Goal: Information Seeking & Learning: Learn about a topic

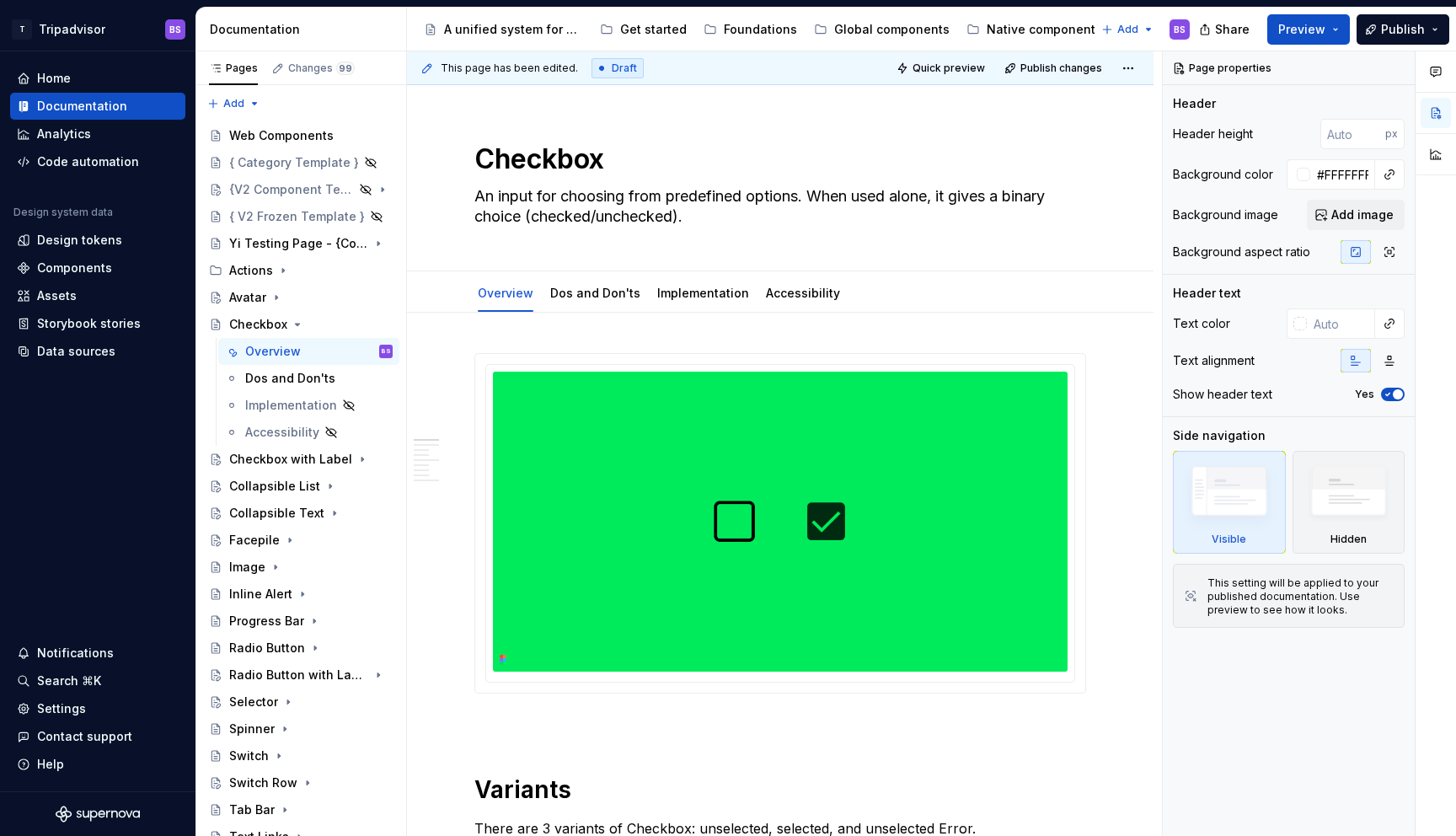
scroll to position [37, 0]
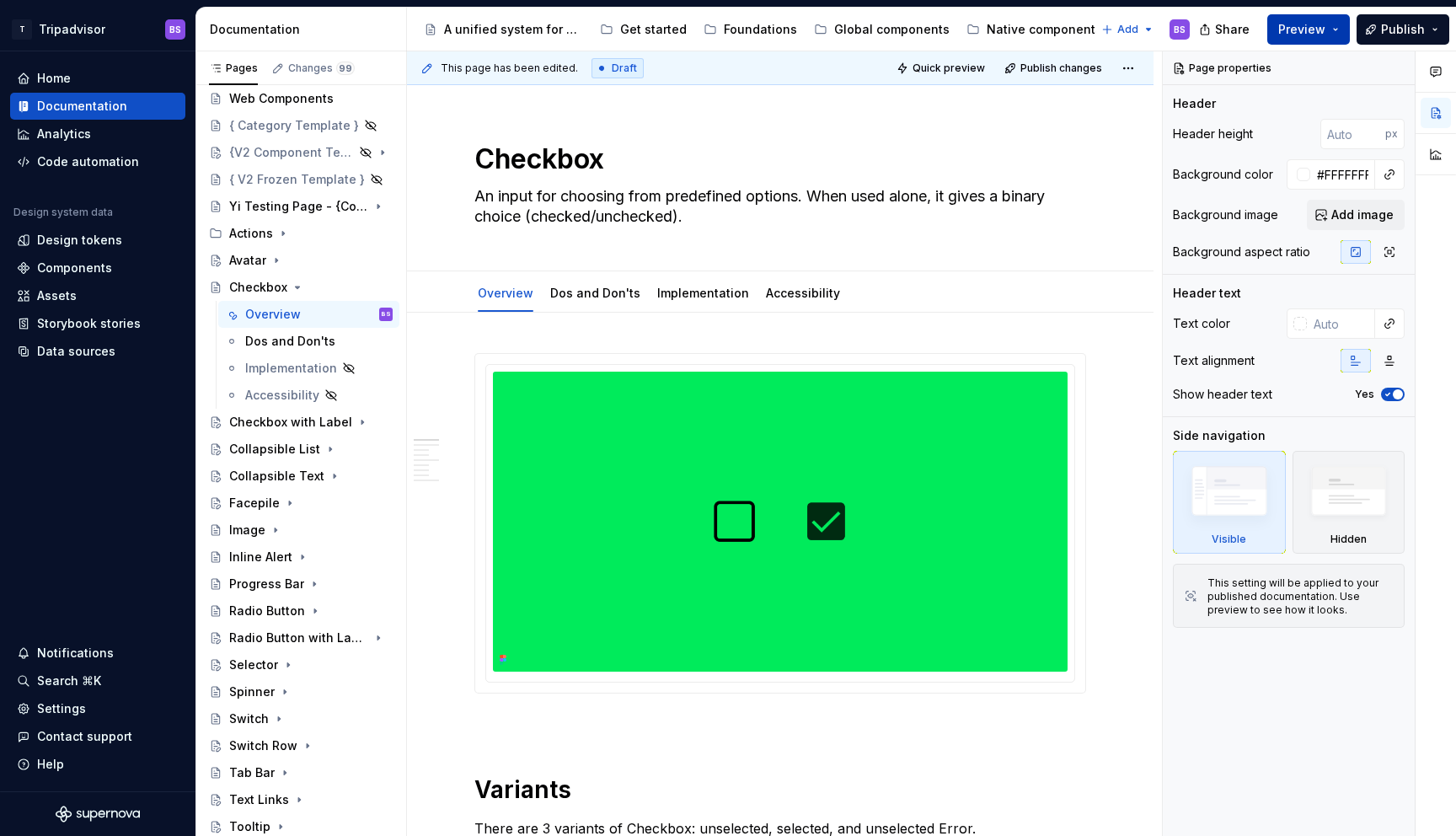
click at [1300, 28] on span "Preview" at bounding box center [1302, 28] width 47 height 17
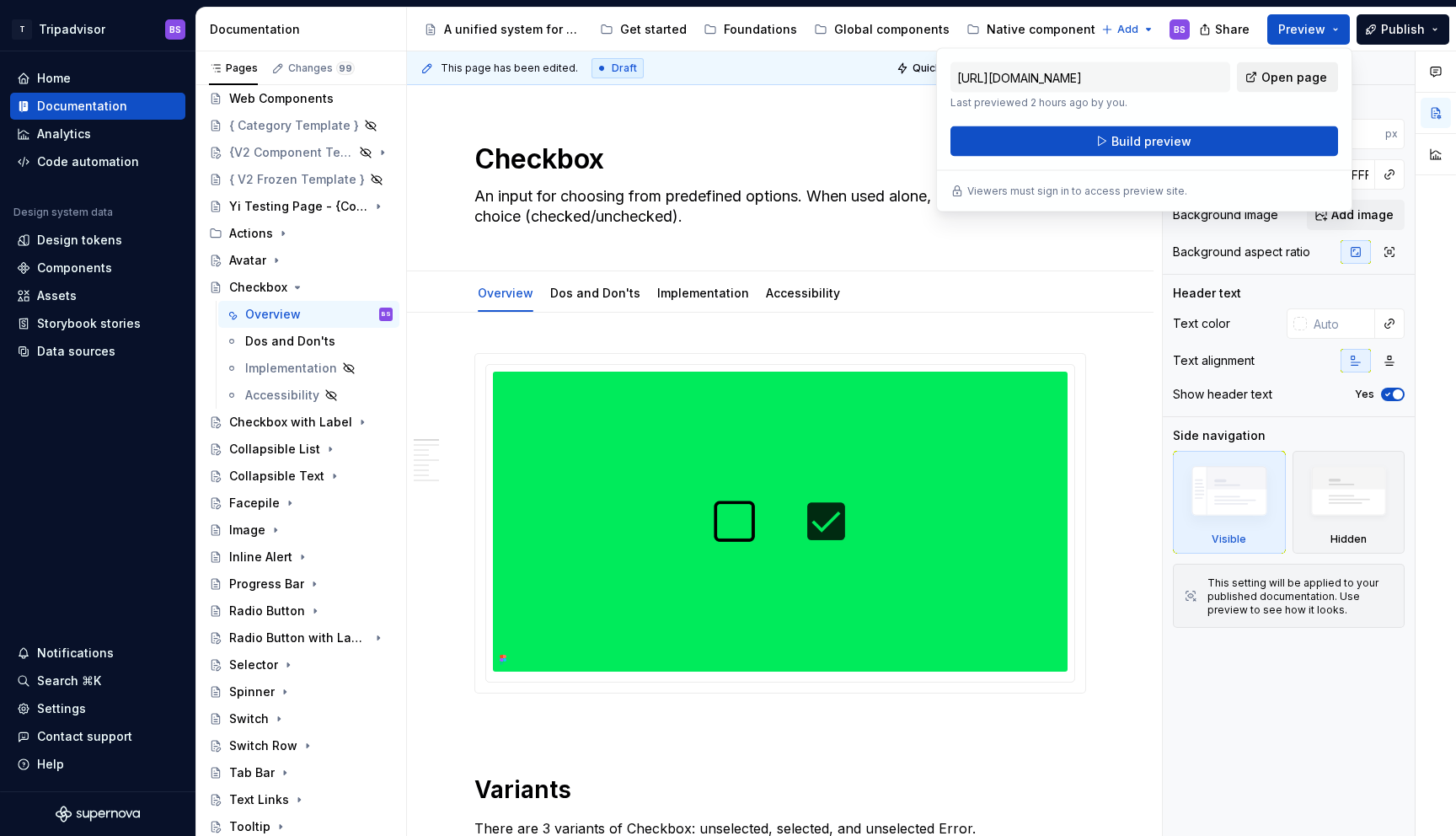
click at [1290, 78] on span "Open page" at bounding box center [1293, 77] width 66 height 17
click at [127, 108] on div "Documentation" at bounding box center [97, 106] width 162 height 17
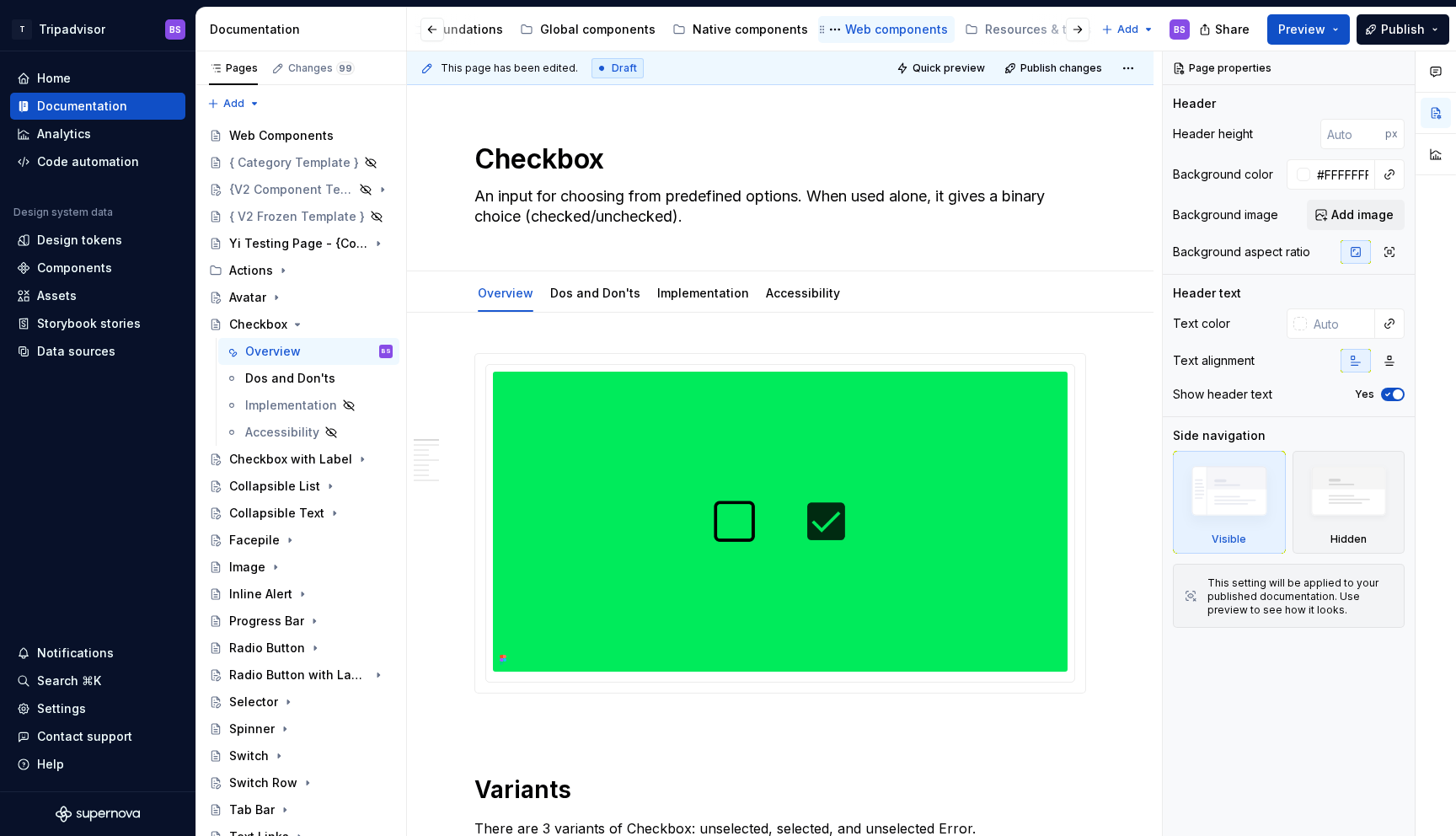
scroll to position [0, 335]
click at [352, 187] on button "Page tree" at bounding box center [357, 189] width 24 height 24
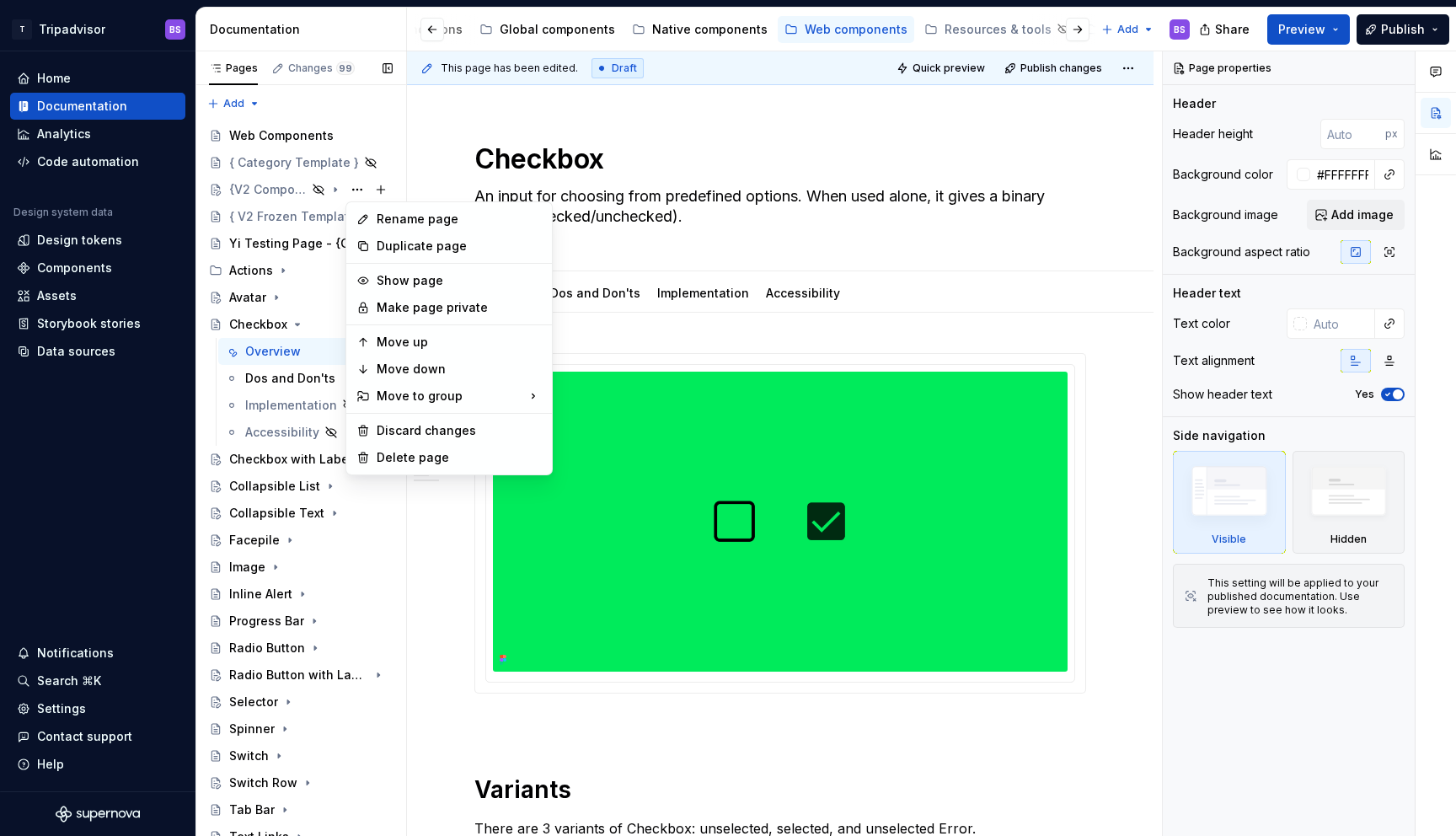
click at [248, 187] on div "Pages Changes 99 Add Accessibility guide for tree Page tree. Navigate the tree …" at bounding box center [300, 446] width 211 height 792
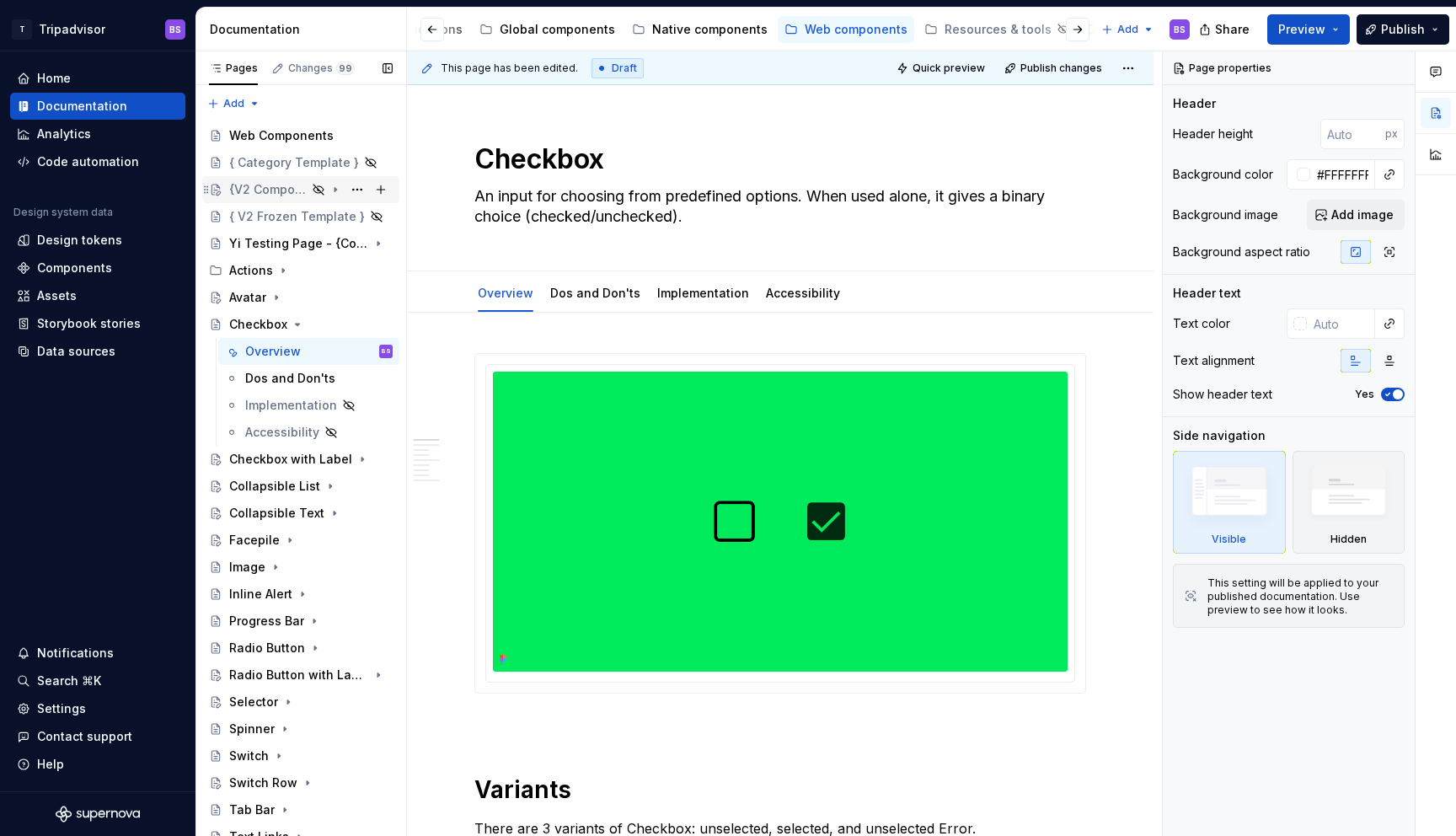
click at [265, 194] on div "{V2 Component Template}" at bounding box center [268, 189] width 78 height 17
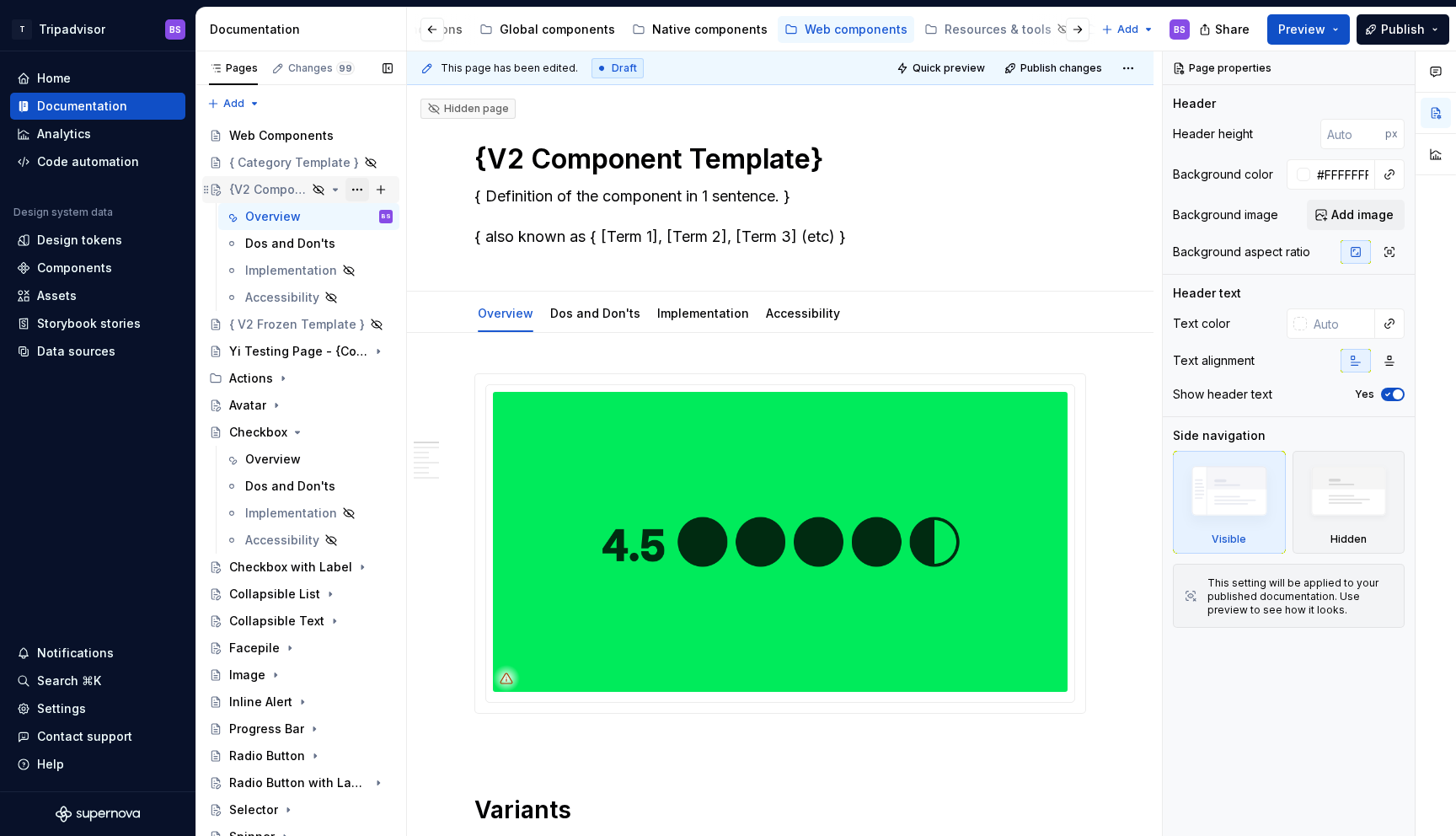
click at [354, 188] on button "Page tree" at bounding box center [357, 189] width 24 height 24
click at [318, 323] on div "Pages Changes 99 Add Accessibility guide for tree Page tree. Navigate the tree …" at bounding box center [300, 446] width 211 height 792
click at [318, 324] on div "{ V2 Frozen Template }" at bounding box center [277, 324] width 94 height 17
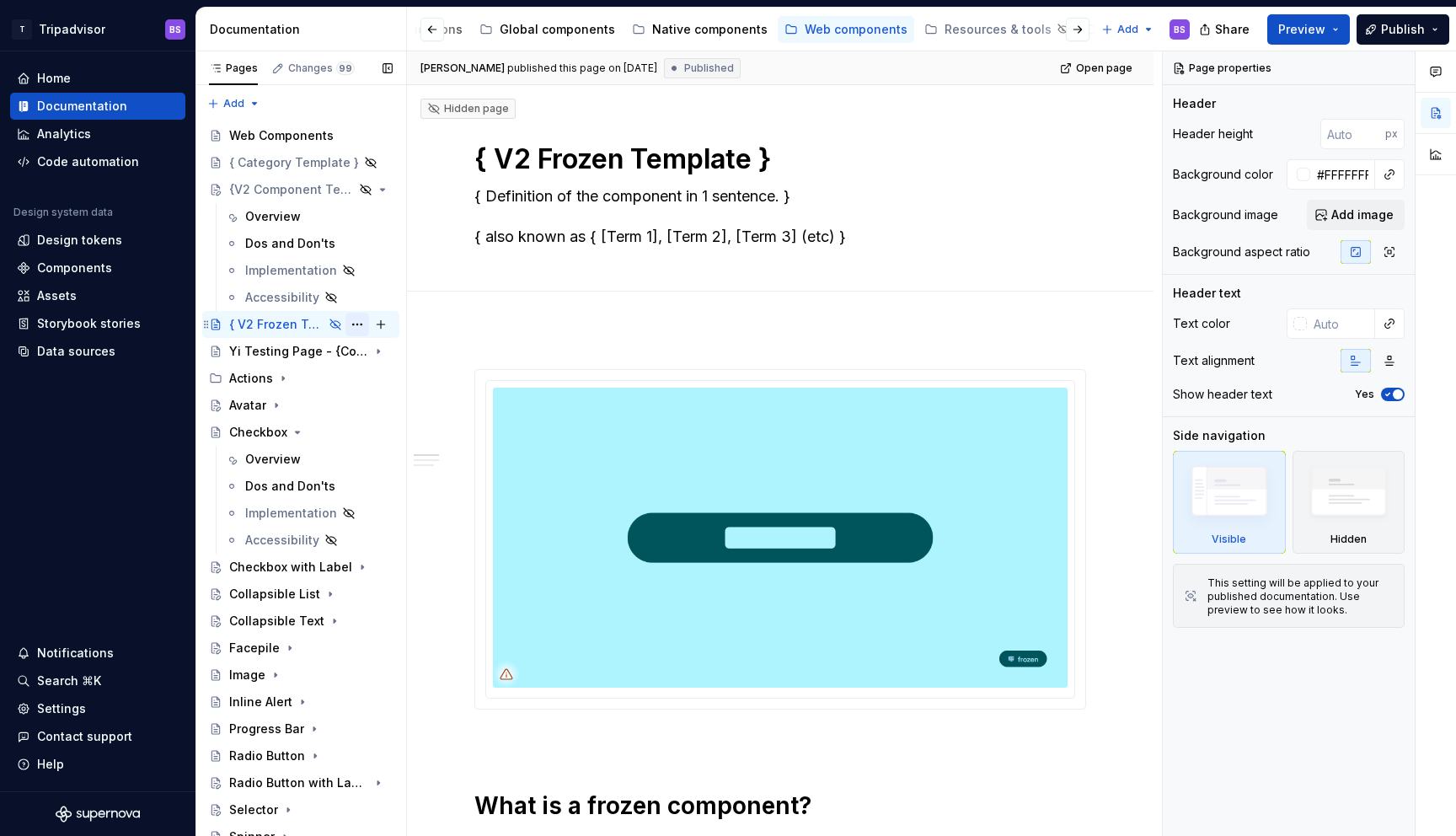
click at [357, 322] on button "Page tree" at bounding box center [357, 325] width 24 height 24
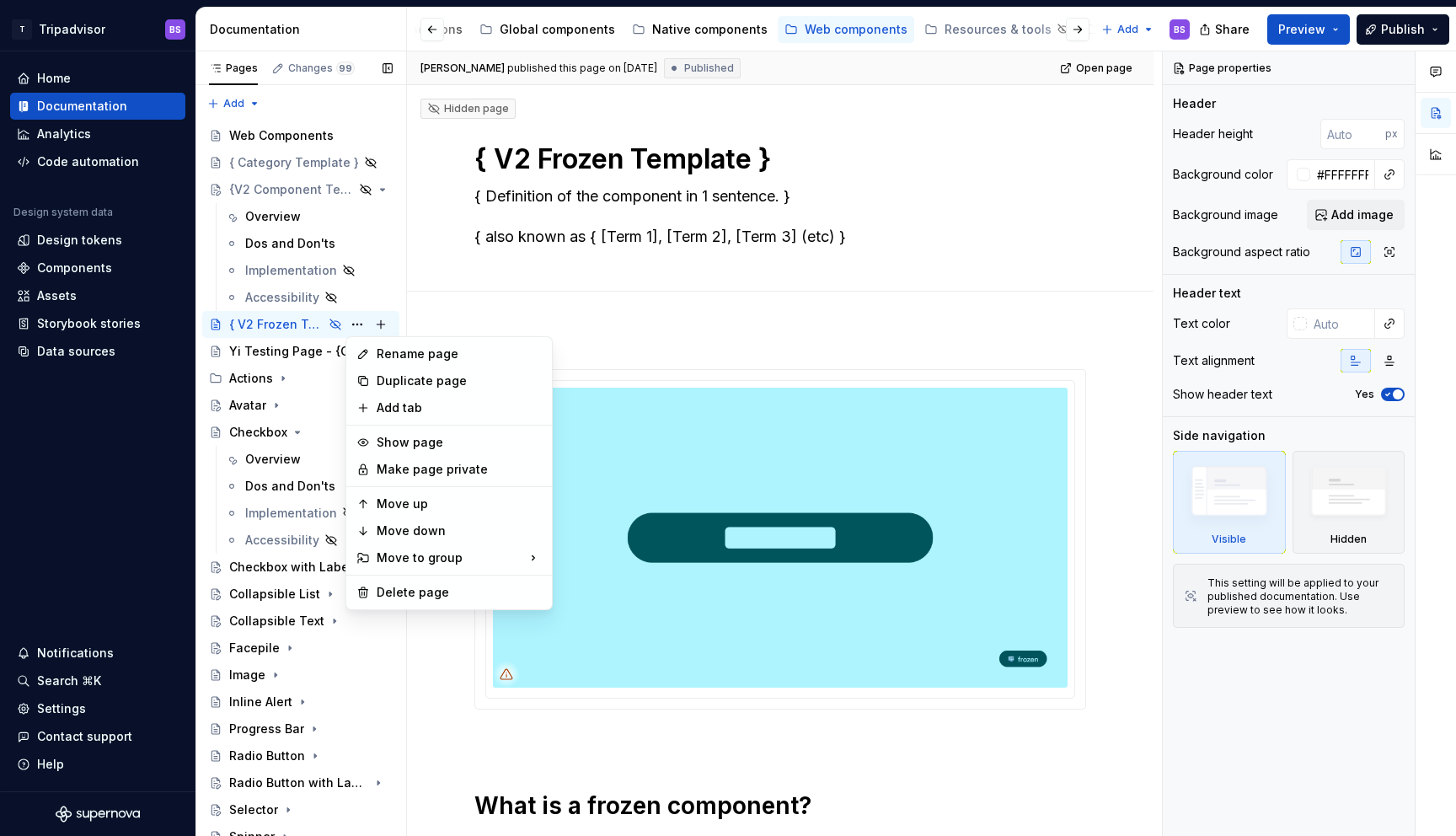
click at [349, 187] on div "Pages Changes 99 Add Accessibility guide for tree Page tree. Navigate the tree …" at bounding box center [300, 446] width 211 height 792
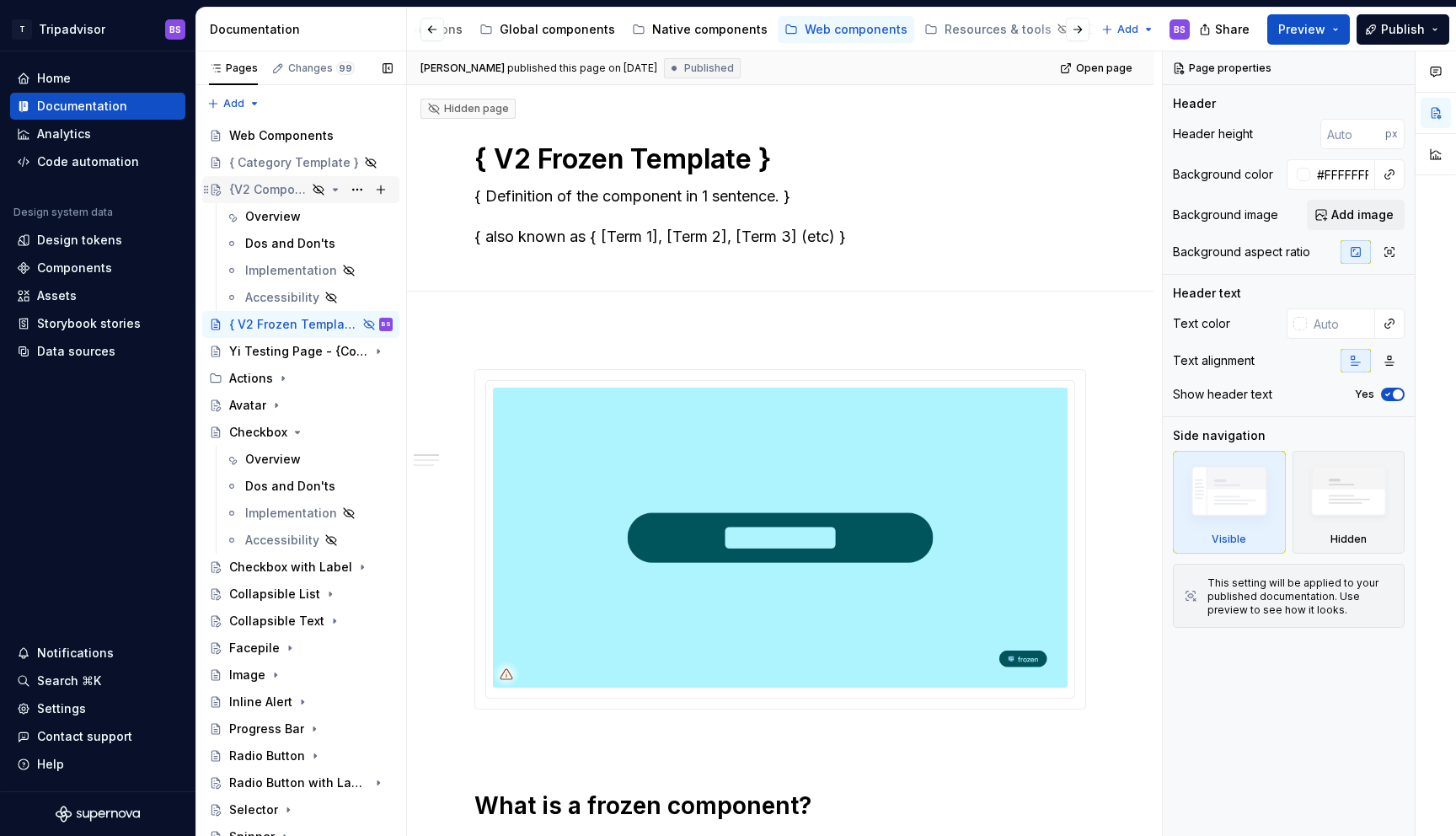
click at [335, 188] on icon "Page tree" at bounding box center [336, 189] width 4 height 2
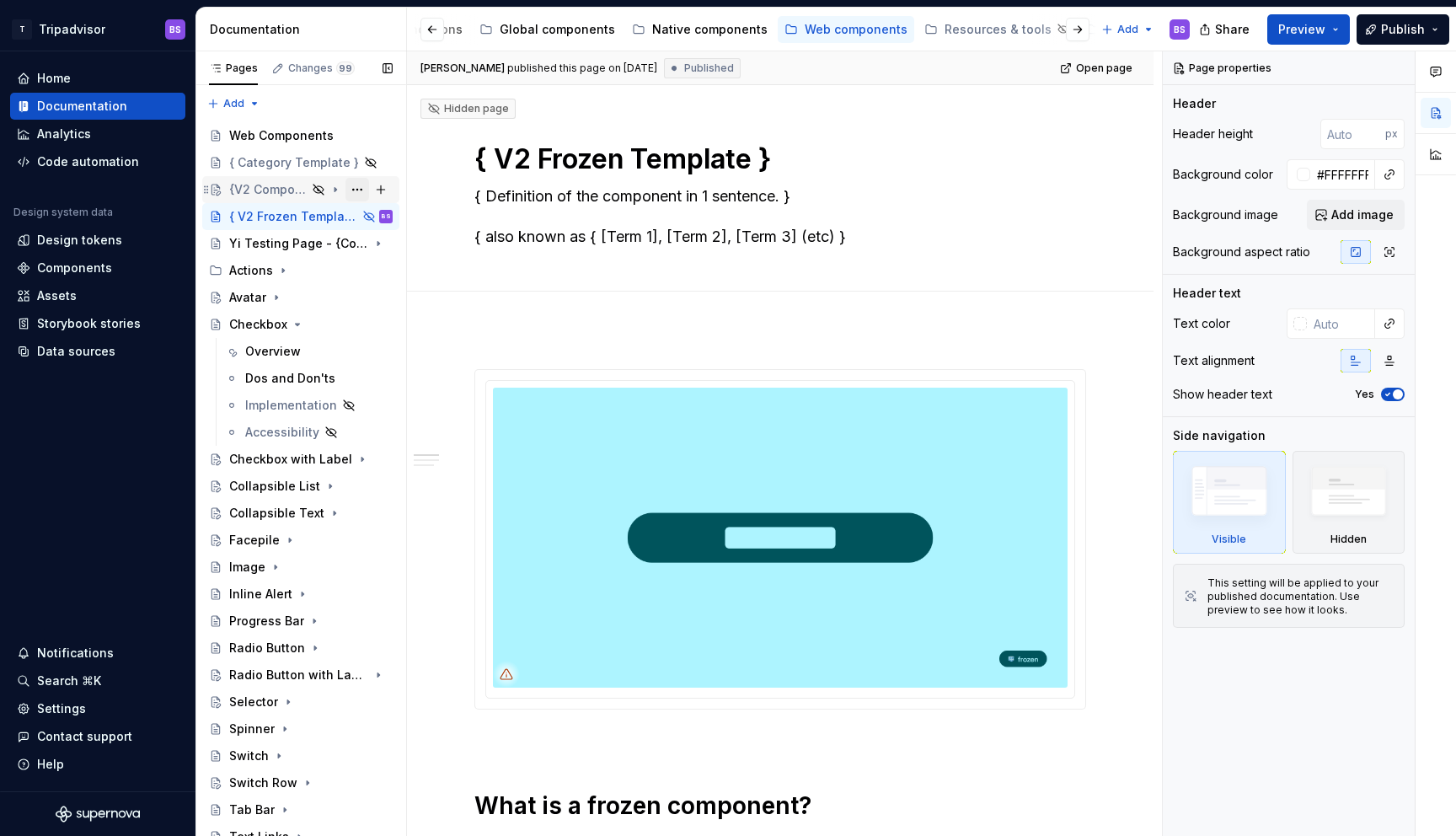
click at [358, 191] on button "Page tree" at bounding box center [357, 189] width 24 height 24
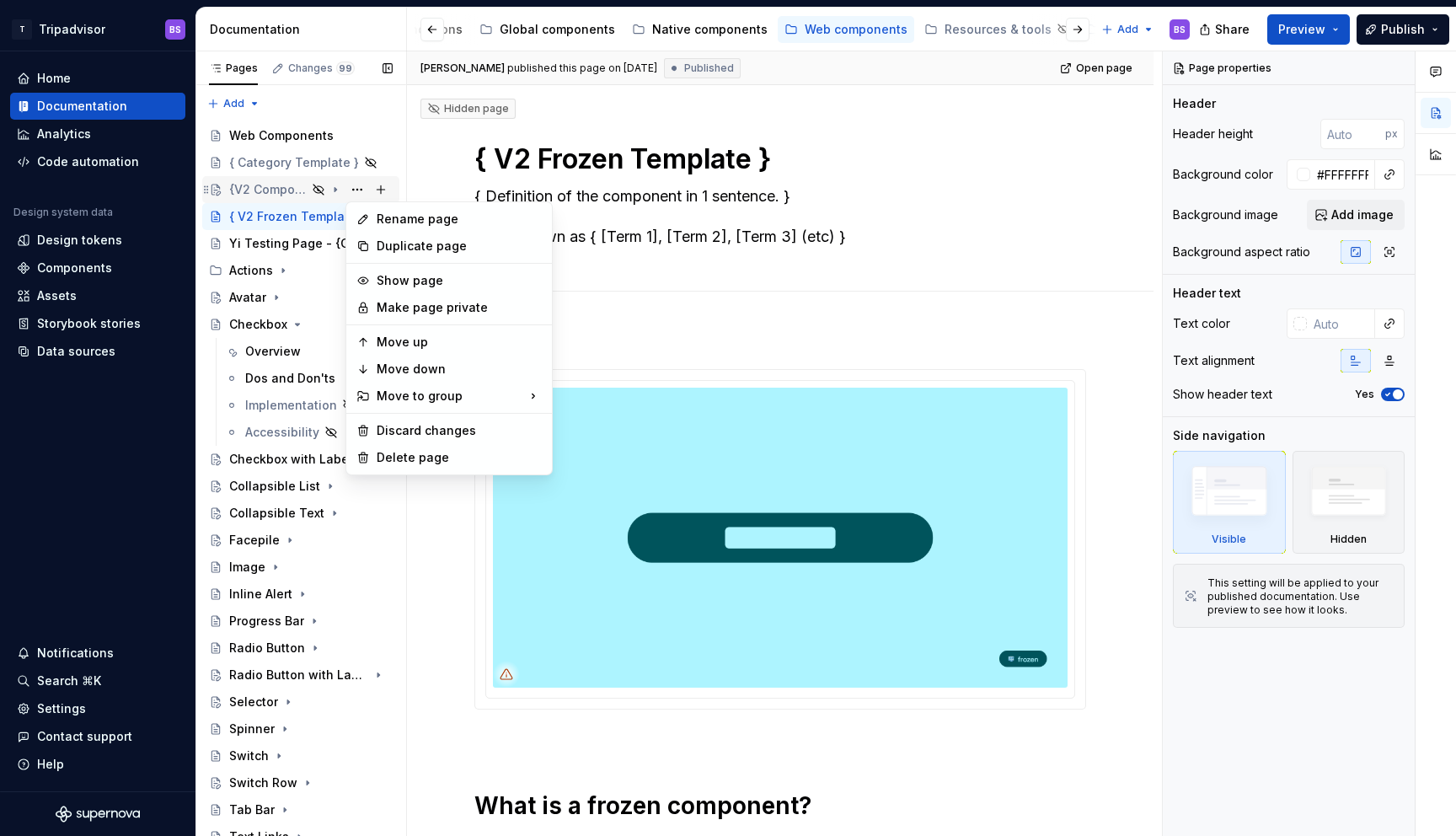
click at [334, 188] on div "Pages Changes 99 Add Accessibility guide for tree Page tree. Navigate the tree …" at bounding box center [300, 446] width 211 height 792
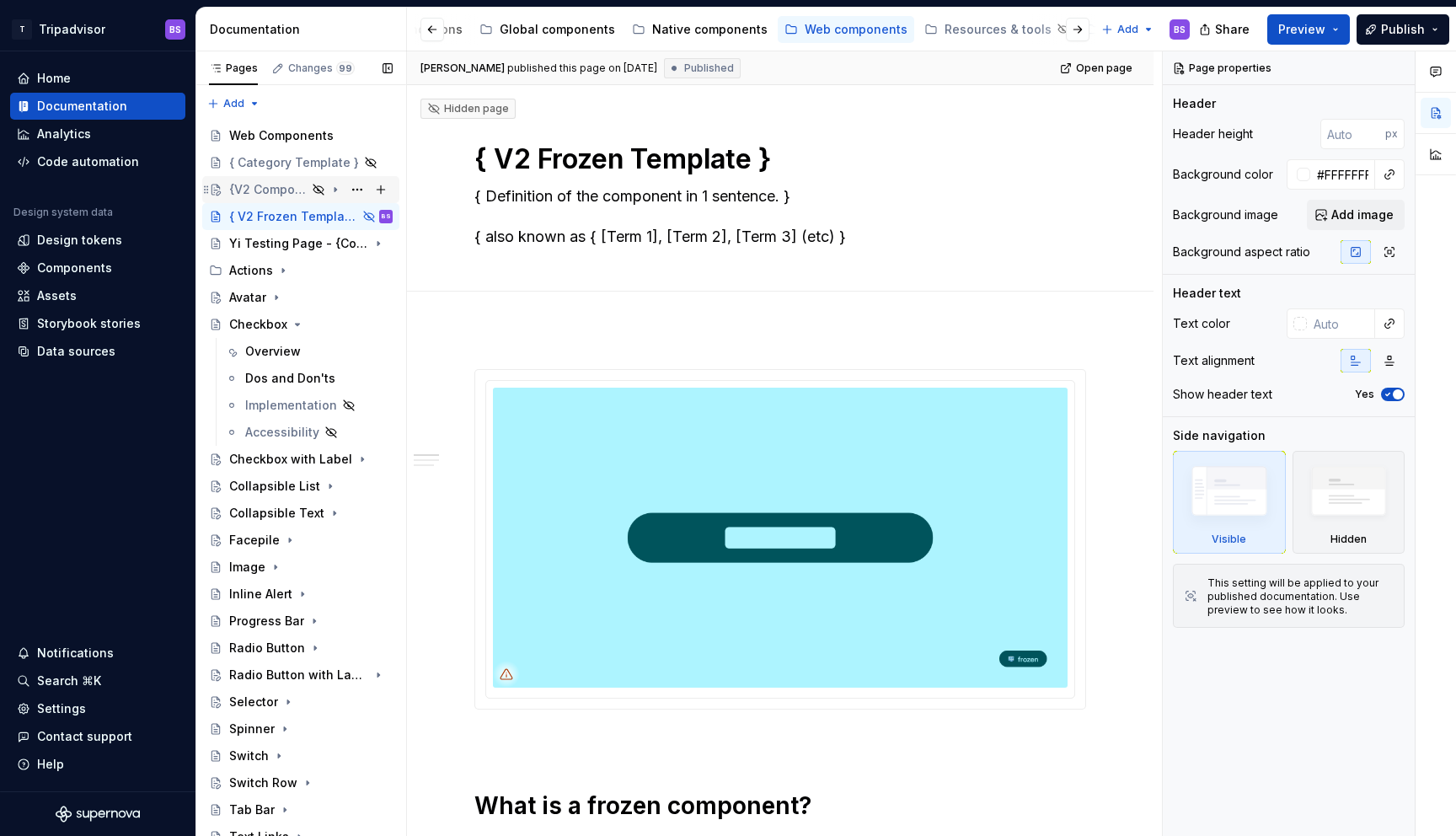
click at [337, 182] on div "{V2 Component Template}" at bounding box center [311, 189] width 164 height 24
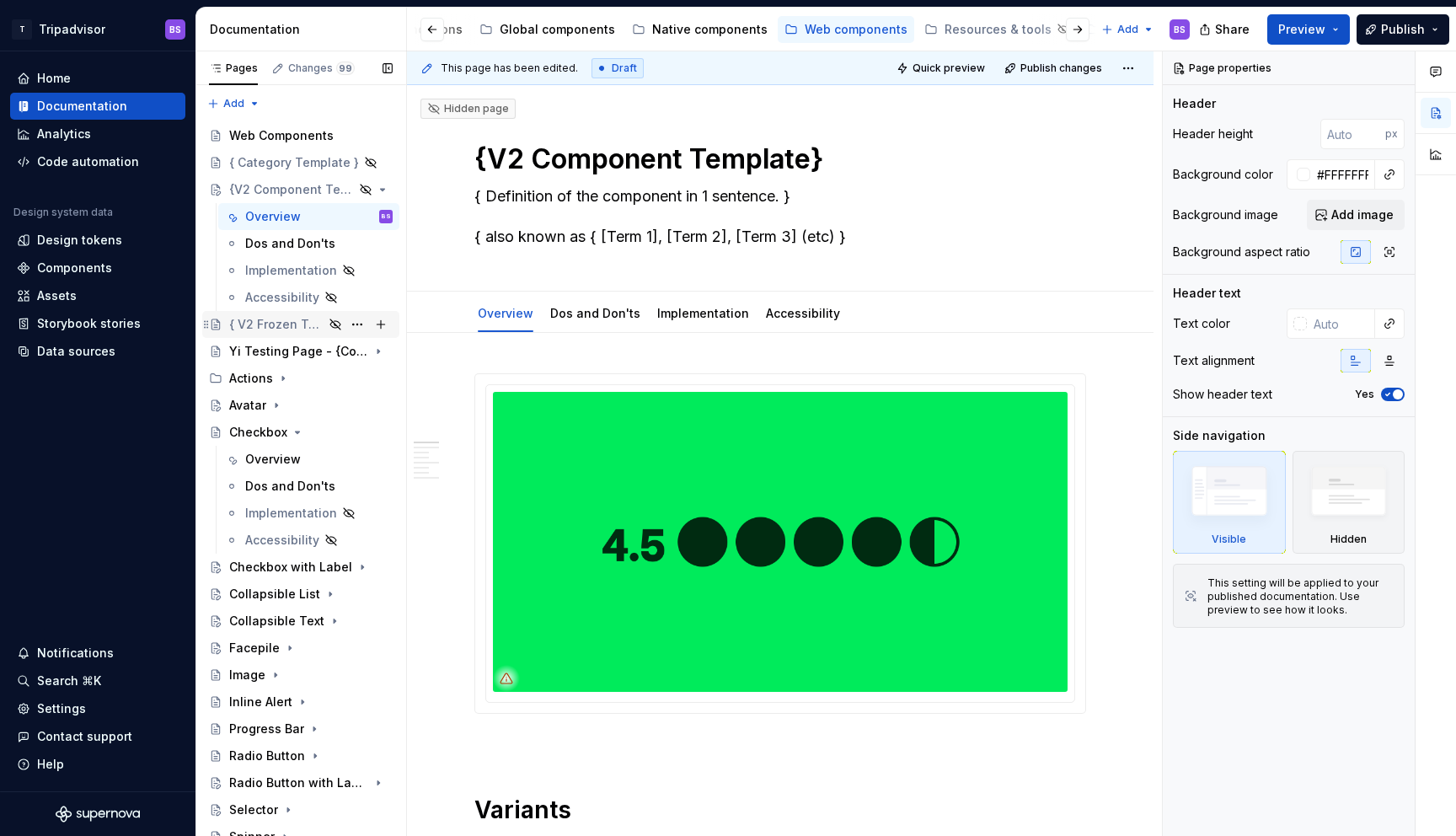
click at [314, 325] on div "{ V2 Frozen Template }" at bounding box center [277, 324] width 94 height 17
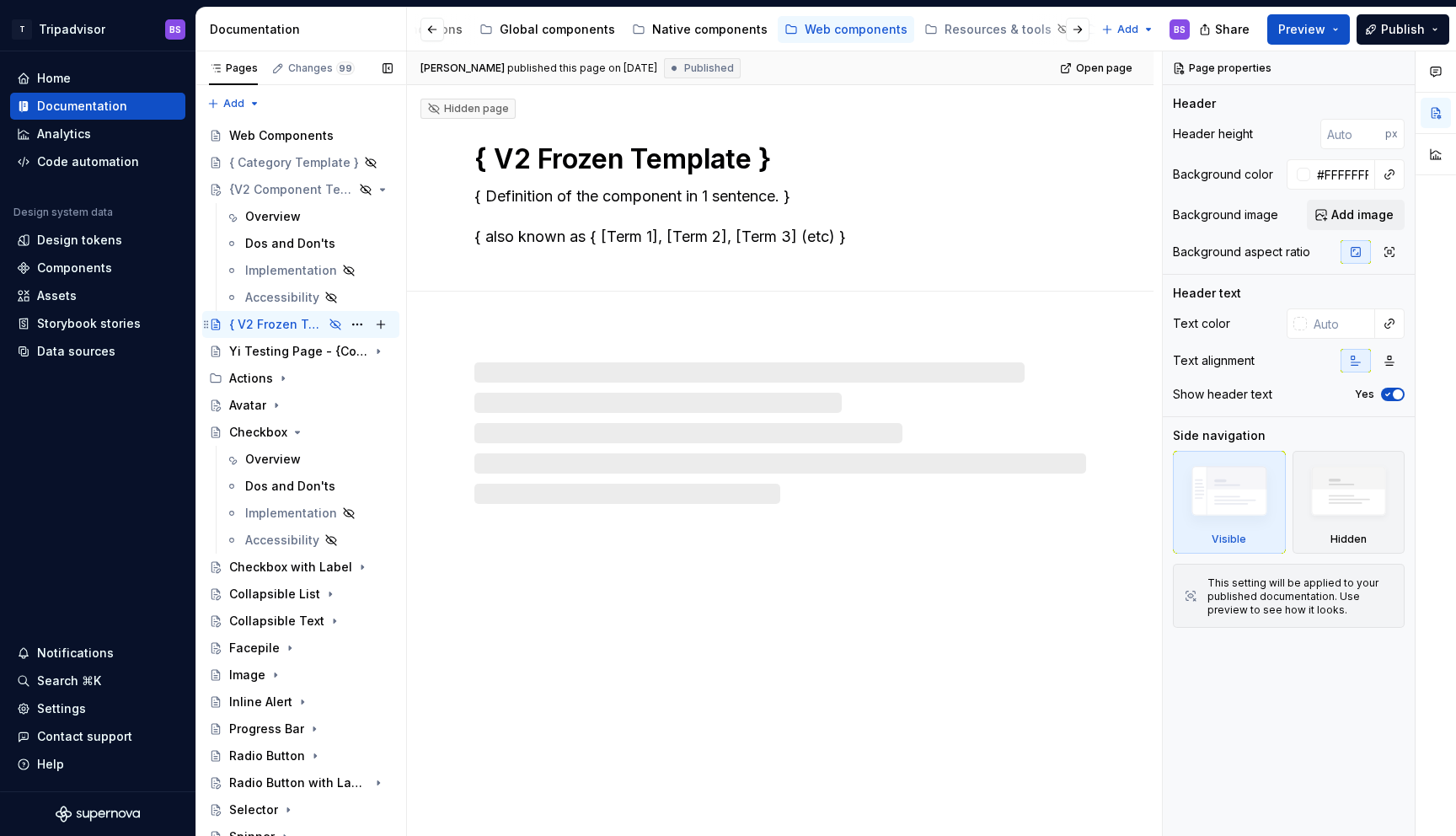
click at [249, 325] on div "{ V2 Frozen Template }" at bounding box center [277, 324] width 94 height 17
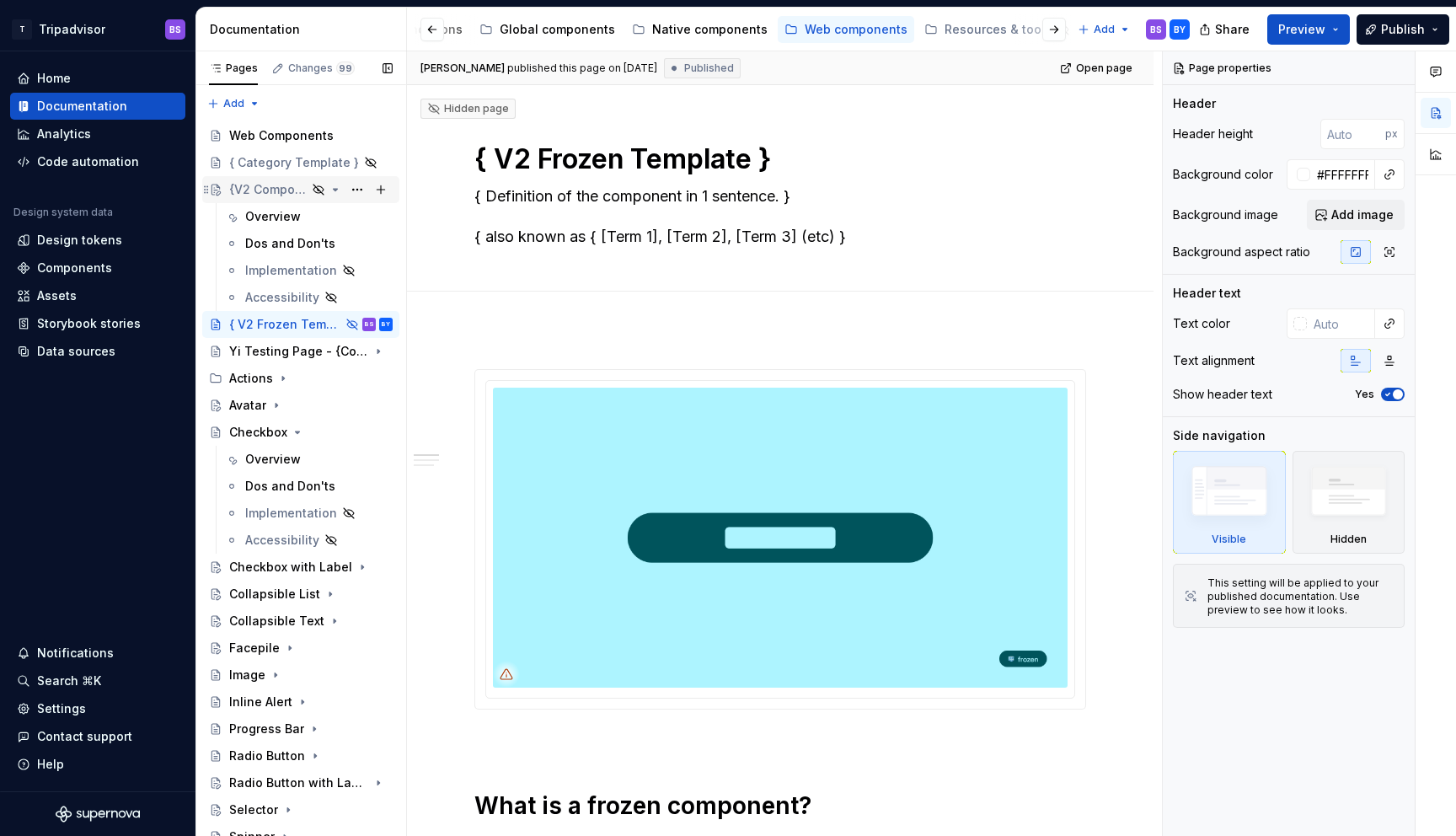
click at [279, 186] on div "{V2 Component Template}" at bounding box center [268, 189] width 78 height 17
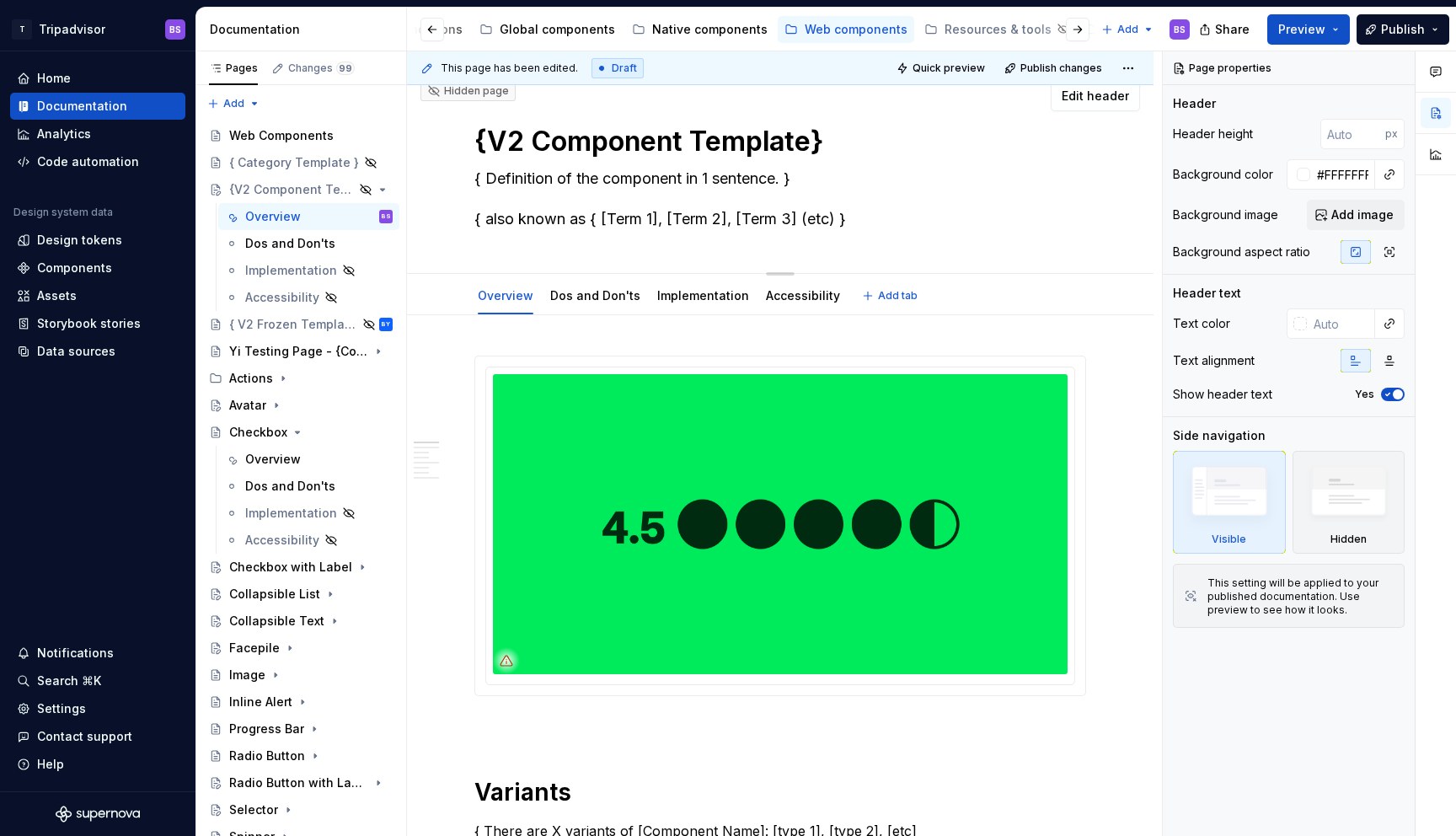
scroll to position [19, 0]
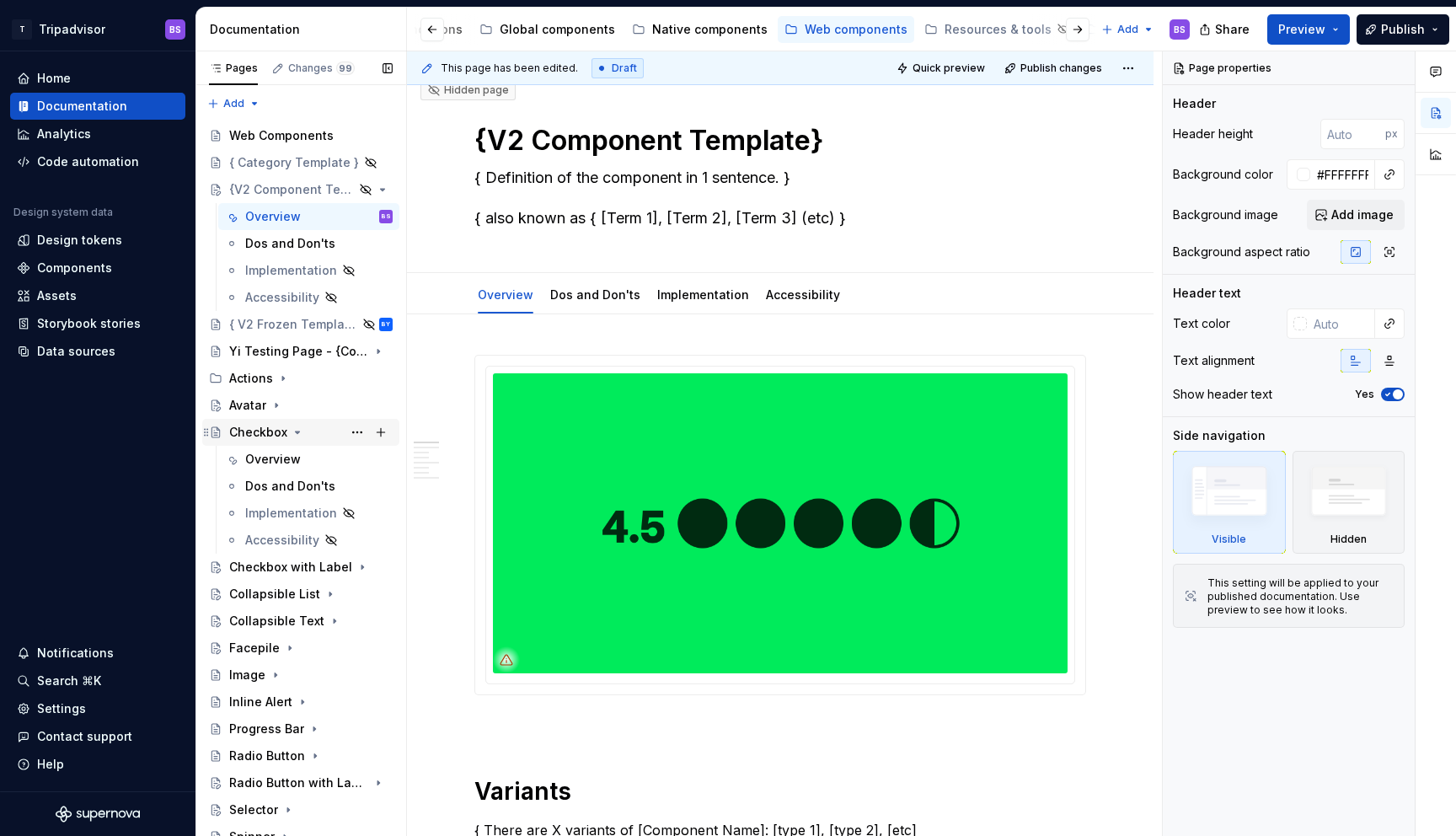
click at [283, 432] on div "Checkbox" at bounding box center [258, 432] width 58 height 17
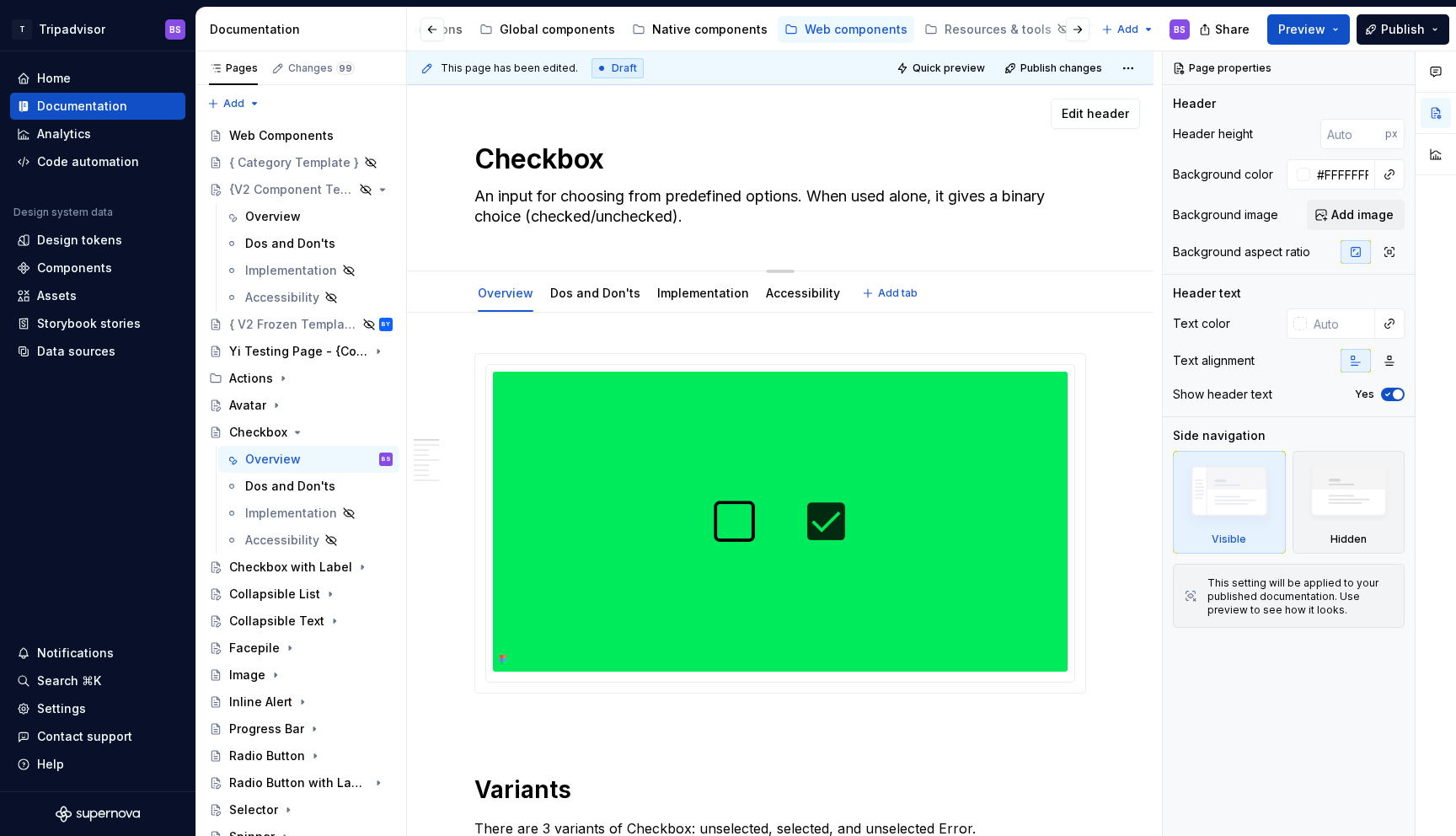
click at [533, 164] on textarea "Checkbox" at bounding box center [776, 159] width 611 height 40
click at [537, 210] on textarea "An input for choosing from predefined options. When used alone, it gives a bina…" at bounding box center [776, 206] width 611 height 47
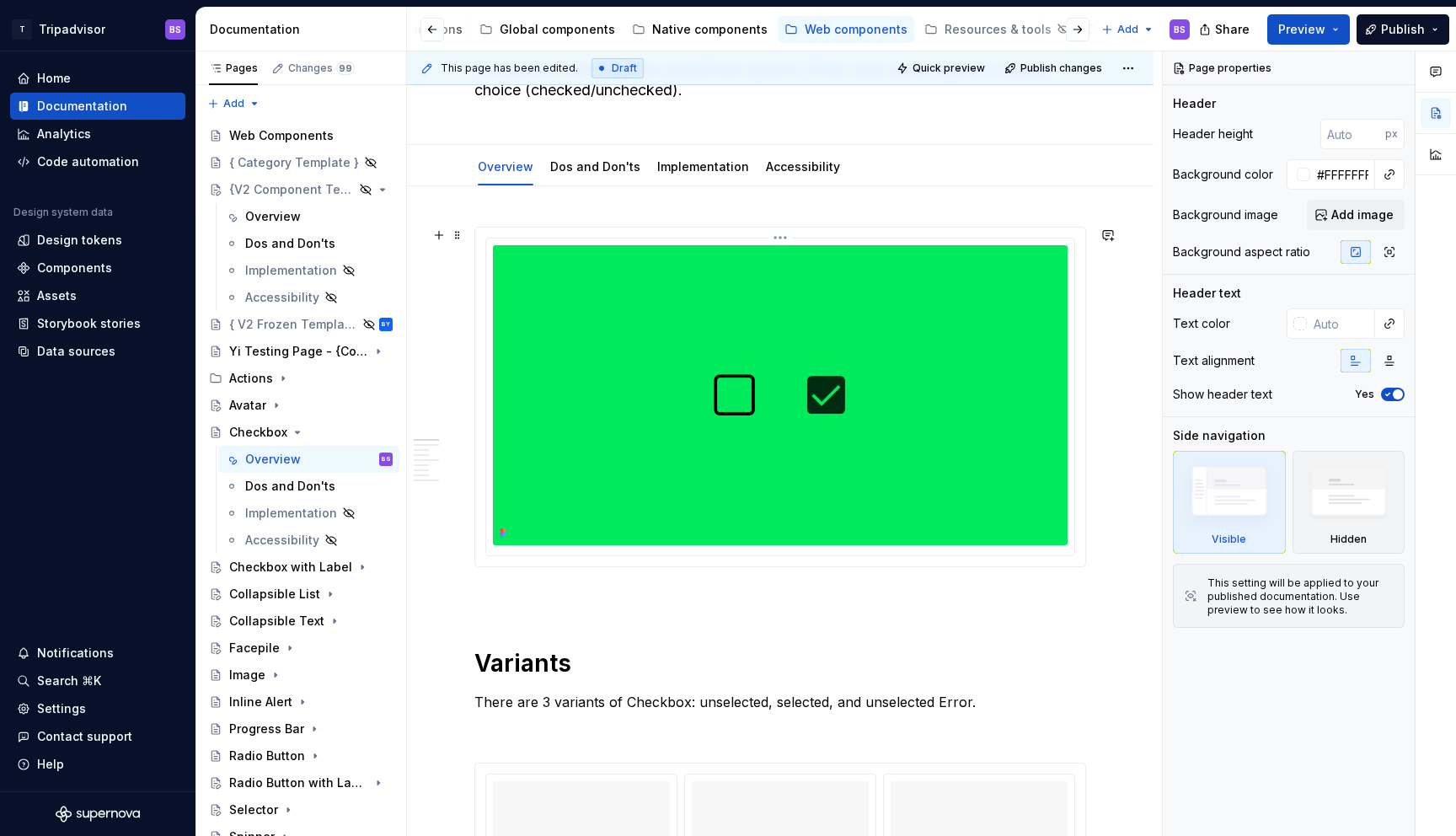
scroll to position [138, 0]
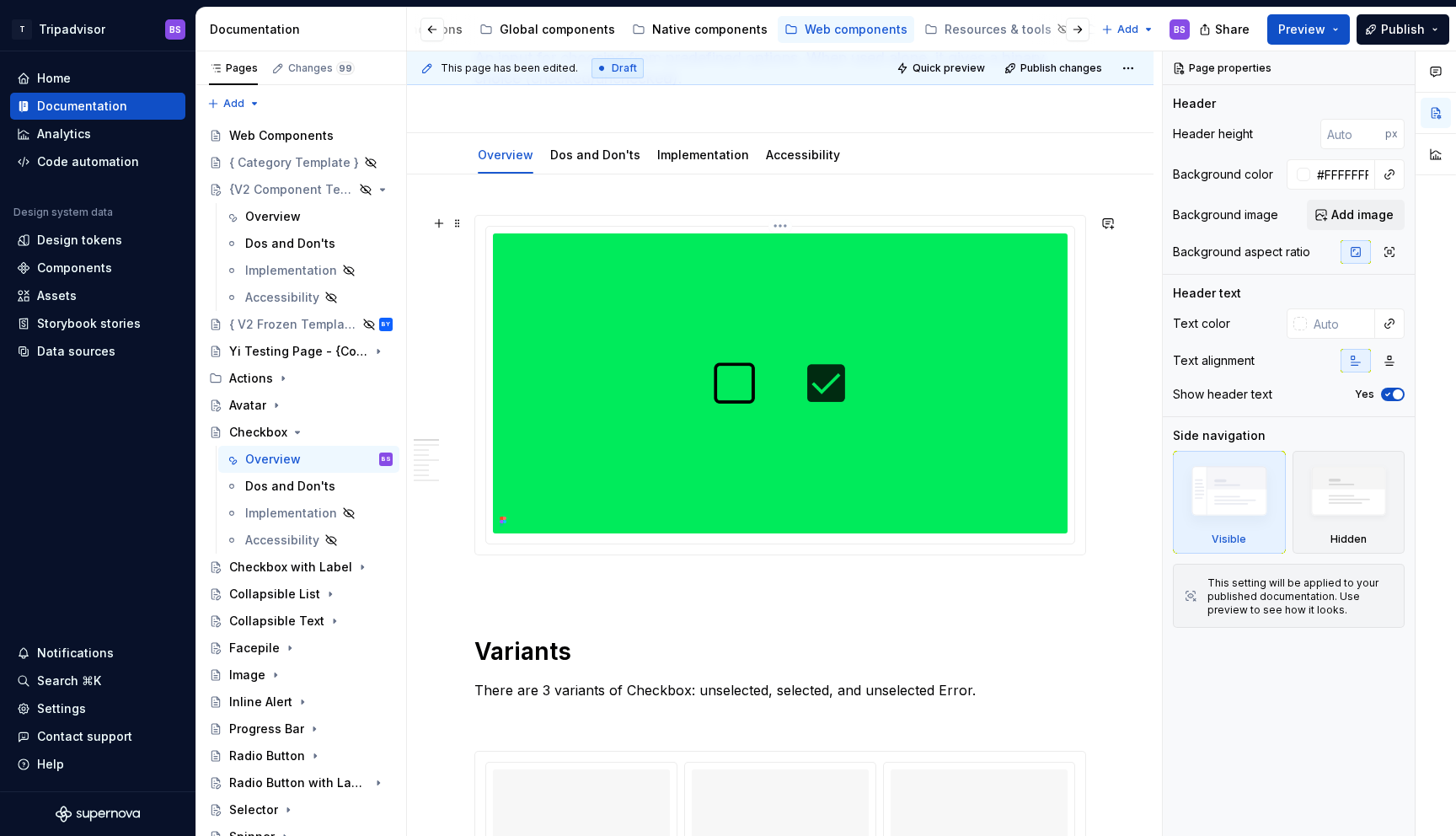
click at [777, 247] on img at bounding box center [780, 384] width 575 height 300
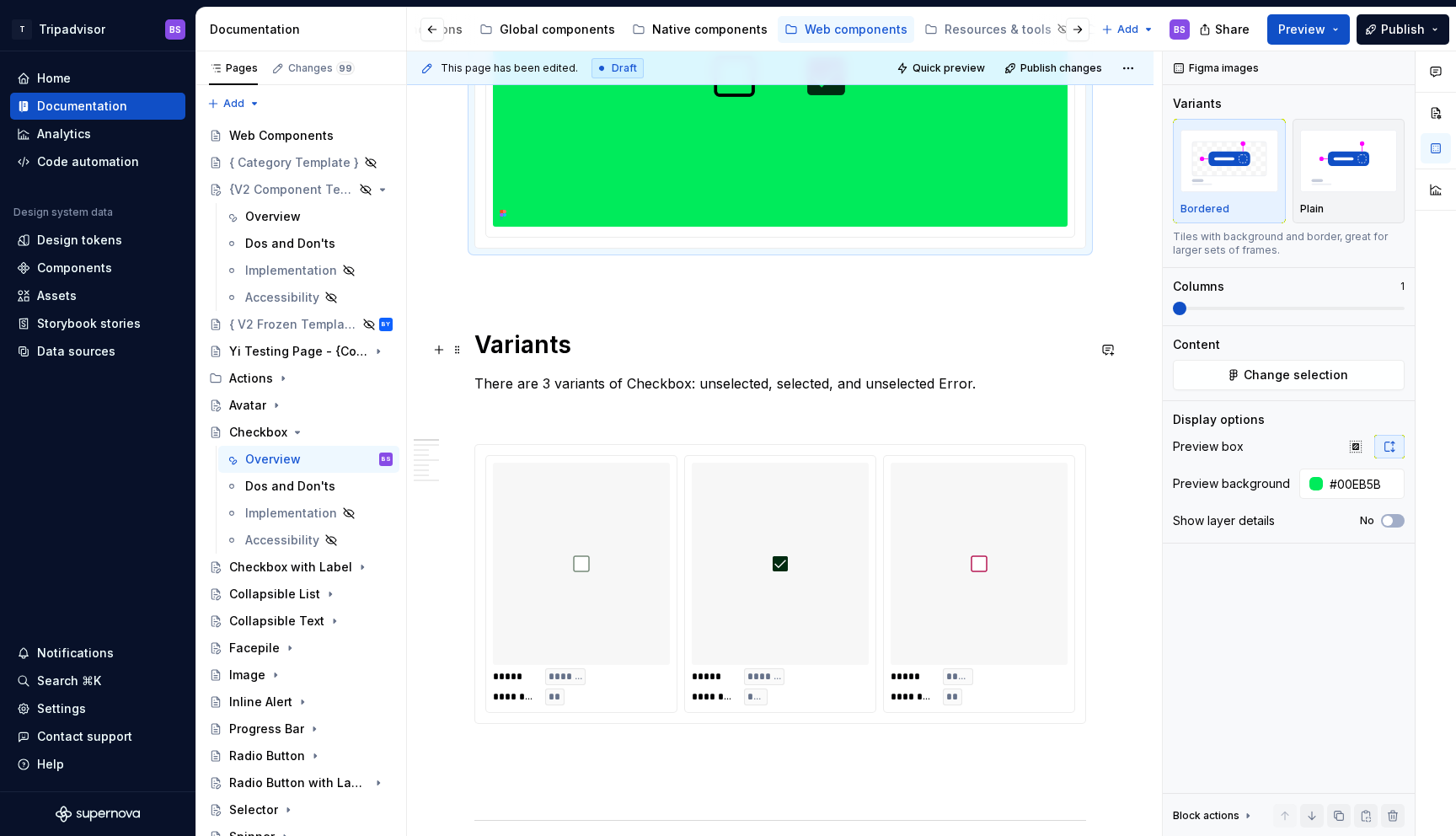
scroll to position [456, 0]
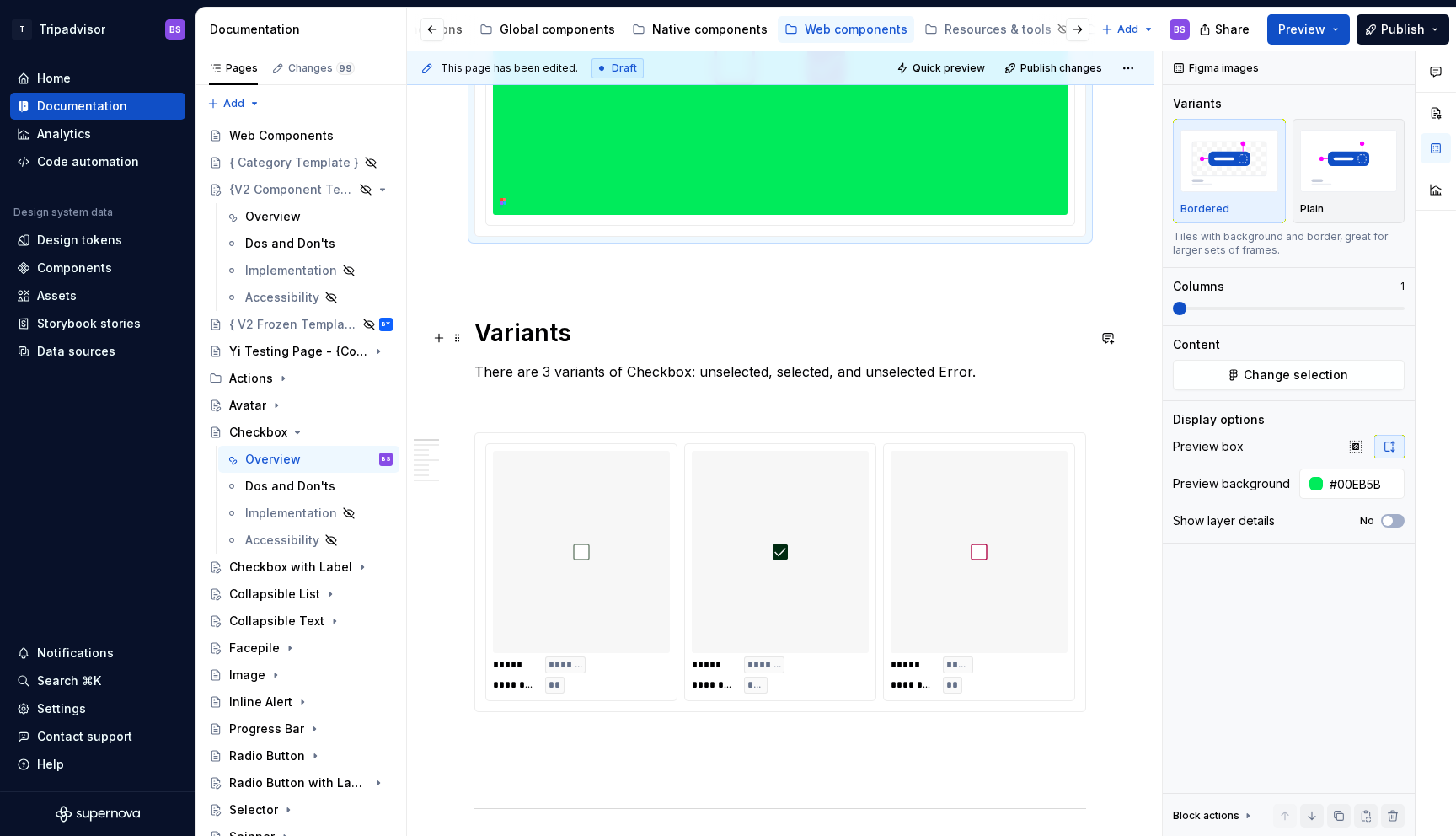
click at [533, 334] on h1 "Variants" at bounding box center [779, 333] width 611 height 30
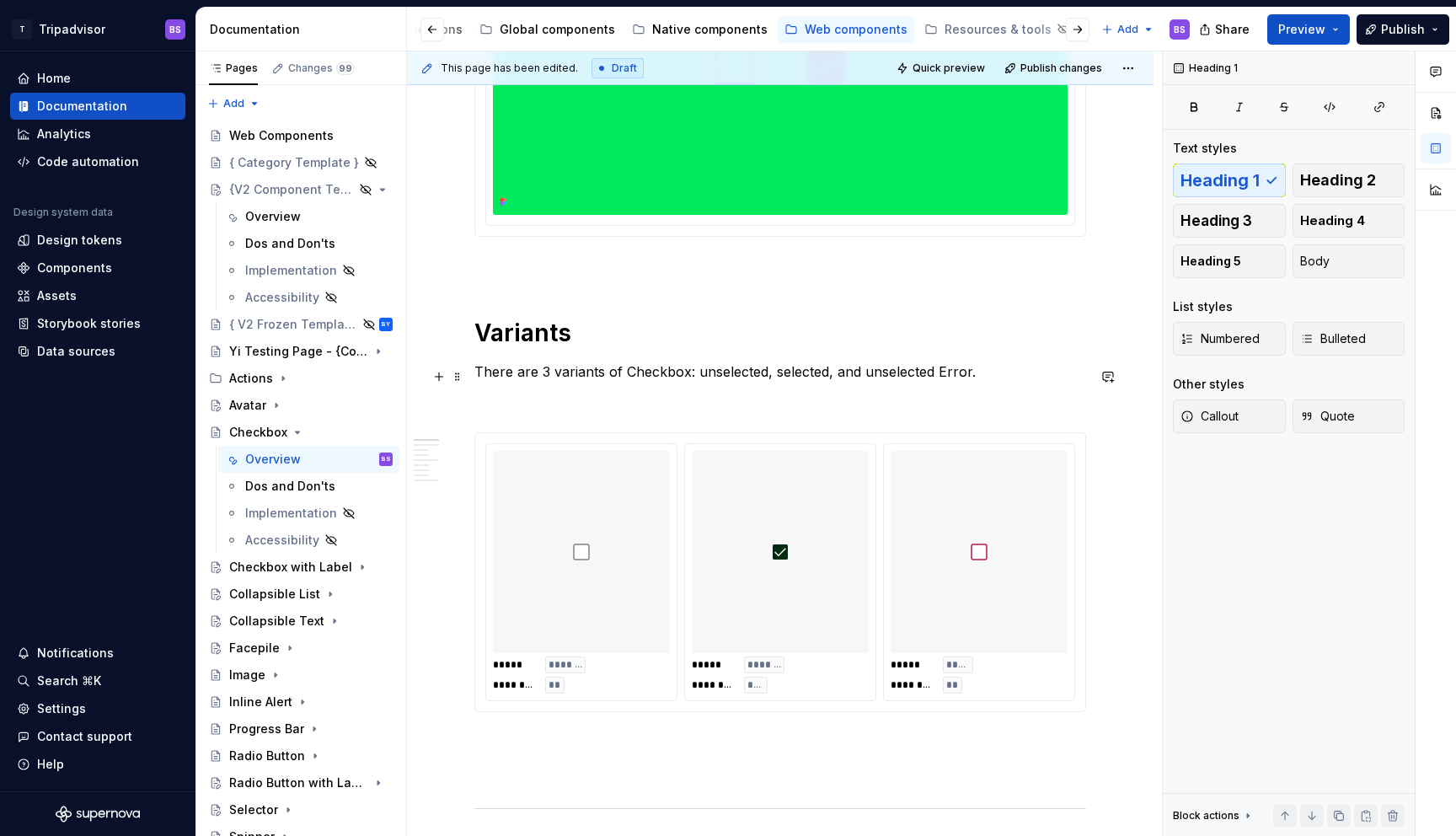
click at [545, 378] on p "There are 3 variants of Checkbox: unselected, selected, and unselected Error." at bounding box center [779, 371] width 611 height 21
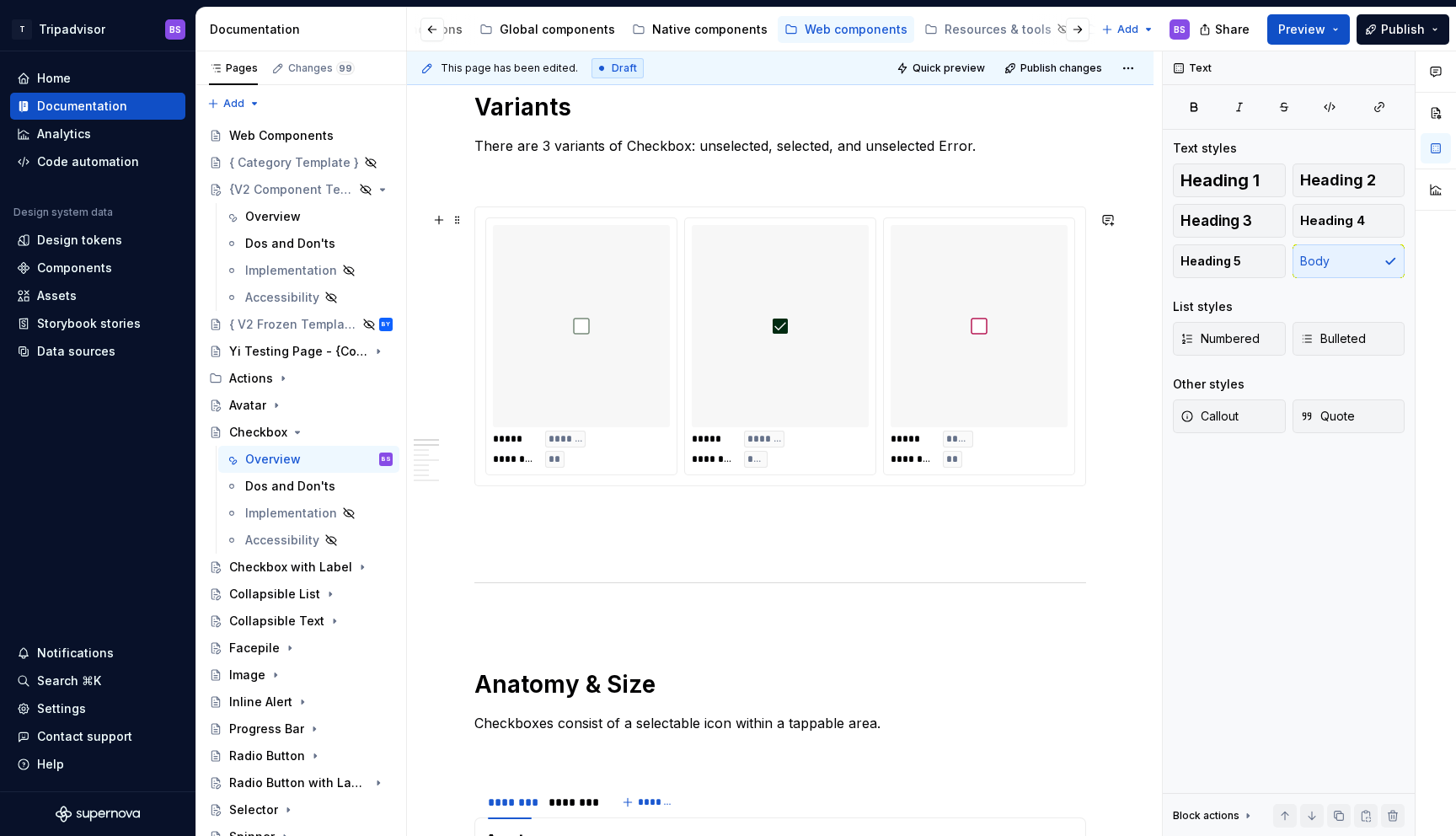
scroll to position [702, 0]
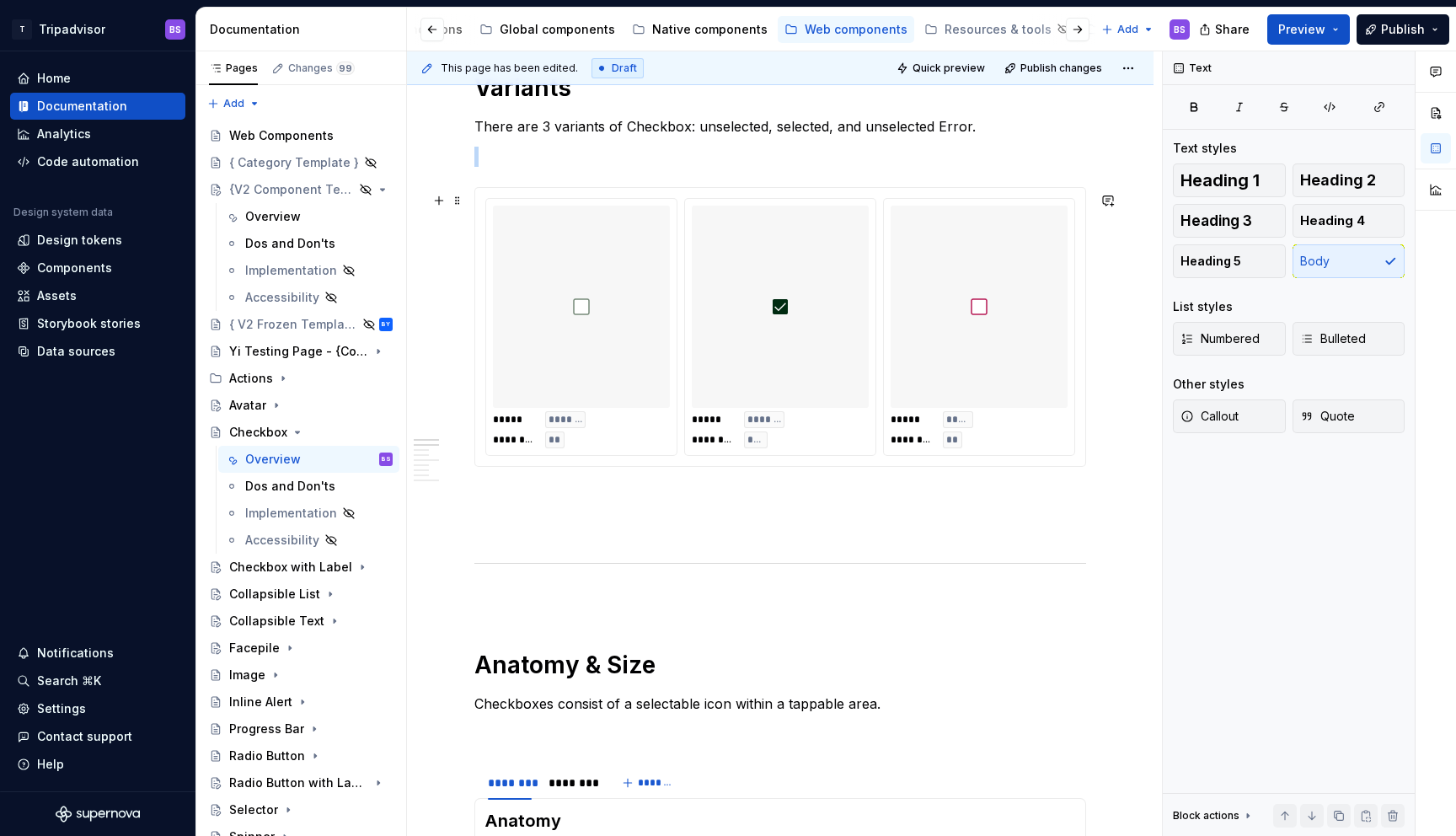
click at [800, 330] on div at bounding box center [780, 306] width 177 height 202
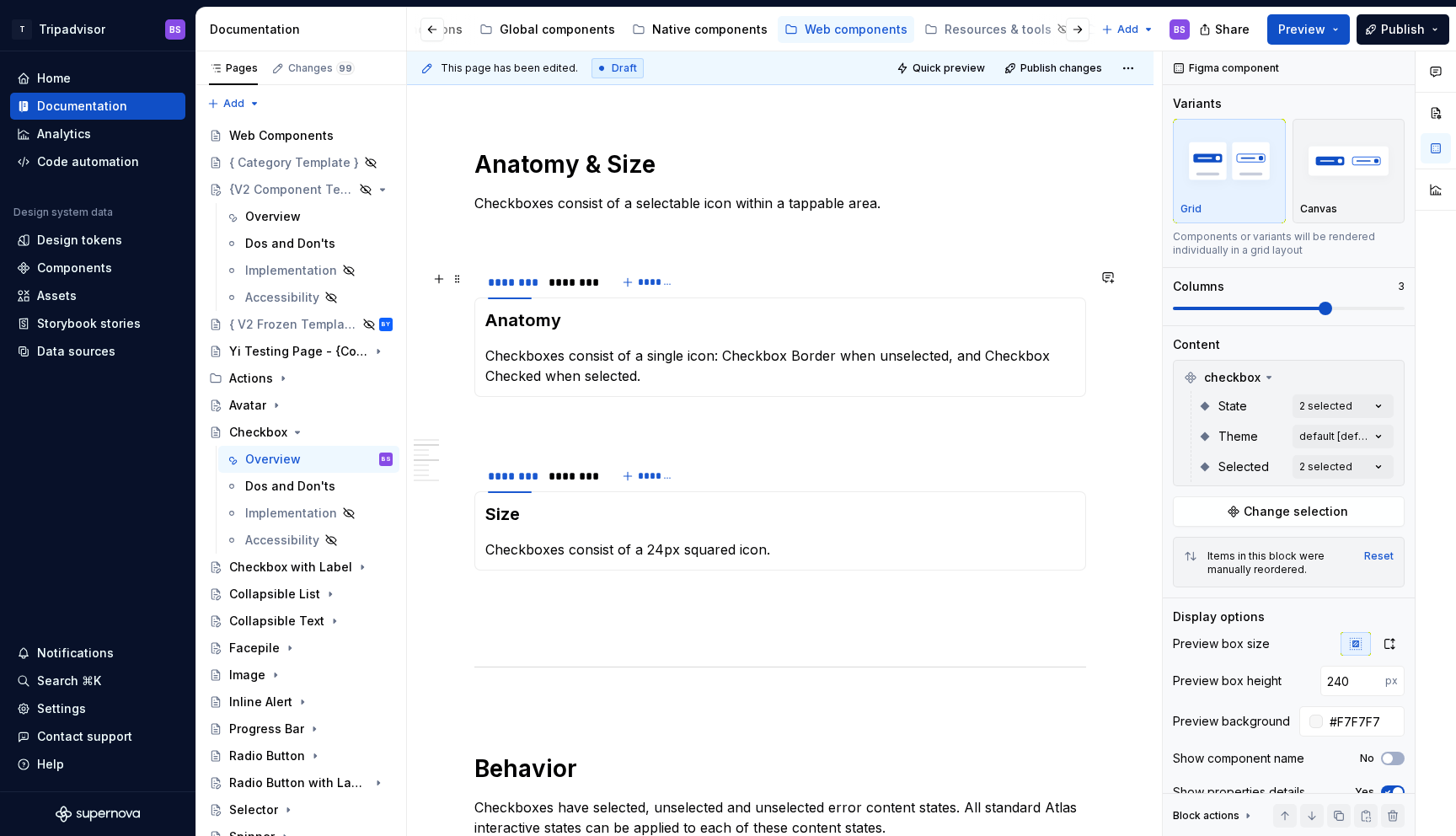
scroll to position [1208, 0]
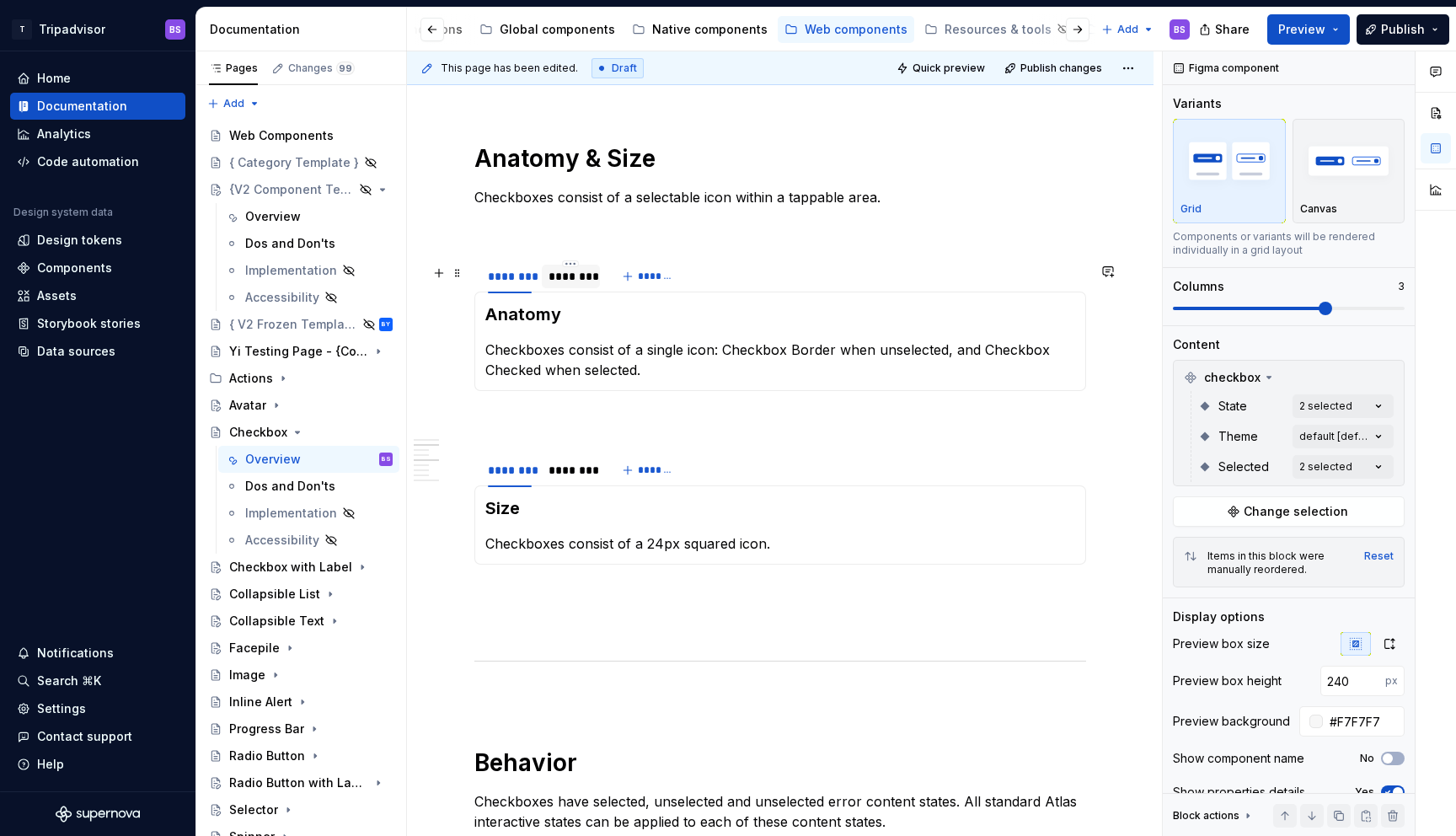
click at [574, 283] on div "********" at bounding box center [570, 276] width 44 height 17
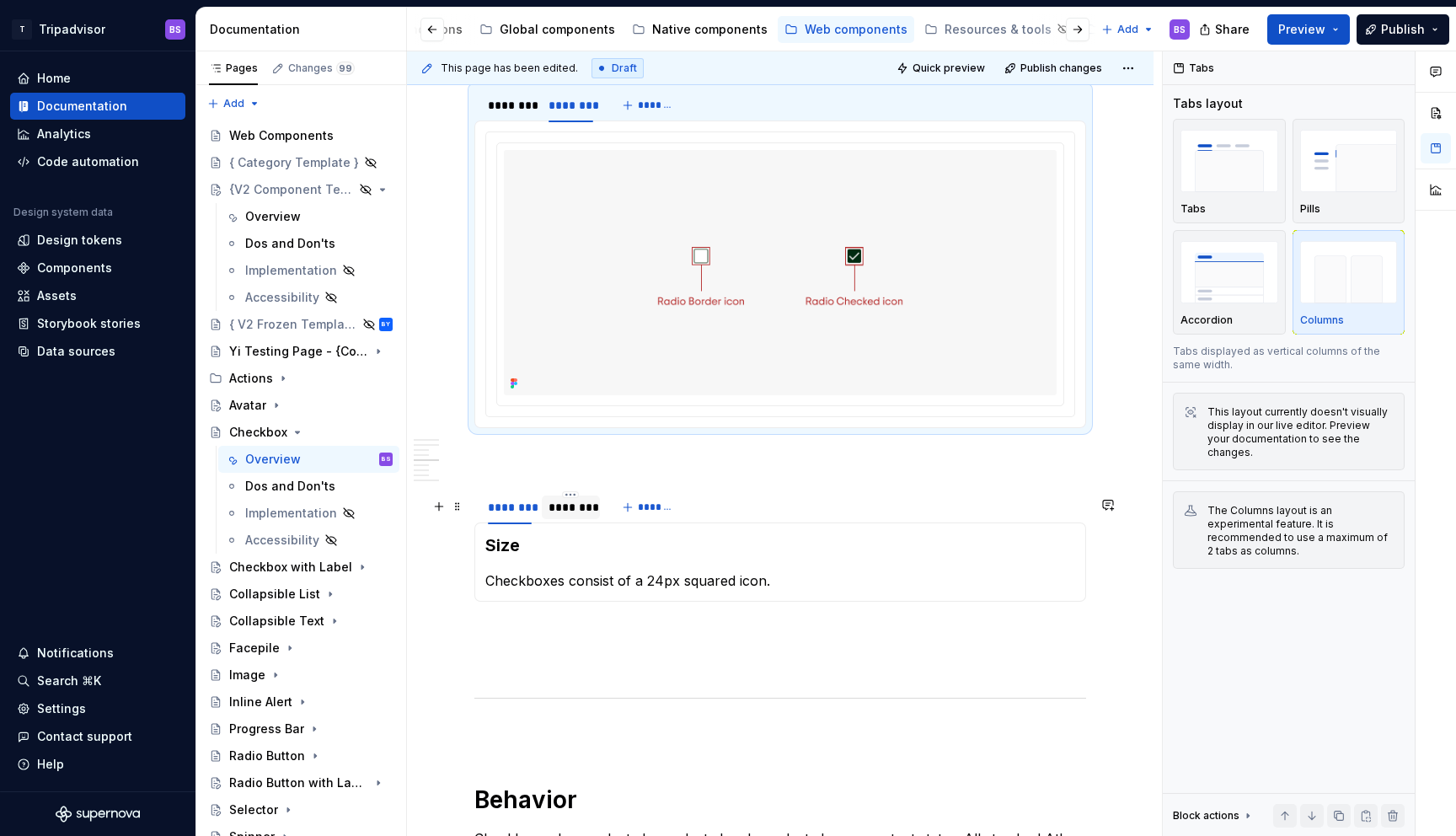
click at [558, 515] on div "********" at bounding box center [570, 506] width 44 height 17
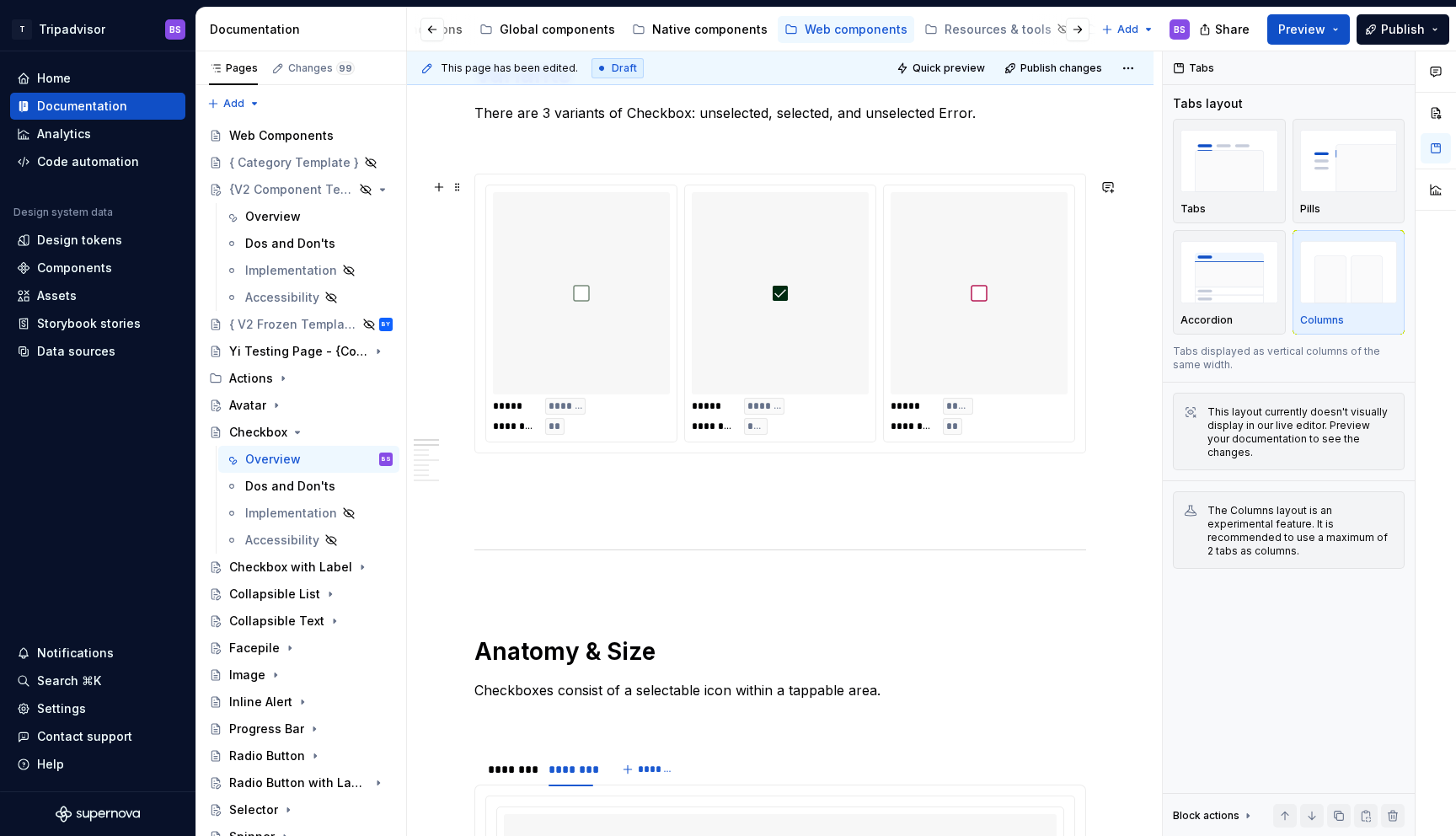
scroll to position [654, 0]
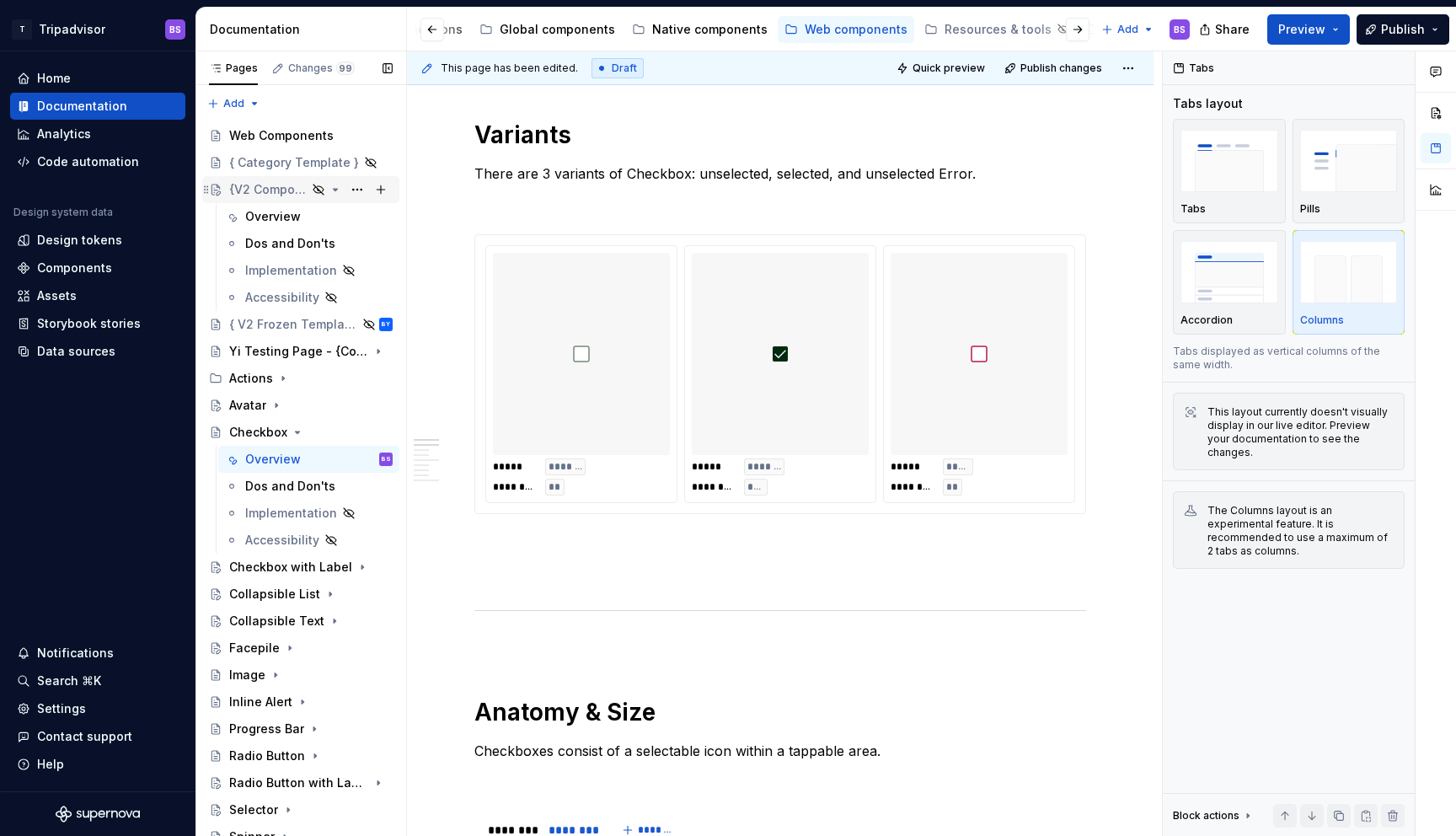
click at [254, 184] on div "{V2 Component Template}" at bounding box center [268, 189] width 78 height 17
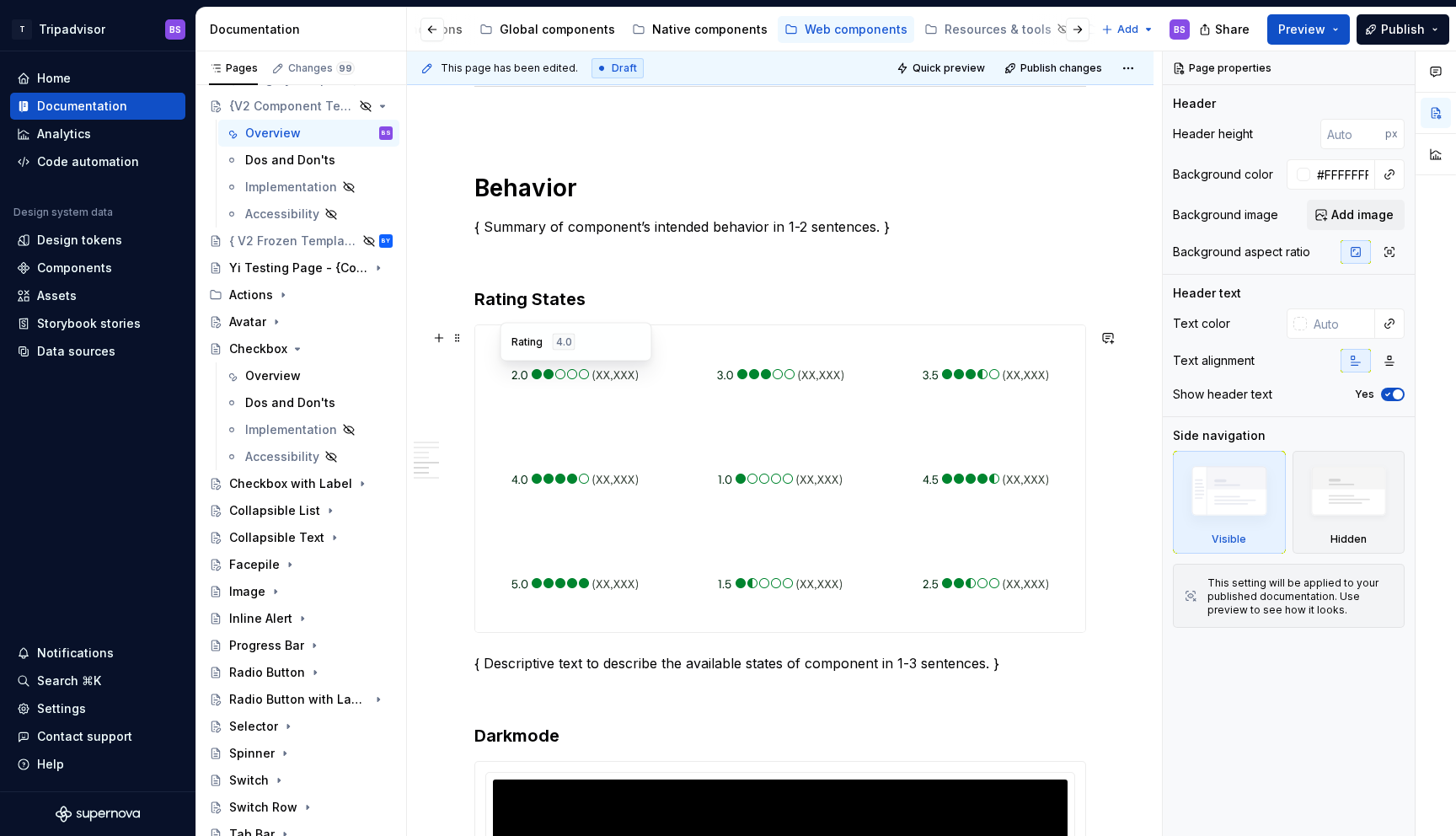
scroll to position [1750, 0]
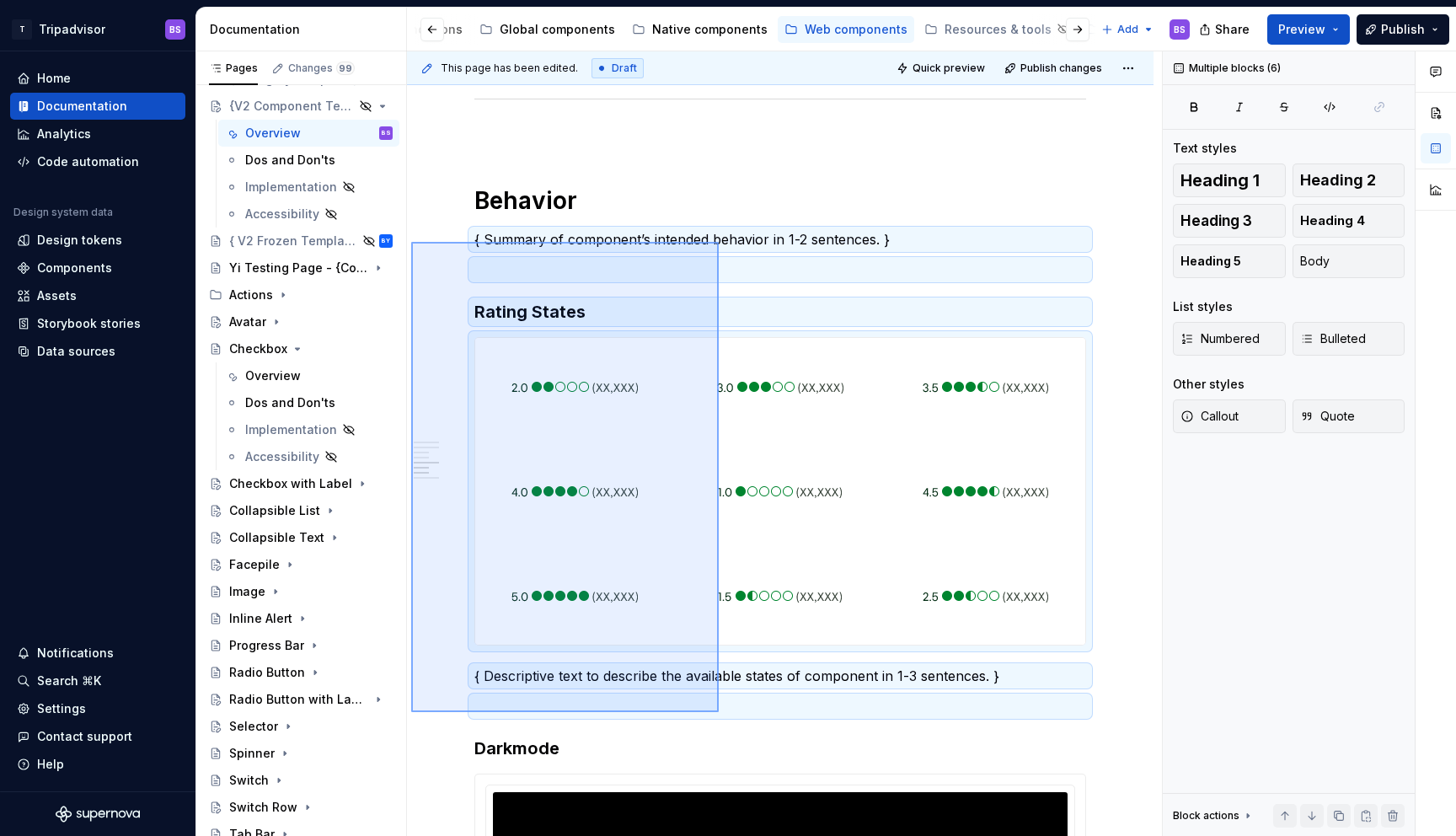
drag, startPoint x: 411, startPoint y: 241, endPoint x: 721, endPoint y: 712, distance: 563.9
click at [719, 712] on div "**********" at bounding box center [784, 444] width 754 height 785
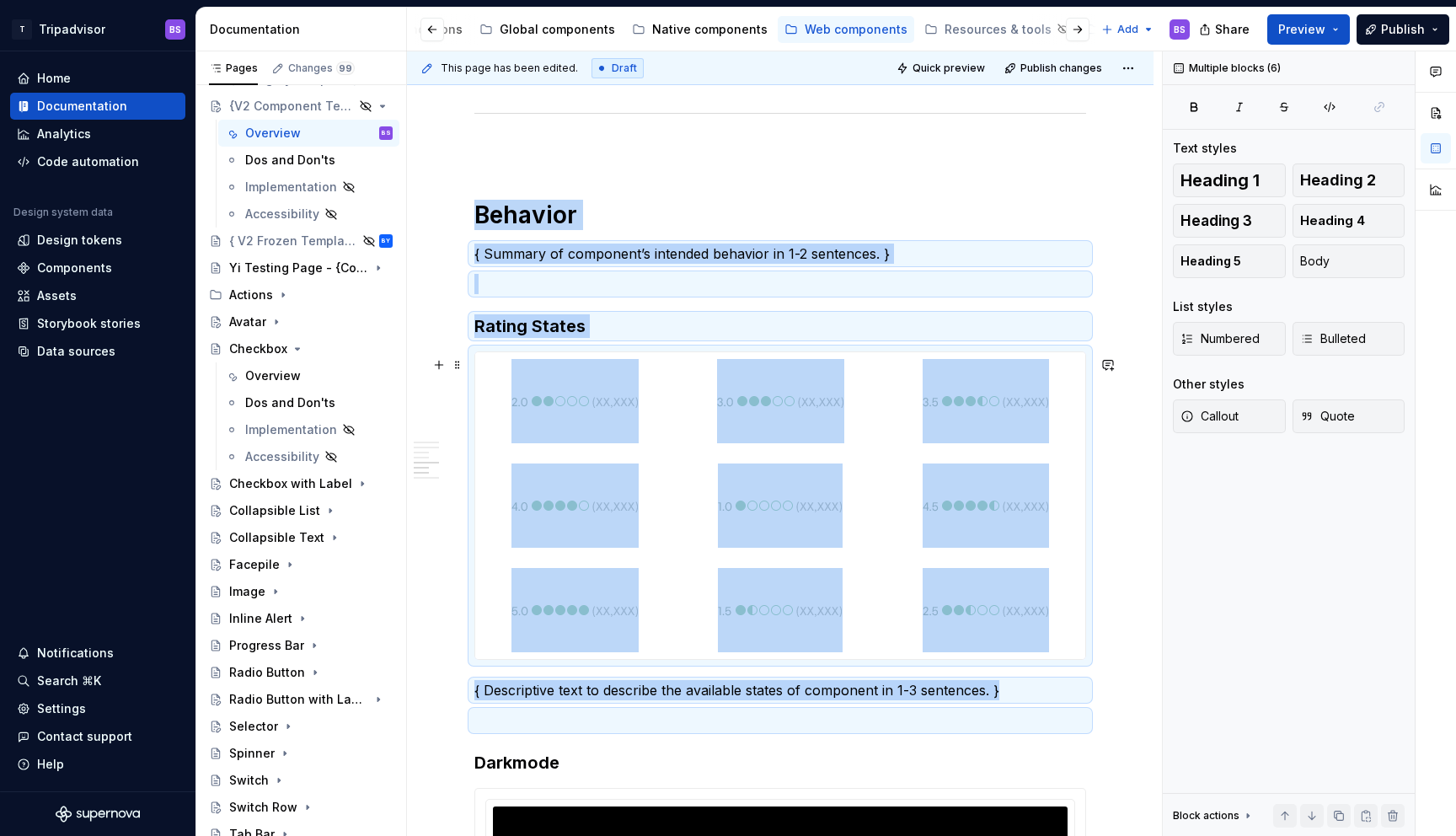
scroll to position [1737, 0]
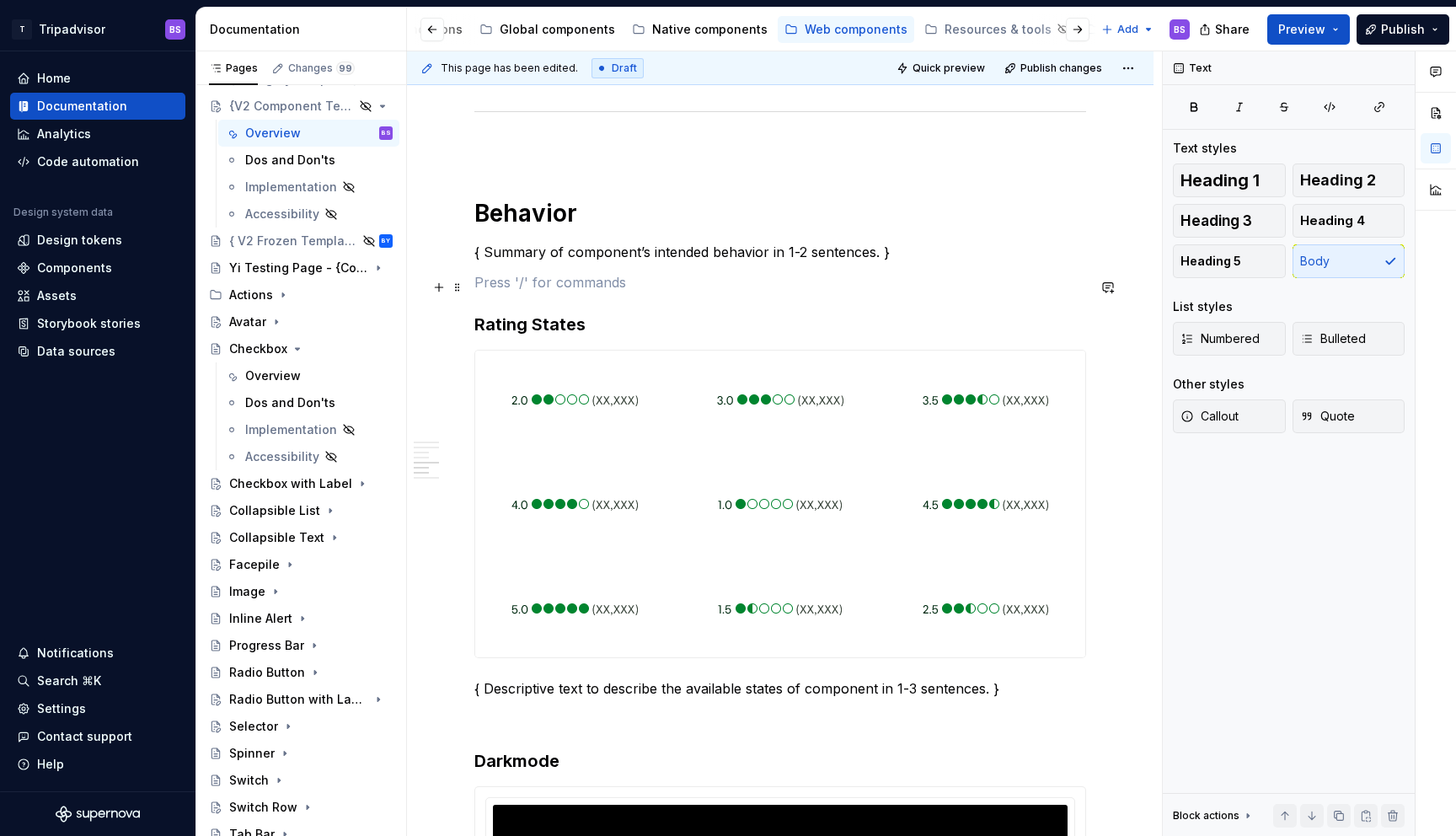
click at [706, 292] on p at bounding box center [779, 282] width 611 height 21
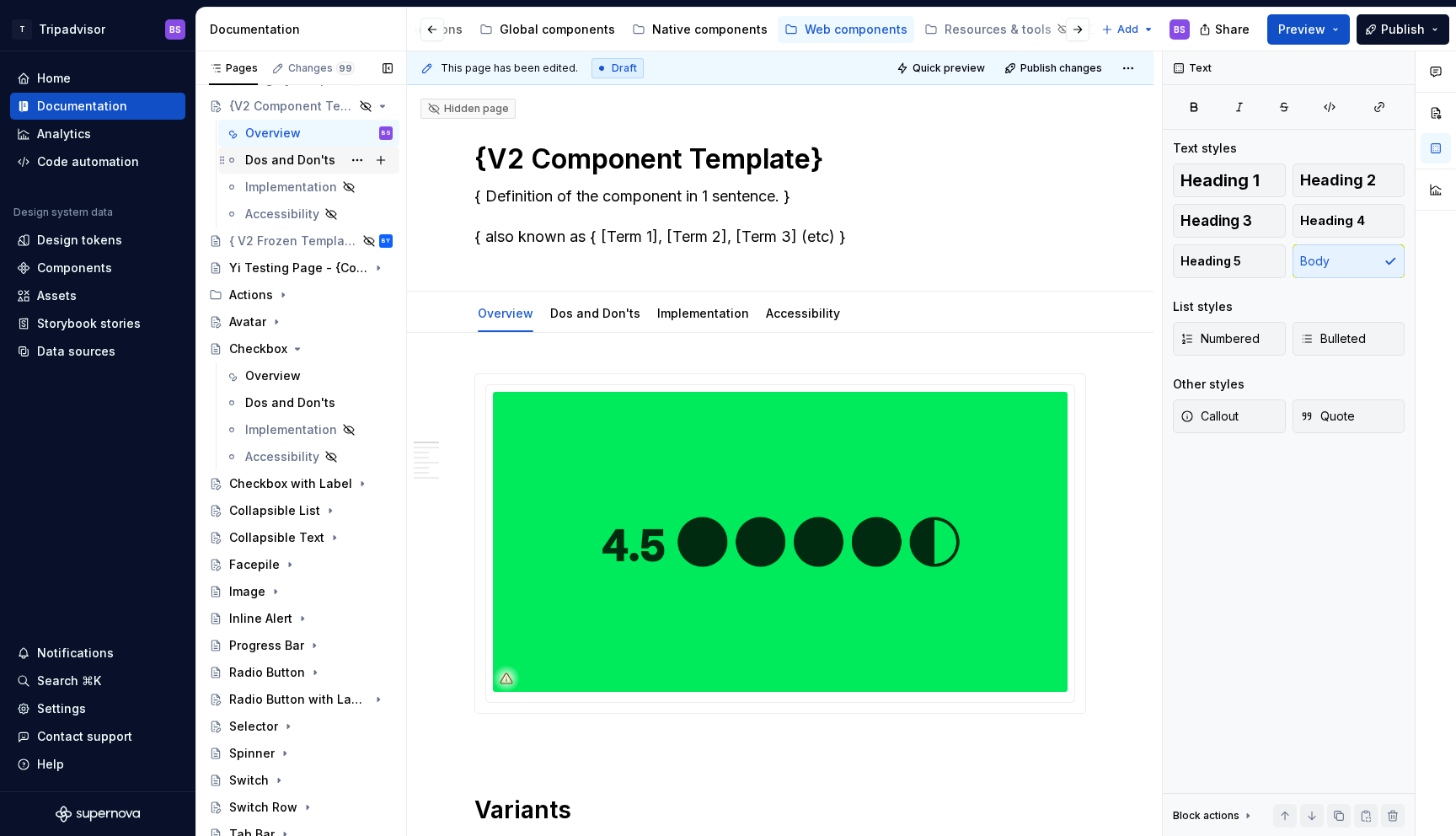
scroll to position [0, 0]
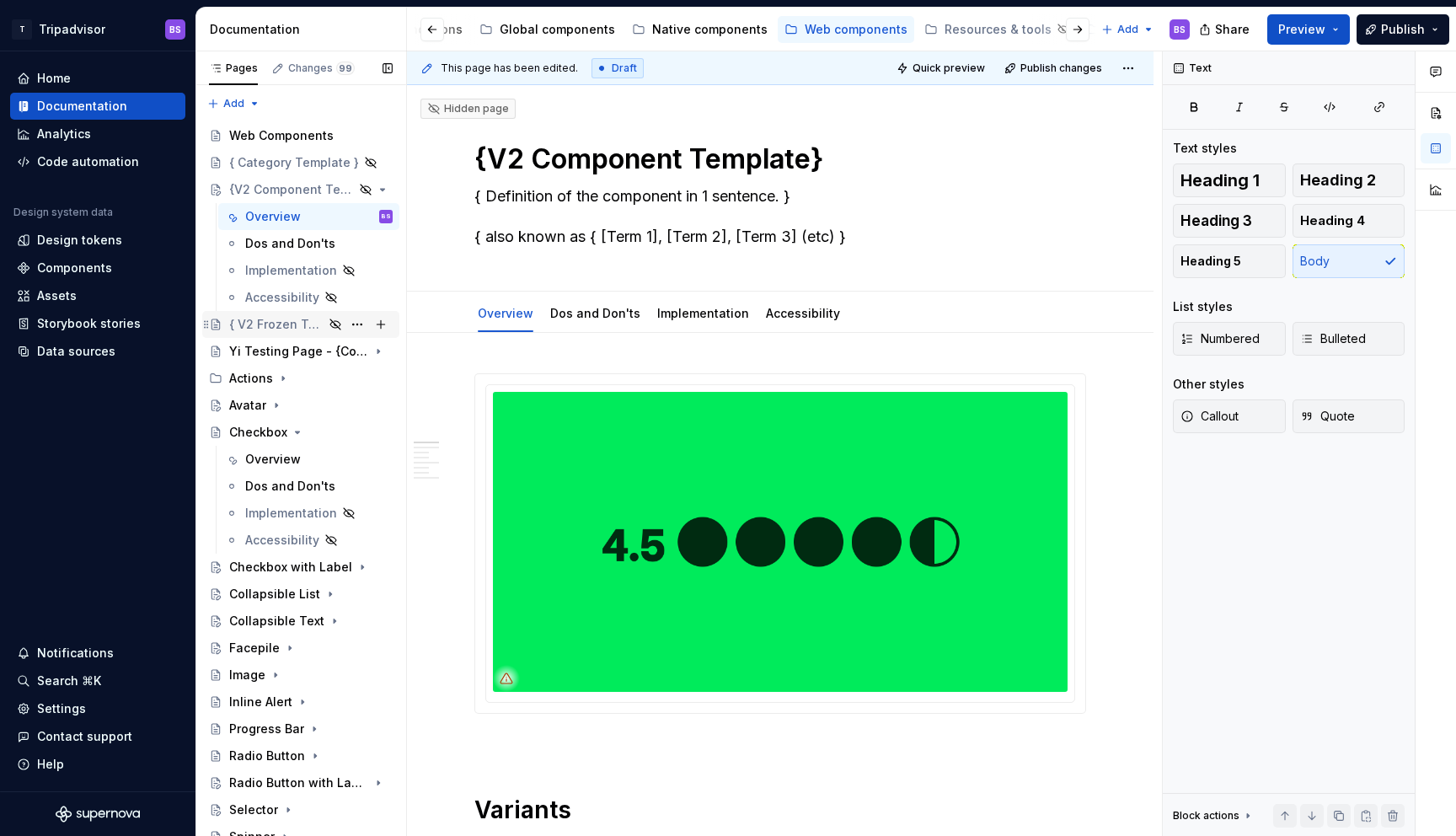
click at [274, 325] on div "{ V2 Frozen Template }" at bounding box center [277, 324] width 94 height 17
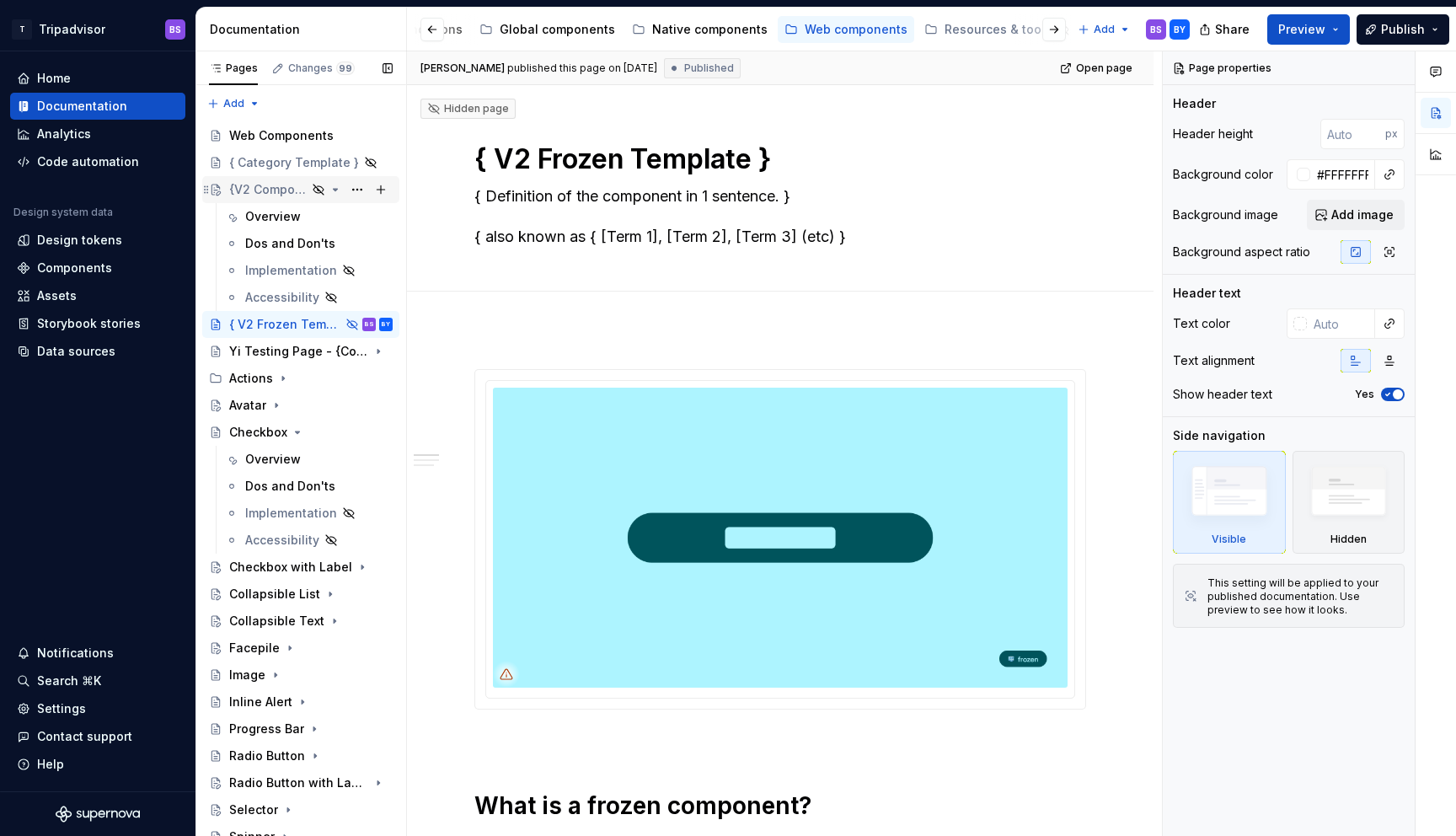
click at [265, 189] on div "{V2 Component Template}" at bounding box center [268, 189] width 78 height 17
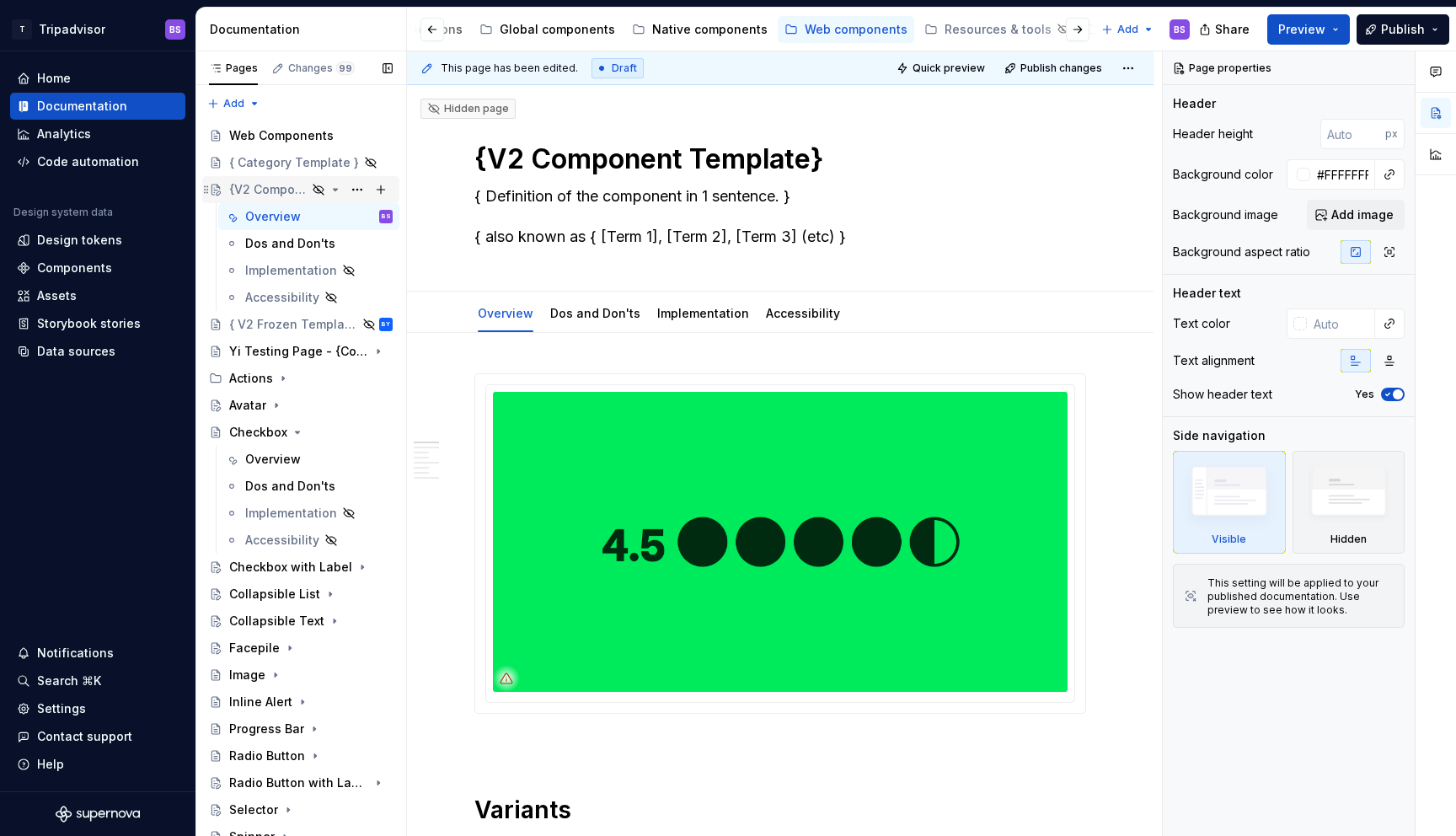
click at [289, 186] on div "{V2 Component Template}" at bounding box center [268, 189] width 78 height 17
click at [299, 324] on div "{ V2 Frozen Template }" at bounding box center [277, 324] width 94 height 17
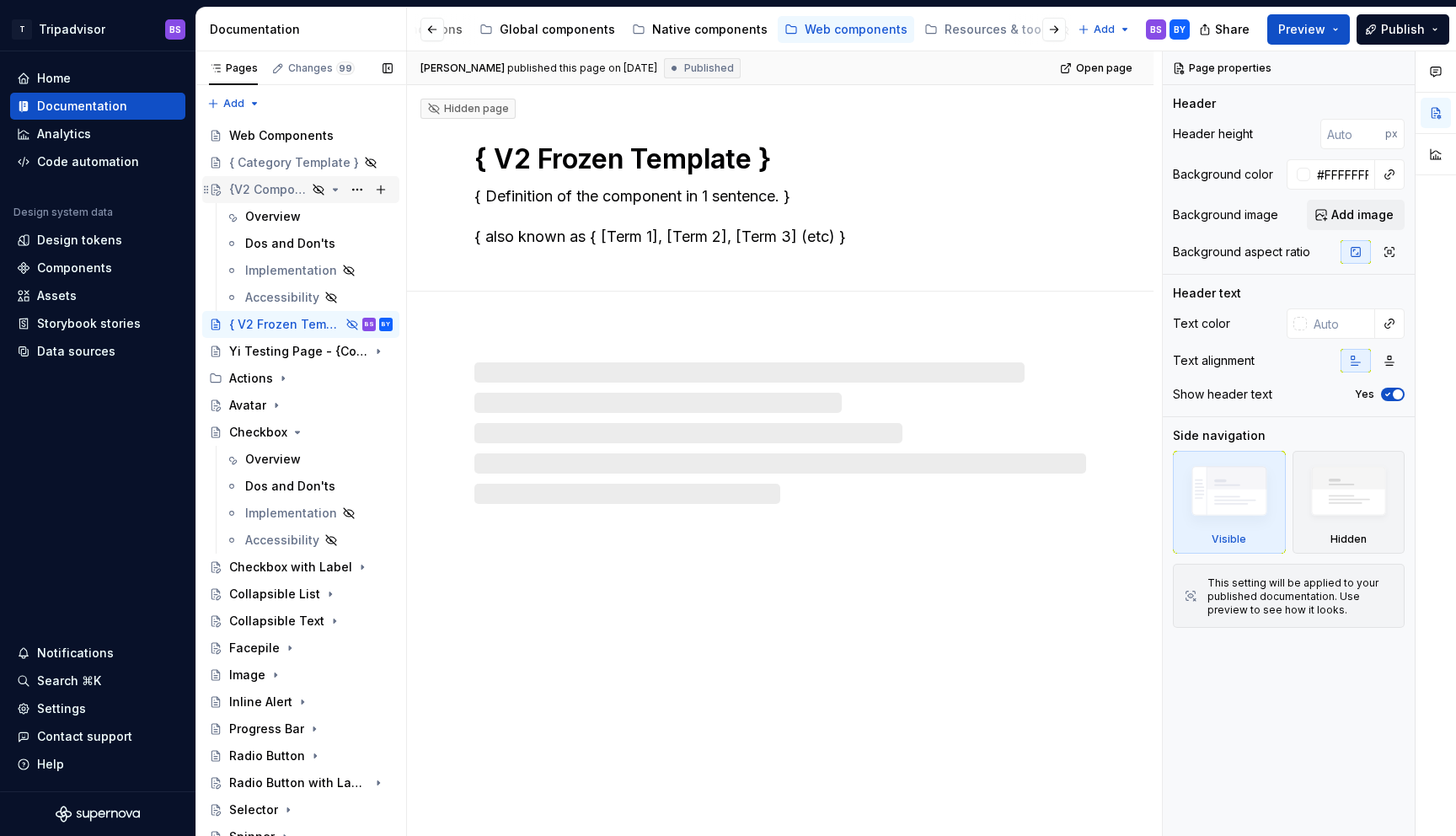
click at [284, 186] on div "{V2 Component Template}" at bounding box center [268, 189] width 78 height 17
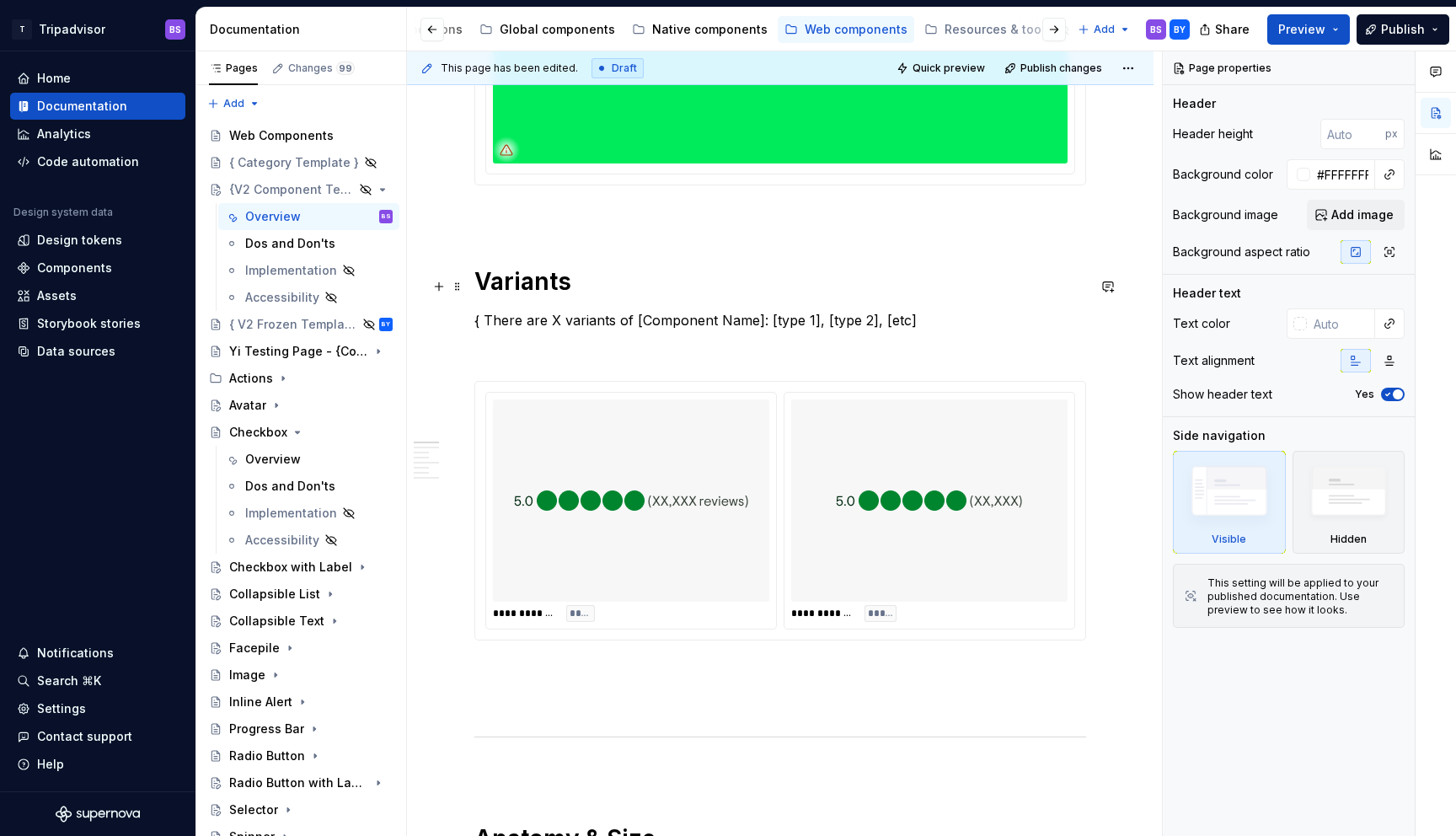
scroll to position [542, 0]
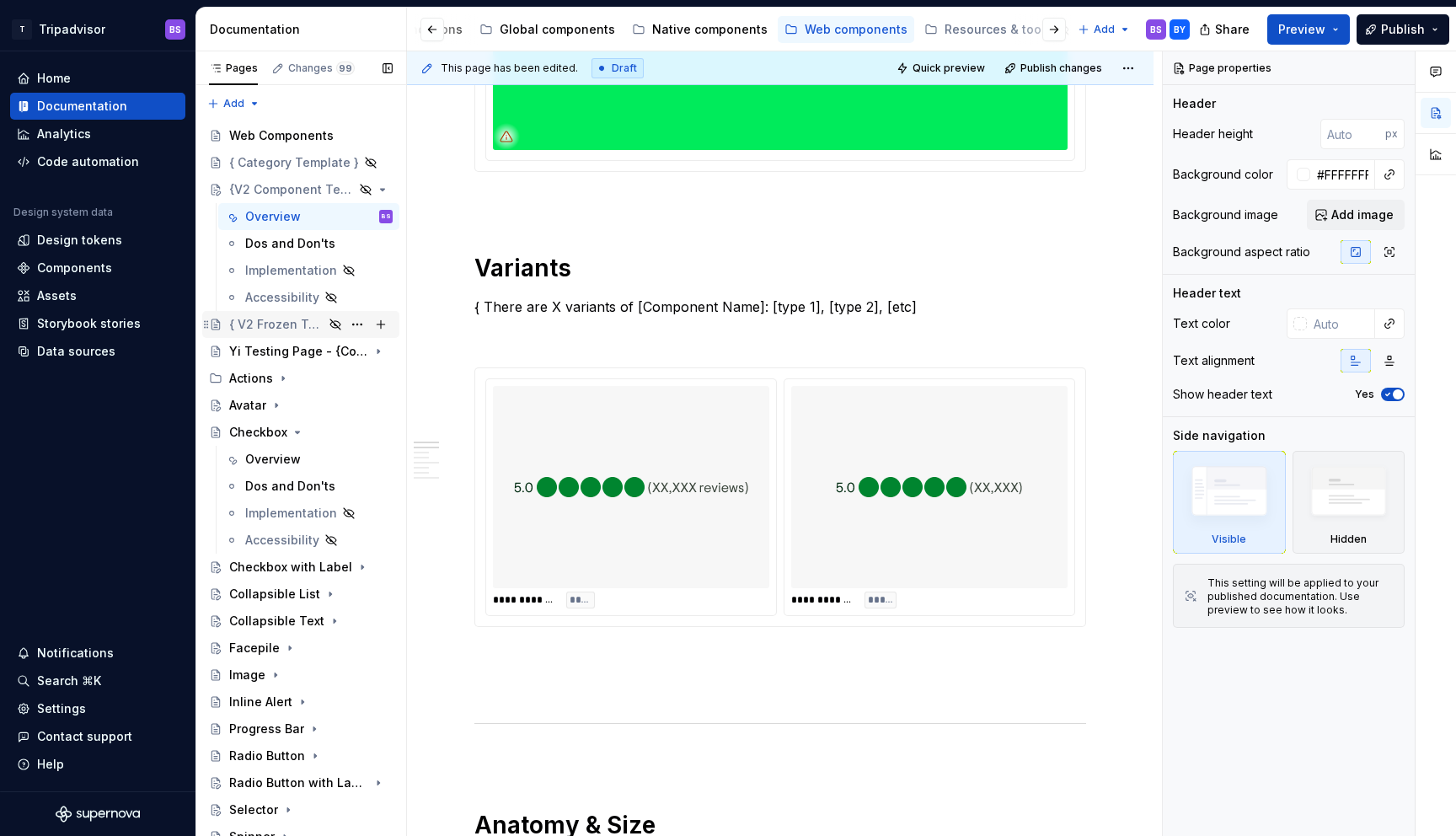
click at [287, 334] on div "{ V2 Frozen Template } BY" at bounding box center [311, 325] width 164 height 24
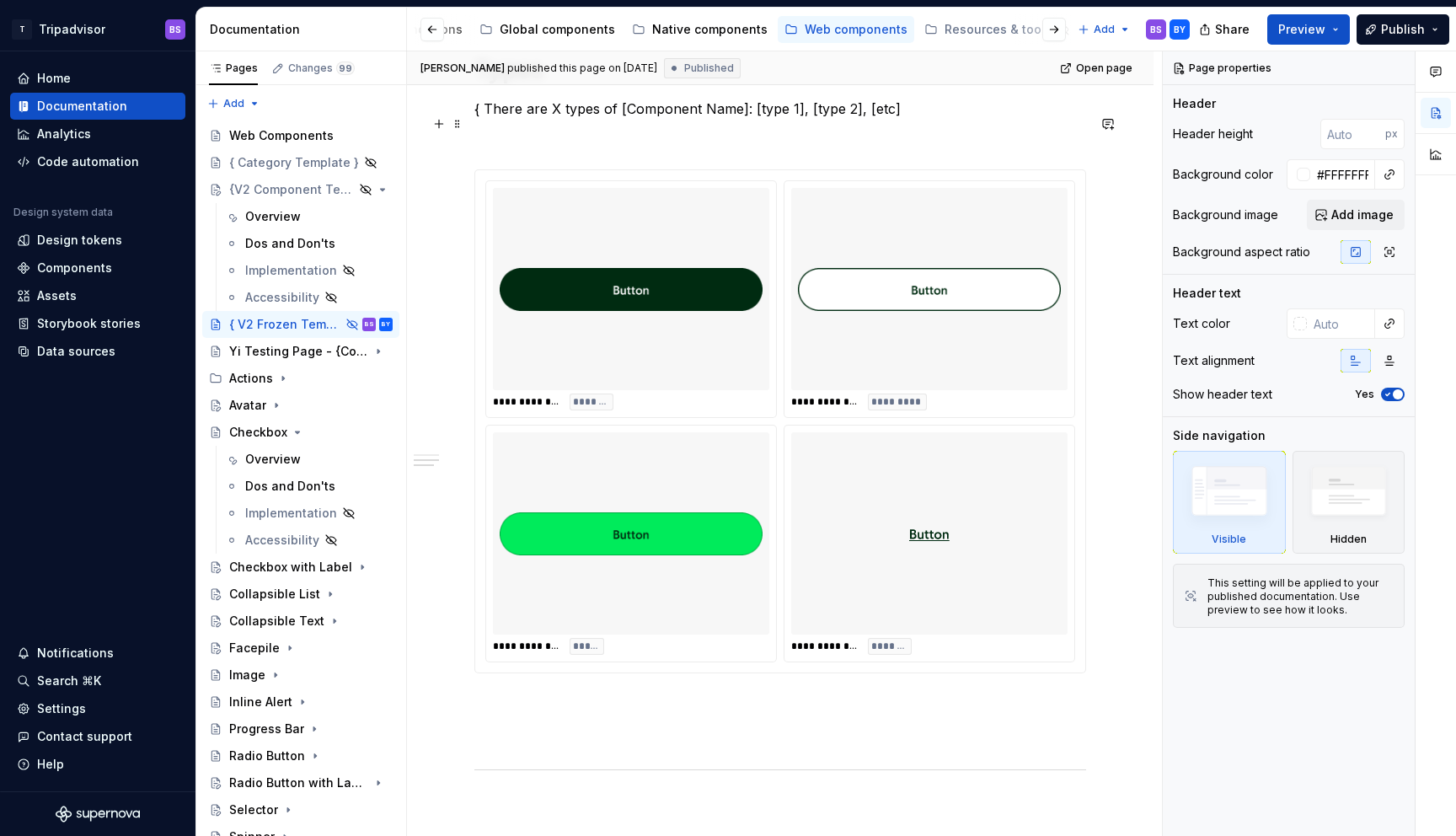
scroll to position [929, 0]
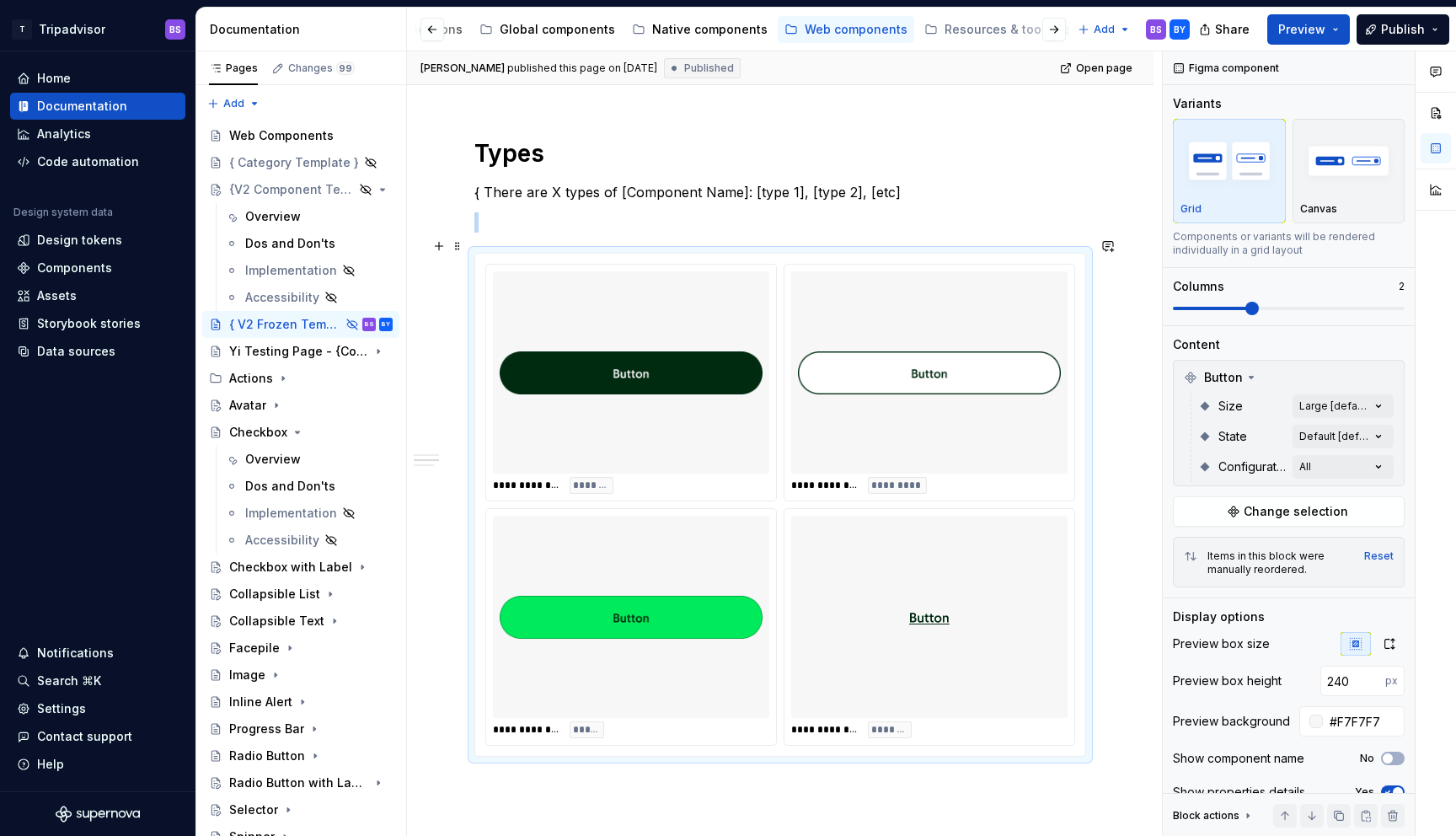
click at [799, 325] on div at bounding box center [929, 372] width 277 height 202
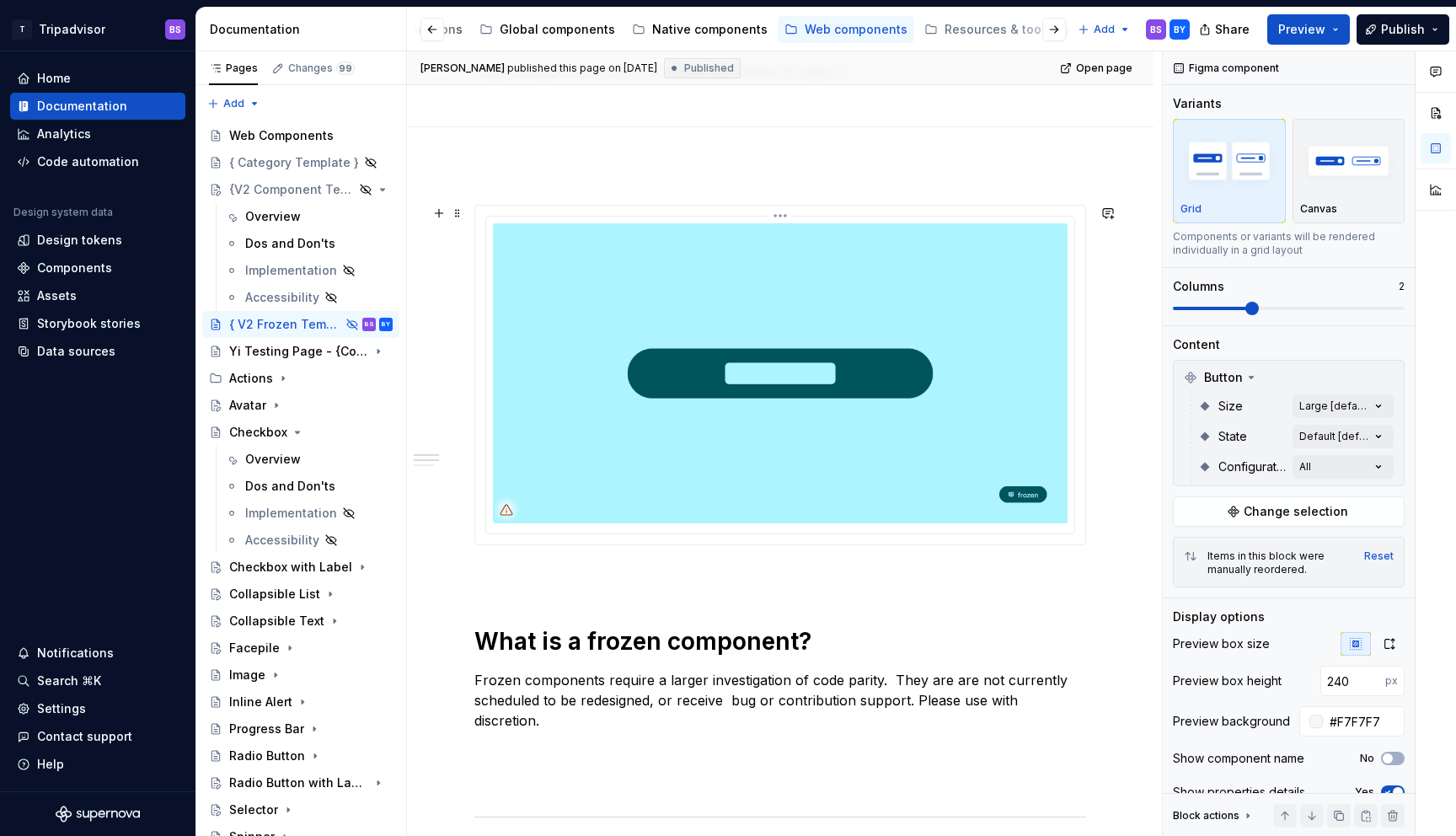
scroll to position [135, 0]
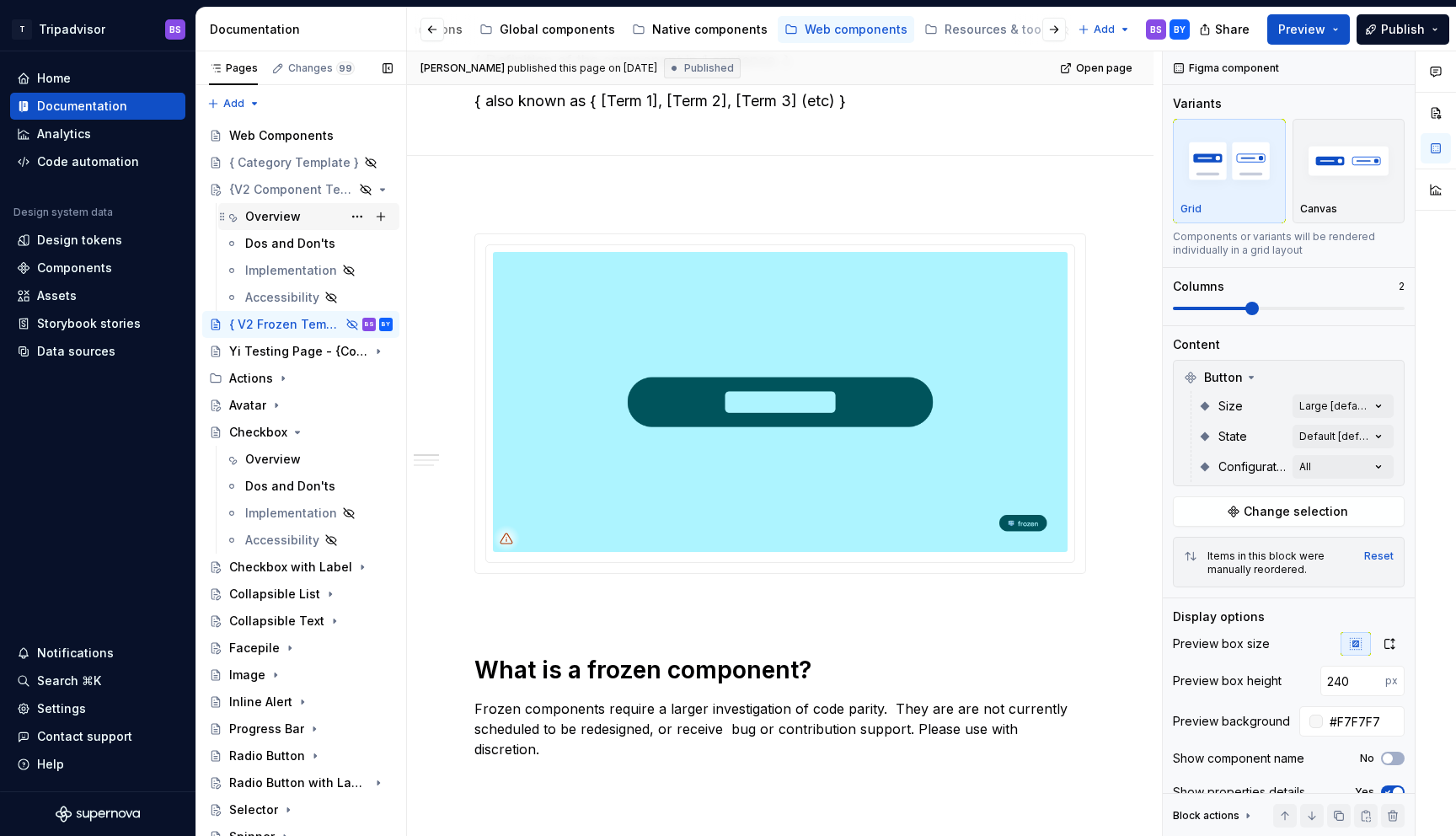
click at [287, 218] on div "Overview" at bounding box center [273, 216] width 56 height 17
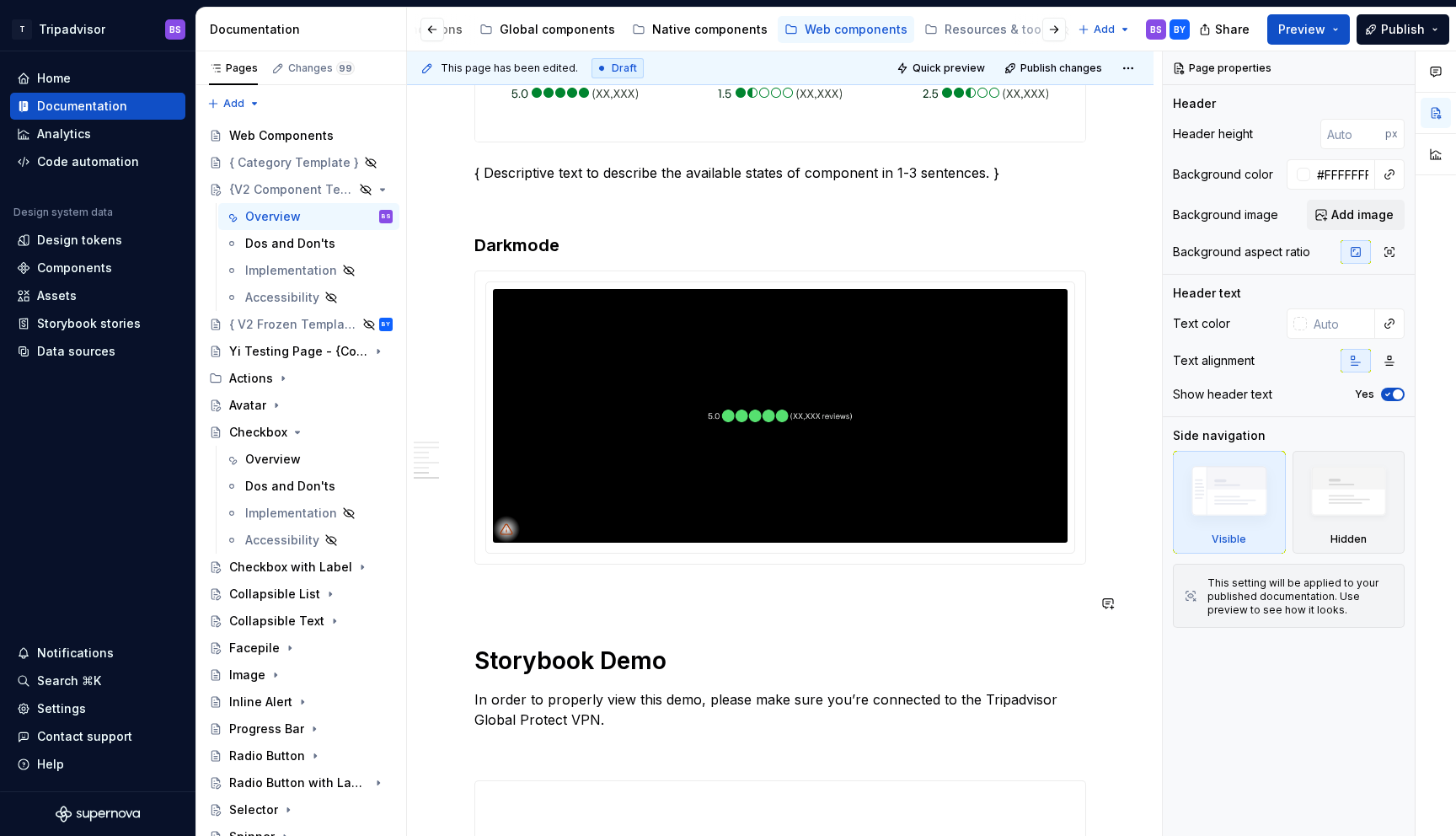
scroll to position [2153, 0]
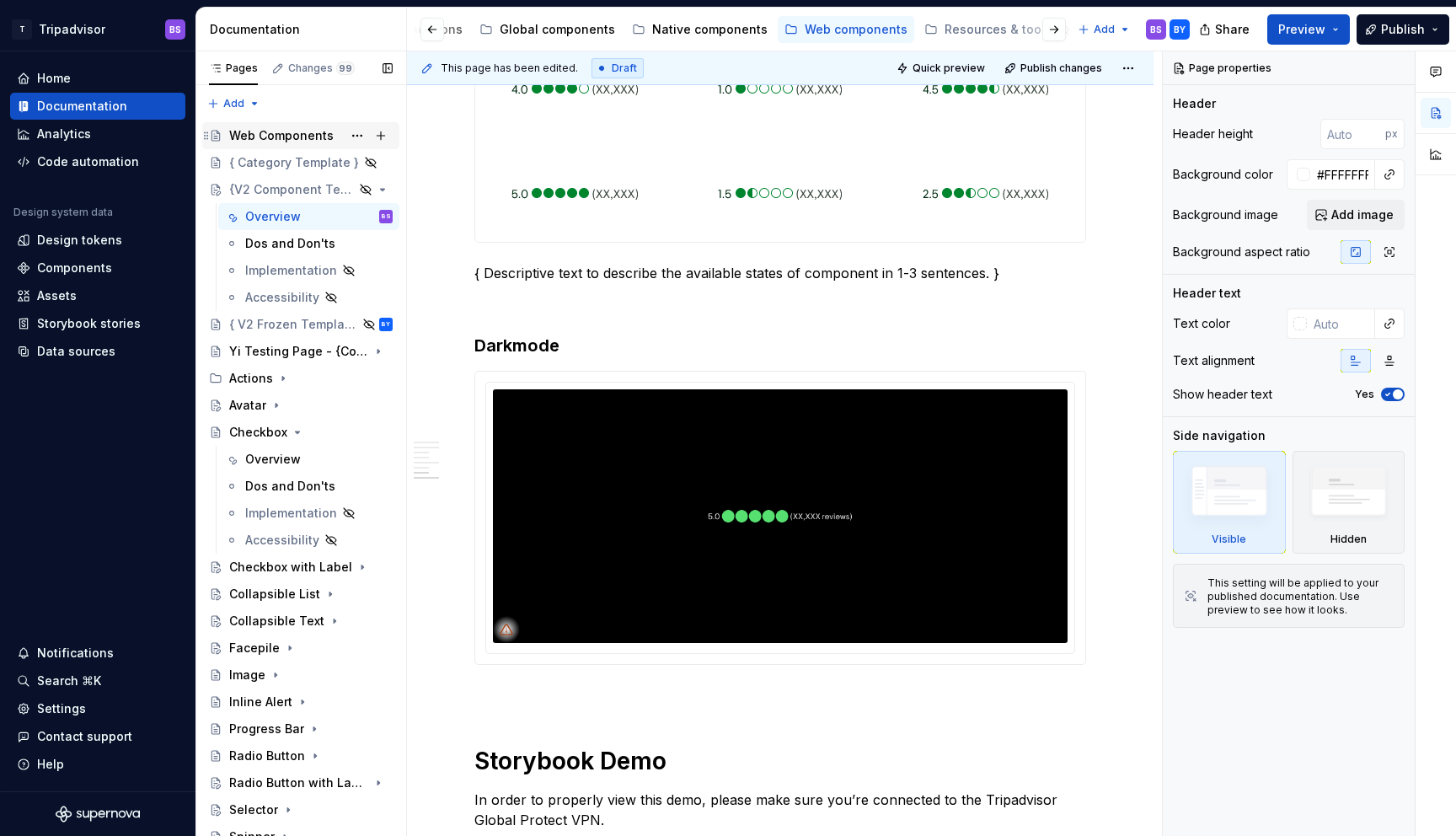
click at [289, 134] on div "Web Components" at bounding box center [282, 135] width 104 height 17
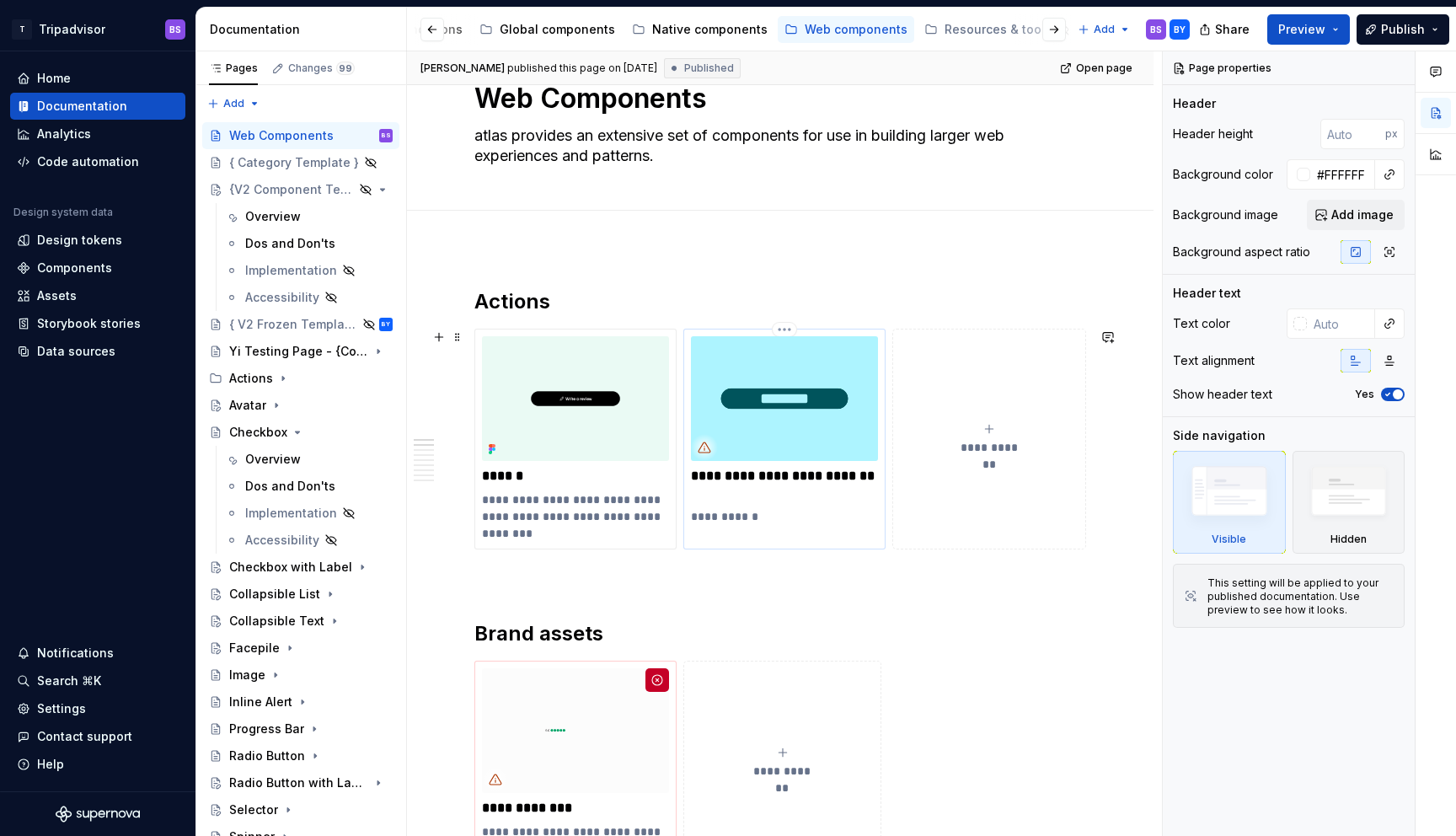
scroll to position [158, 0]
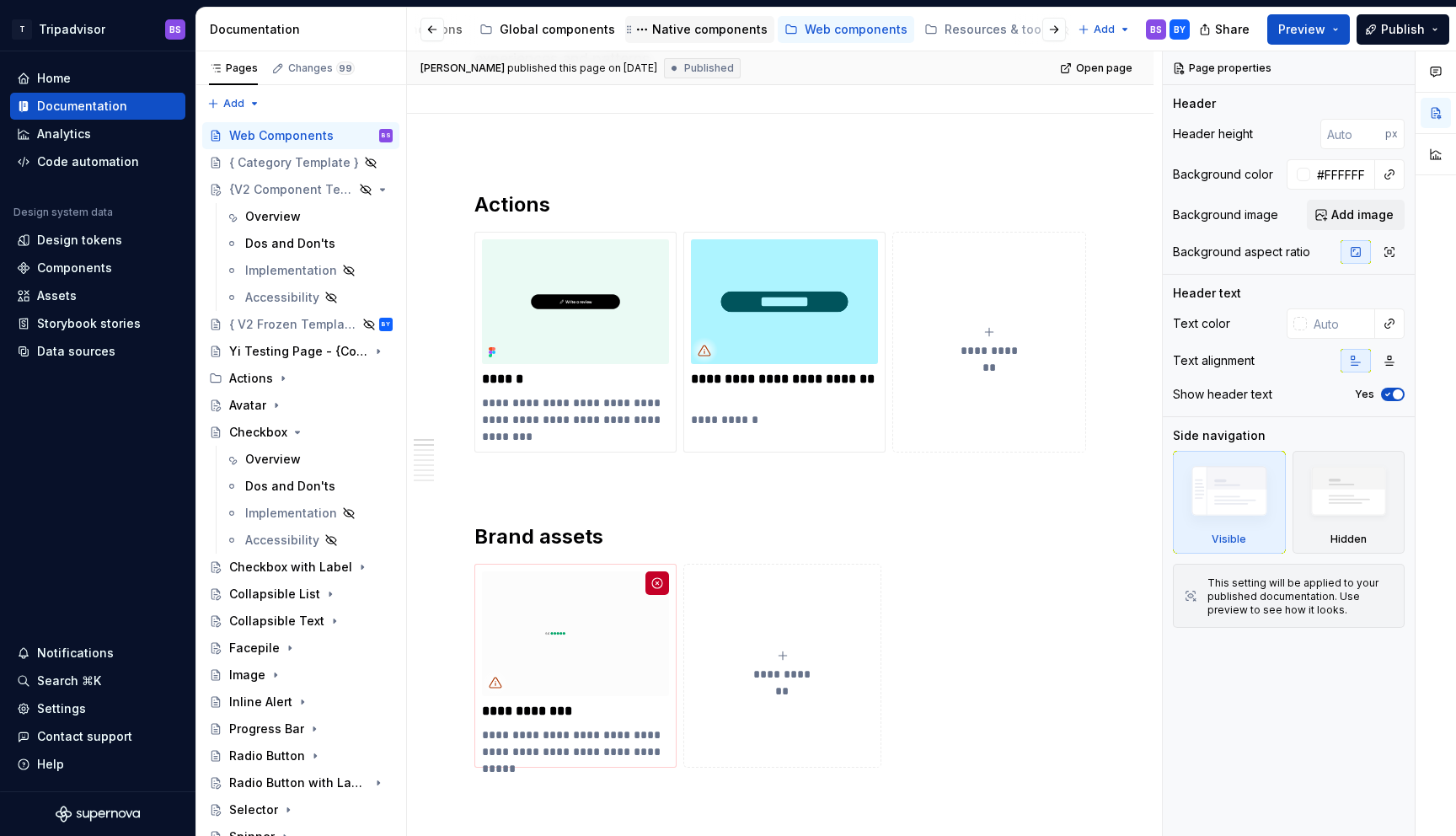
click at [690, 26] on div "Native components" at bounding box center [710, 28] width 116 height 17
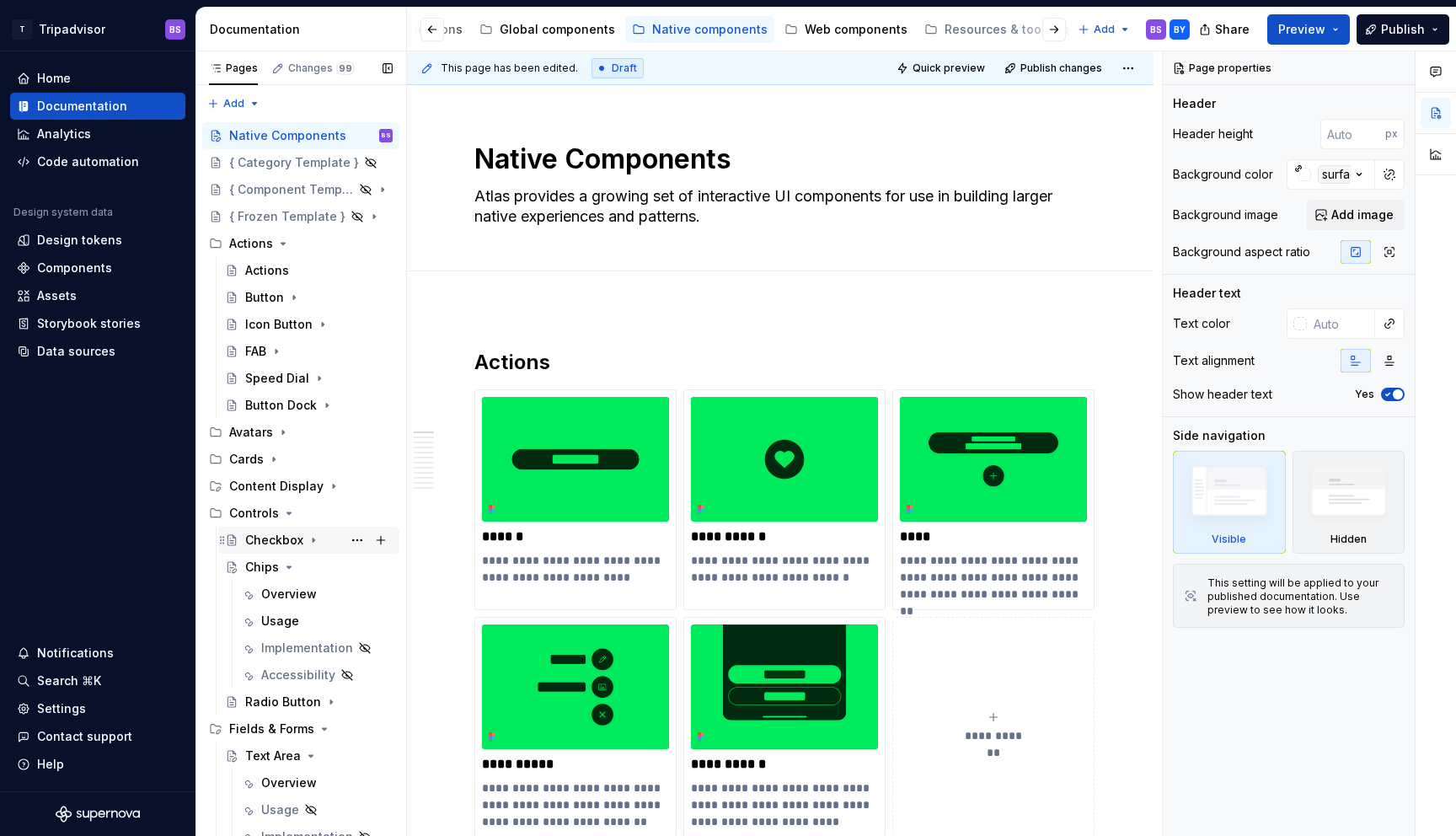
click at [282, 540] on div "Checkbox" at bounding box center [274, 540] width 58 height 17
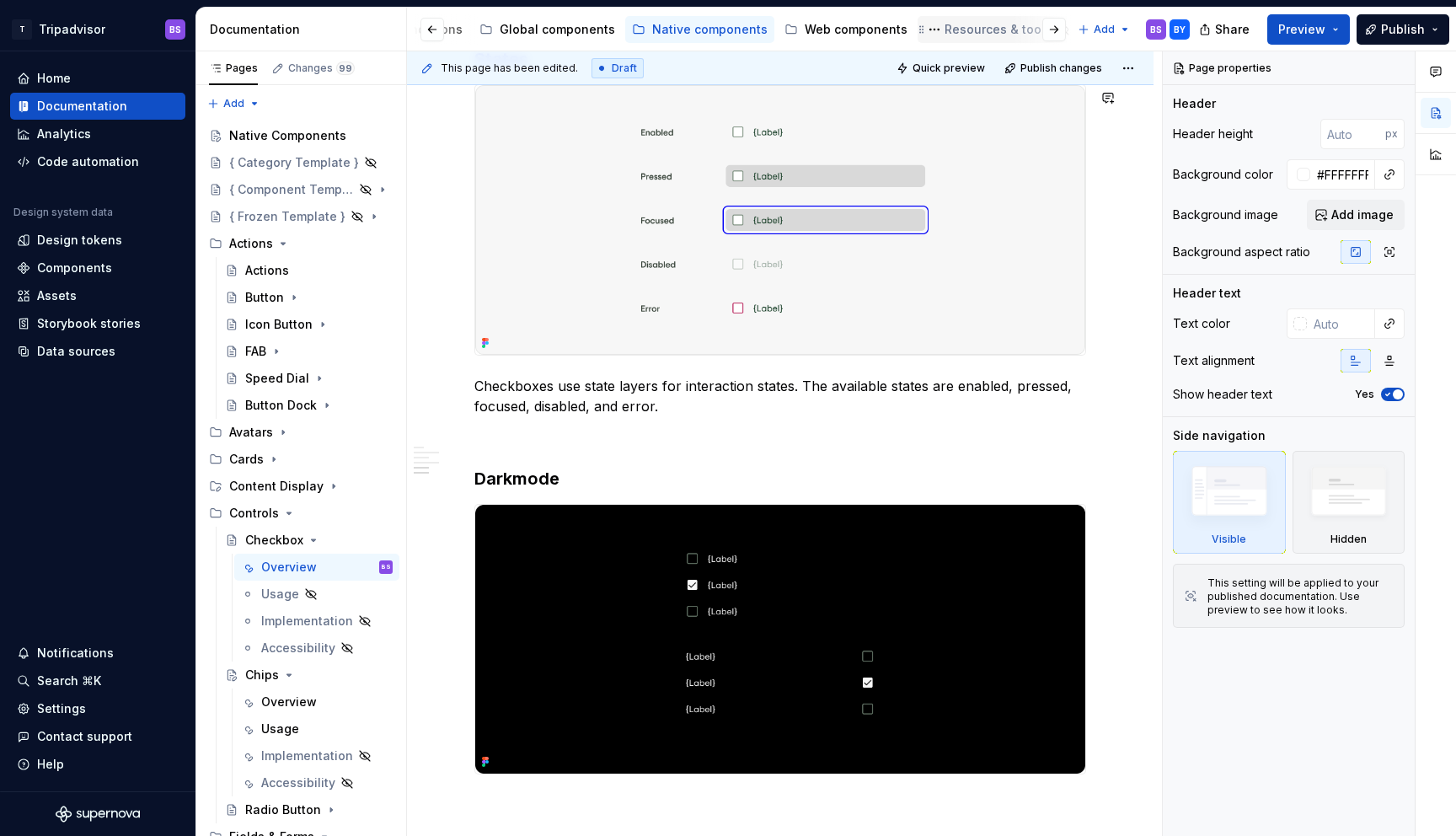
scroll to position [0, 402]
click at [788, 29] on div "Web components" at bounding box center [788, 28] width 103 height 17
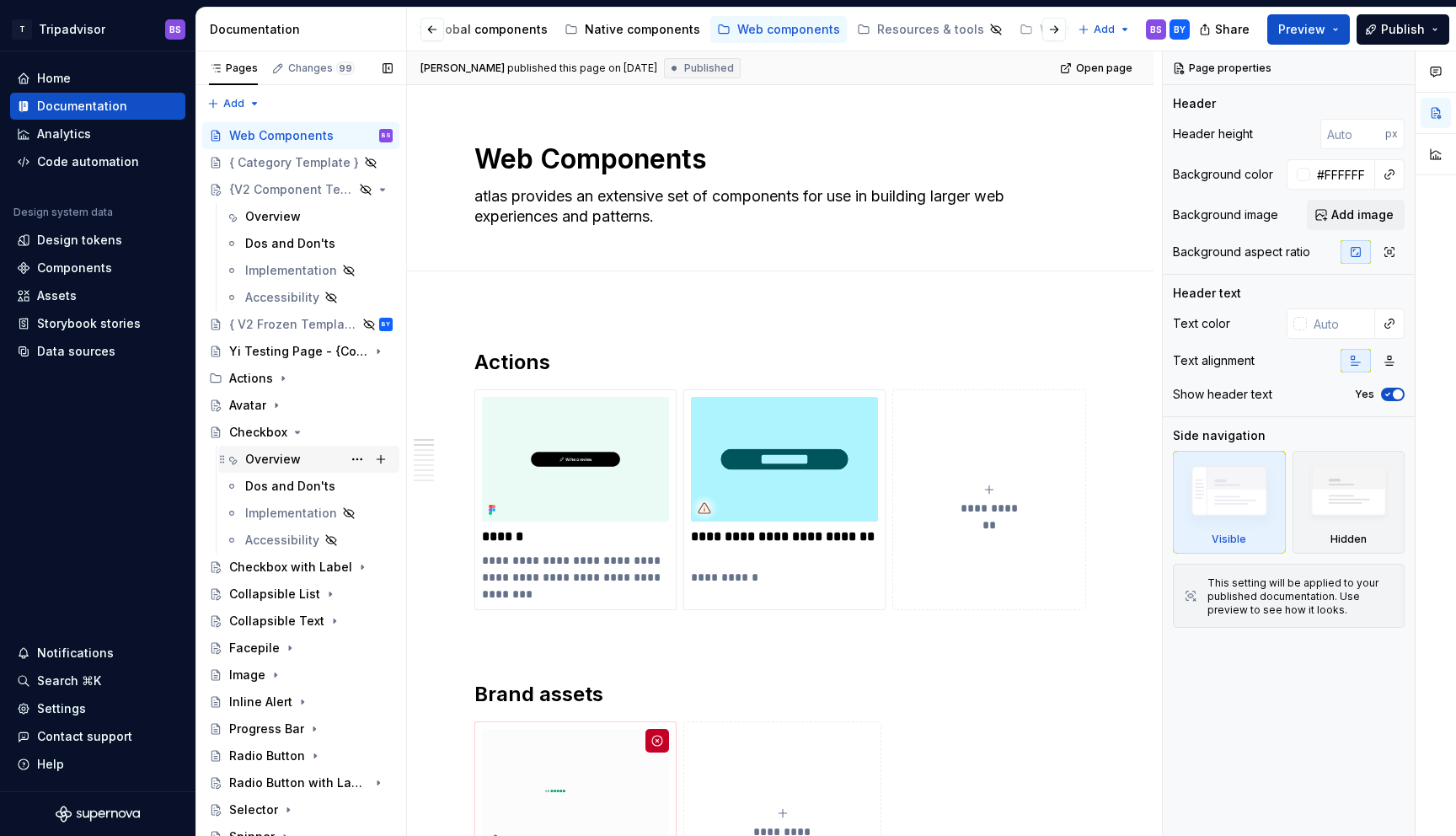
click at [265, 460] on div "Overview" at bounding box center [273, 458] width 56 height 17
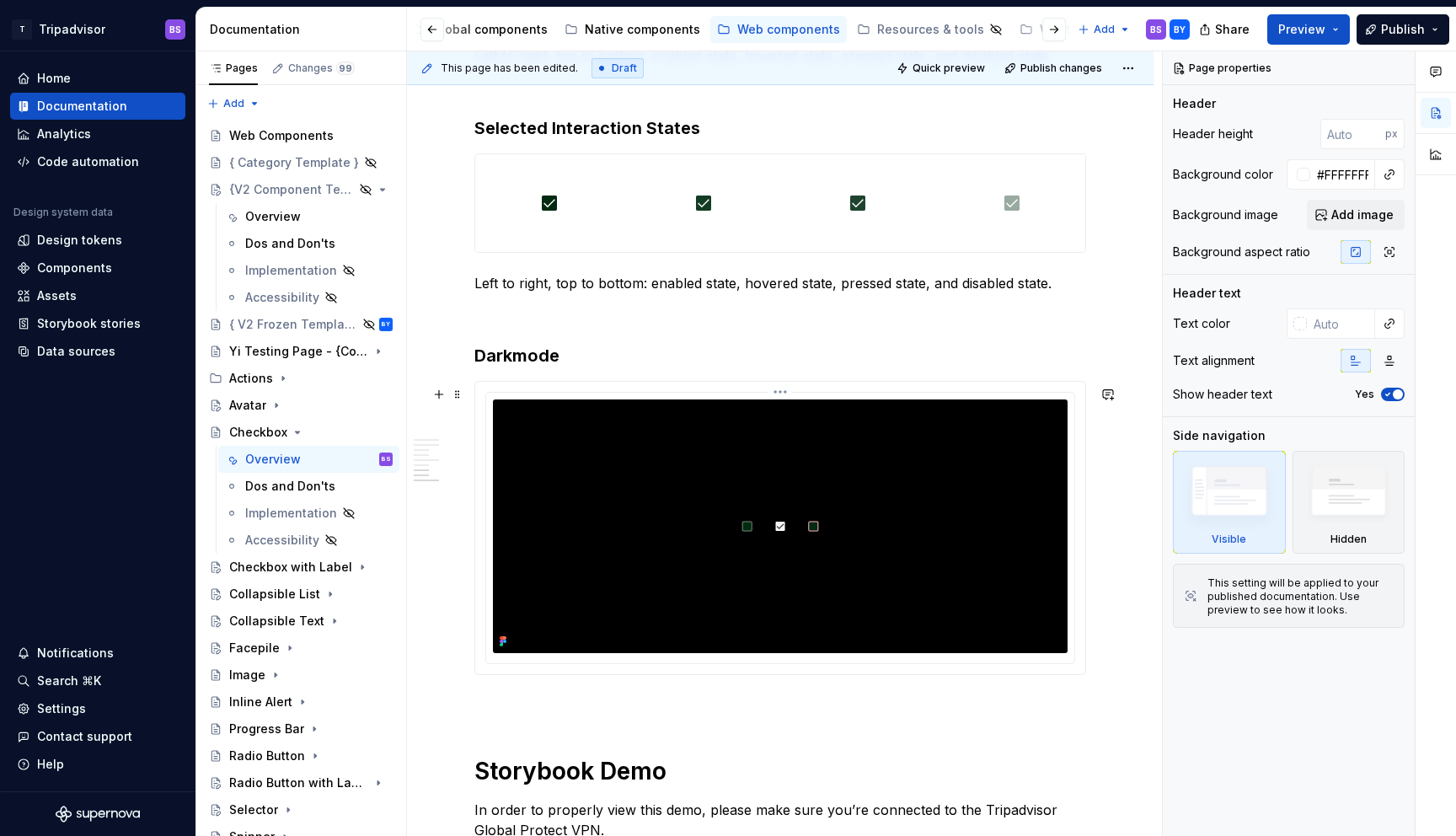
scroll to position [2232, 0]
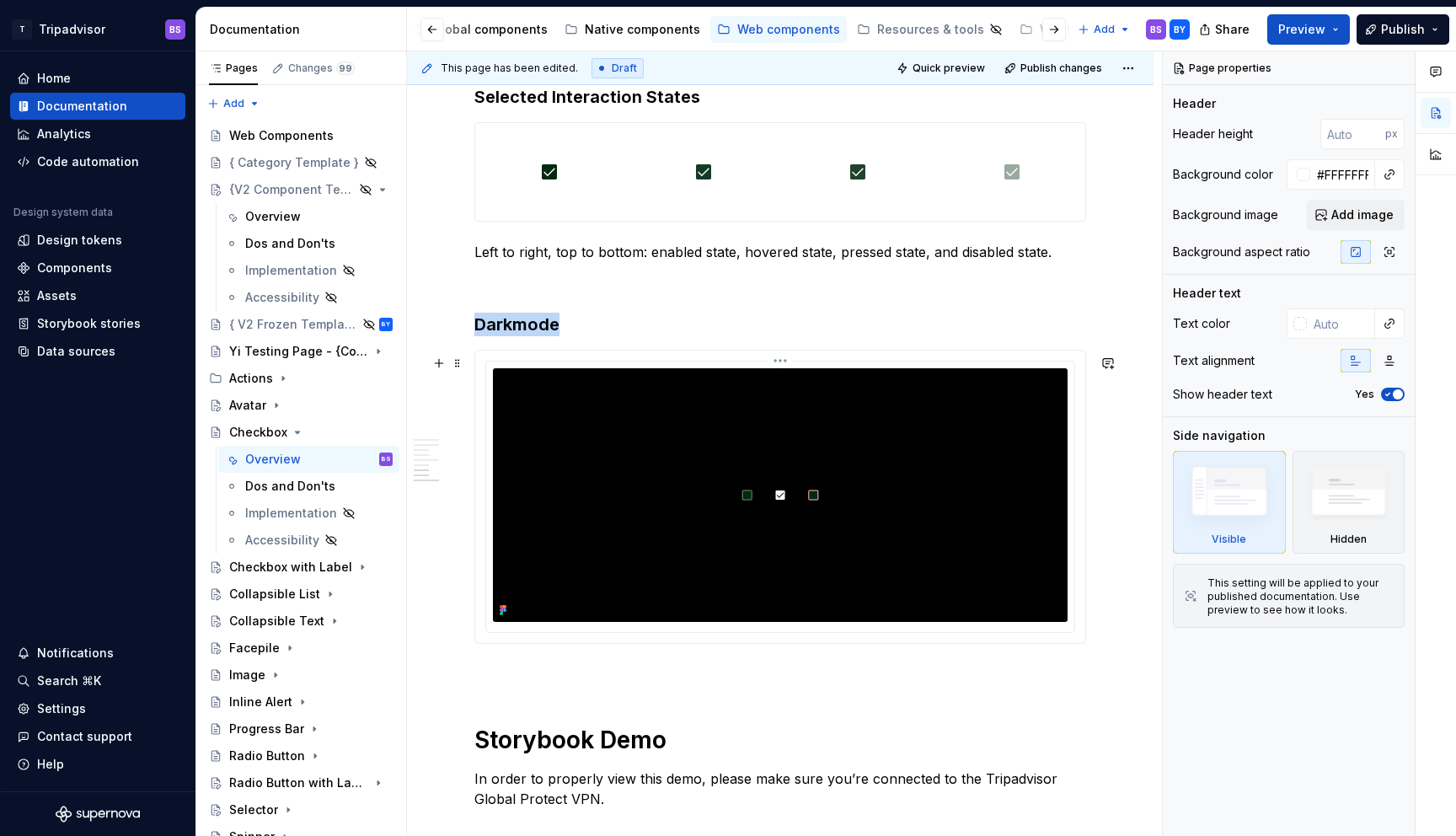
click at [804, 449] on img at bounding box center [780, 495] width 575 height 253
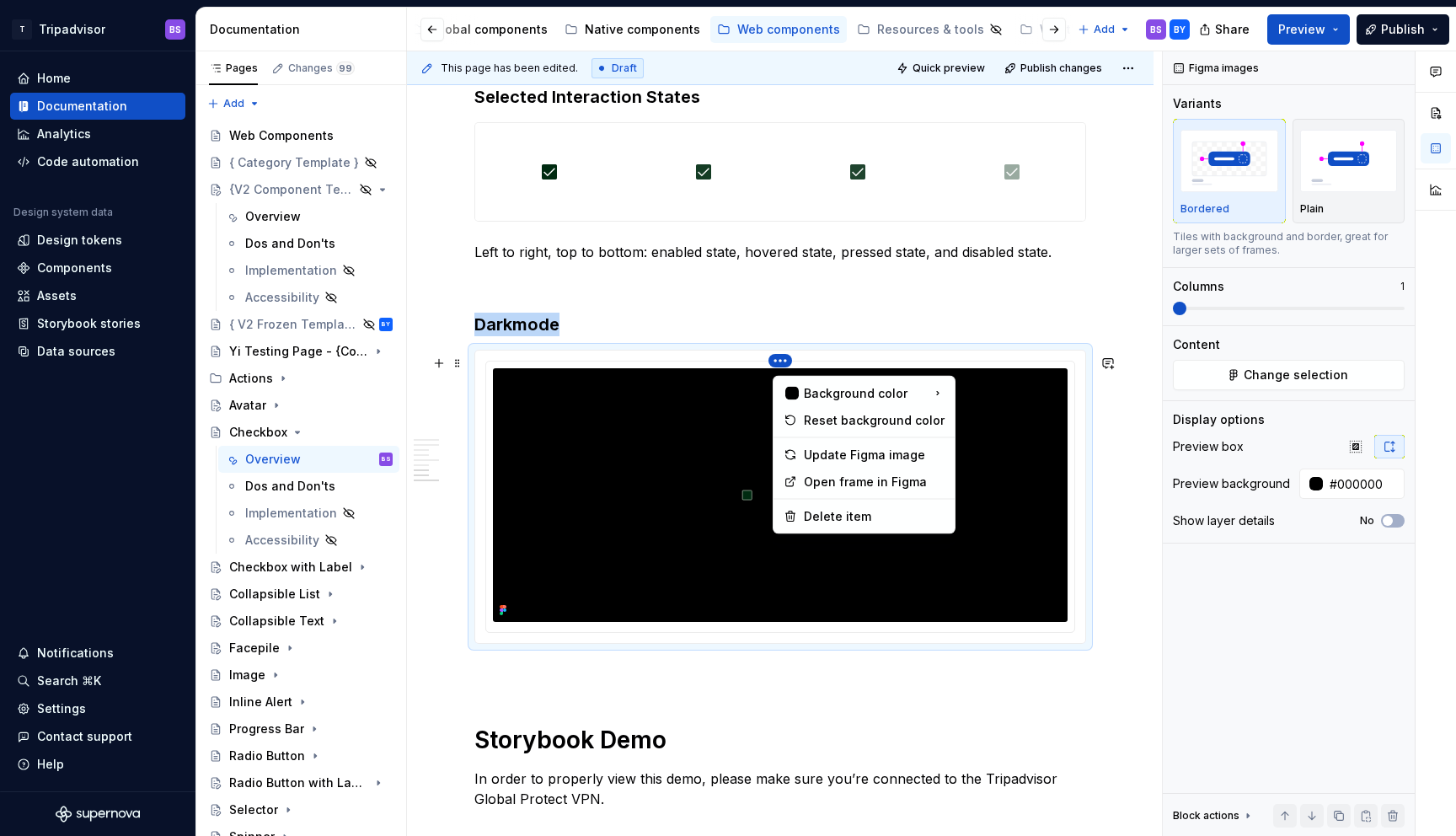
click at [787, 364] on html "T Tripadvisor BS Home Documentation Analytics Code automation Design system dat…" at bounding box center [728, 418] width 1456 height 836
click at [827, 456] on div "Update Figma image" at bounding box center [873, 454] width 140 height 17
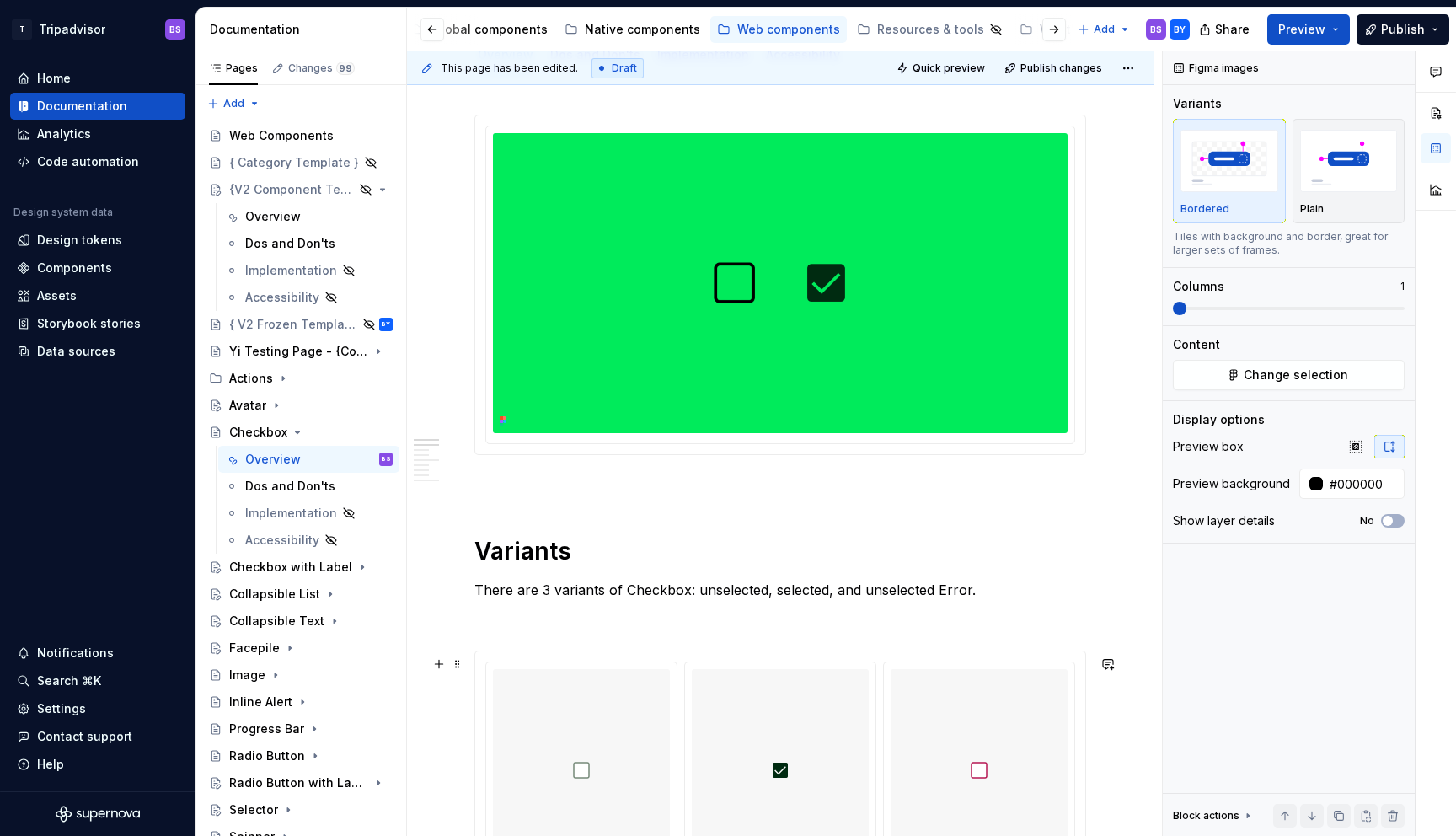
scroll to position [0, 0]
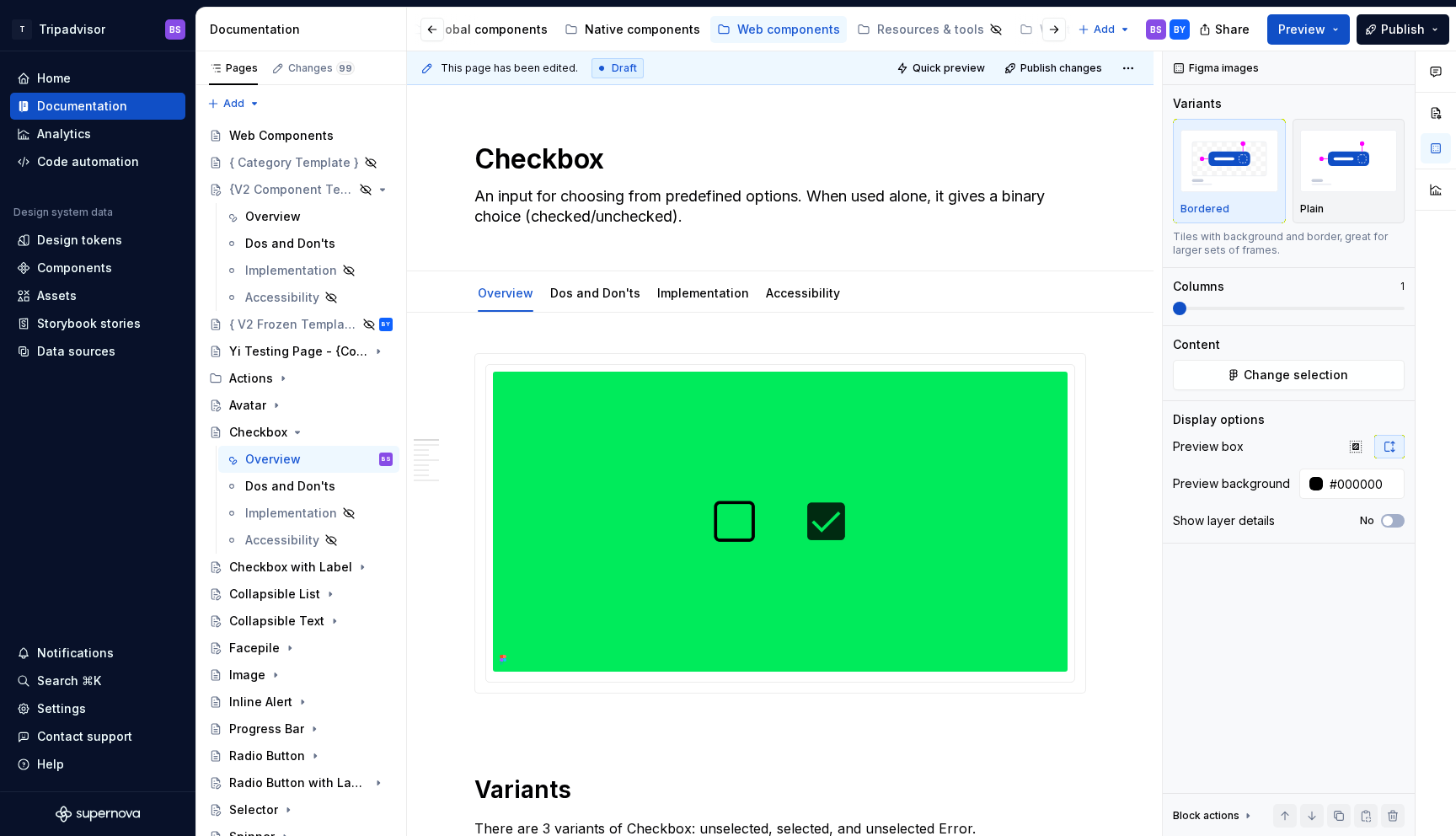
type textarea "*"
type input "#00EB5B"
click at [724, 412] on img at bounding box center [780, 522] width 575 height 300
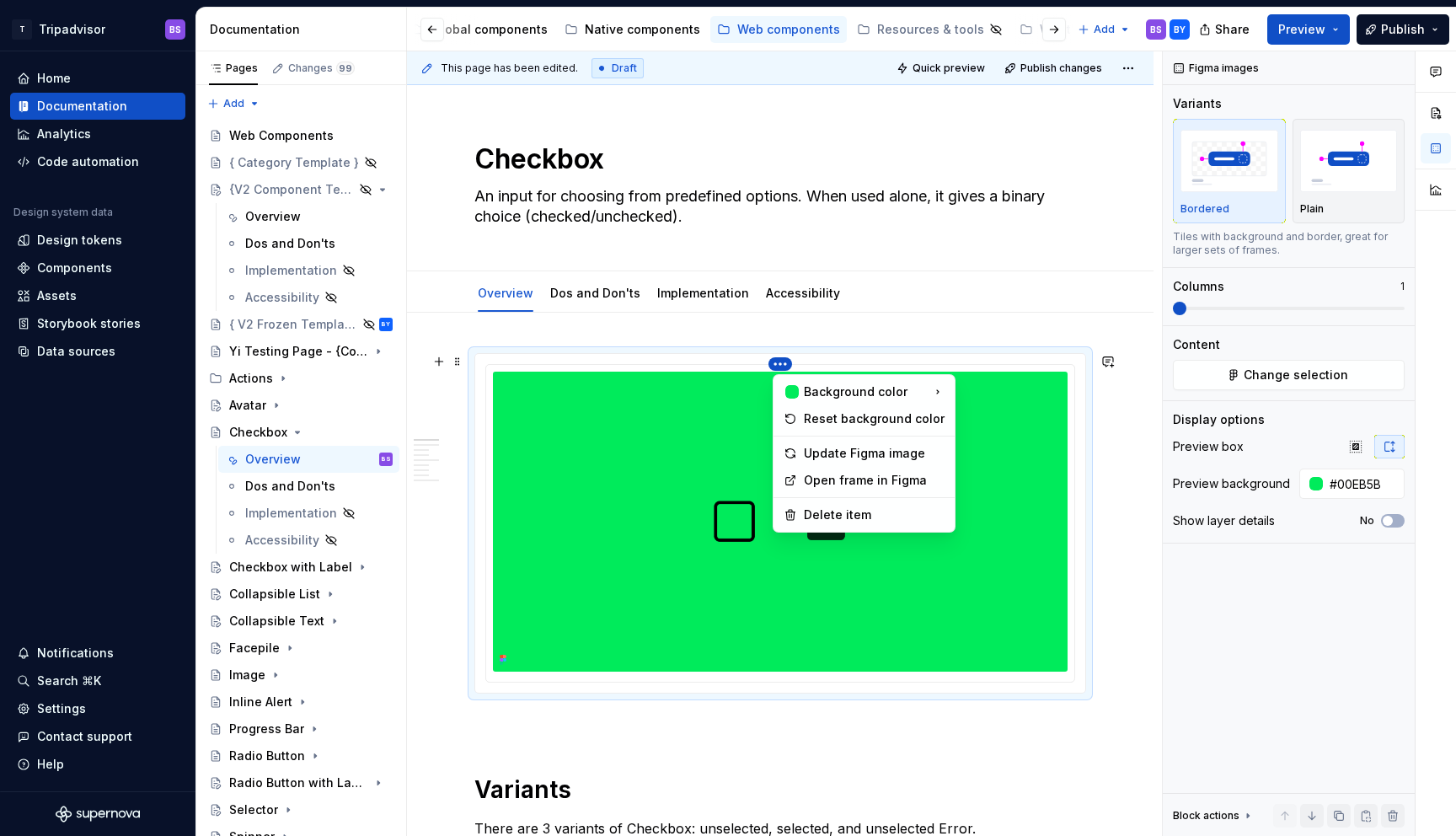
click at [780, 362] on html "T Tripadvisor BS Home Documentation Analytics Code automation Design system dat…" at bounding box center [728, 418] width 1456 height 836
click at [781, 362] on html "T Tripadvisor BS Home Documentation Analytics Code automation Design system dat…" at bounding box center [728, 418] width 1456 height 836
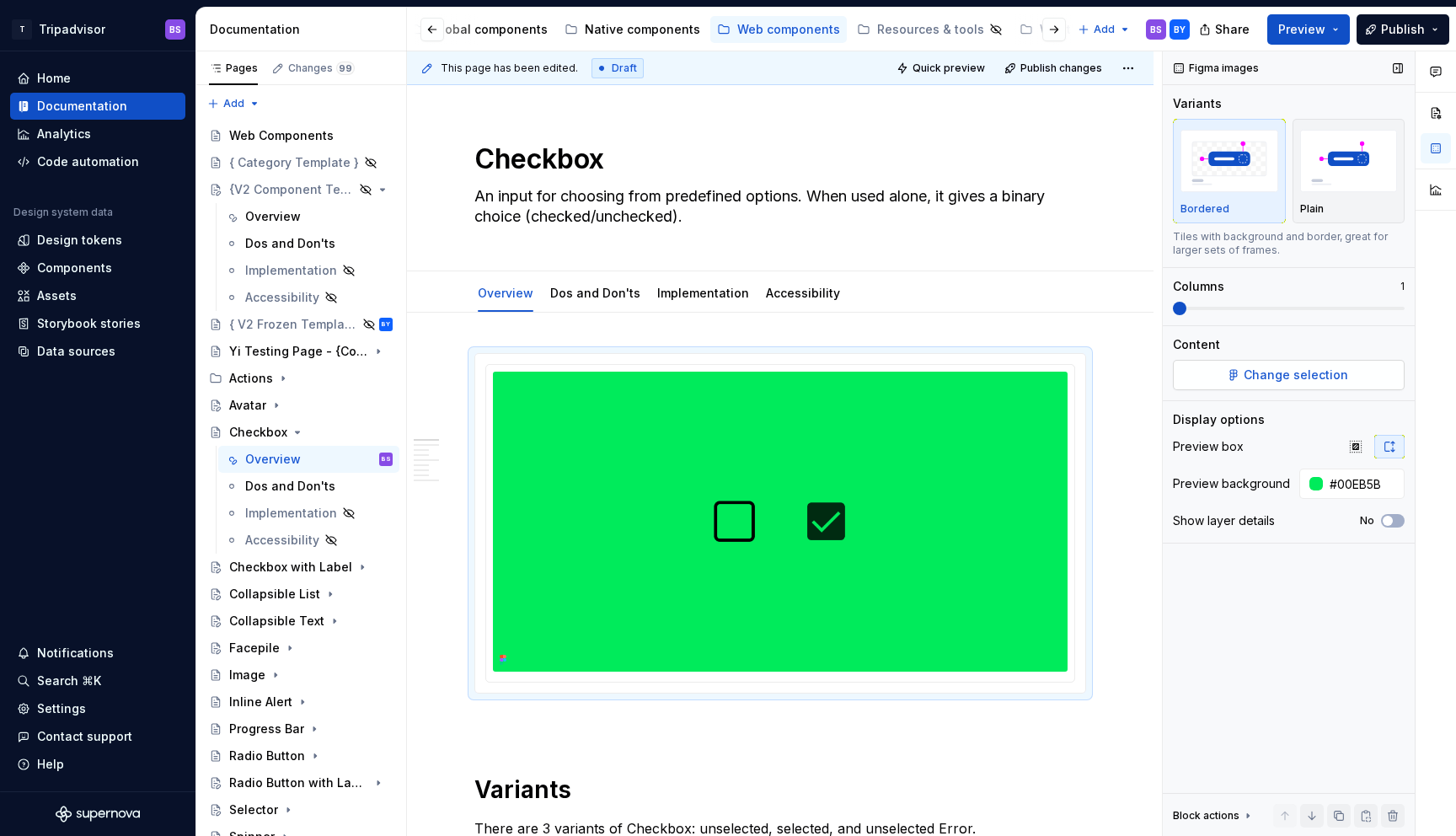
click at [1294, 374] on span "Change selection" at bounding box center [1295, 374] width 104 height 17
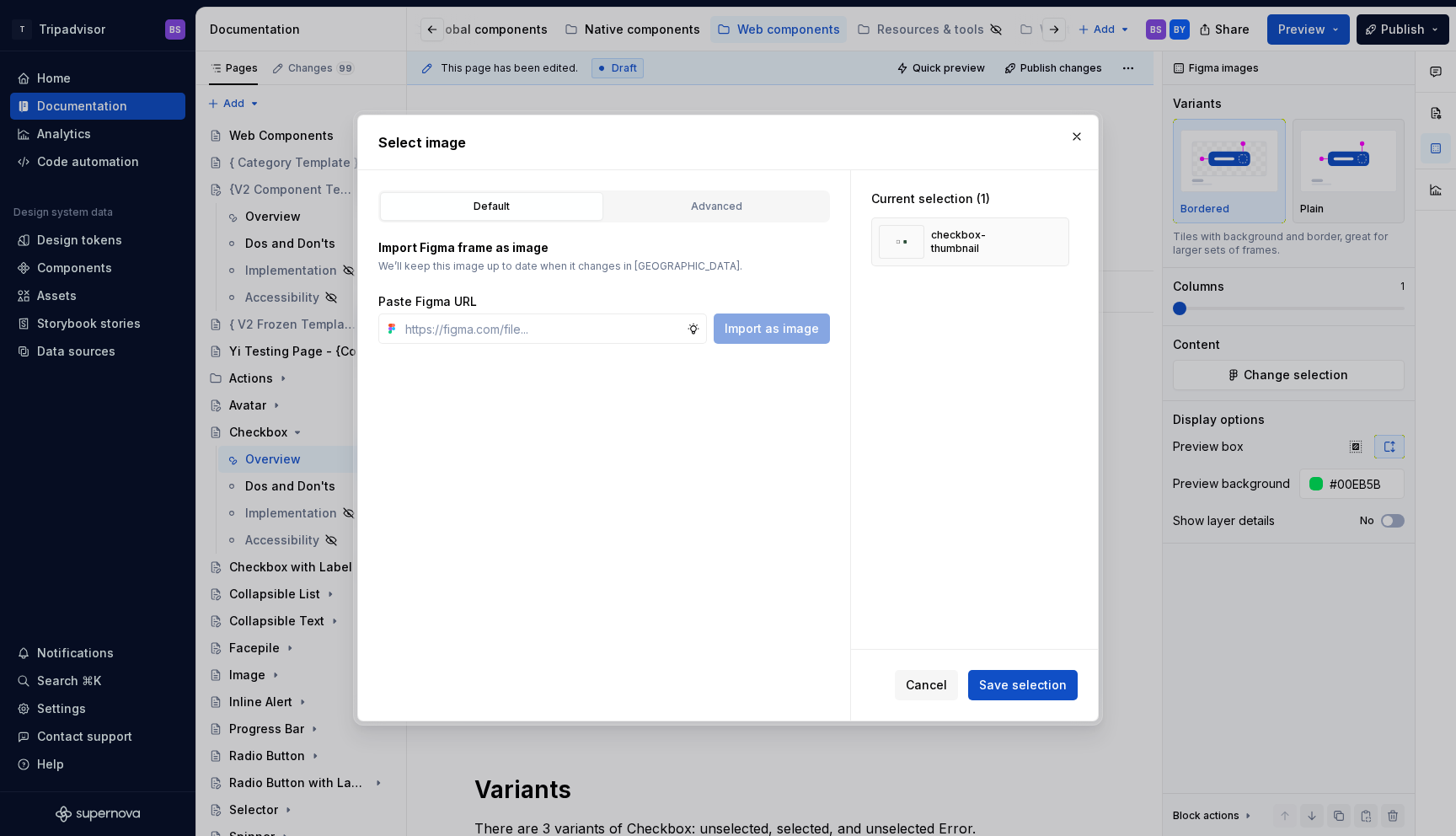
type textarea "*"
click at [494, 336] on input "text" at bounding box center [543, 328] width 288 height 30
type input "[URL][DOMAIN_NAME]"
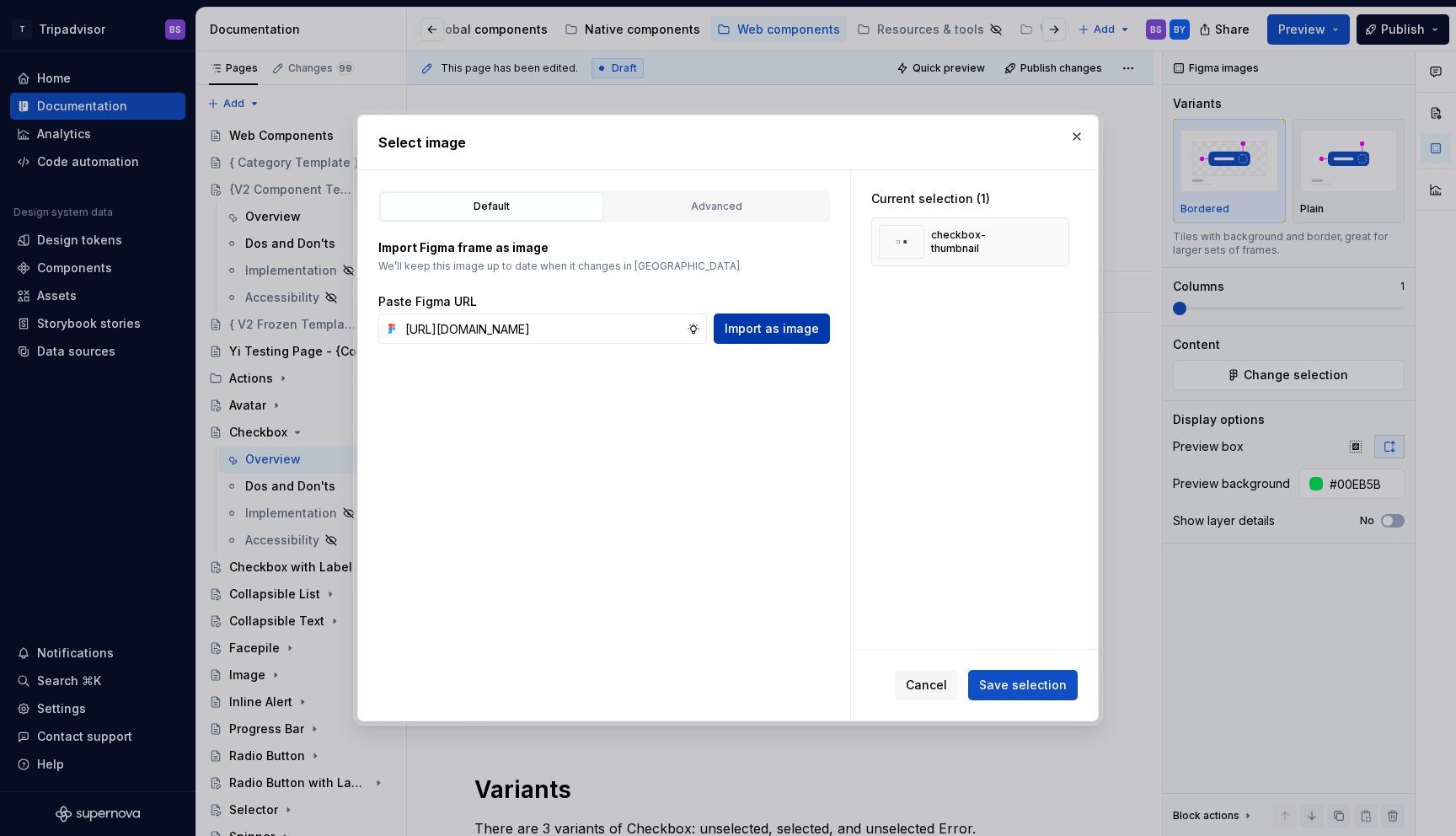
click at [762, 334] on span "Import as image" at bounding box center [771, 328] width 94 height 17
click at [933, 689] on span "Cancel" at bounding box center [926, 684] width 41 height 17
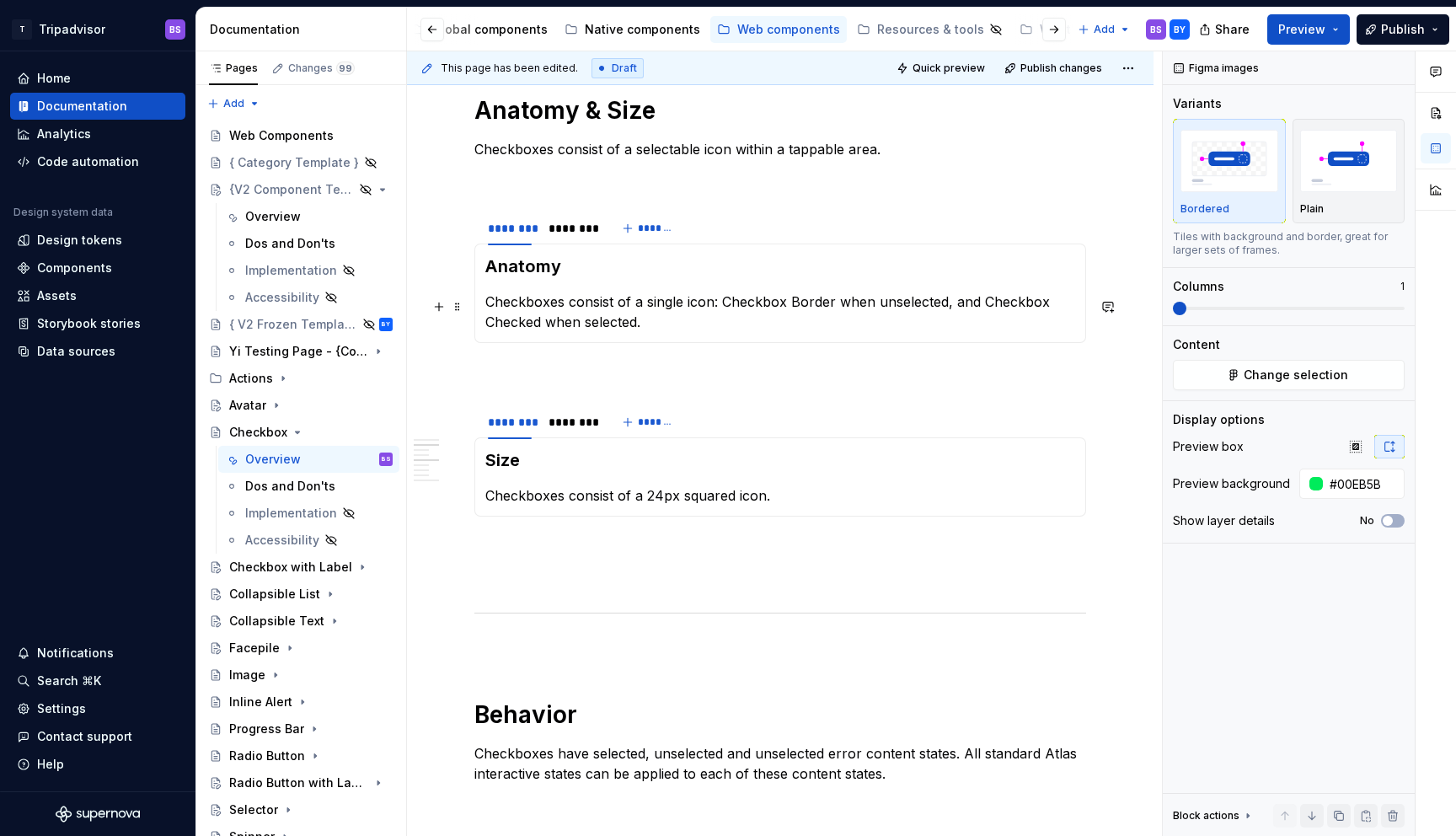
scroll to position [1260, 0]
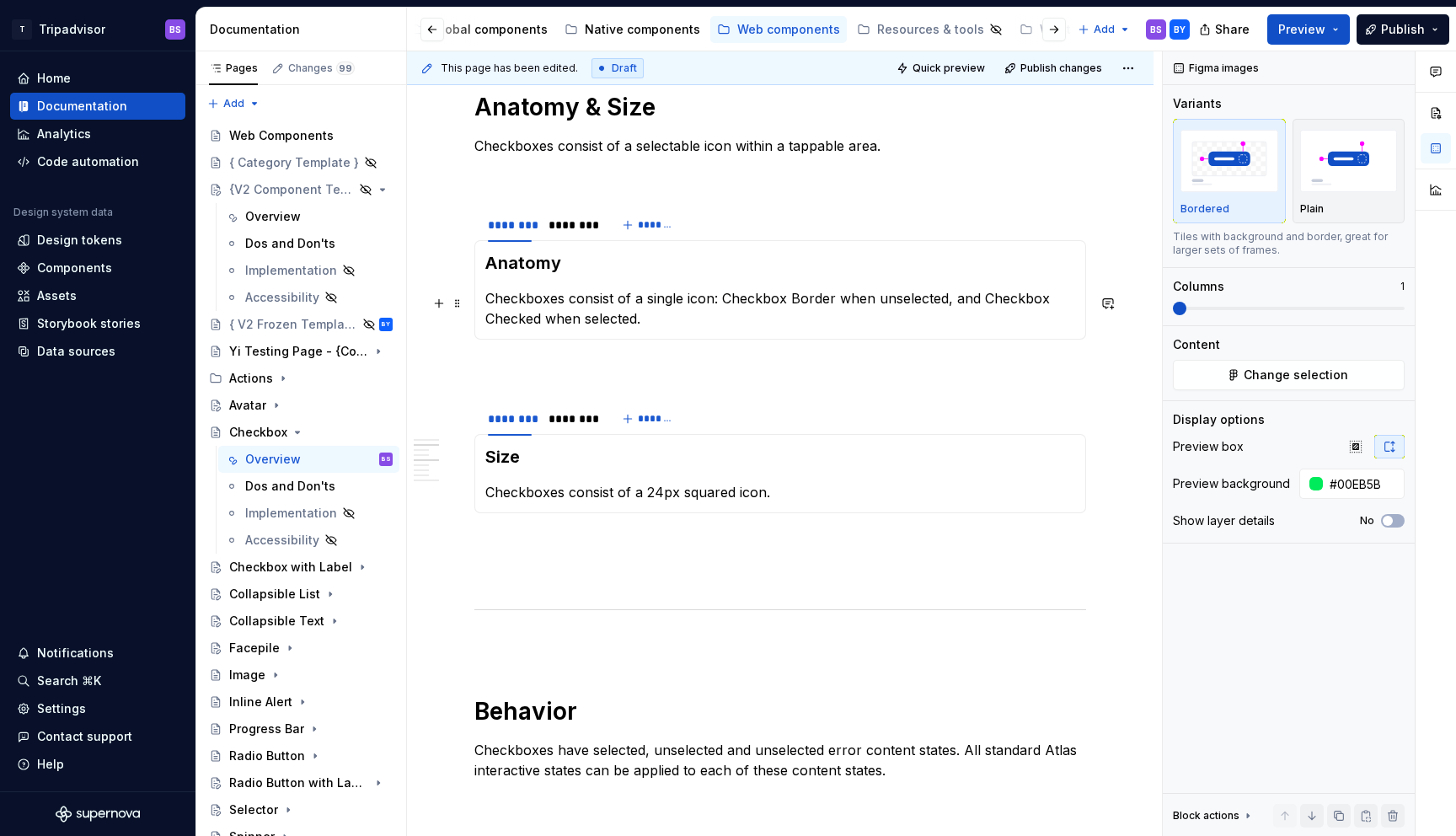
click at [604, 322] on p "Checkboxes consist of a single icon: Checkbox Border when unselected, and Check…" at bounding box center [780, 308] width 590 height 40
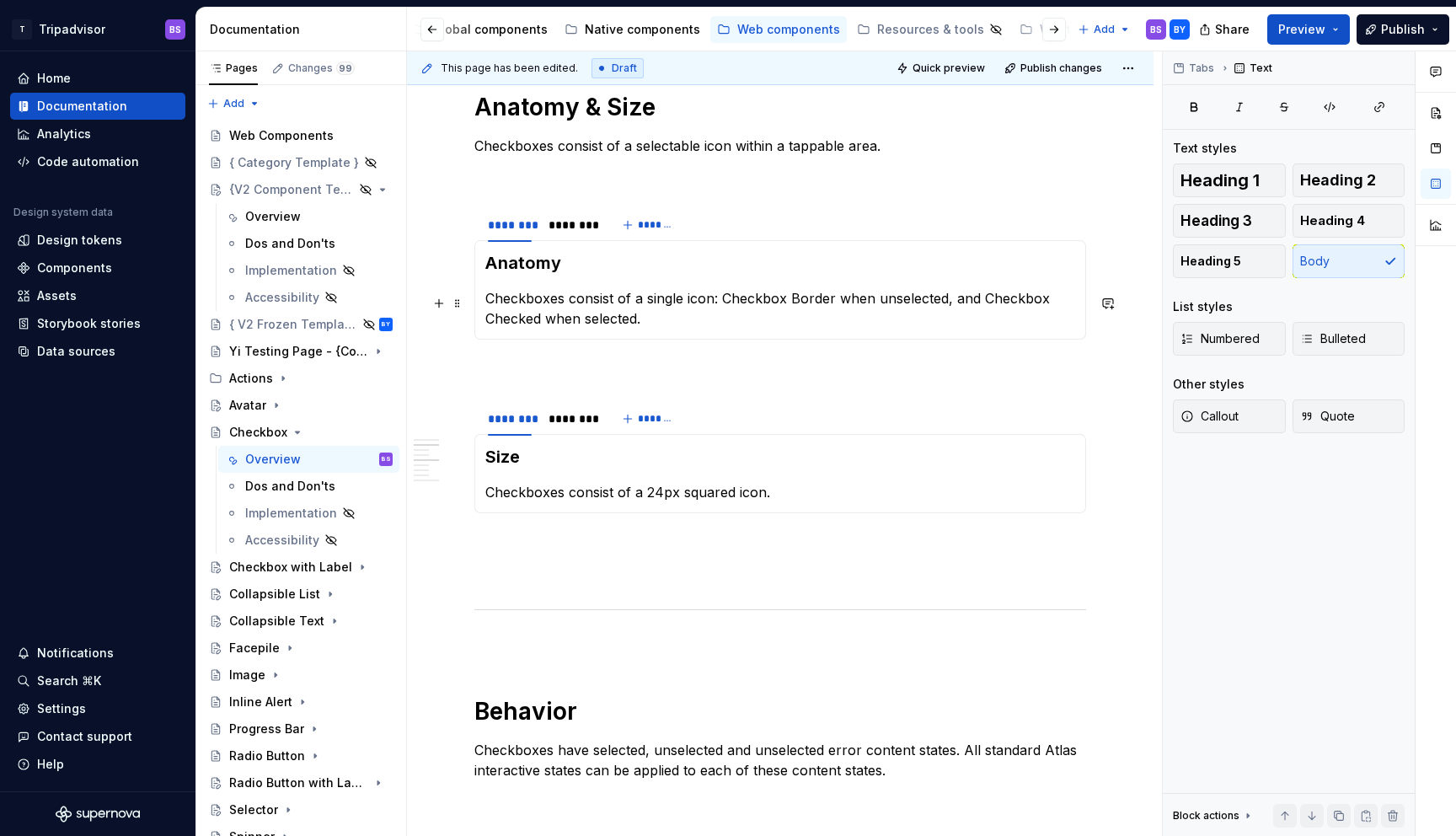
click at [612, 301] on p "Checkboxes consist of a single icon: Checkbox Border when unselected, and Check…" at bounding box center [780, 308] width 590 height 40
click at [556, 304] on p "Checkboxes consist of a single icon: Checkbox Border when unselected, and Check…" at bounding box center [780, 308] width 590 height 40
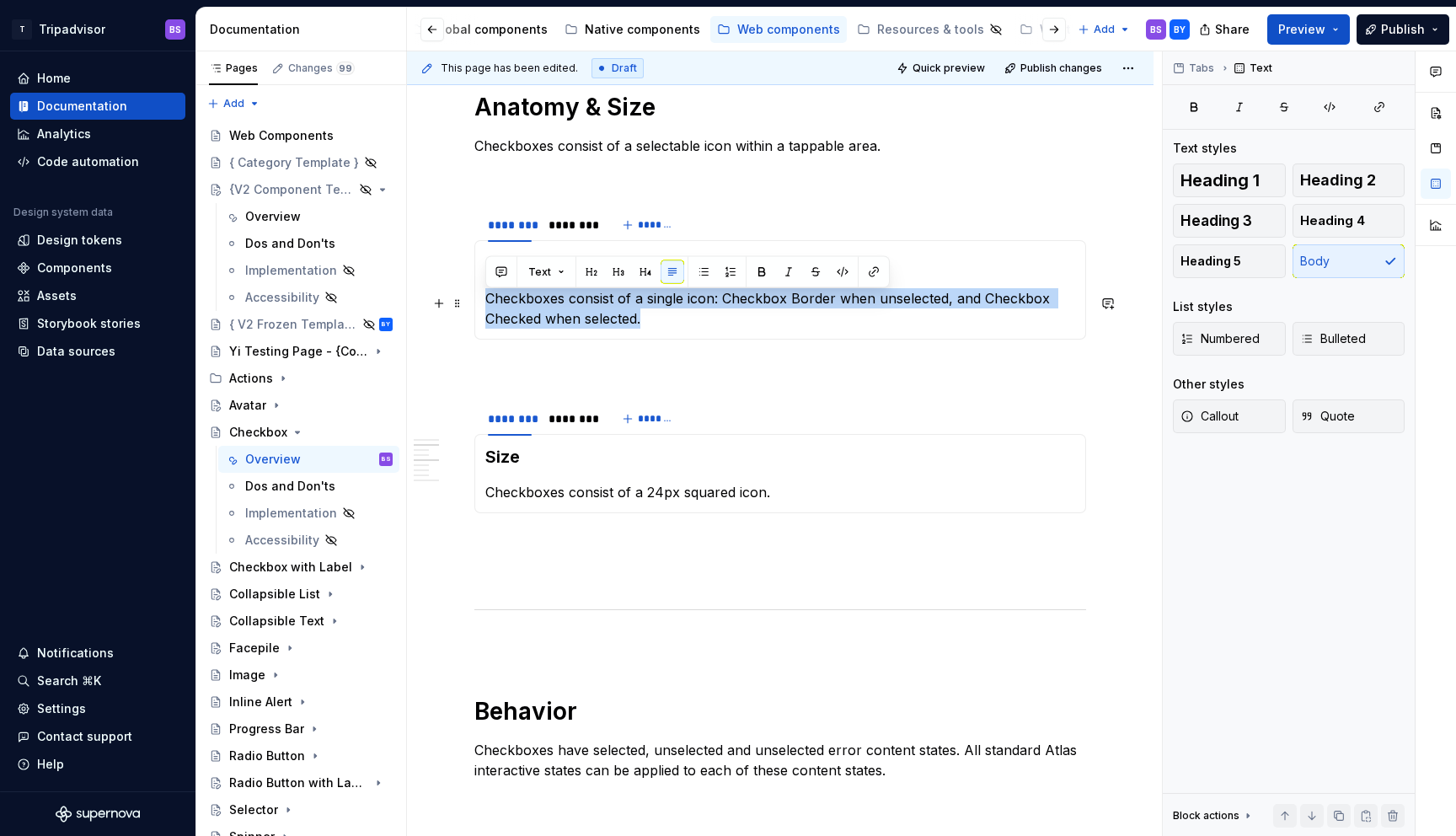
click at [556, 304] on p "Checkboxes consist of a single icon: Checkbox Border when unselected, and Check…" at bounding box center [780, 308] width 590 height 40
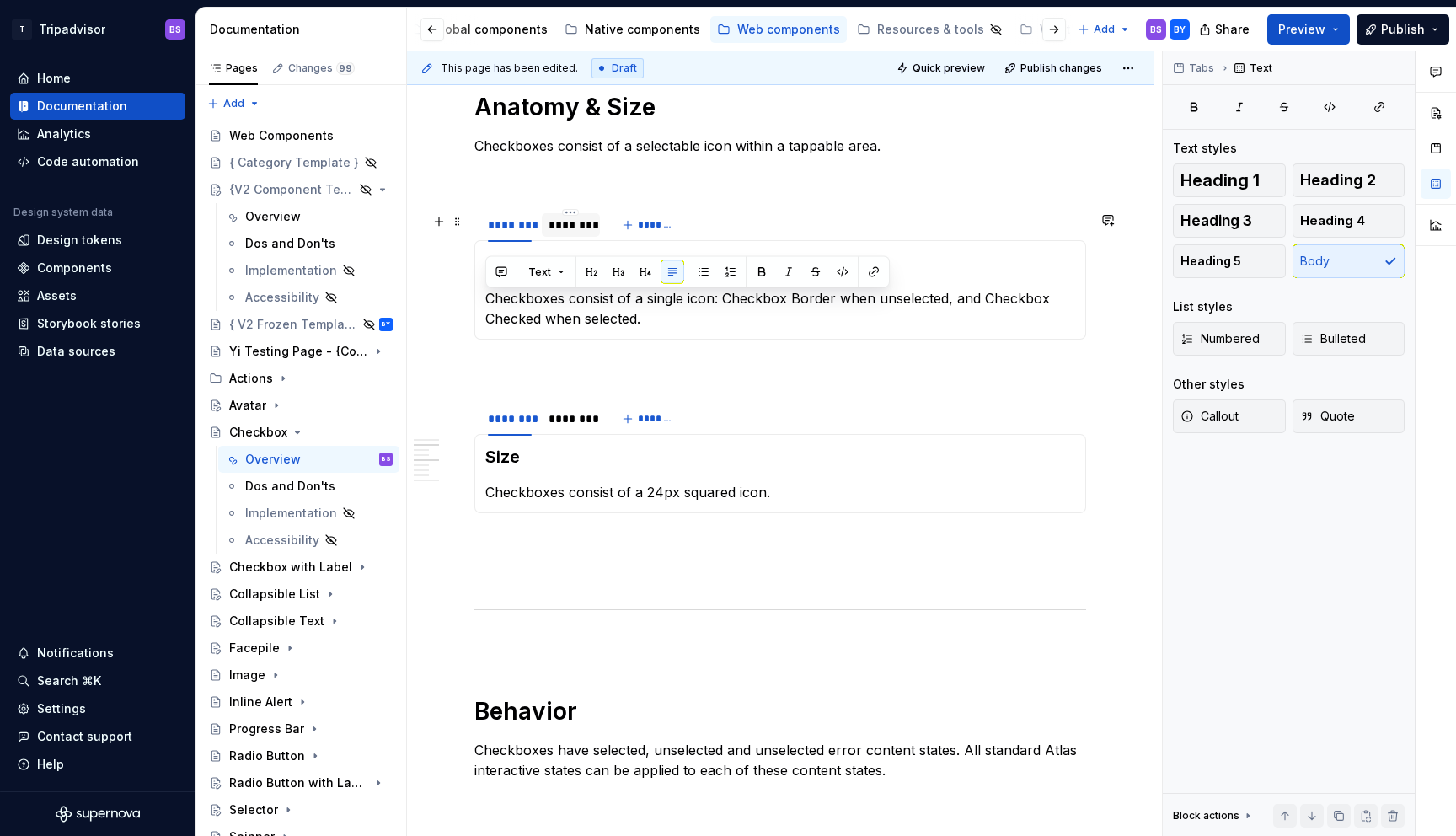
click at [587, 232] on div "********" at bounding box center [570, 225] width 44 height 17
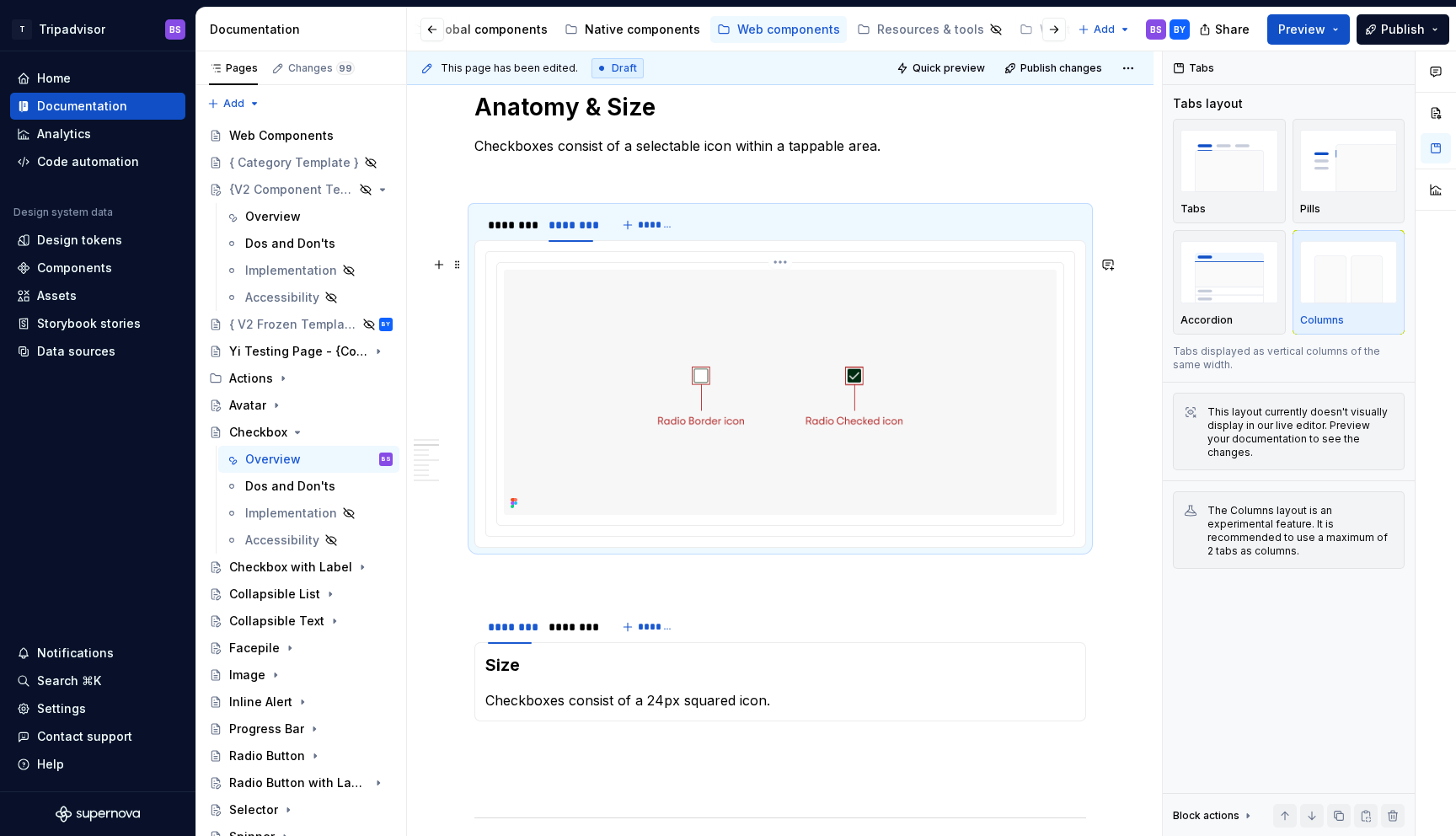
click at [722, 321] on img at bounding box center [779, 392] width 552 height 244
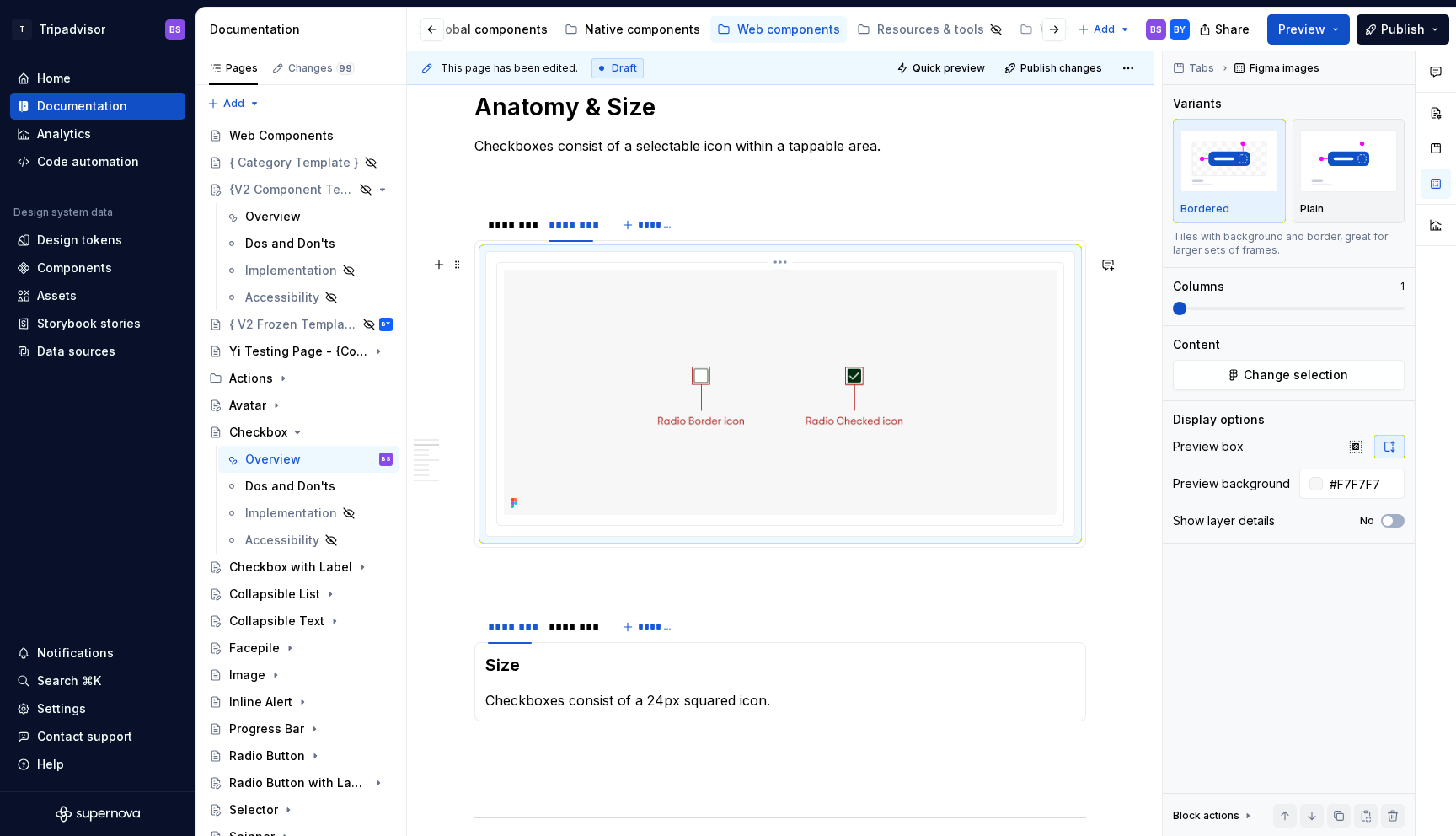
click at [779, 266] on html "T Tripadvisor BS Home Documentation Analytics Code automation Design system dat…" at bounding box center [728, 418] width 1456 height 836
click at [985, 375] on html "T Tripadvisor BS Home Documentation Analytics Code automation Design system dat…" at bounding box center [728, 418] width 1456 height 836
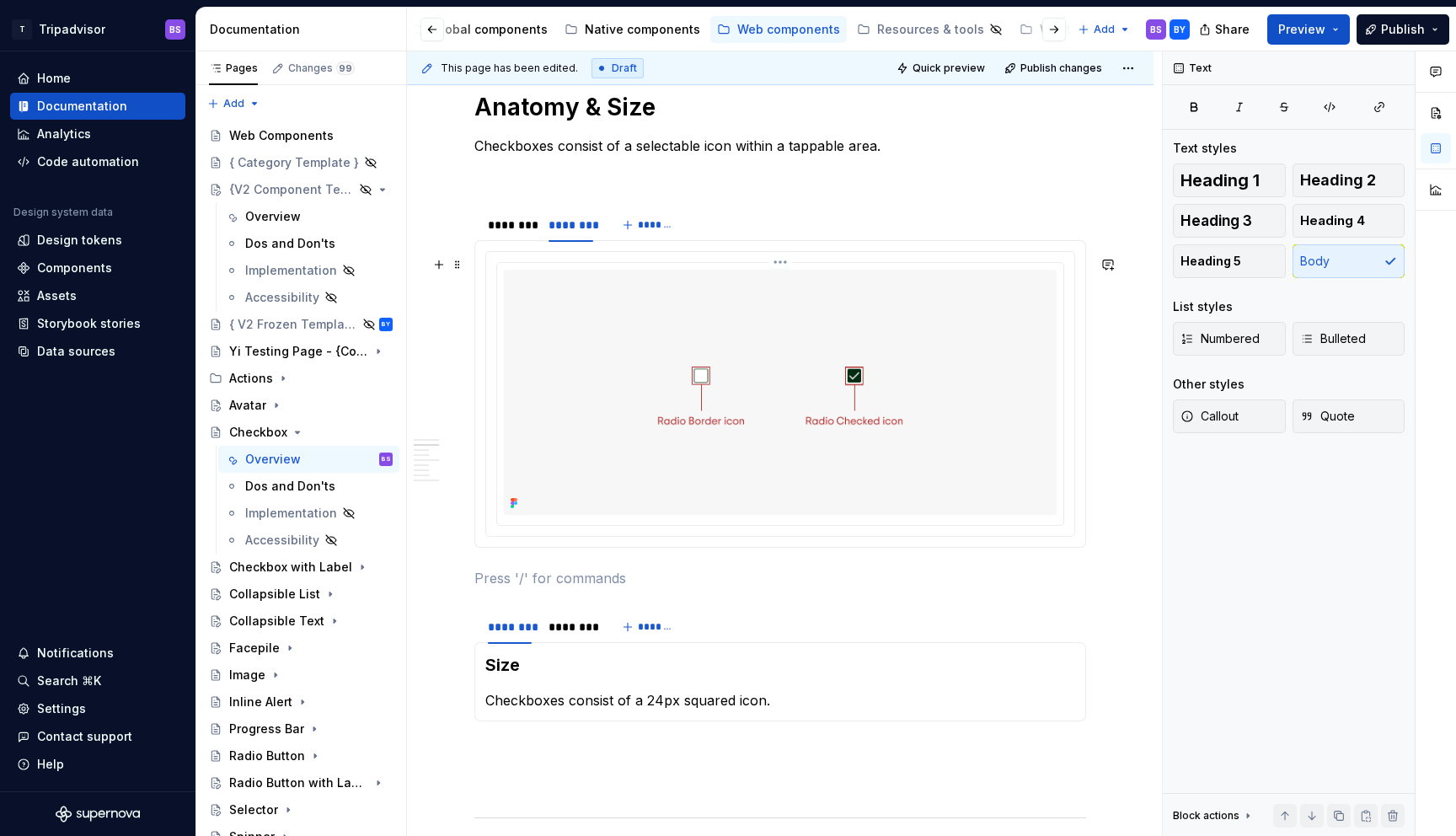
click at [962, 378] on img at bounding box center [779, 392] width 552 height 244
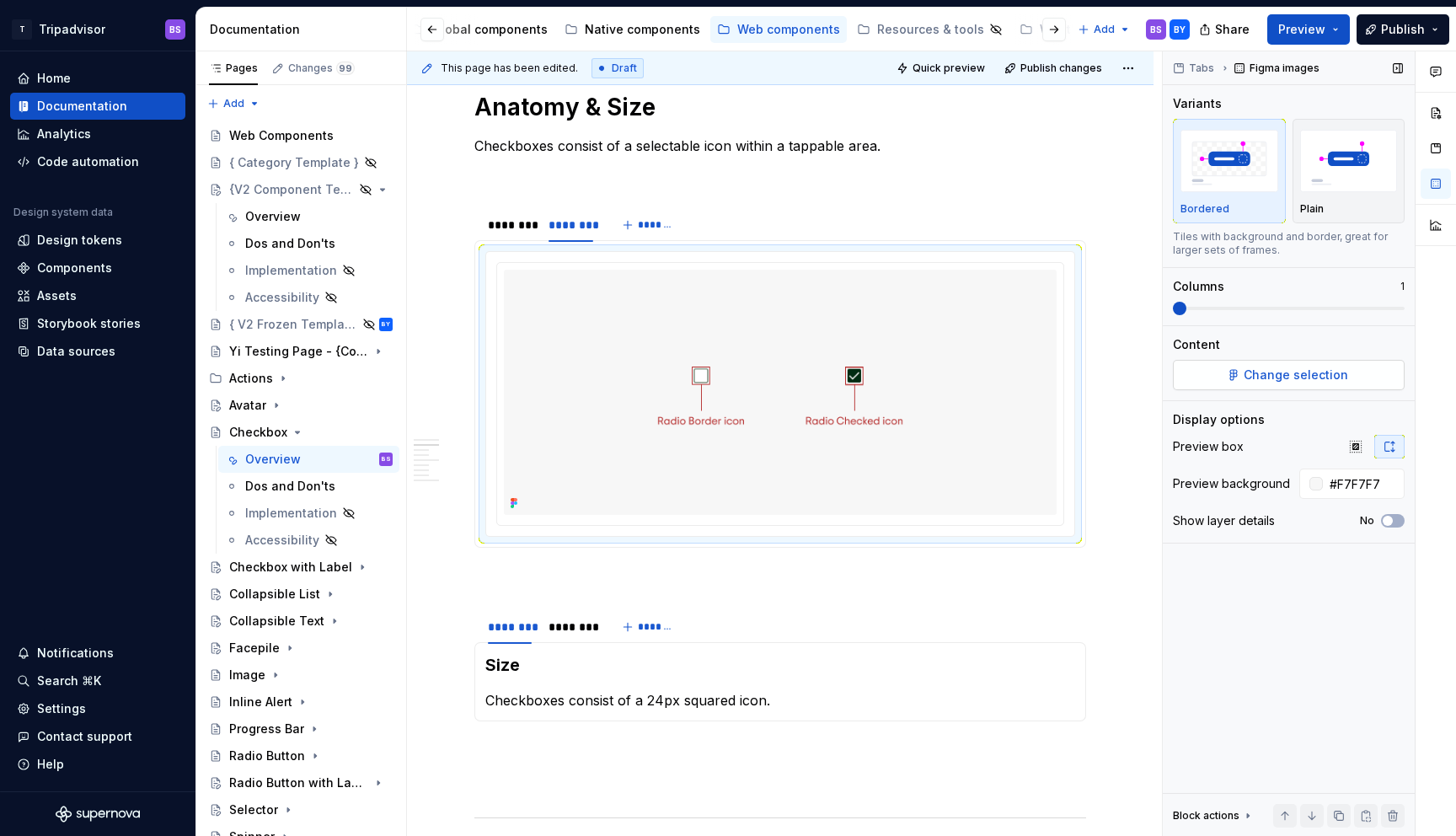
click at [1302, 379] on span "Change selection" at bounding box center [1295, 374] width 104 height 17
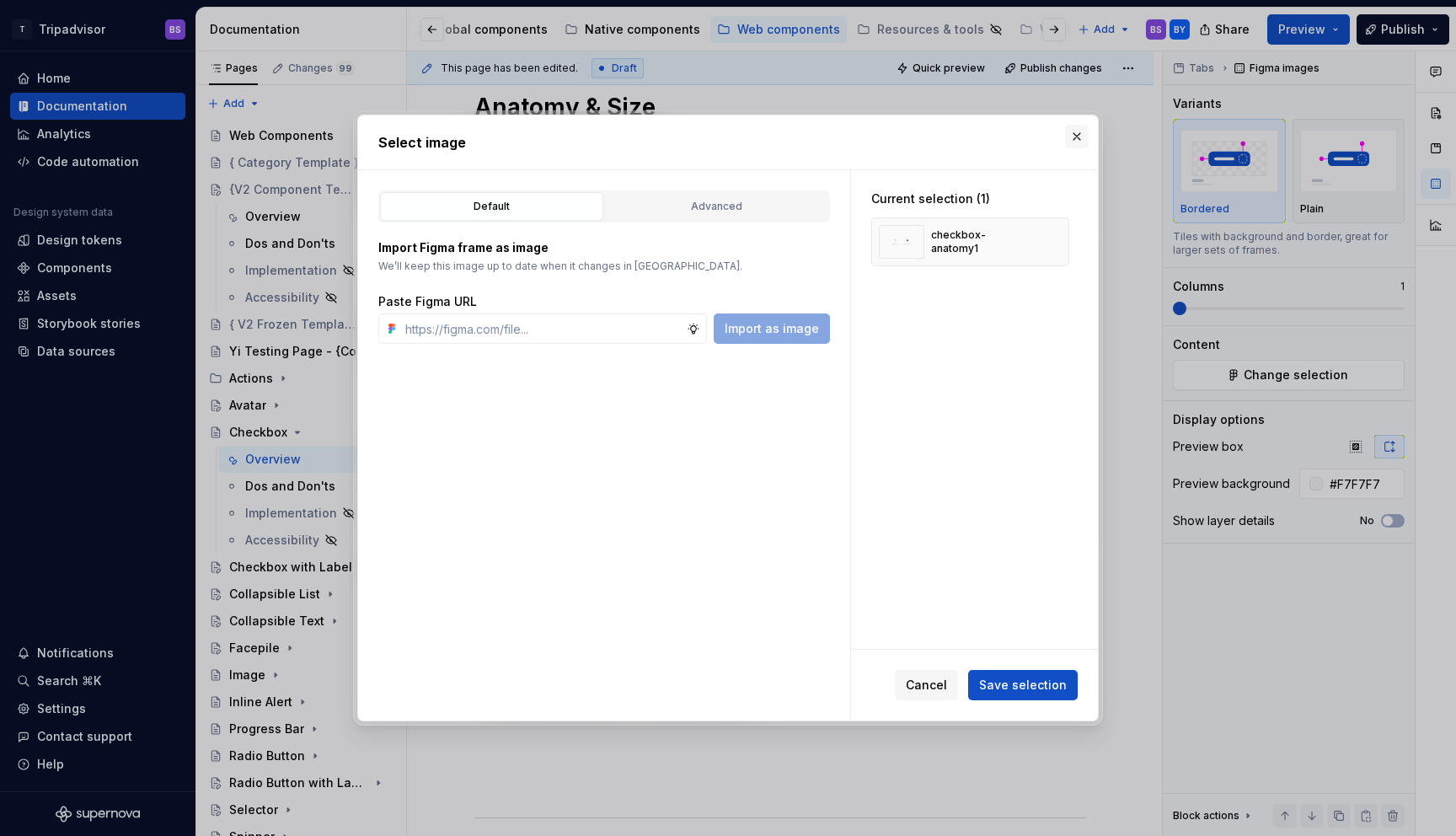
click at [1073, 134] on button "button" at bounding box center [1076, 136] width 24 height 24
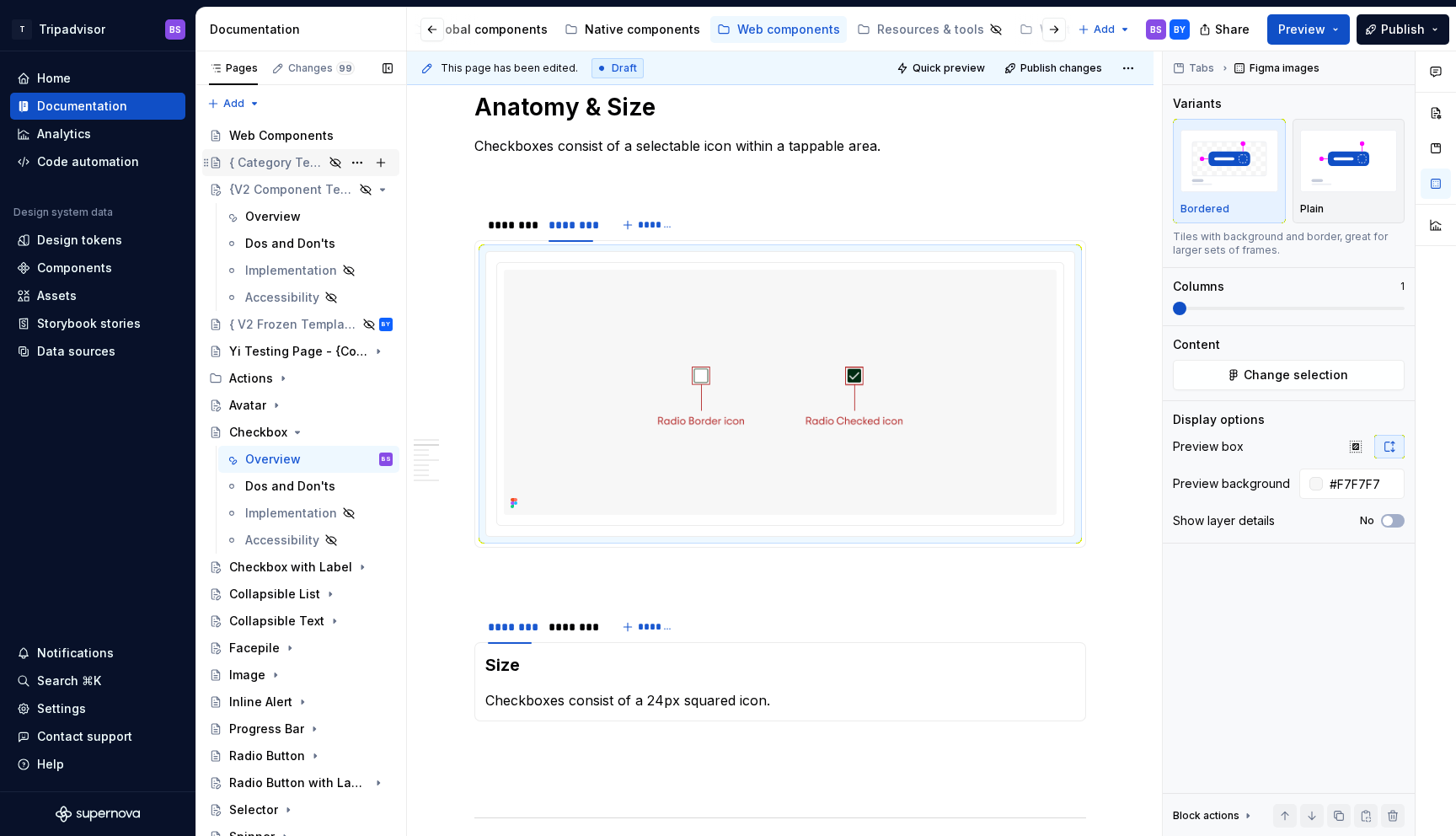
click at [259, 172] on div "{ Category Template }" at bounding box center [311, 163] width 164 height 24
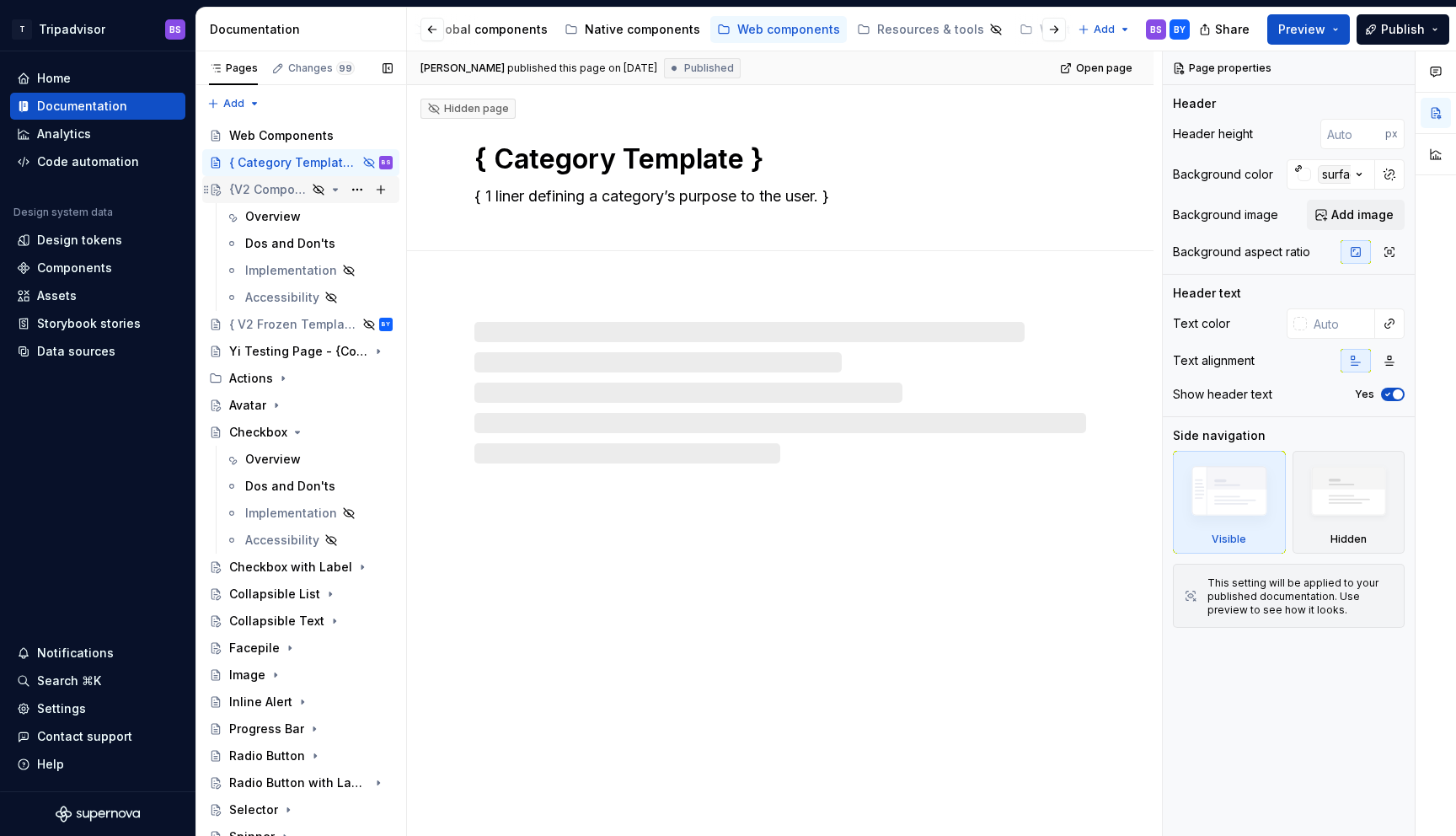
click at [261, 183] on div "{V2 Component Template}" at bounding box center [268, 189] width 78 height 17
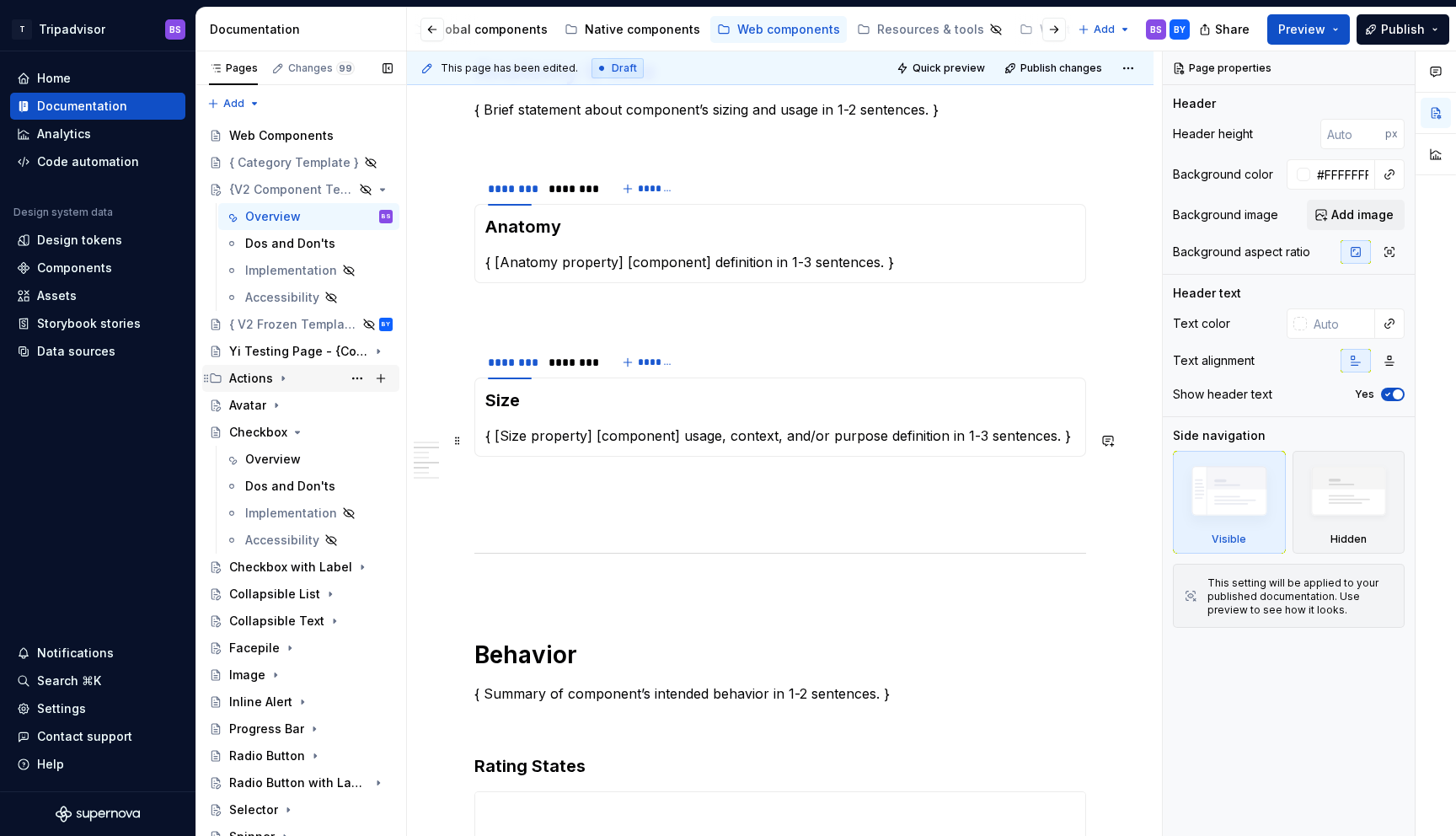
scroll to position [1296, 0]
click at [257, 429] on div "Checkbox" at bounding box center [258, 432] width 58 height 17
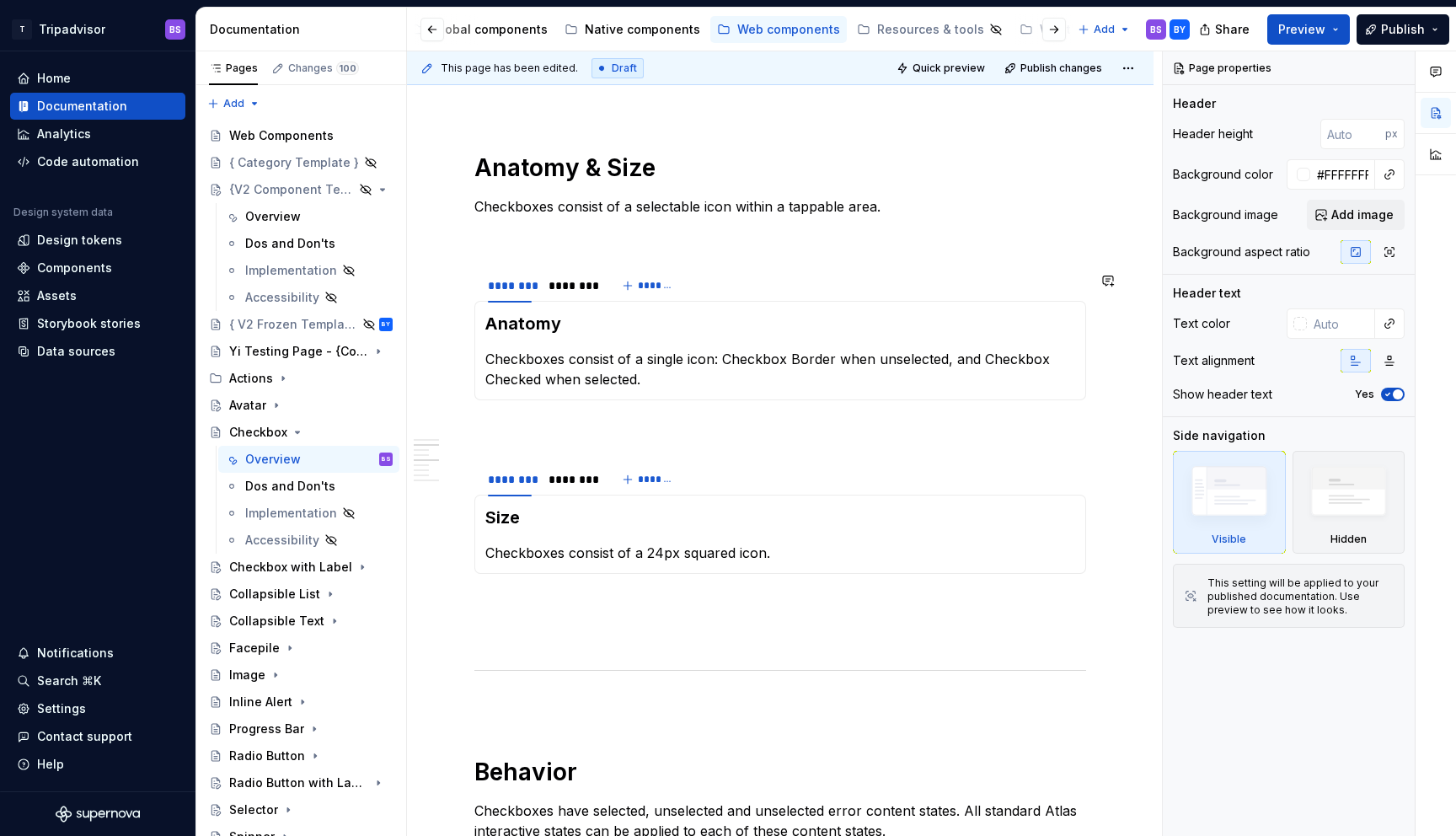
scroll to position [1278, 0]
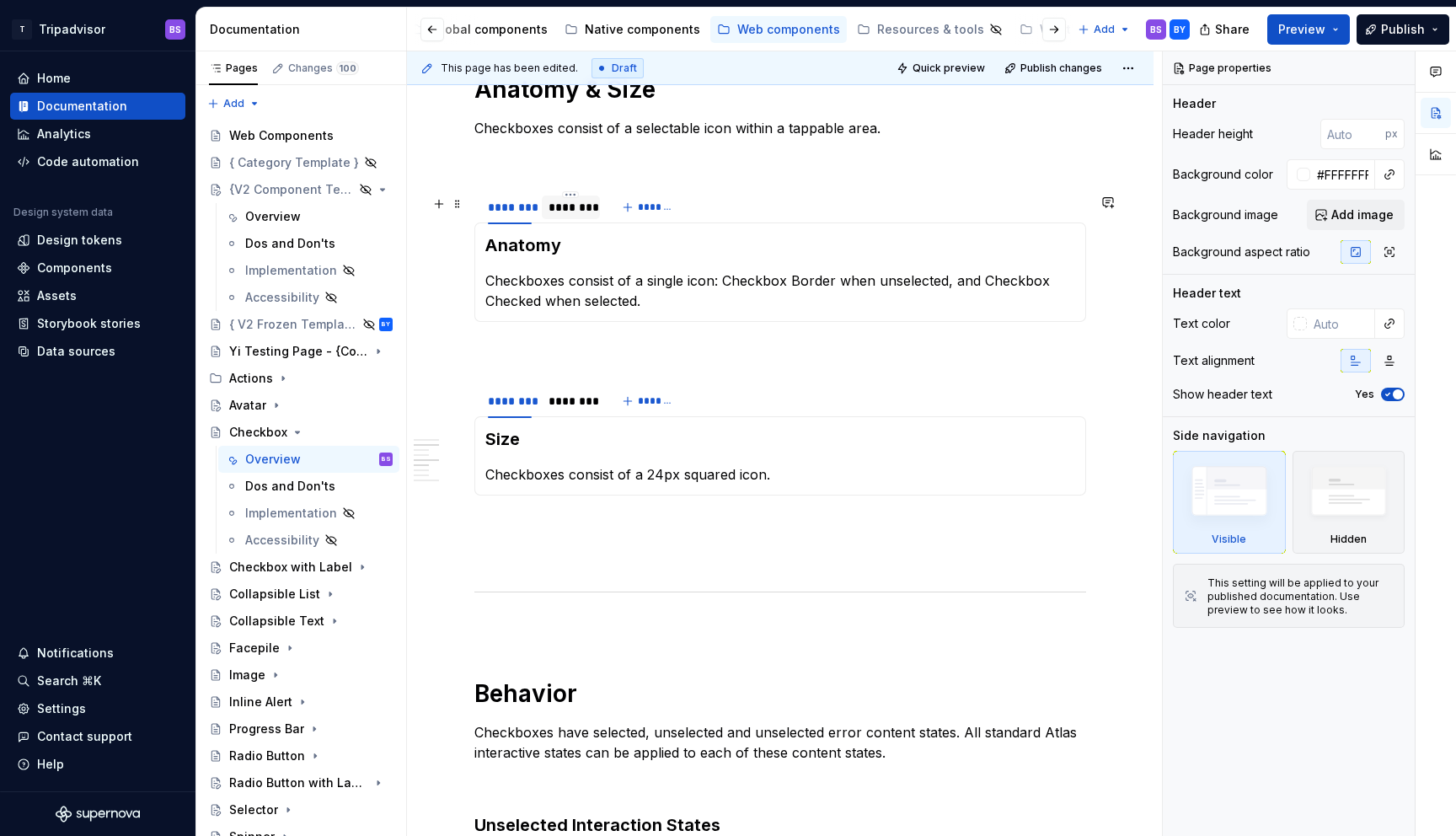
type textarea "*"
click at [568, 216] on div "********" at bounding box center [570, 207] width 44 height 17
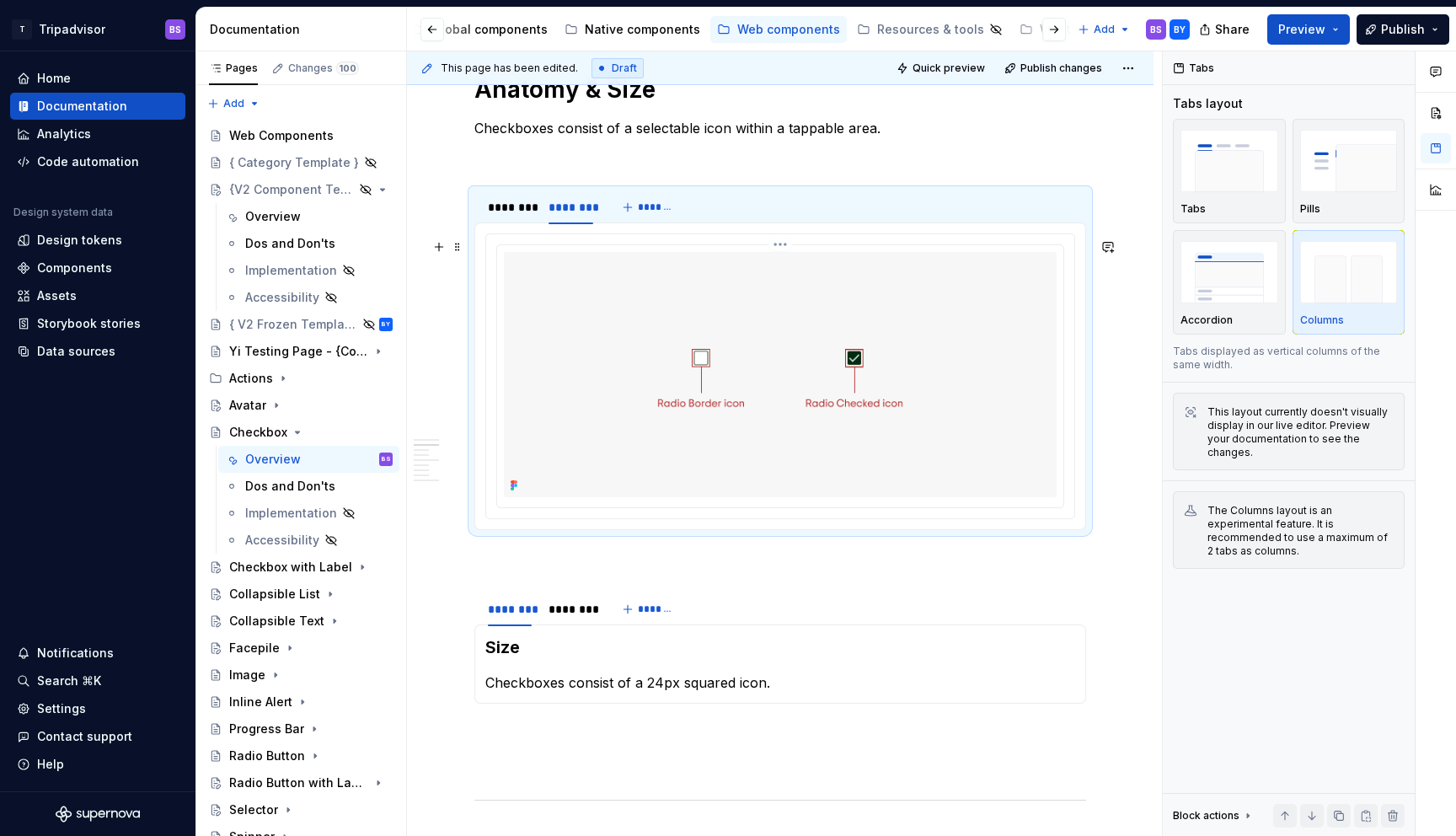
drag, startPoint x: 752, startPoint y: 283, endPoint x: 802, endPoint y: 259, distance: 55.5
click at [754, 283] on img at bounding box center [779, 374] width 552 height 244
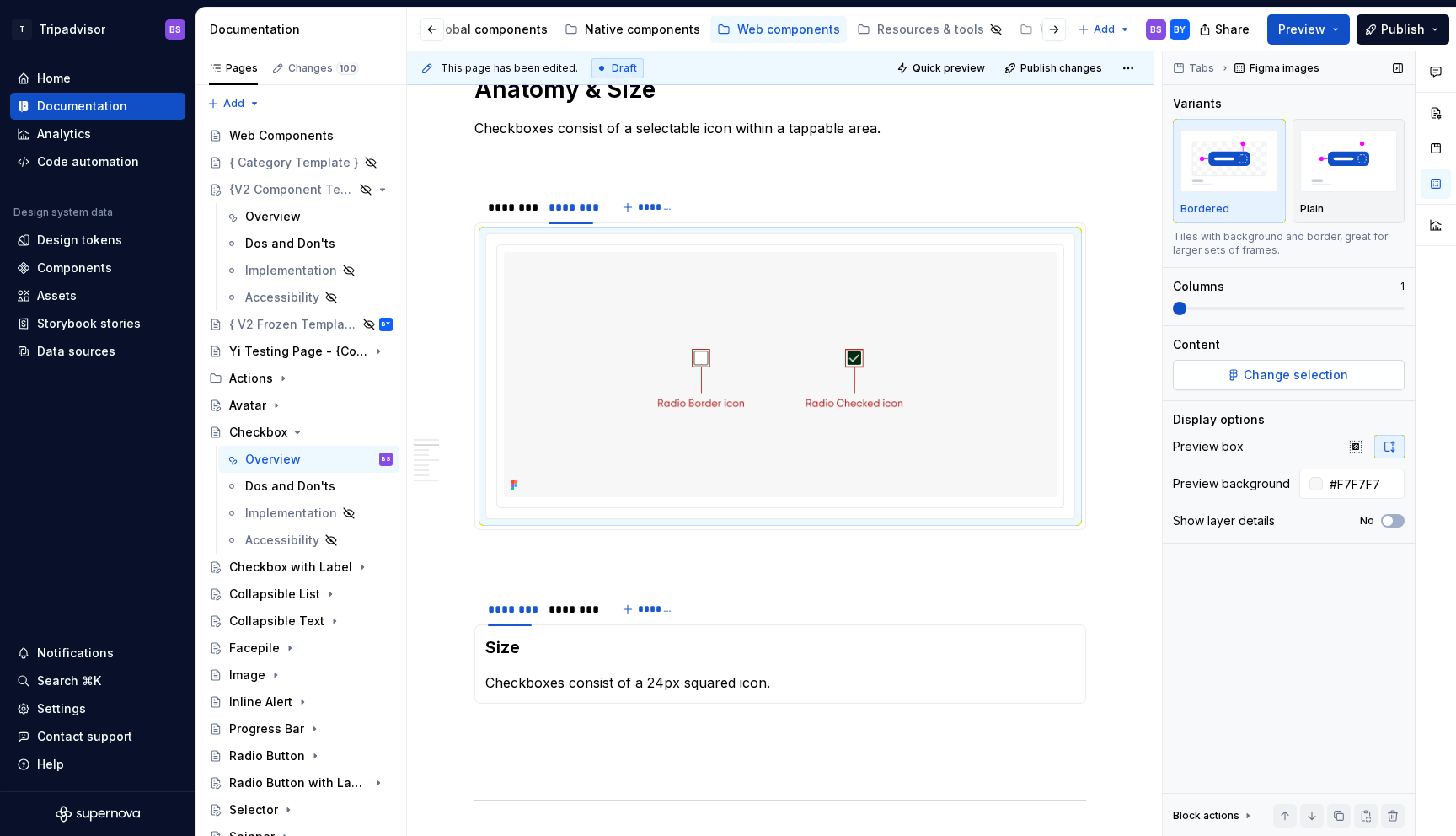
click at [1292, 385] on button "Change selection" at bounding box center [1288, 375] width 232 height 30
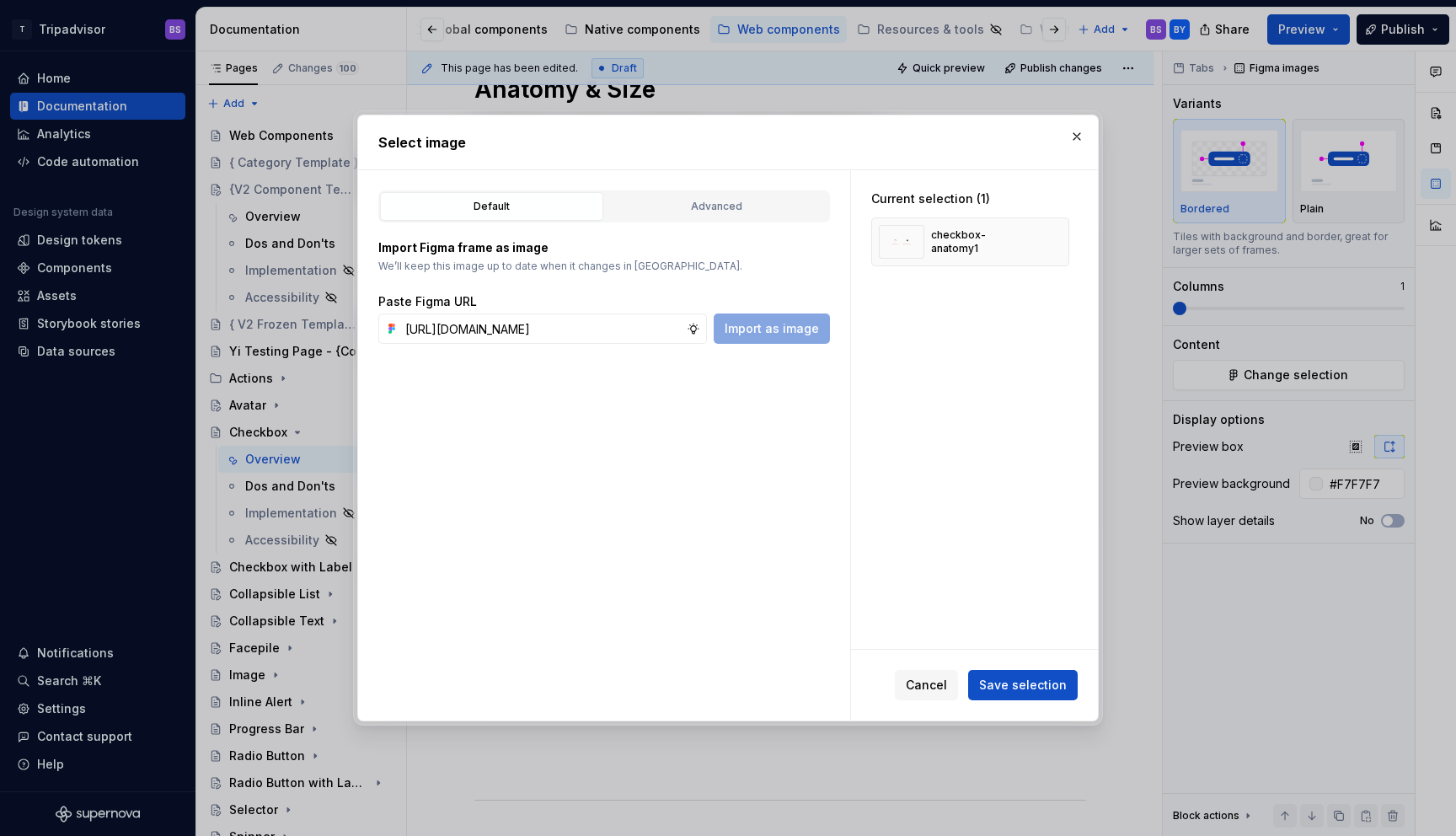
scroll to position [0, 467]
type input "[URL][DOMAIN_NAME]"
click at [790, 333] on span "Import as image" at bounding box center [771, 328] width 94 height 17
type textarea "*"
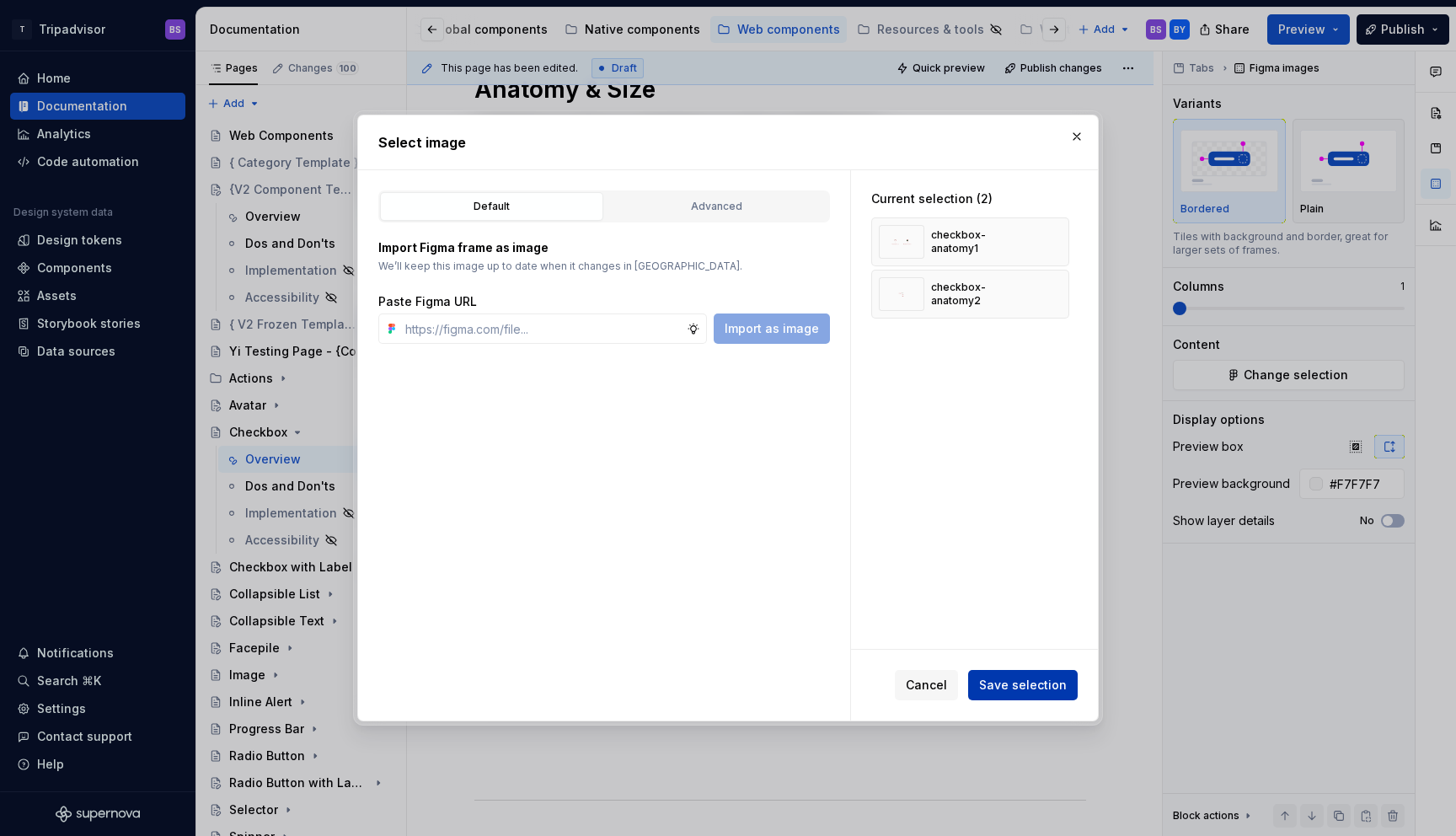
click at [1021, 689] on span "Save selection" at bounding box center [1022, 684] width 87 height 17
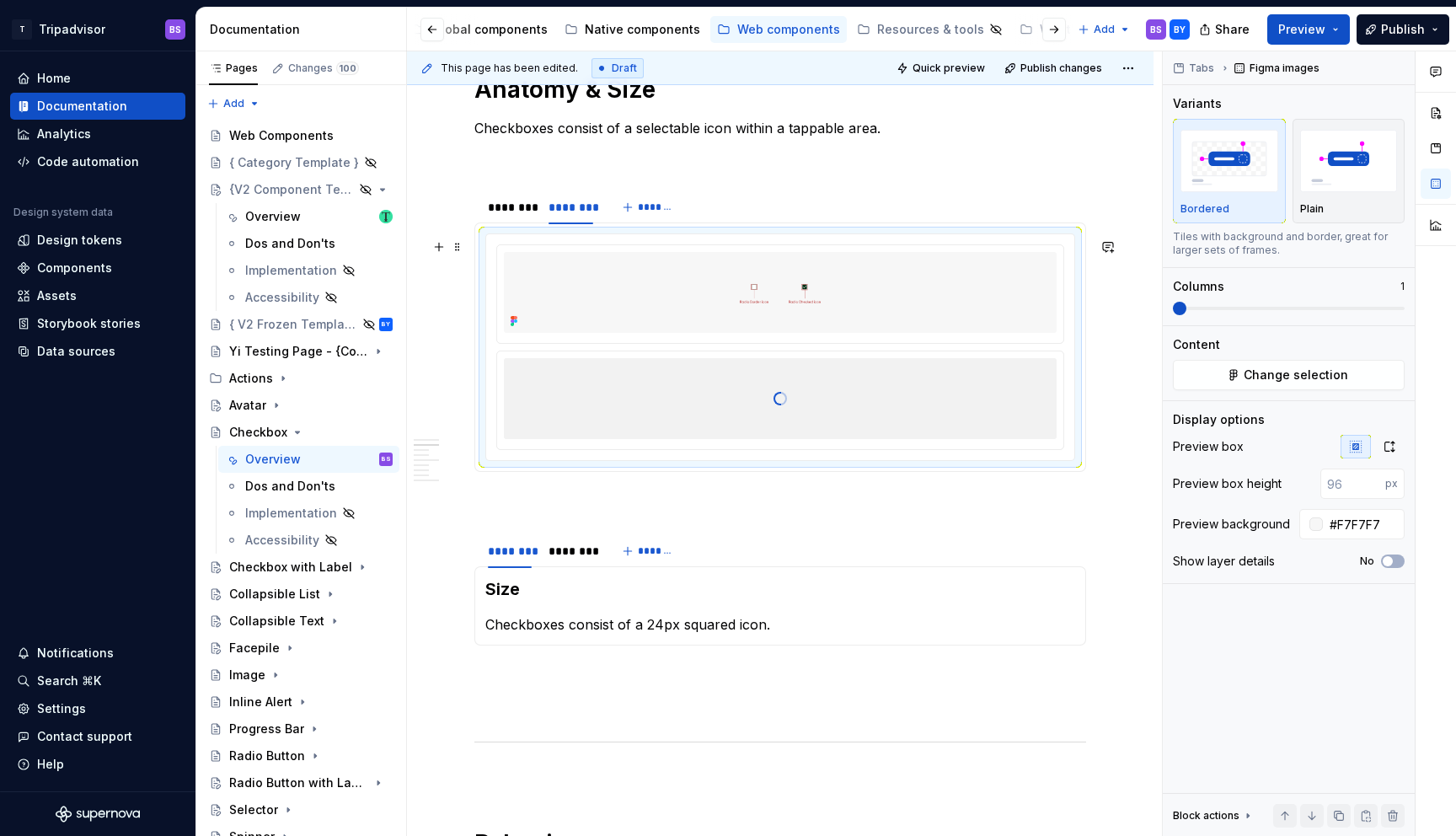
click at [850, 420] on div at bounding box center [779, 398] width 552 height 169
click at [730, 396] on div at bounding box center [779, 398] width 552 height 169
click at [786, 280] on img at bounding box center [779, 292] width 552 height 80
click at [840, 383] on div at bounding box center [779, 398] width 552 height 169
click at [767, 376] on div at bounding box center [779, 398] width 552 height 169
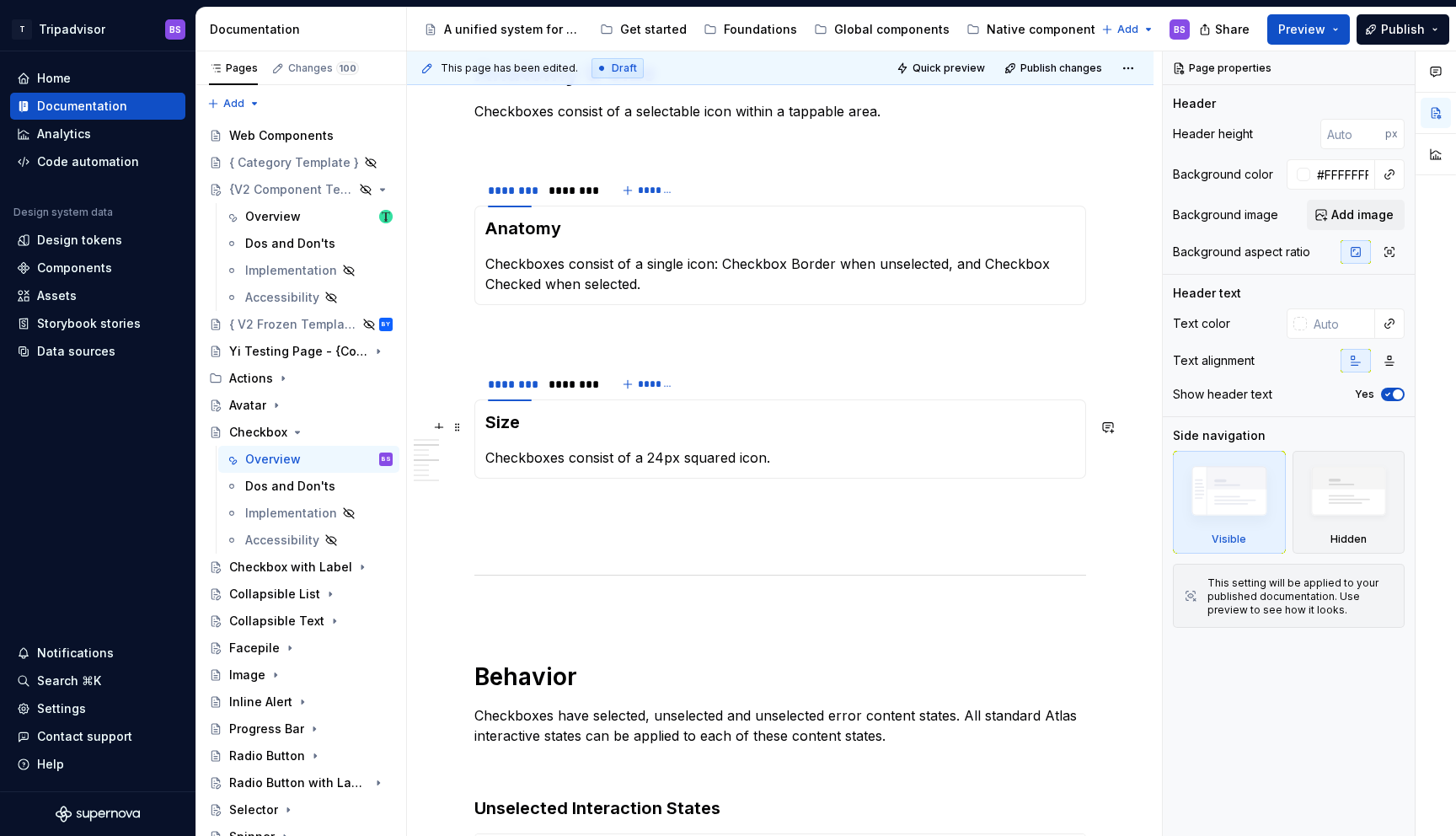
scroll to position [1348, 0]
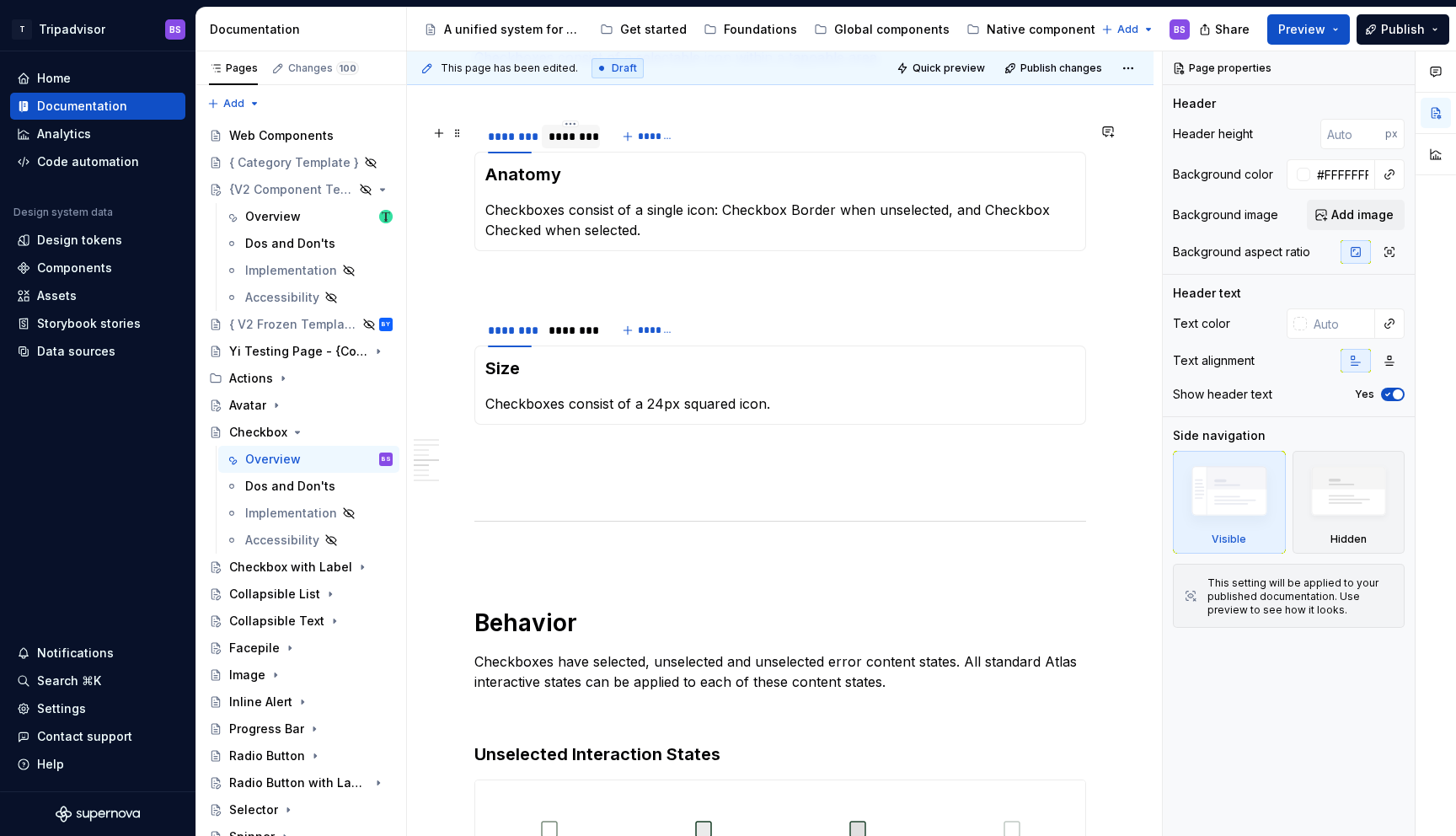
click at [575, 145] on div "********" at bounding box center [570, 136] width 44 height 17
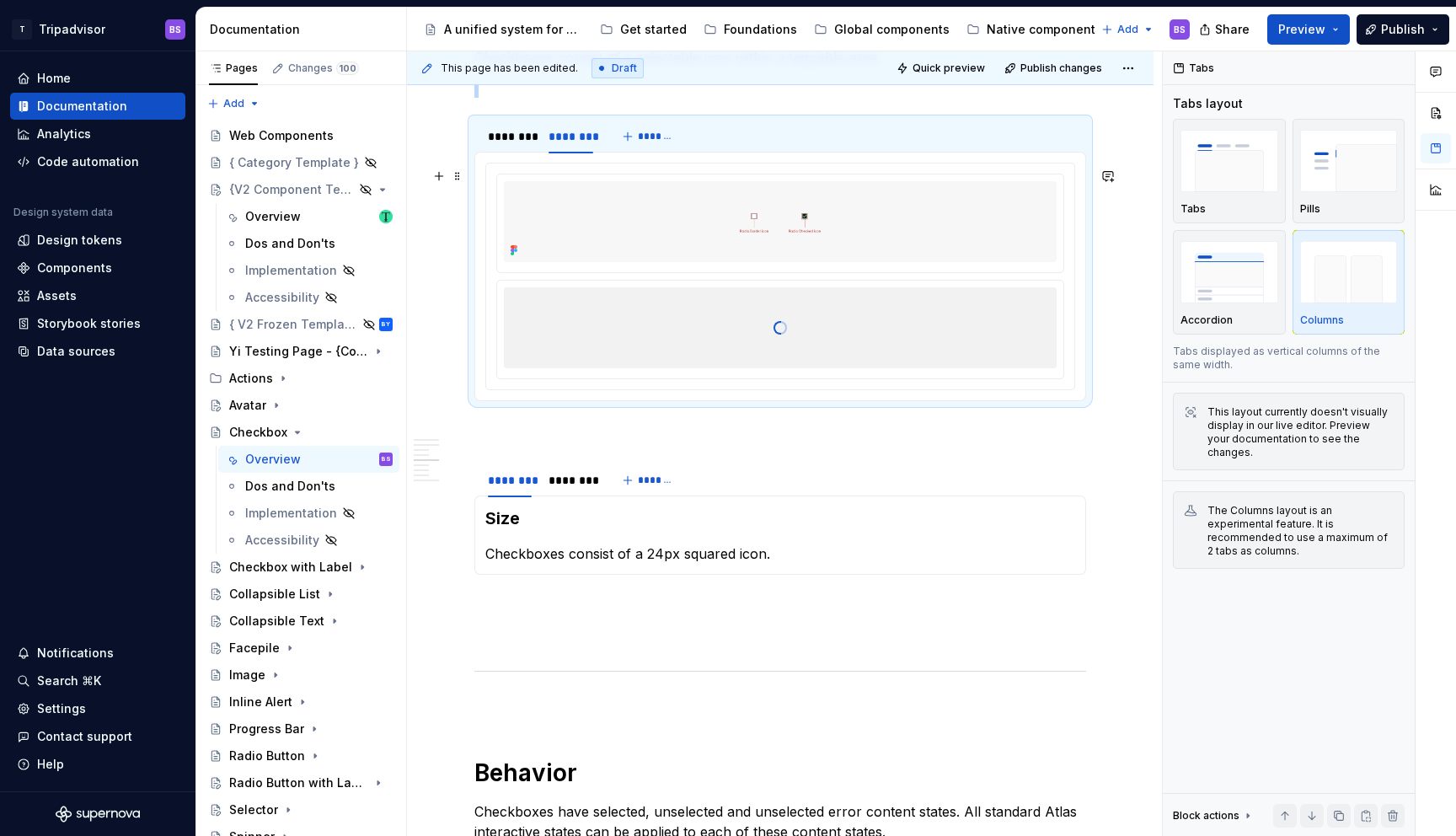
click at [828, 330] on div at bounding box center [779, 328] width 552 height 169
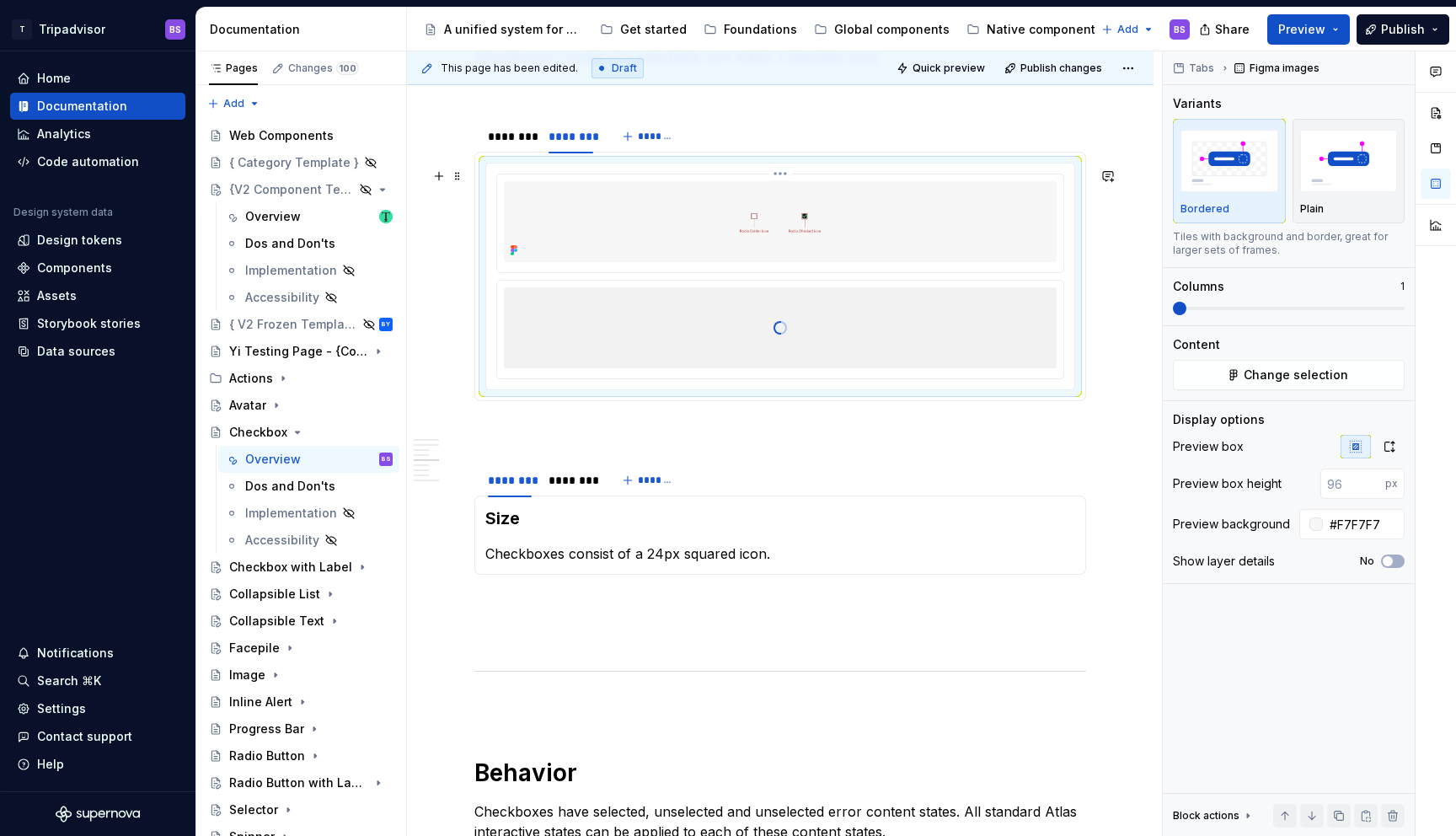
click at [820, 197] on img at bounding box center [779, 222] width 552 height 80
click at [786, 212] on img at bounding box center [779, 222] width 552 height 80
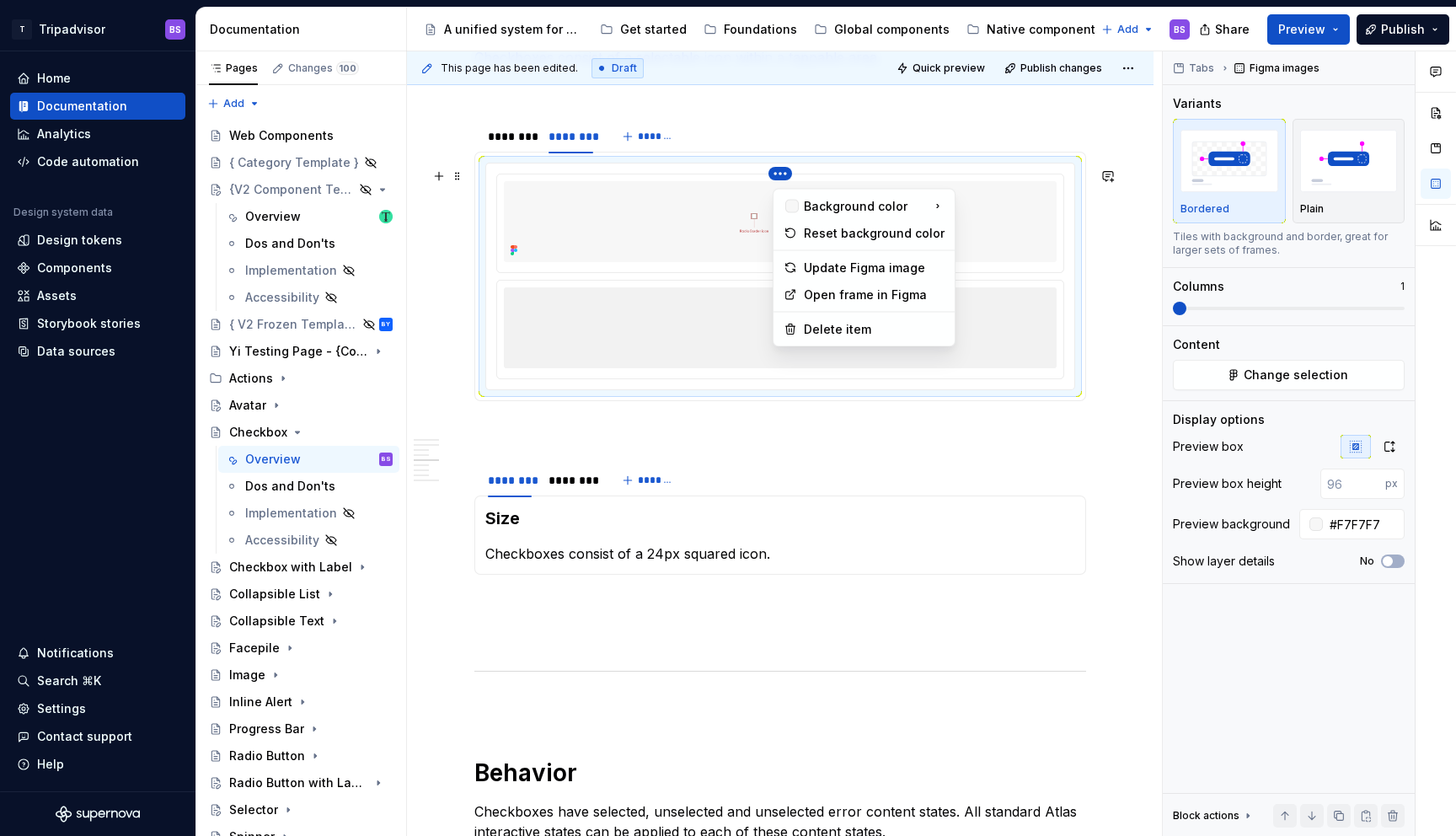
click at [787, 180] on html "T Tripadvisor BS Home Documentation Analytics Code automation Design system dat…" at bounding box center [728, 418] width 1456 height 836
click at [661, 214] on html "T Tripadvisor BS Home Documentation Analytics Code automation Design system dat…" at bounding box center [728, 418] width 1456 height 836
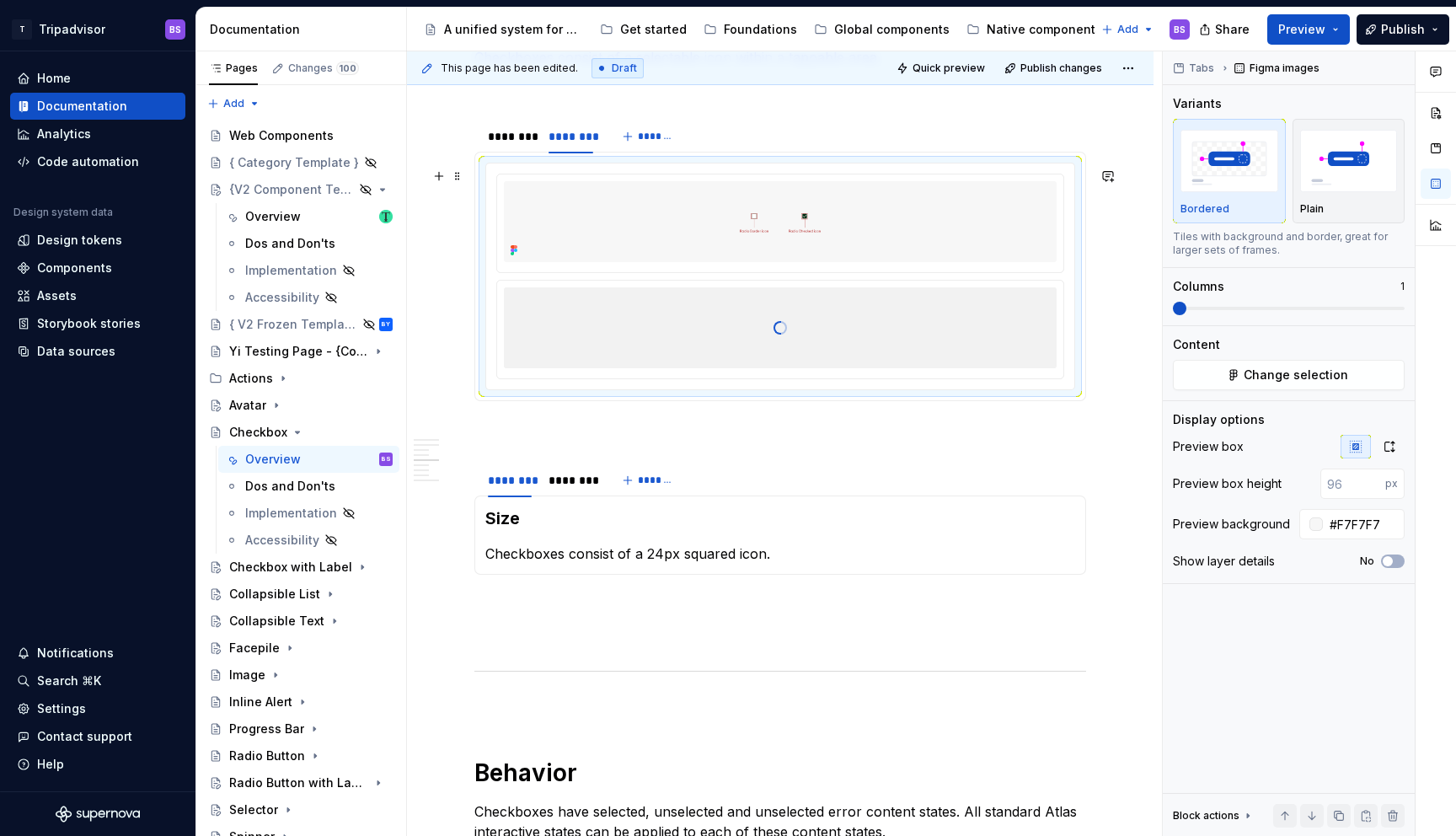
click at [801, 314] on div at bounding box center [779, 328] width 552 height 169
click at [569, 489] on div "********" at bounding box center [570, 480] width 44 height 17
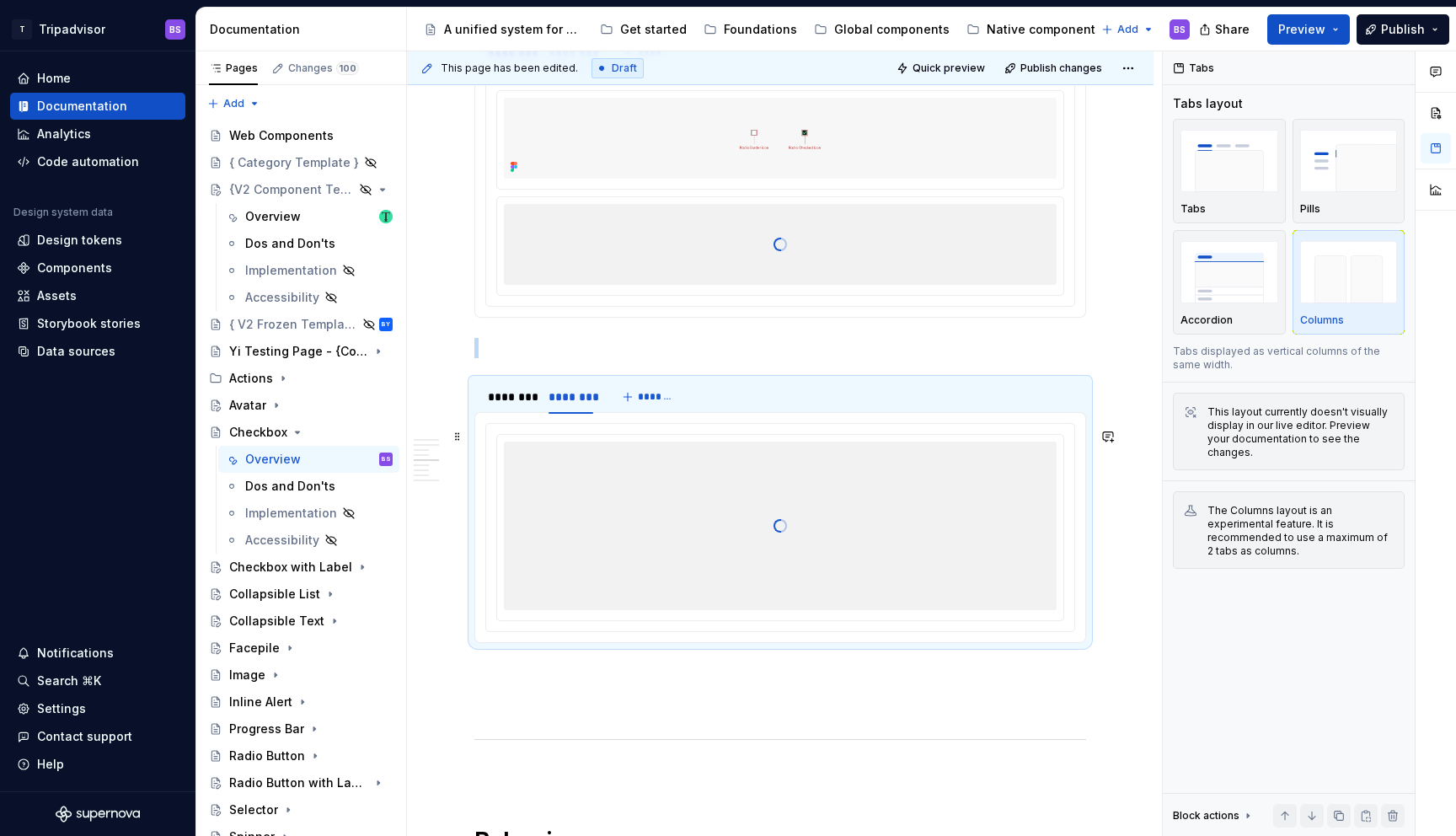
scroll to position [1431, 0]
click at [506, 399] on div "********" at bounding box center [509, 397] width 44 height 17
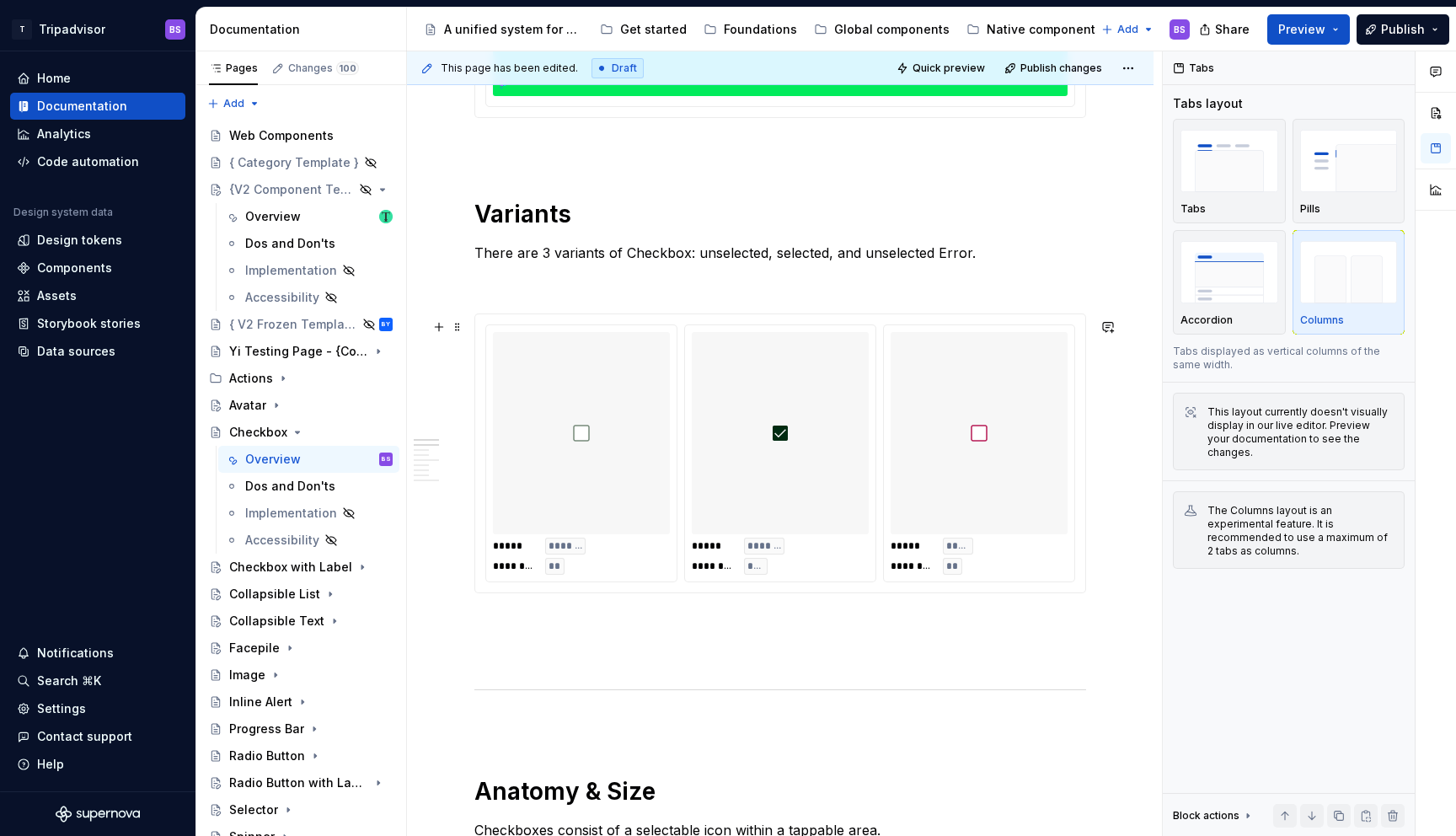
scroll to position [582, 0]
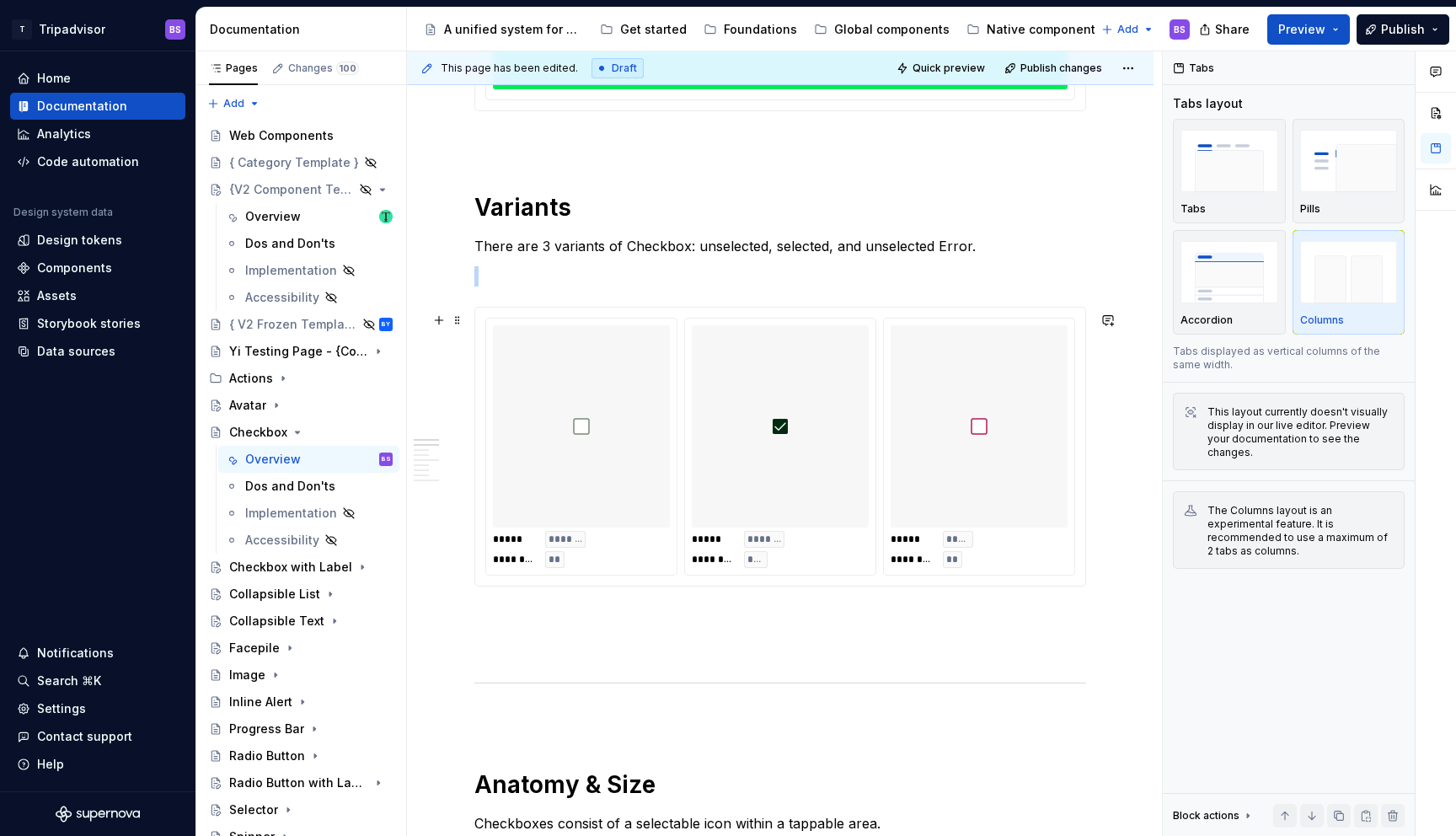
click at [809, 404] on div at bounding box center [780, 426] width 177 height 202
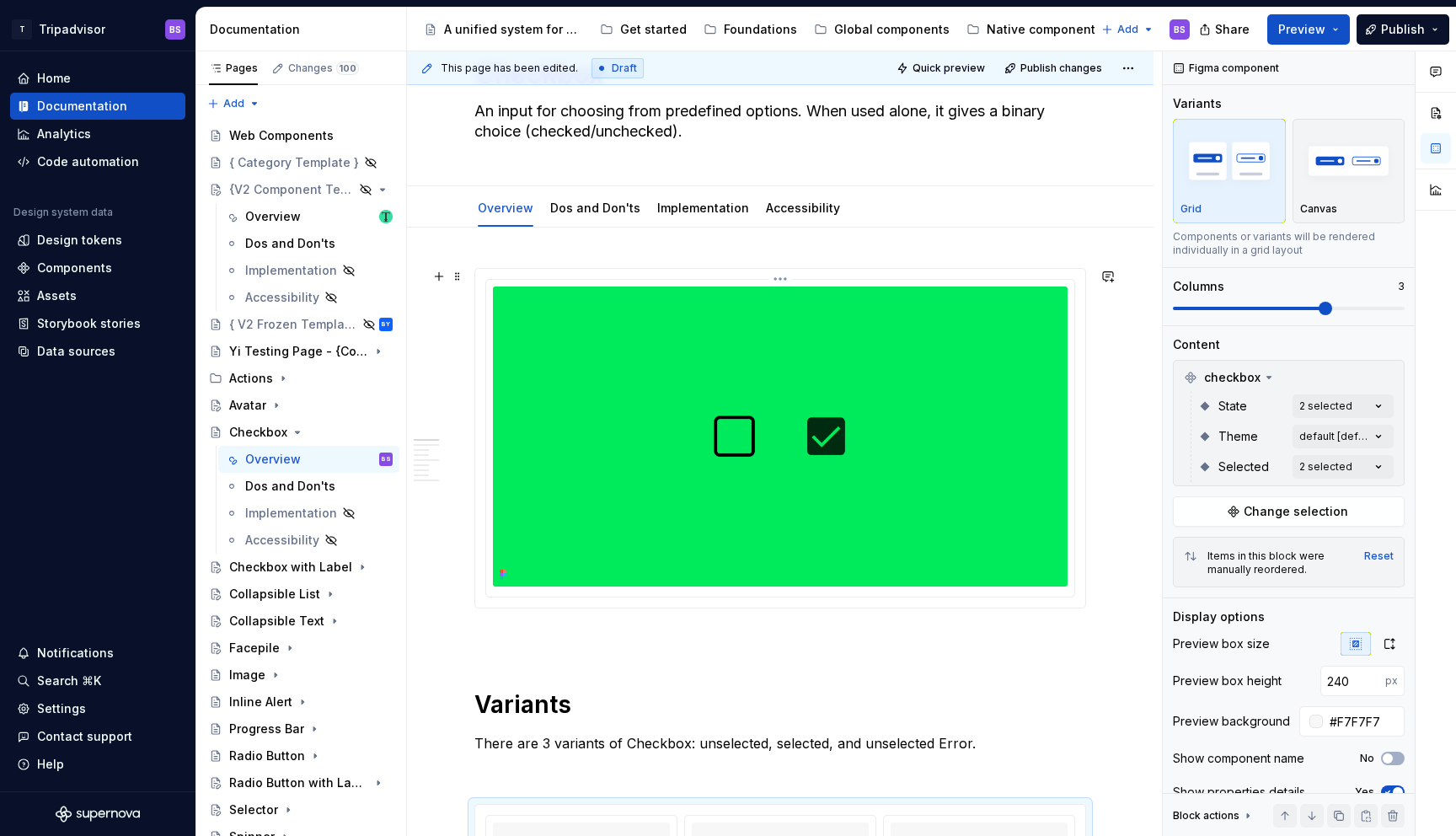
scroll to position [84, 0]
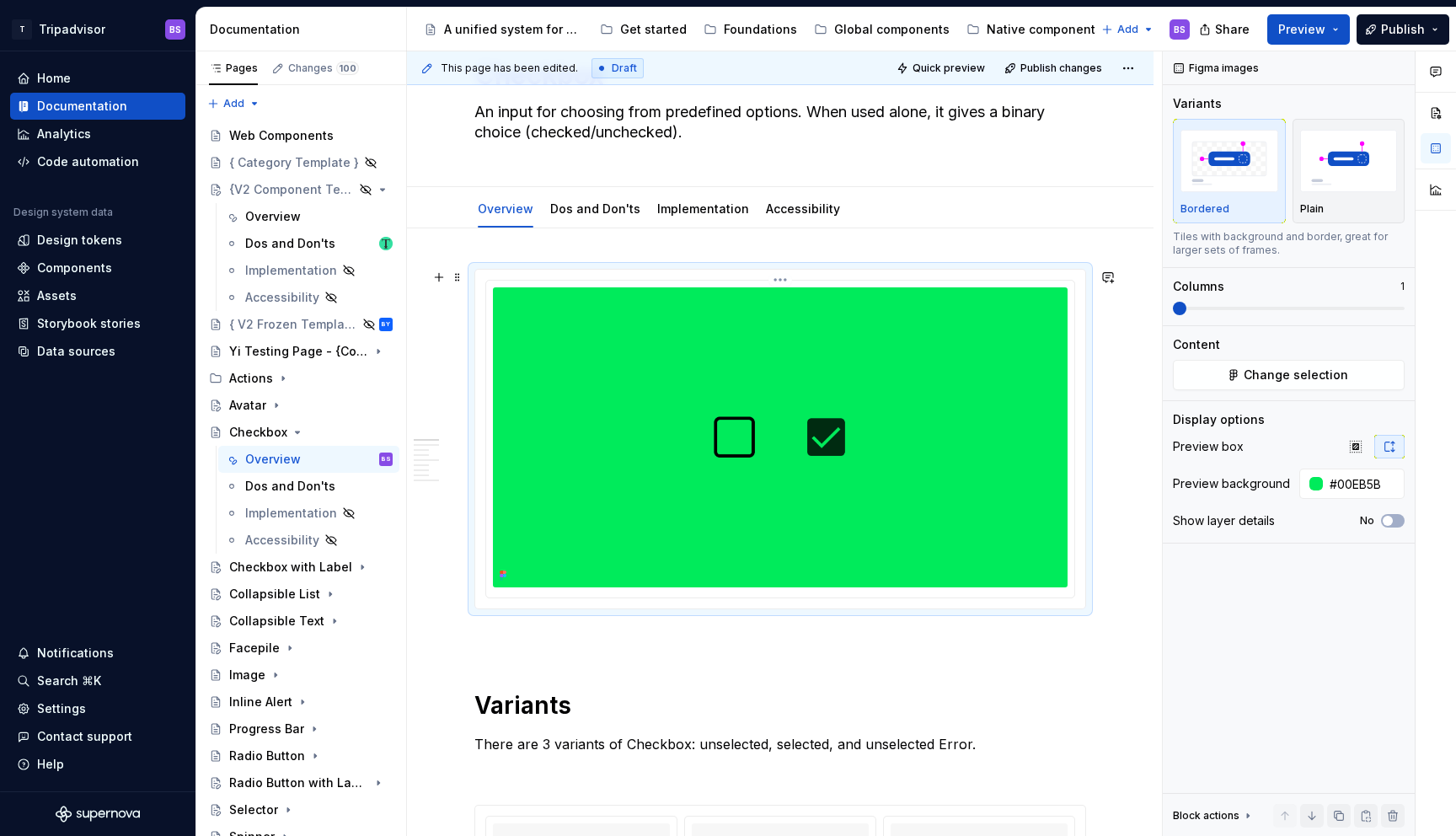
click at [799, 447] on img at bounding box center [780, 438] width 575 height 300
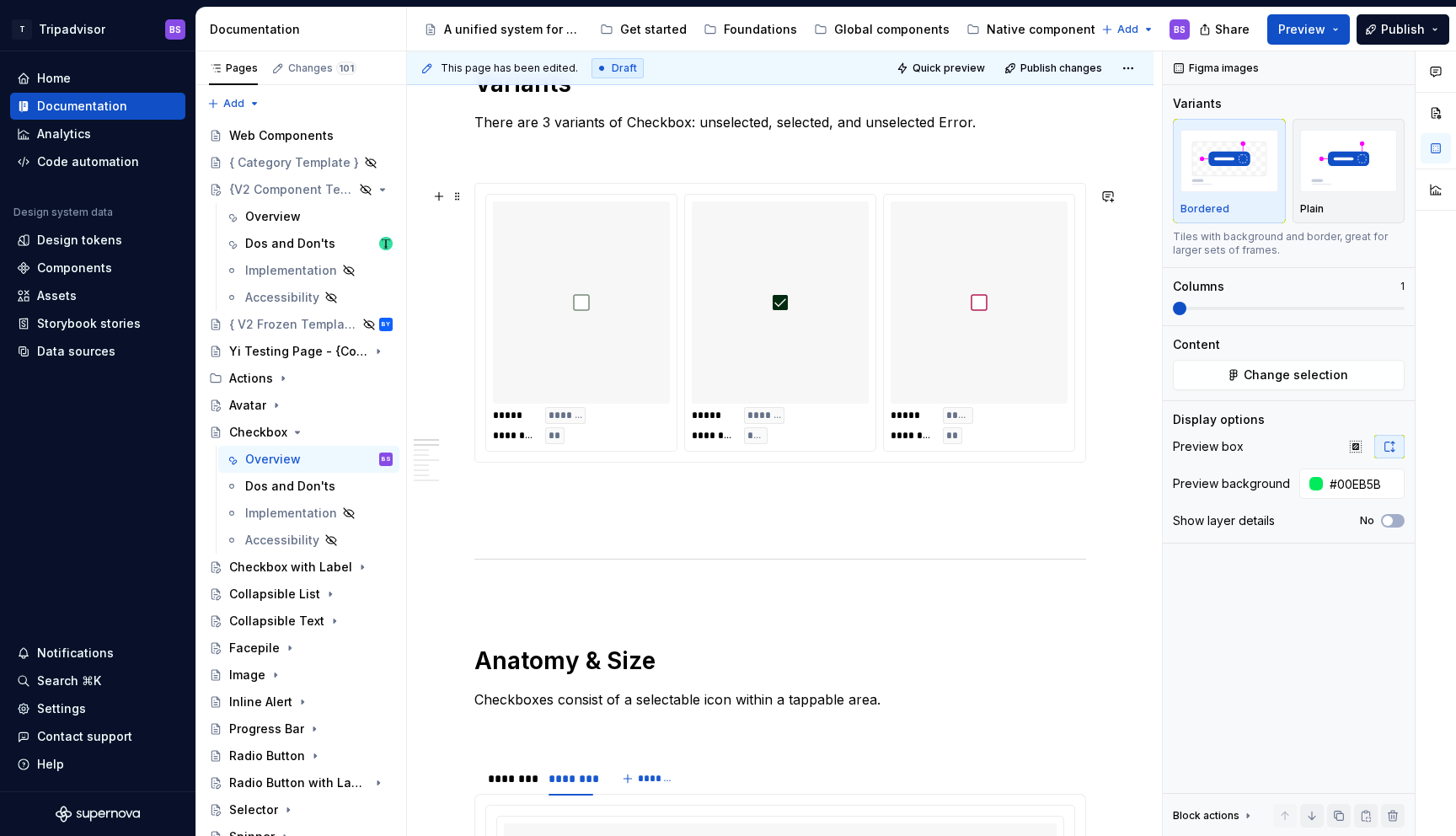
scroll to position [707, 0]
click at [1038, 270] on div at bounding box center [979, 300] width 177 height 202
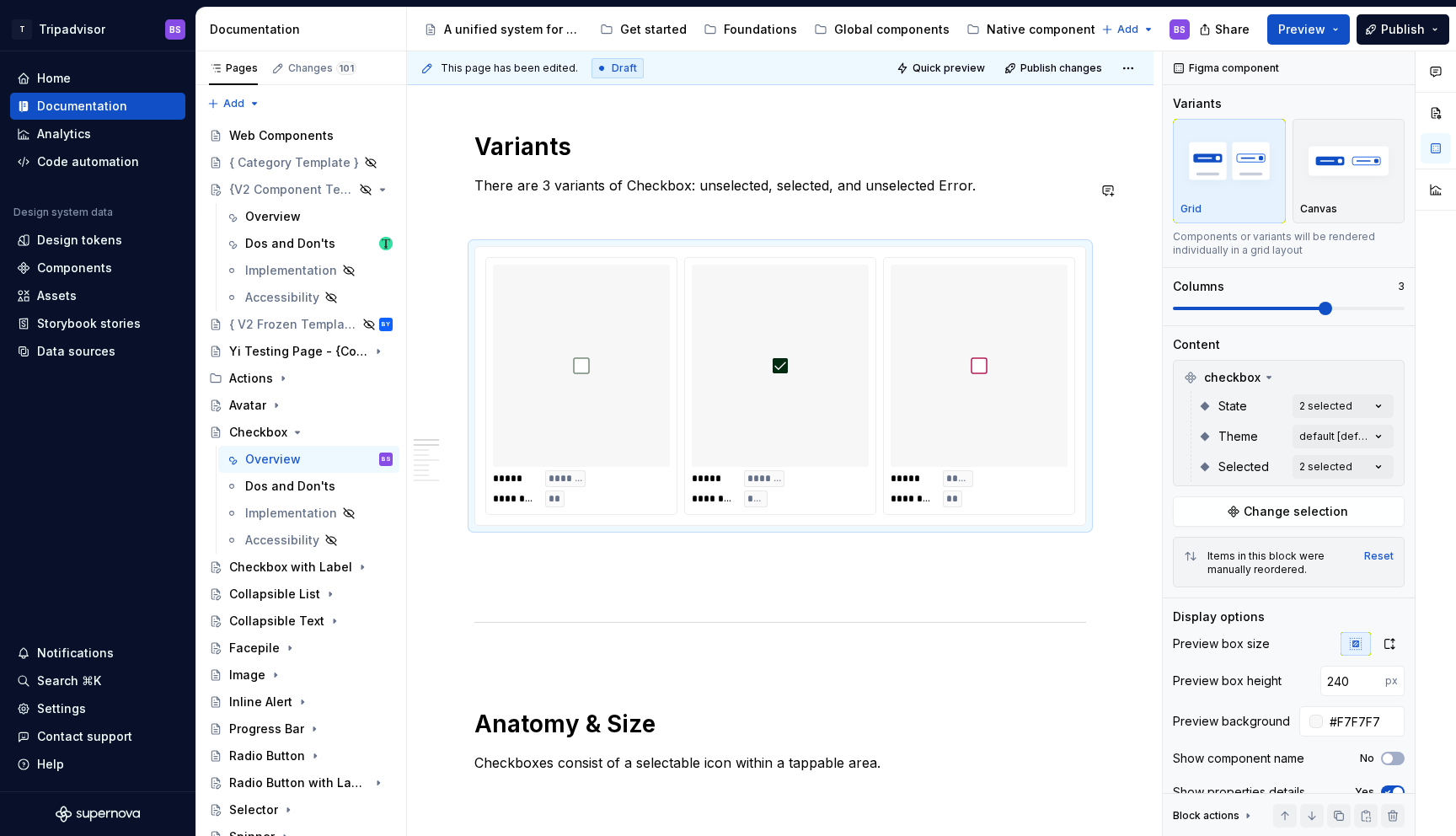
scroll to position [602, 0]
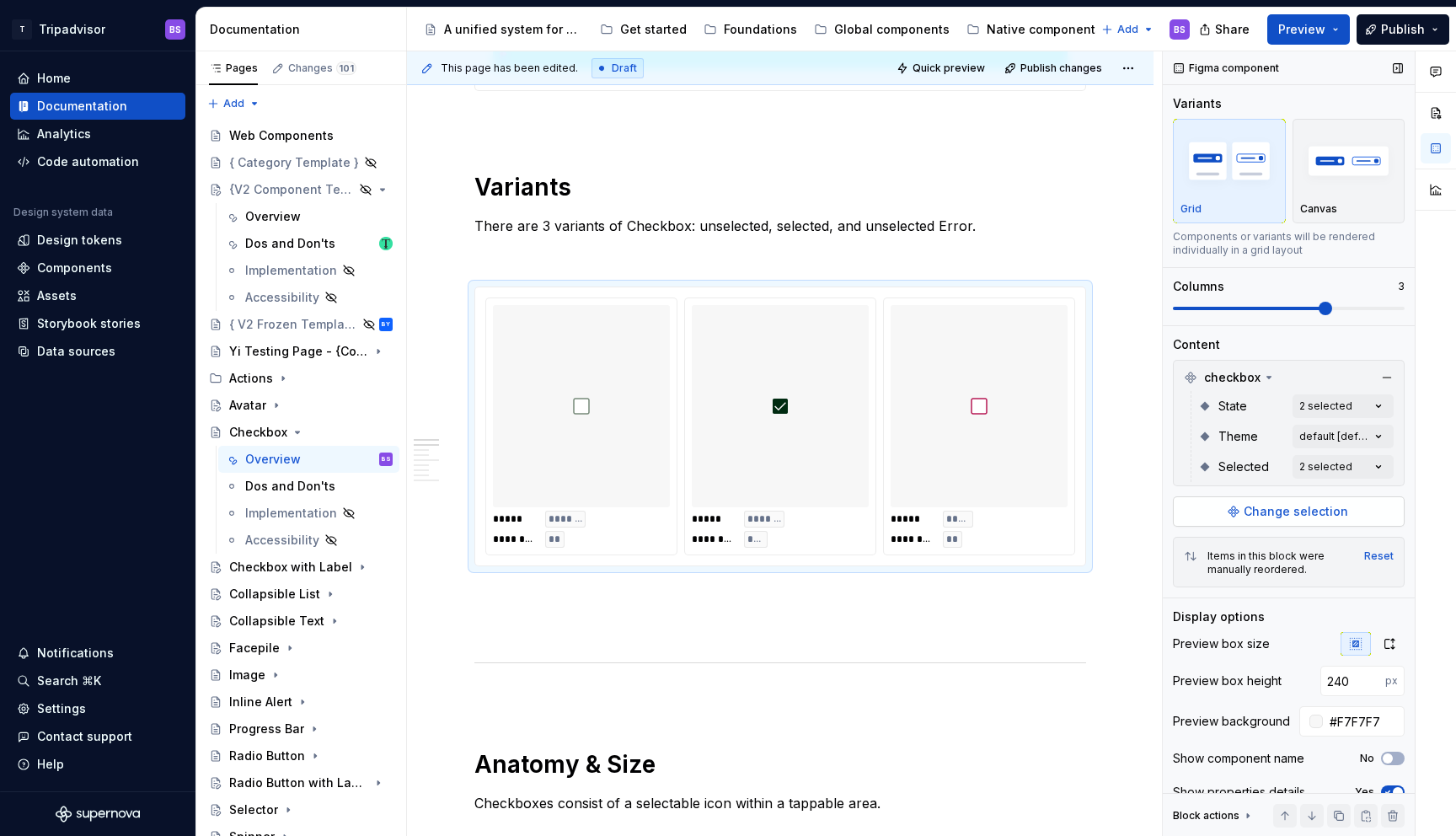
click at [1273, 515] on span "Change selection" at bounding box center [1295, 511] width 104 height 17
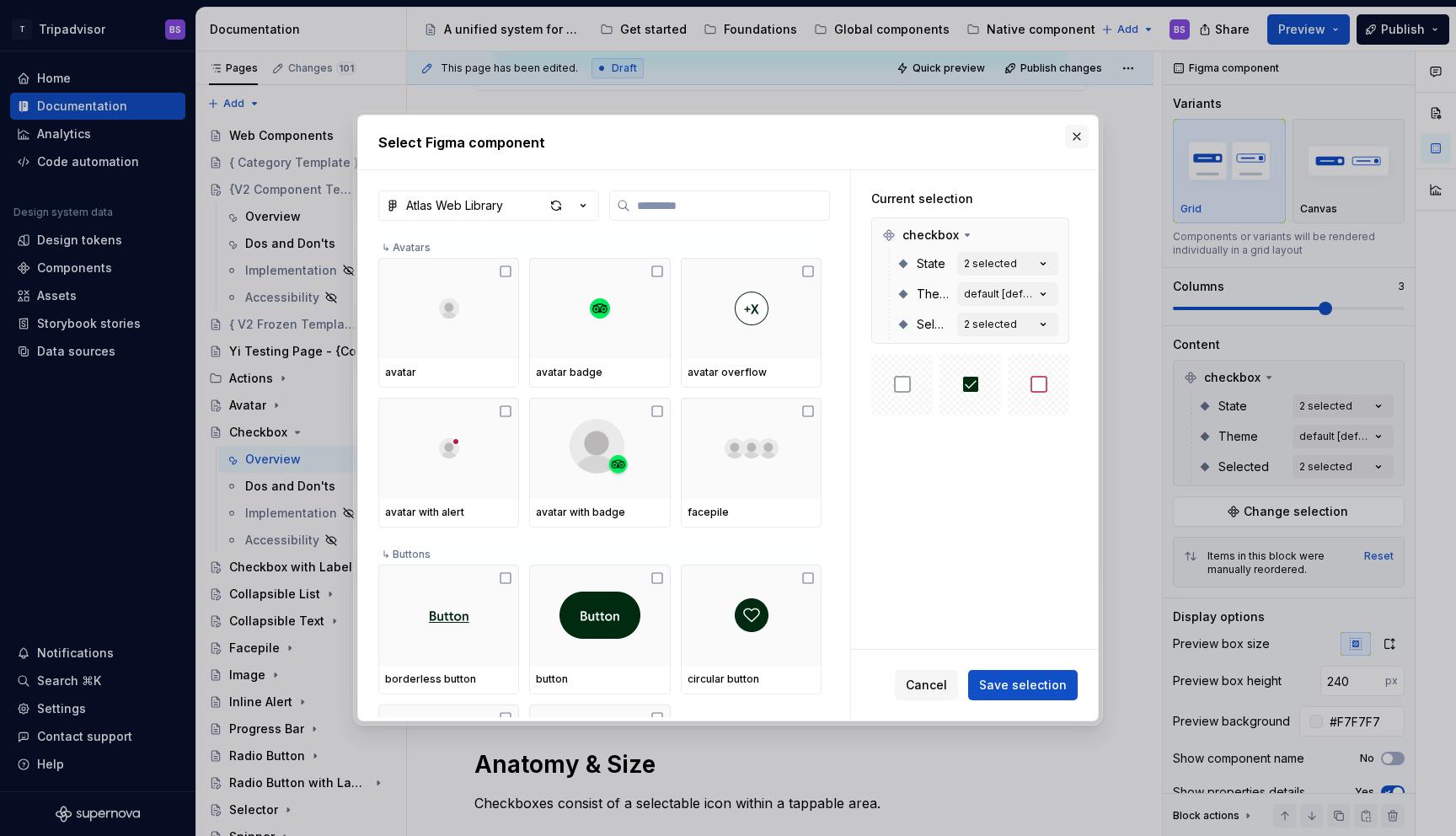
click at [1074, 135] on button "button" at bounding box center [1076, 136] width 24 height 24
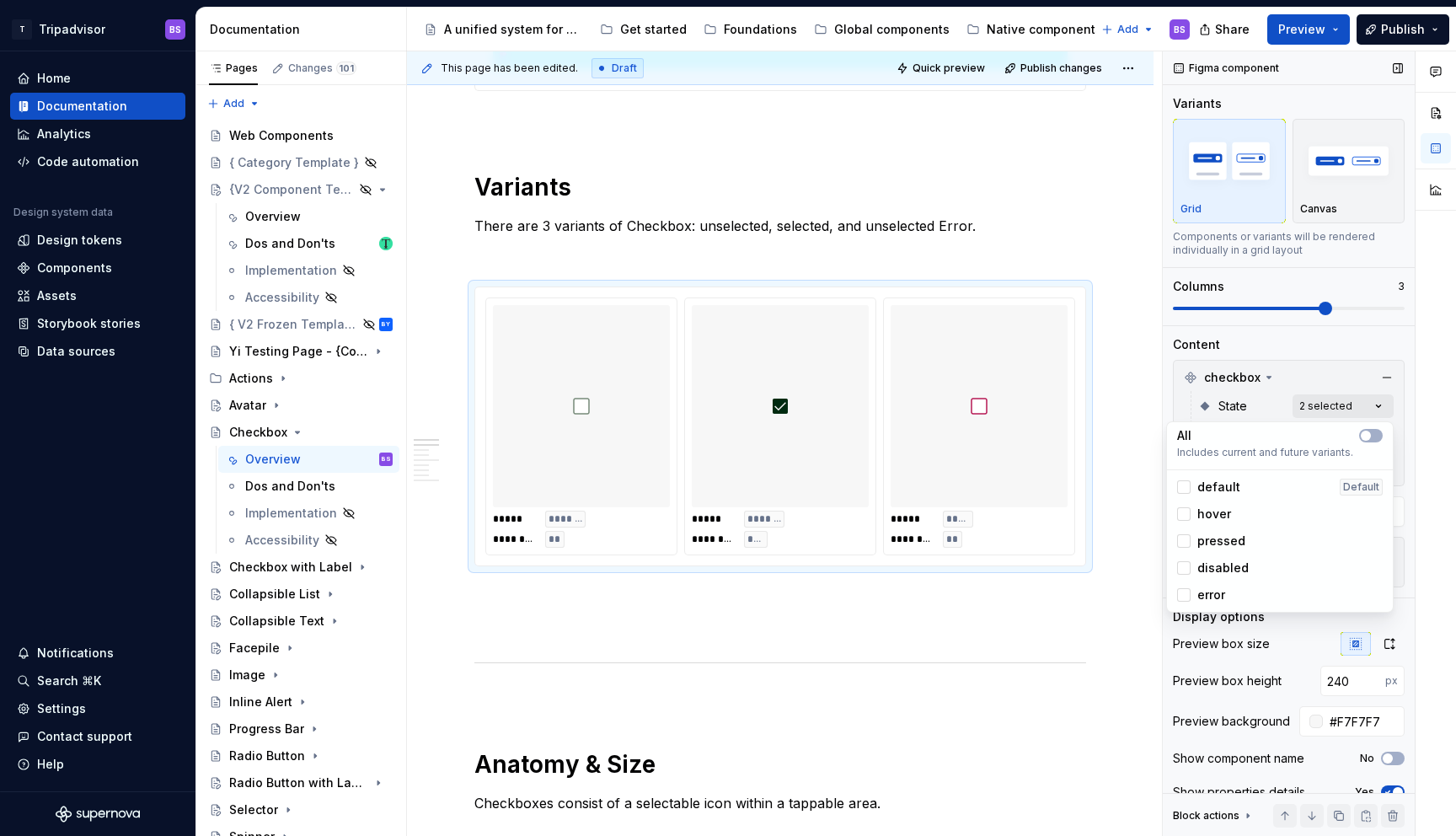
click at [1369, 403] on div "Comments Open comments No comments yet Select ‘Comment’ from the block context …" at bounding box center [1309, 444] width 293 height 785
click at [1138, 388] on html "T Tripadvisor BS Home Documentation Analytics Code automation Design system dat…" at bounding box center [728, 418] width 1456 height 836
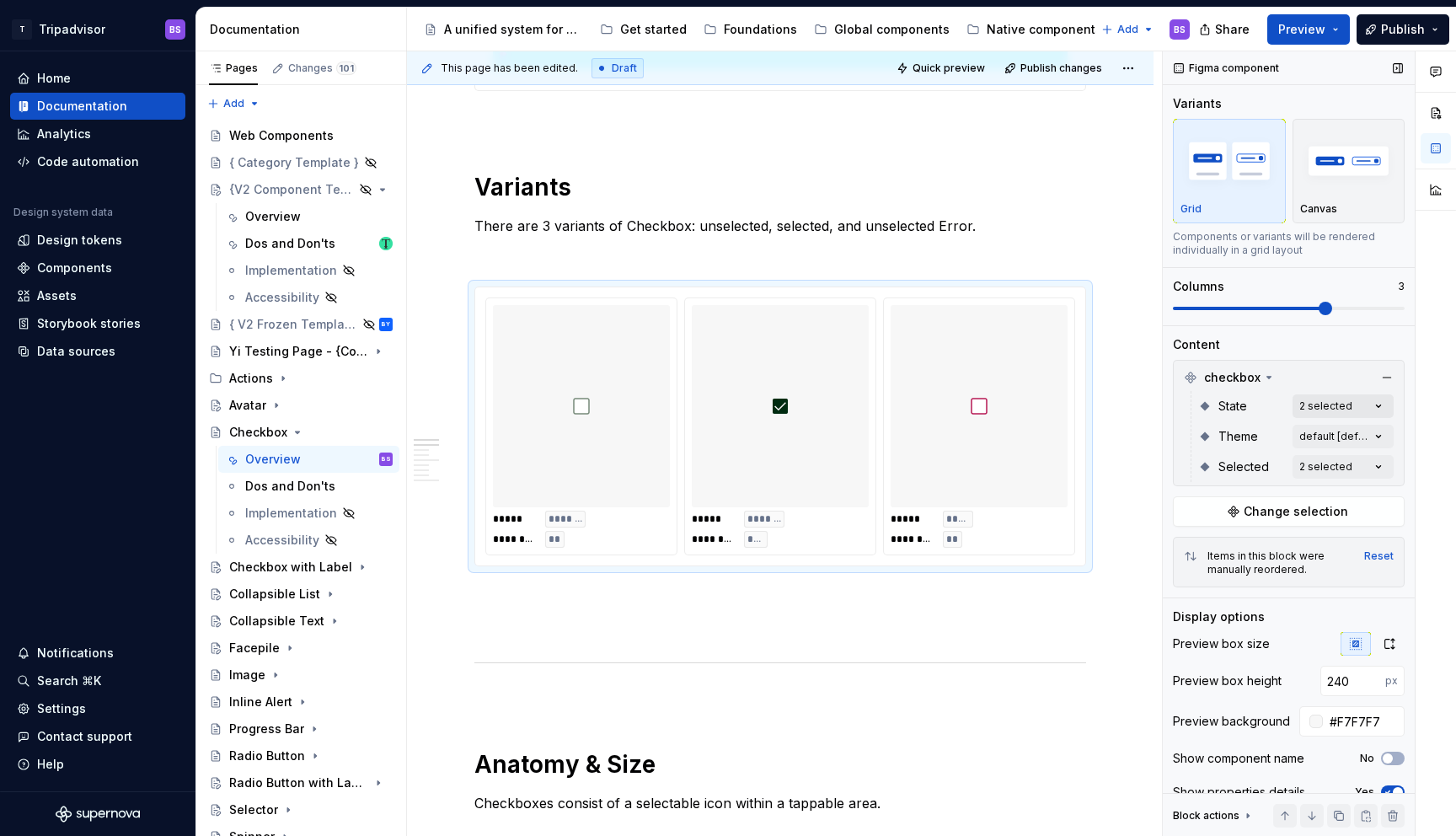
click at [1336, 401] on div "Comments Open comments No comments yet Select ‘Comment’ from the block context …" at bounding box center [1309, 444] width 293 height 785
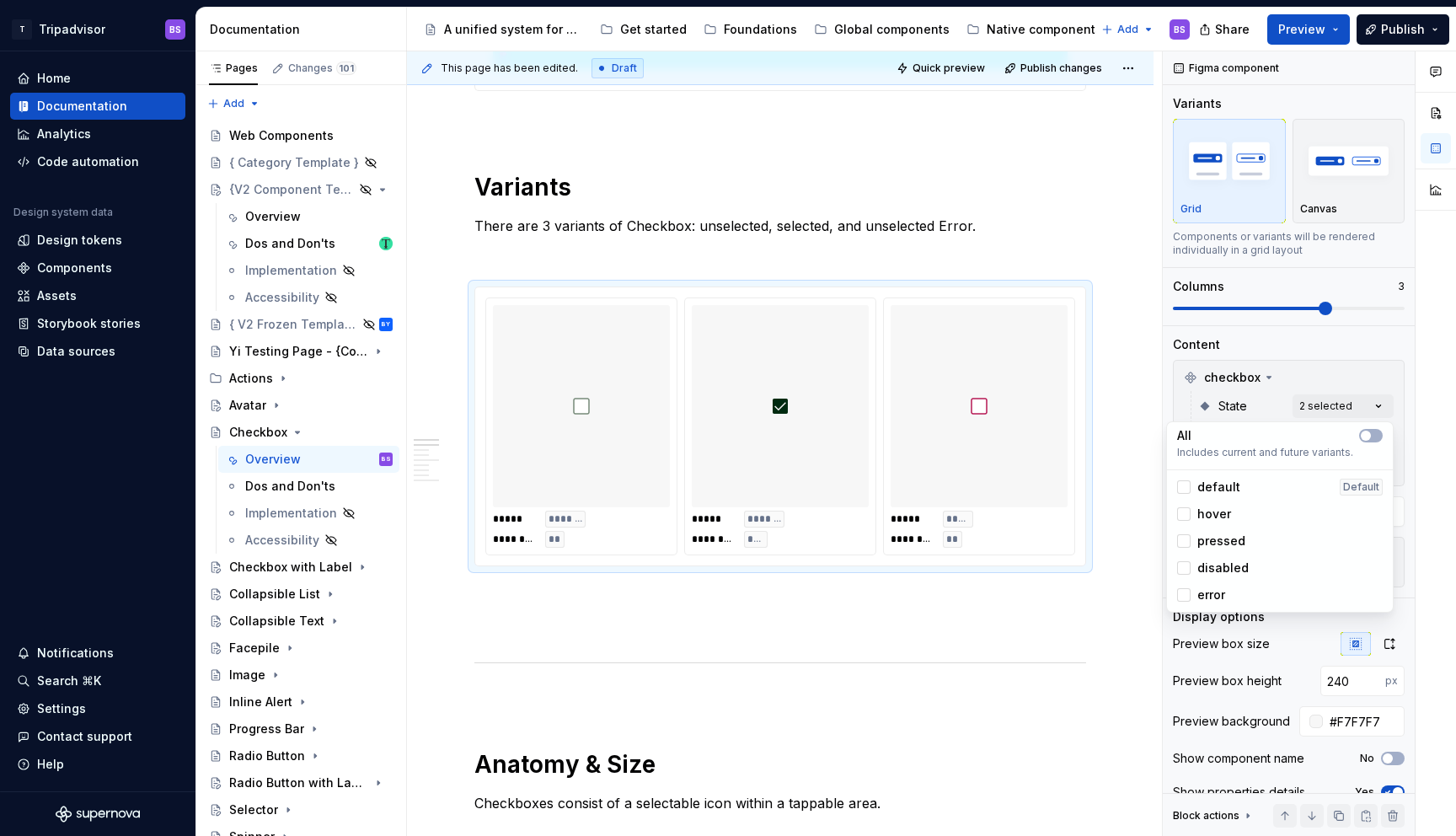
click at [1307, 362] on div "Comments Open comments No comments yet Select ‘Comment’ from the block context …" at bounding box center [1309, 444] width 293 height 785
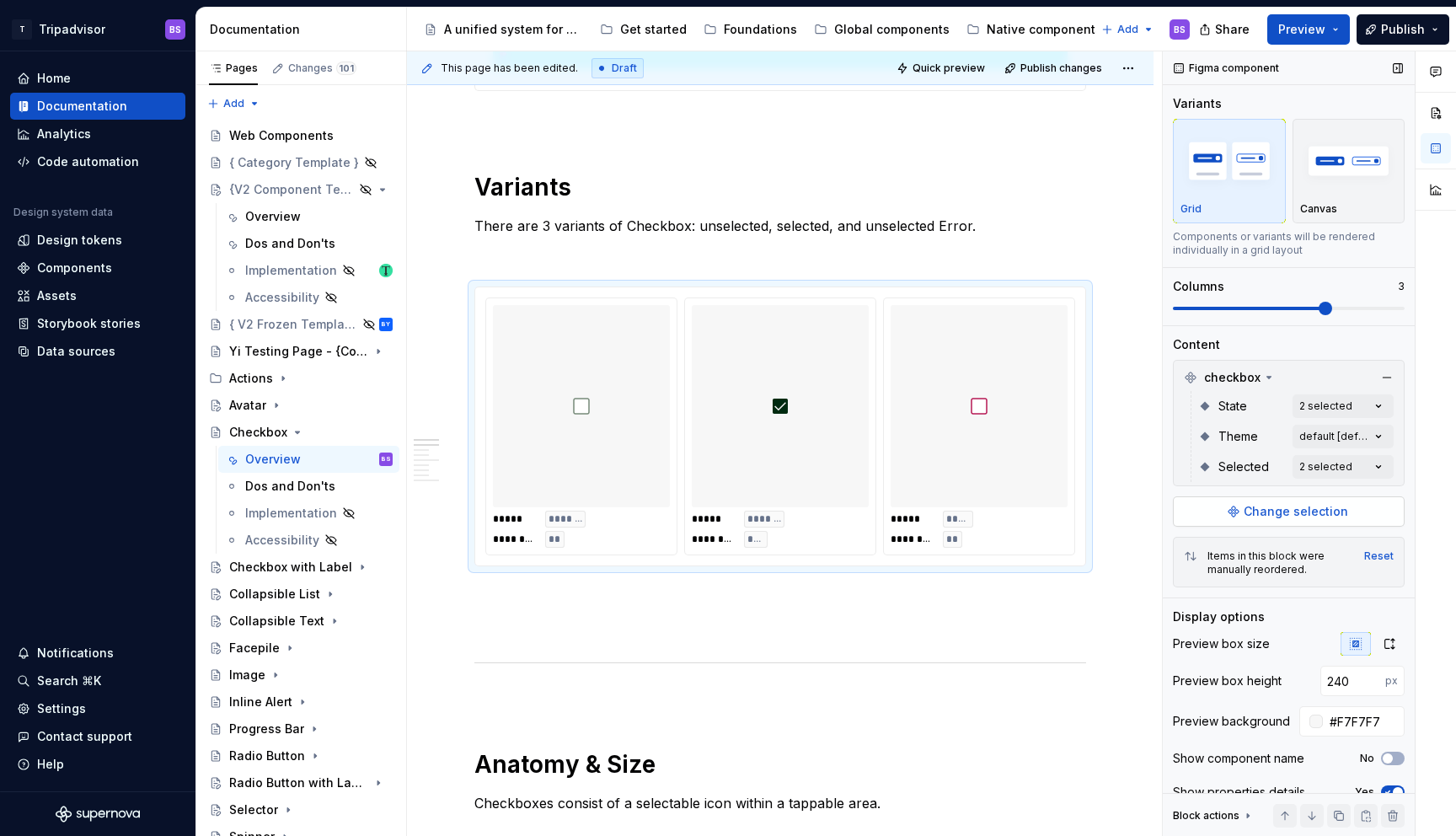
click at [1285, 511] on span "Change selection" at bounding box center [1295, 511] width 104 height 17
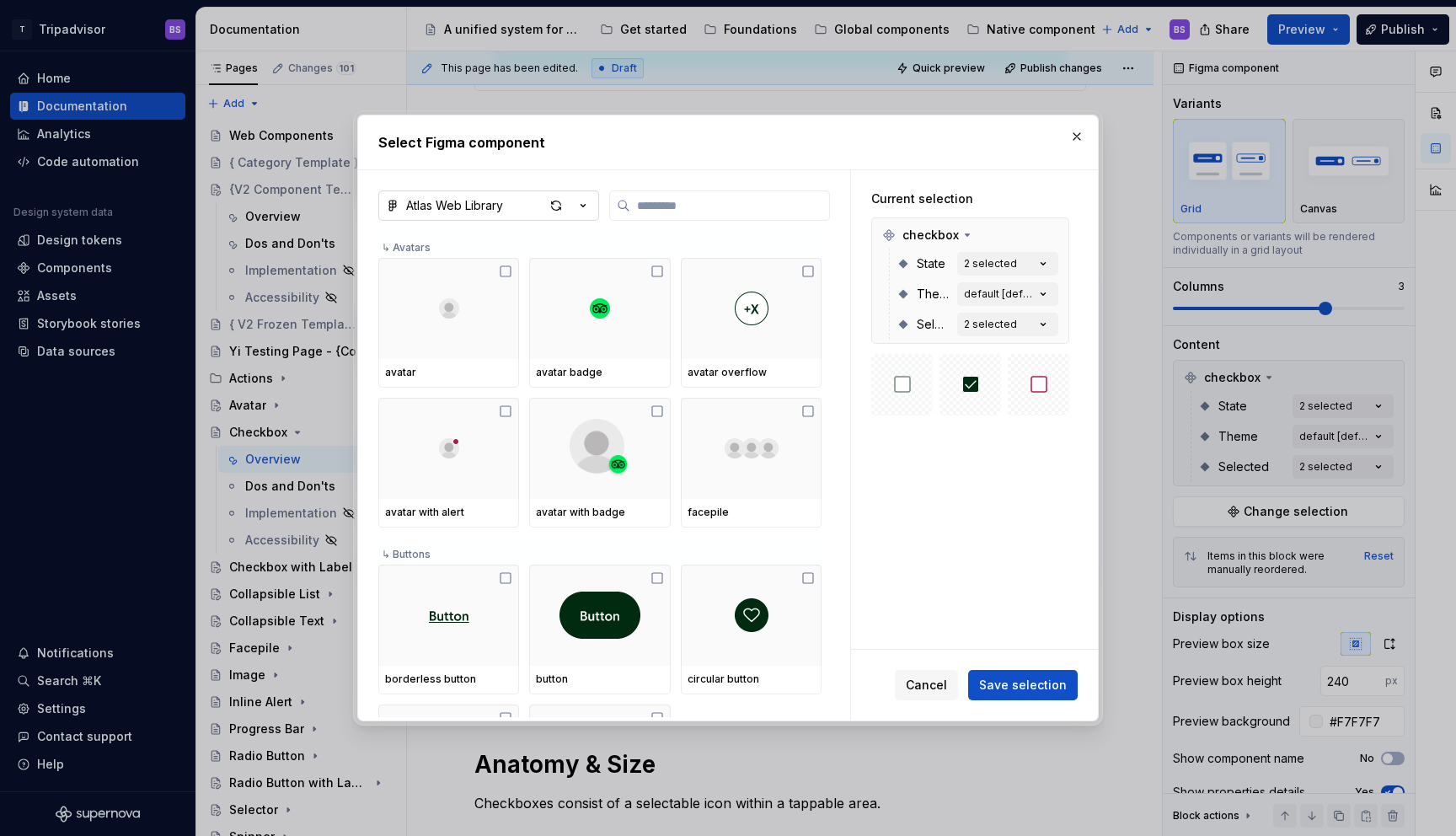
click at [581, 206] on icon "button" at bounding box center [583, 205] width 17 height 17
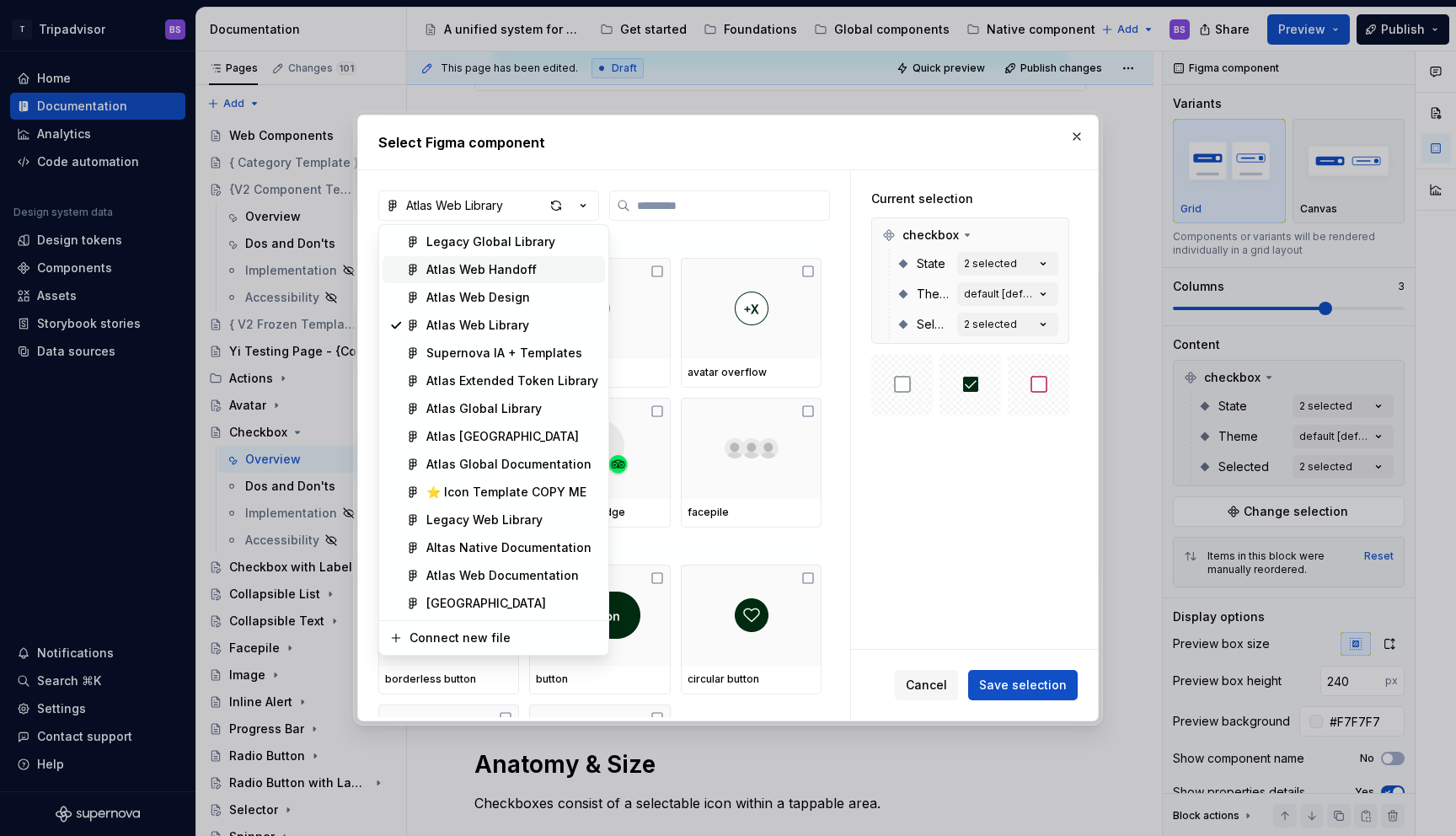
type textarea "*"
click at [474, 325] on div "Atlas Web Library" at bounding box center [477, 325] width 103 height 17
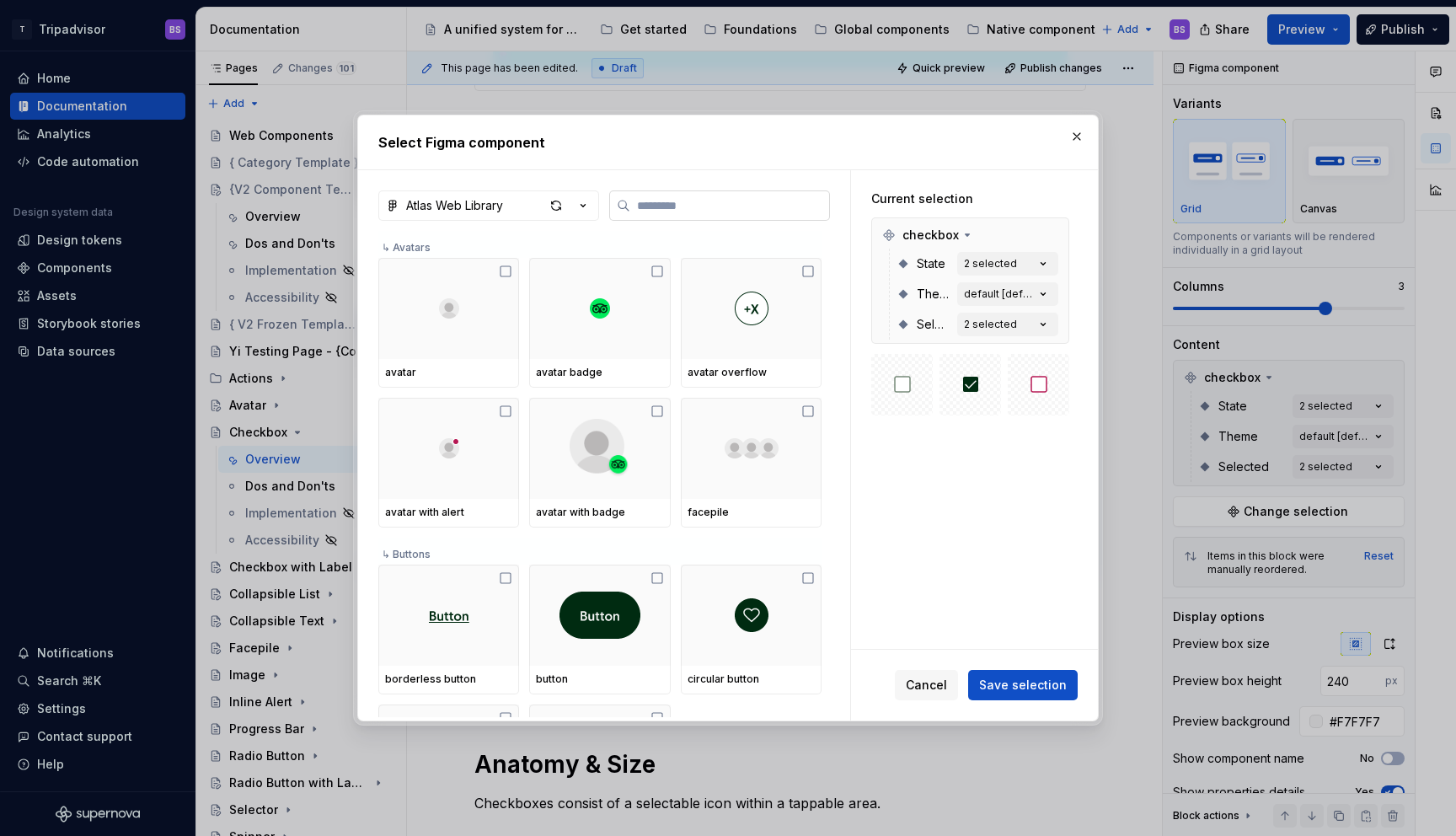
click at [706, 212] on input "search" at bounding box center [729, 205] width 199 height 17
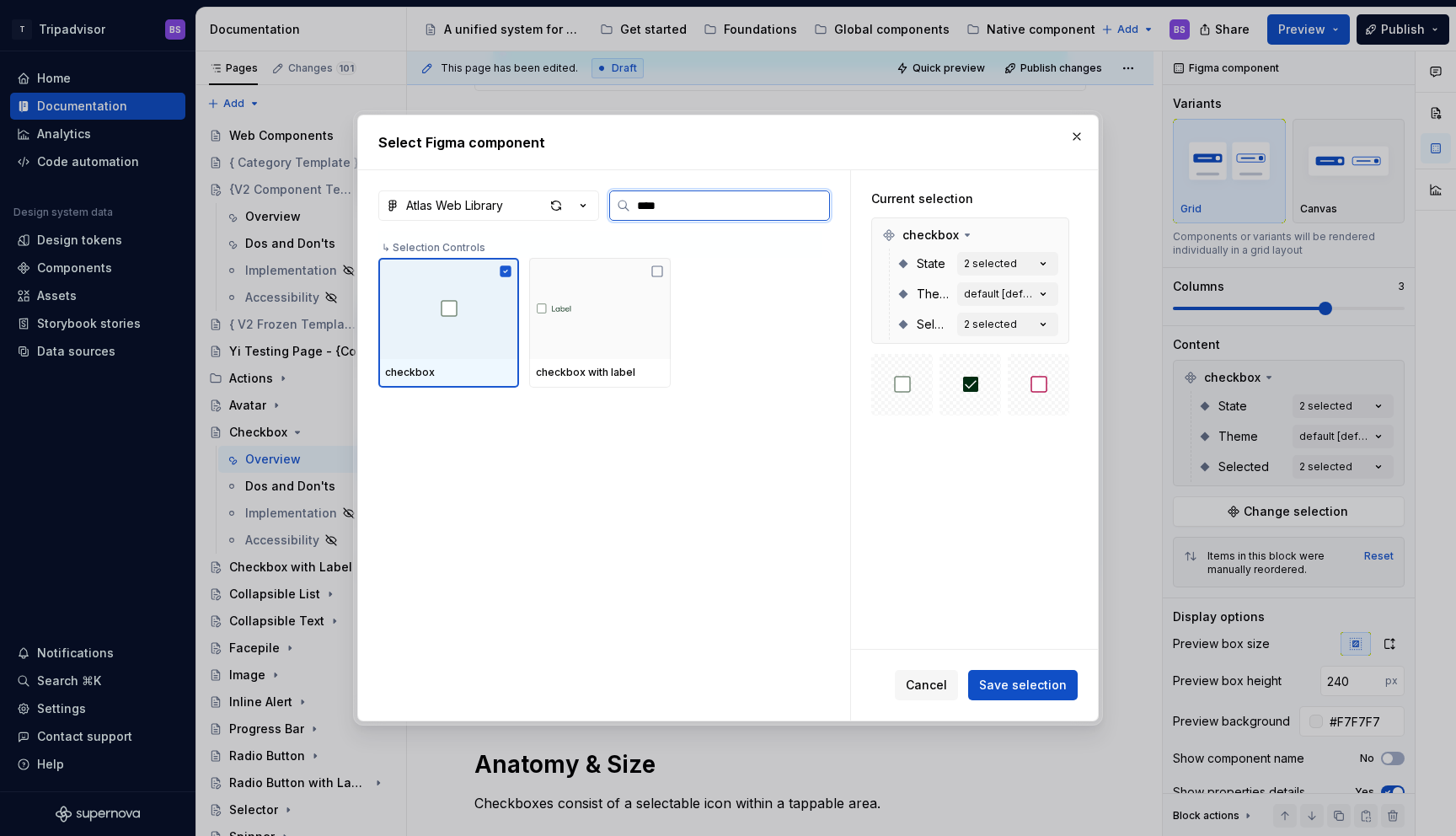
type input "*****"
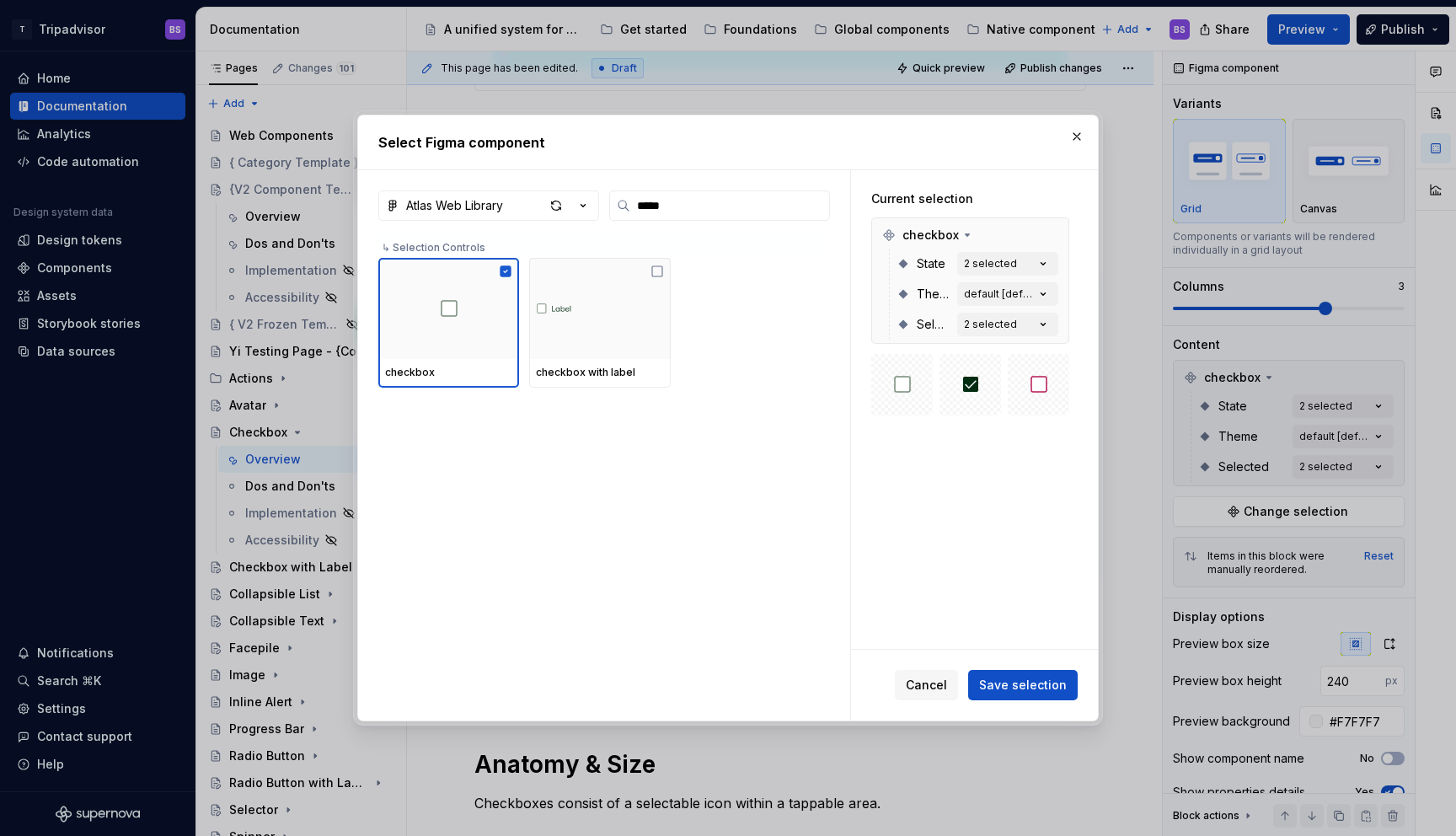
drag, startPoint x: 1071, startPoint y: 134, endPoint x: 1098, endPoint y: 132, distance: 27.1
click at [1071, 134] on button "button" at bounding box center [1076, 136] width 24 height 24
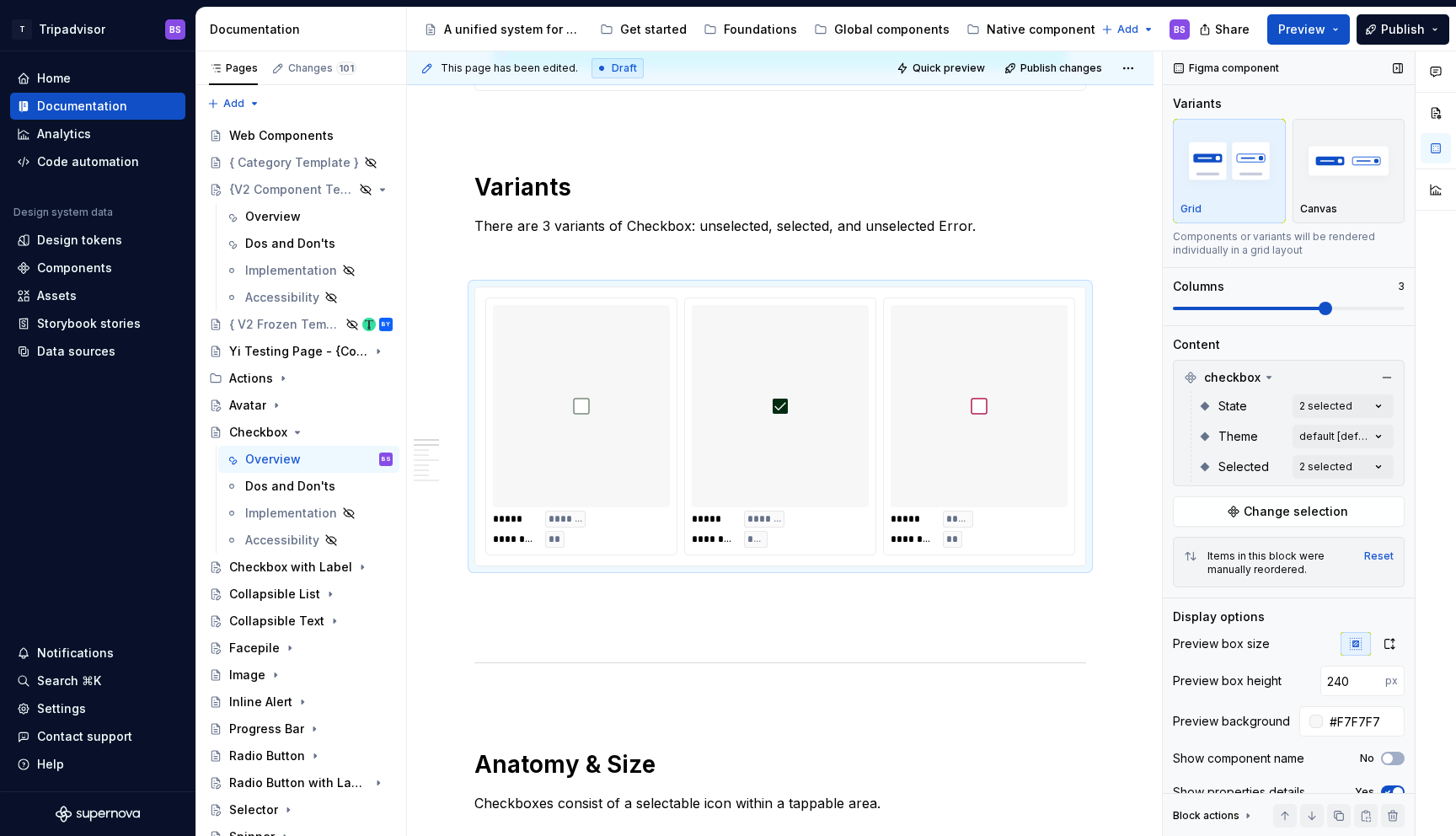
click at [1325, 308] on span at bounding box center [1326, 308] width 14 height 14
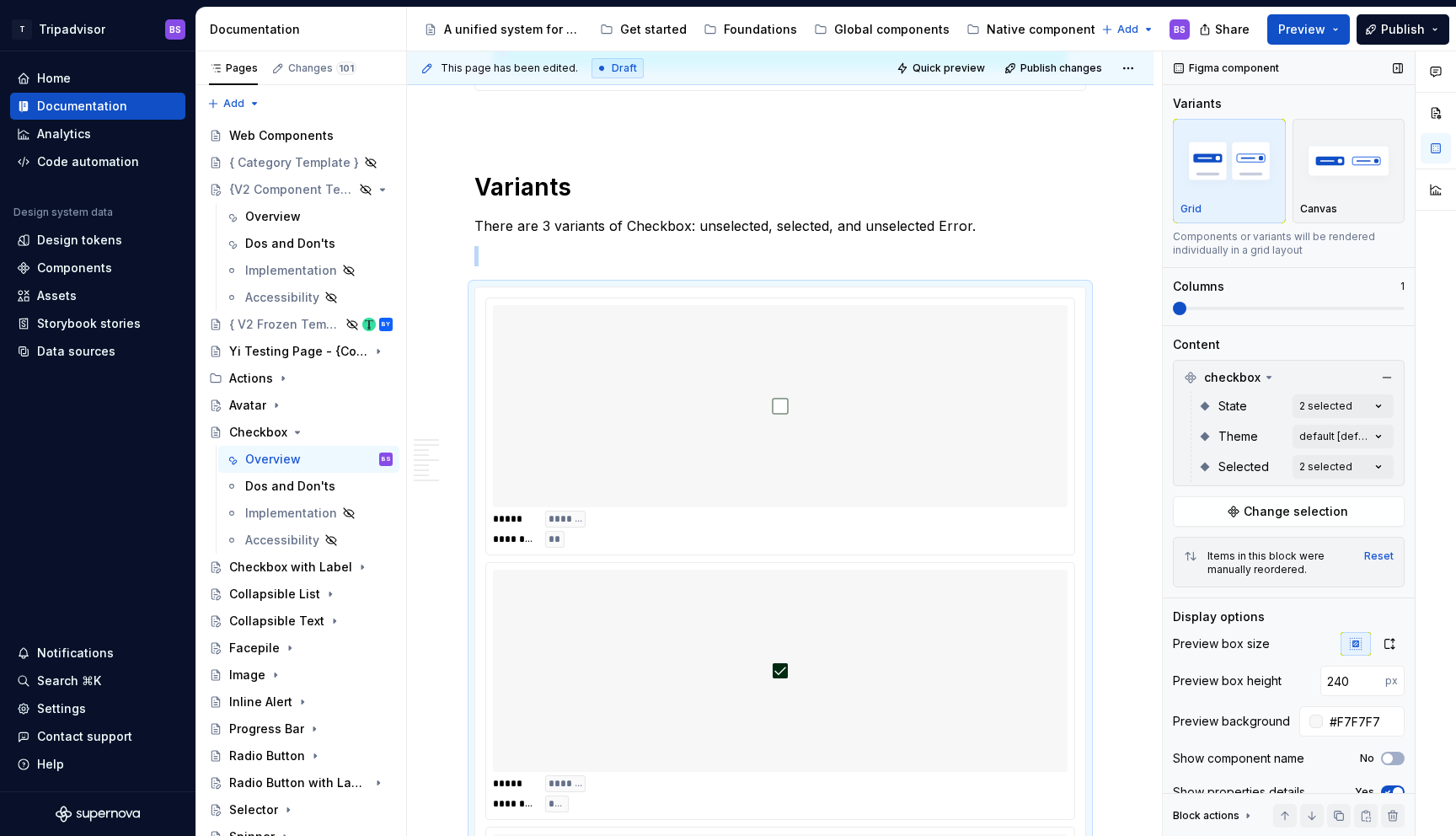
scroll to position [842, 0]
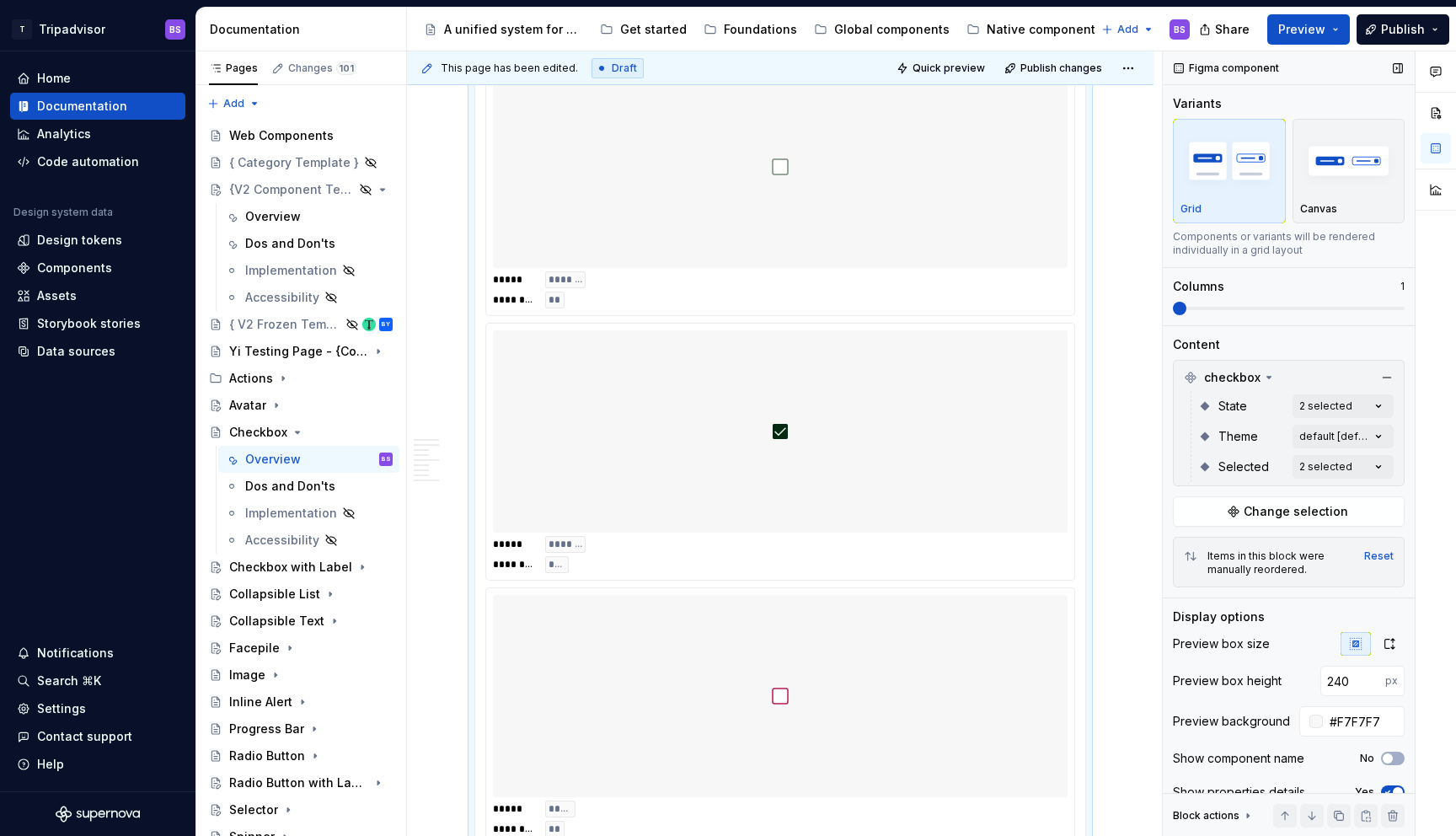
click at [1178, 310] on span at bounding box center [1179, 308] width 14 height 14
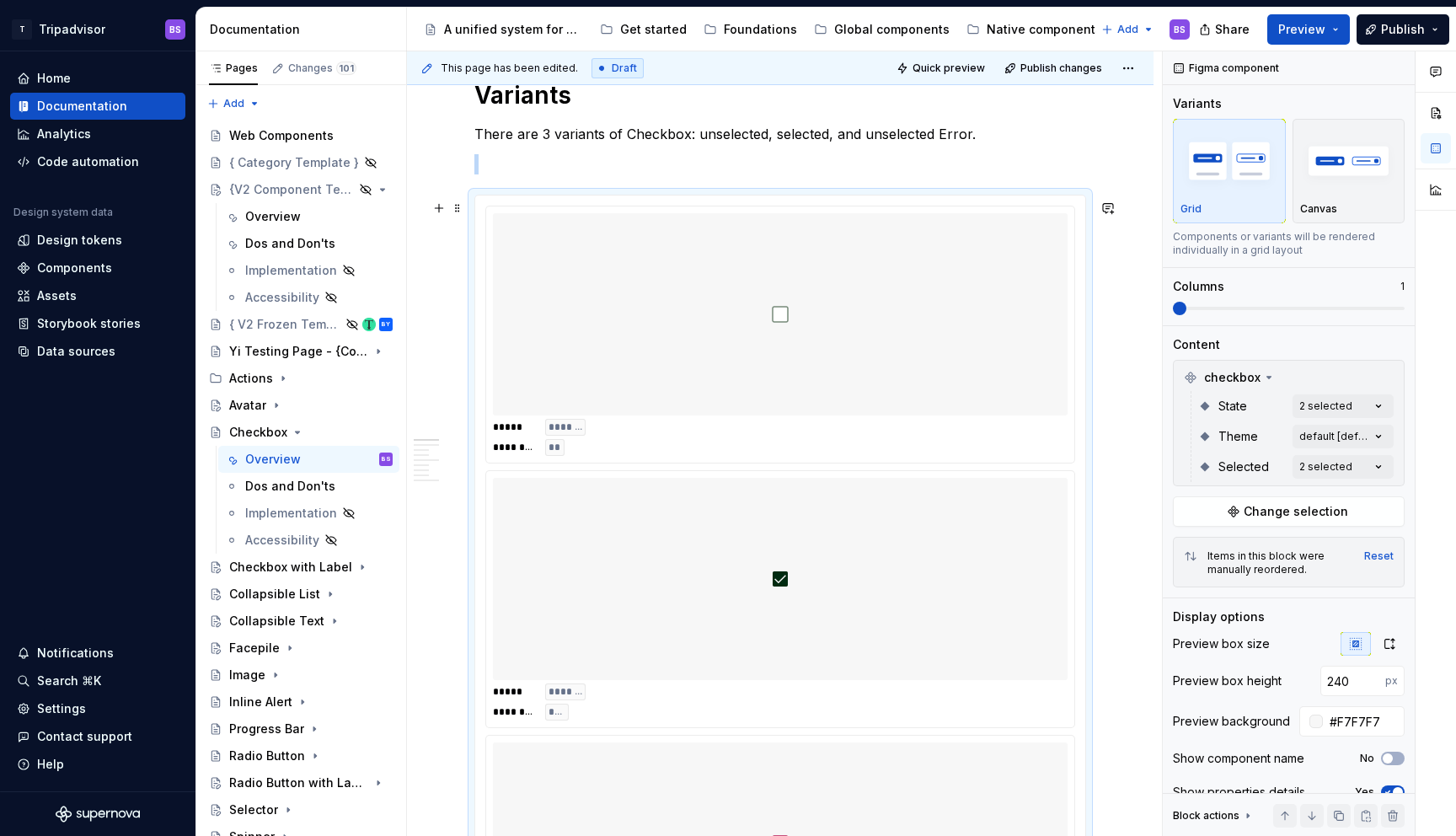
scroll to position [668, 0]
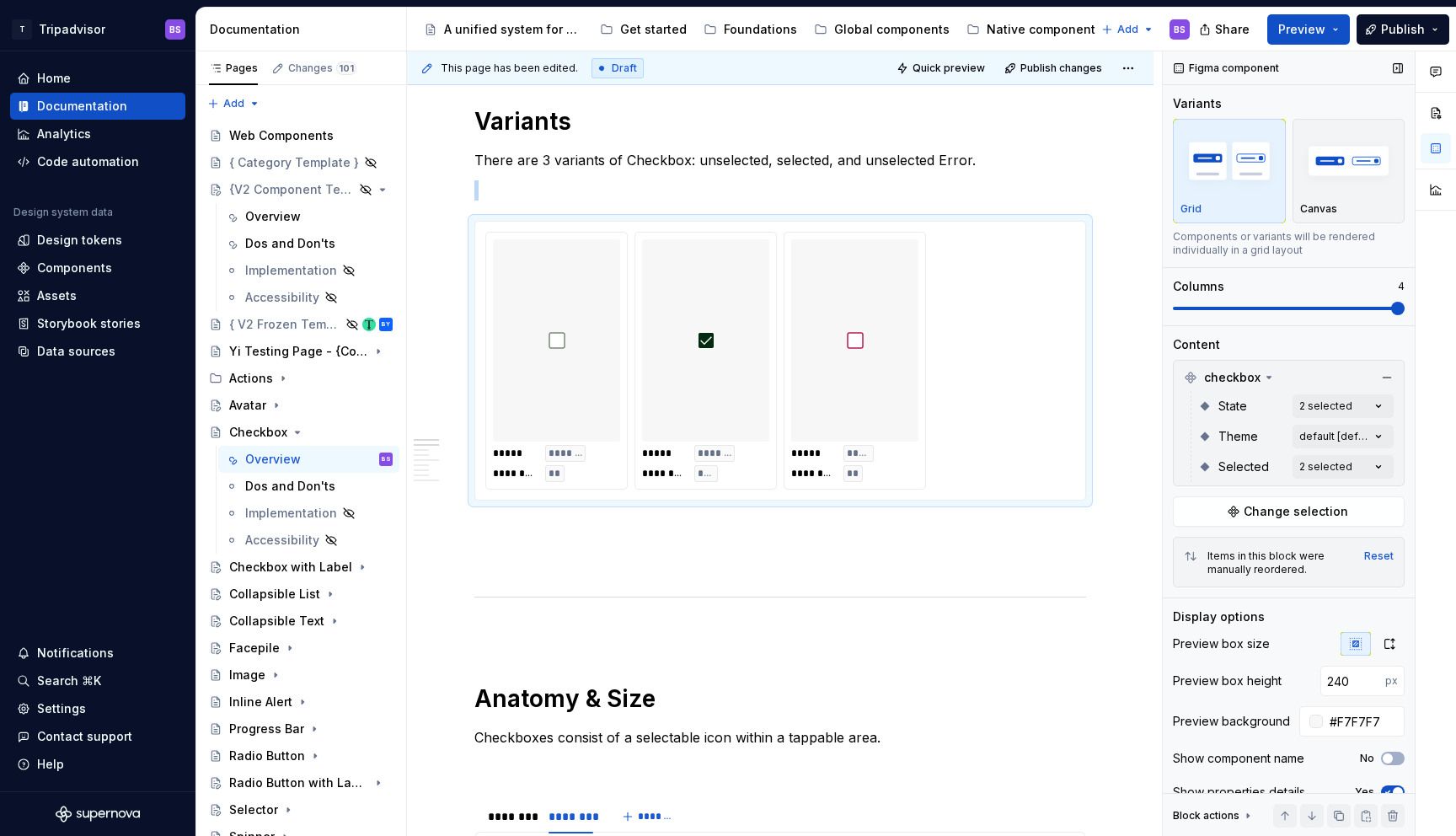
click at [1401, 308] on span at bounding box center [1398, 308] width 14 height 14
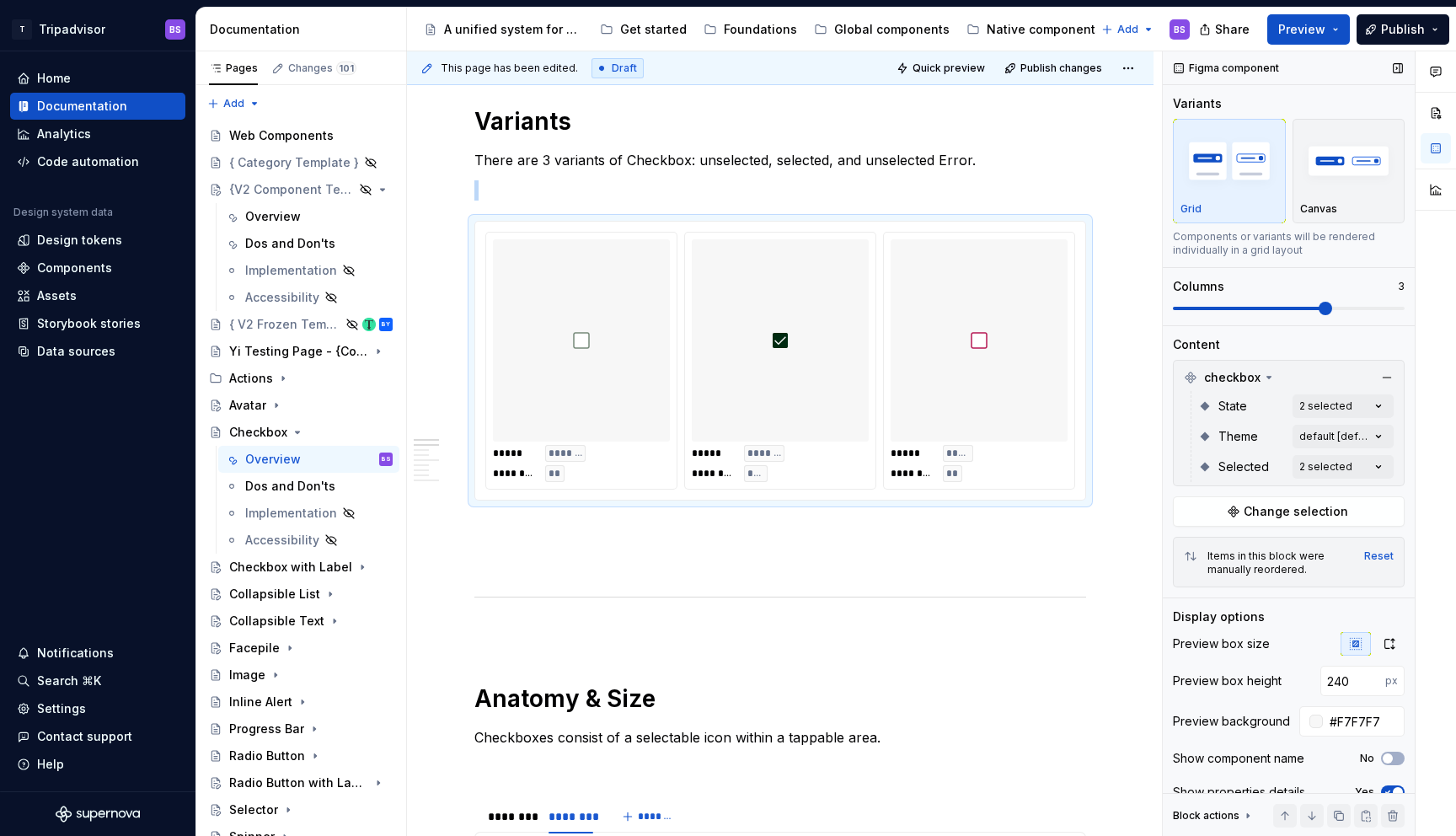
click at [1331, 311] on span at bounding box center [1326, 308] width 14 height 14
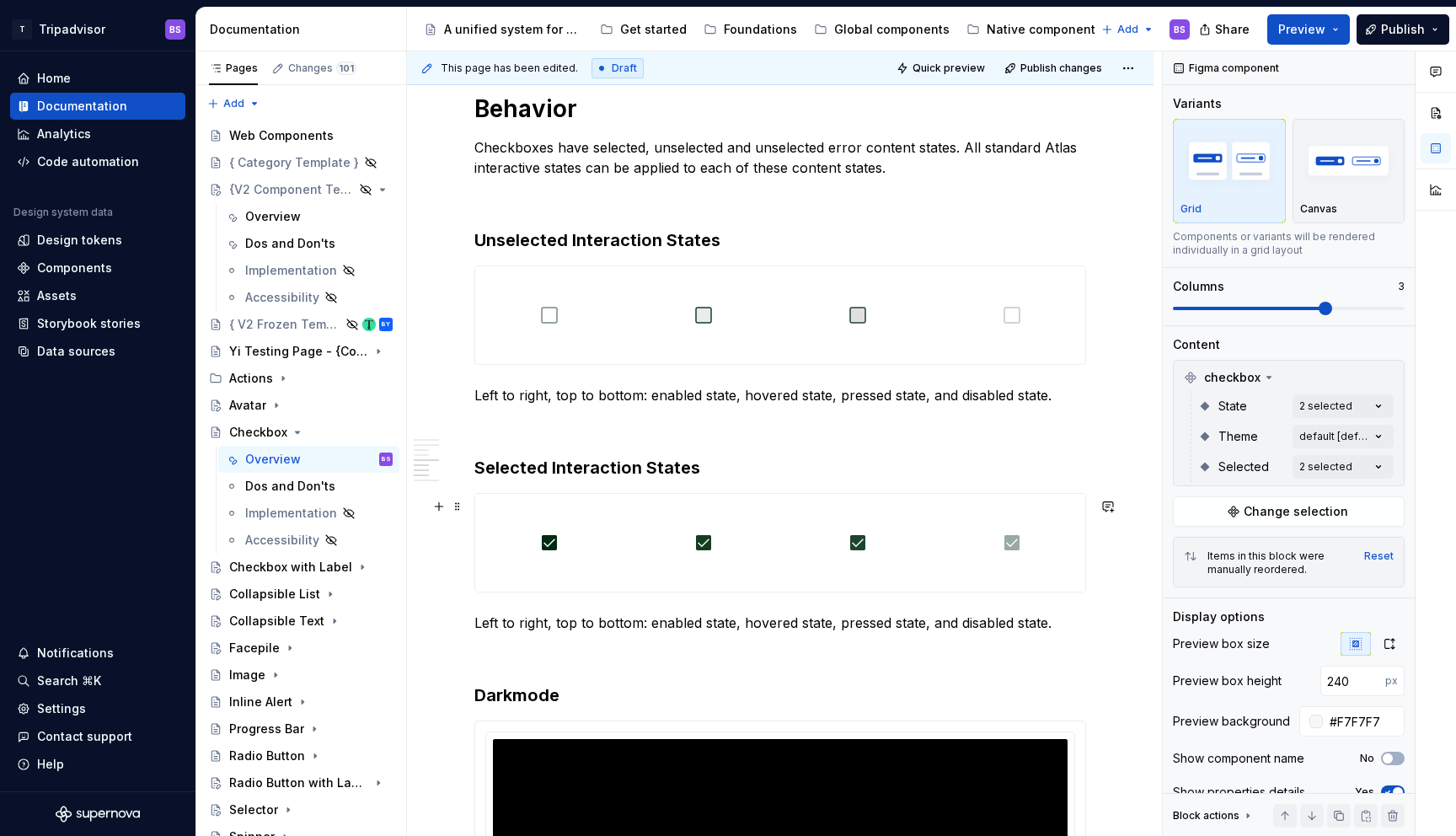
scroll to position [1983, 0]
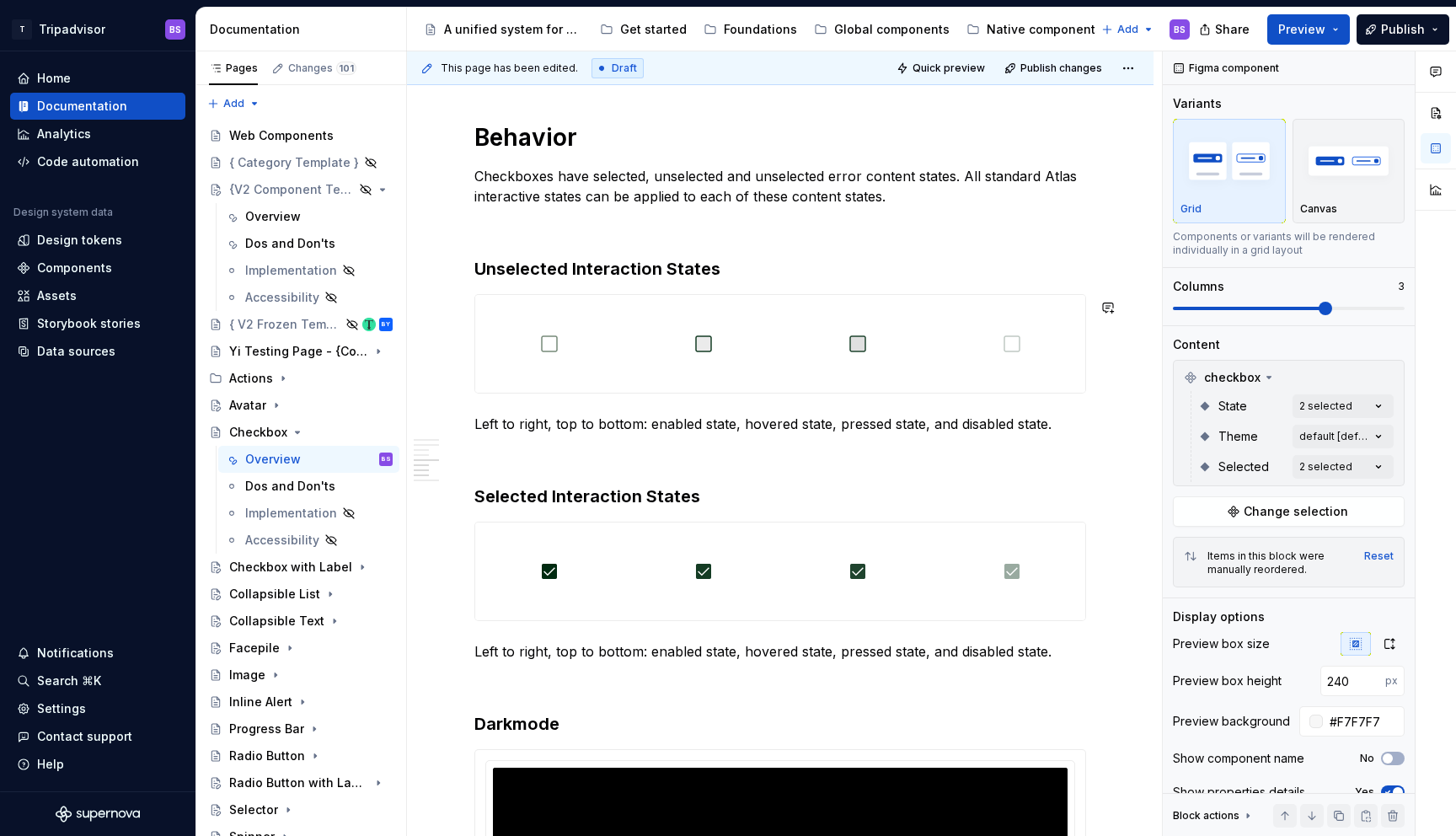
type input "#FFFFFF"
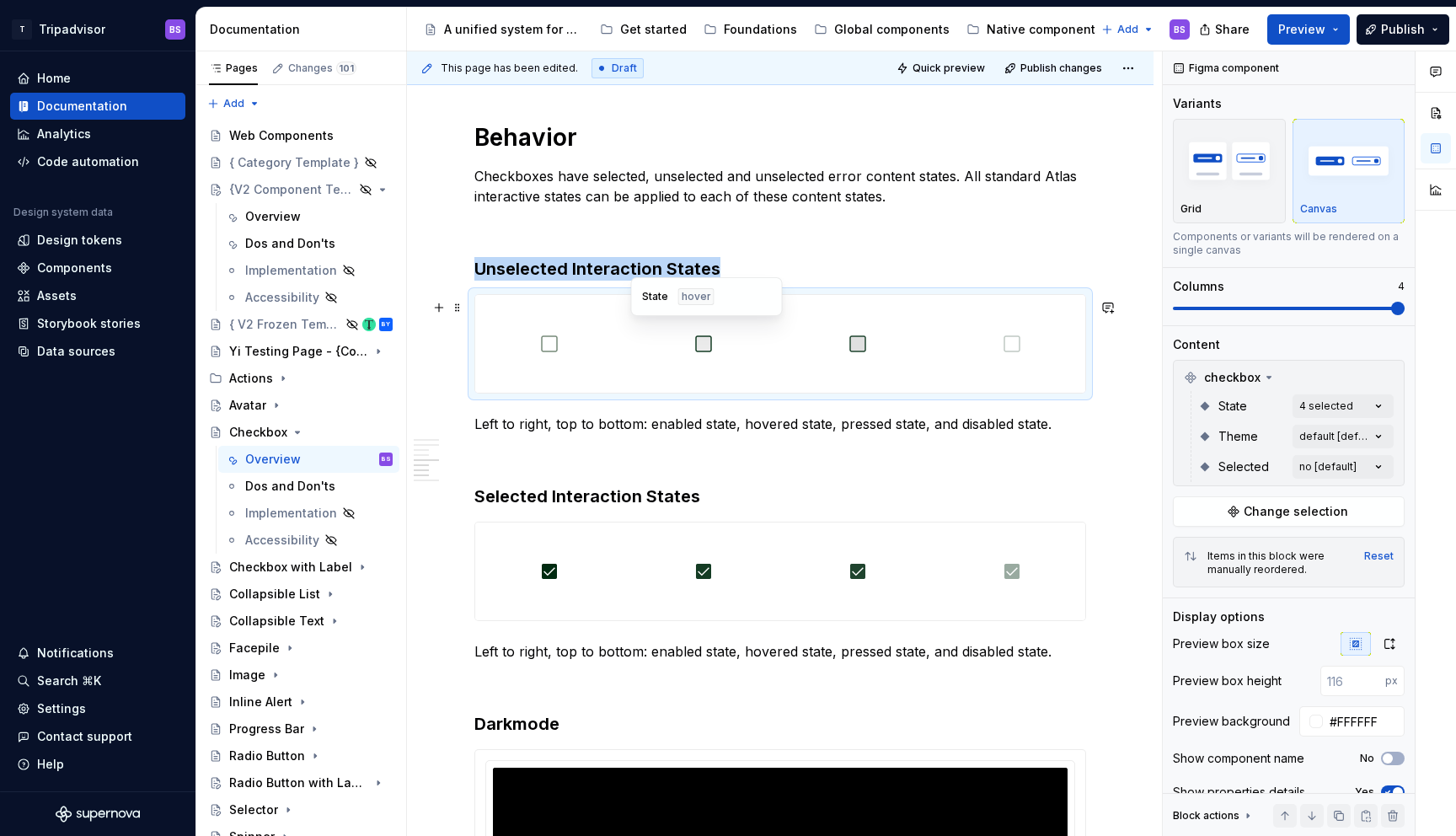
click at [702, 372] on img at bounding box center [703, 343] width 21 height 84
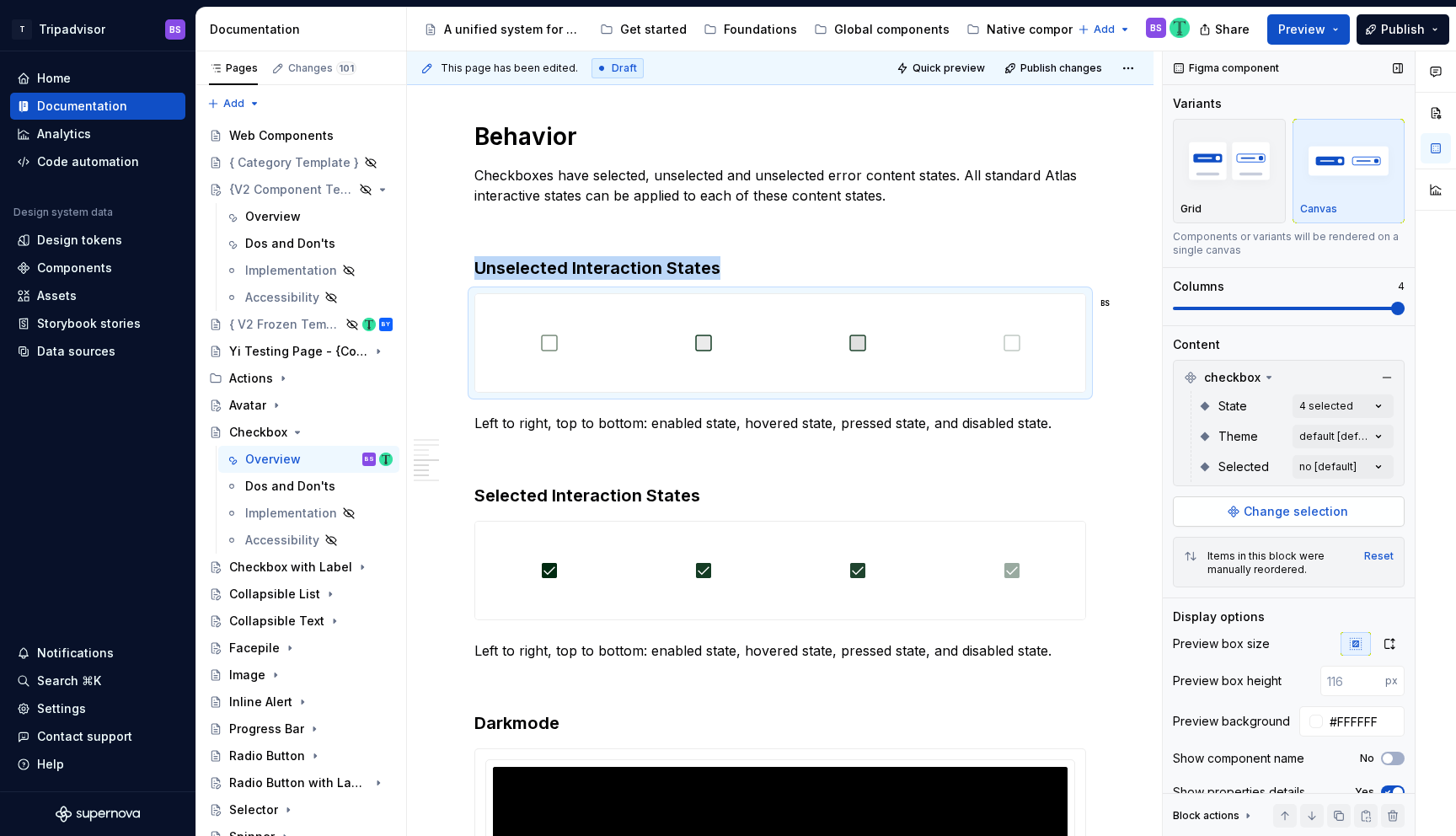
click at [1264, 509] on span "Change selection" at bounding box center [1295, 511] width 104 height 17
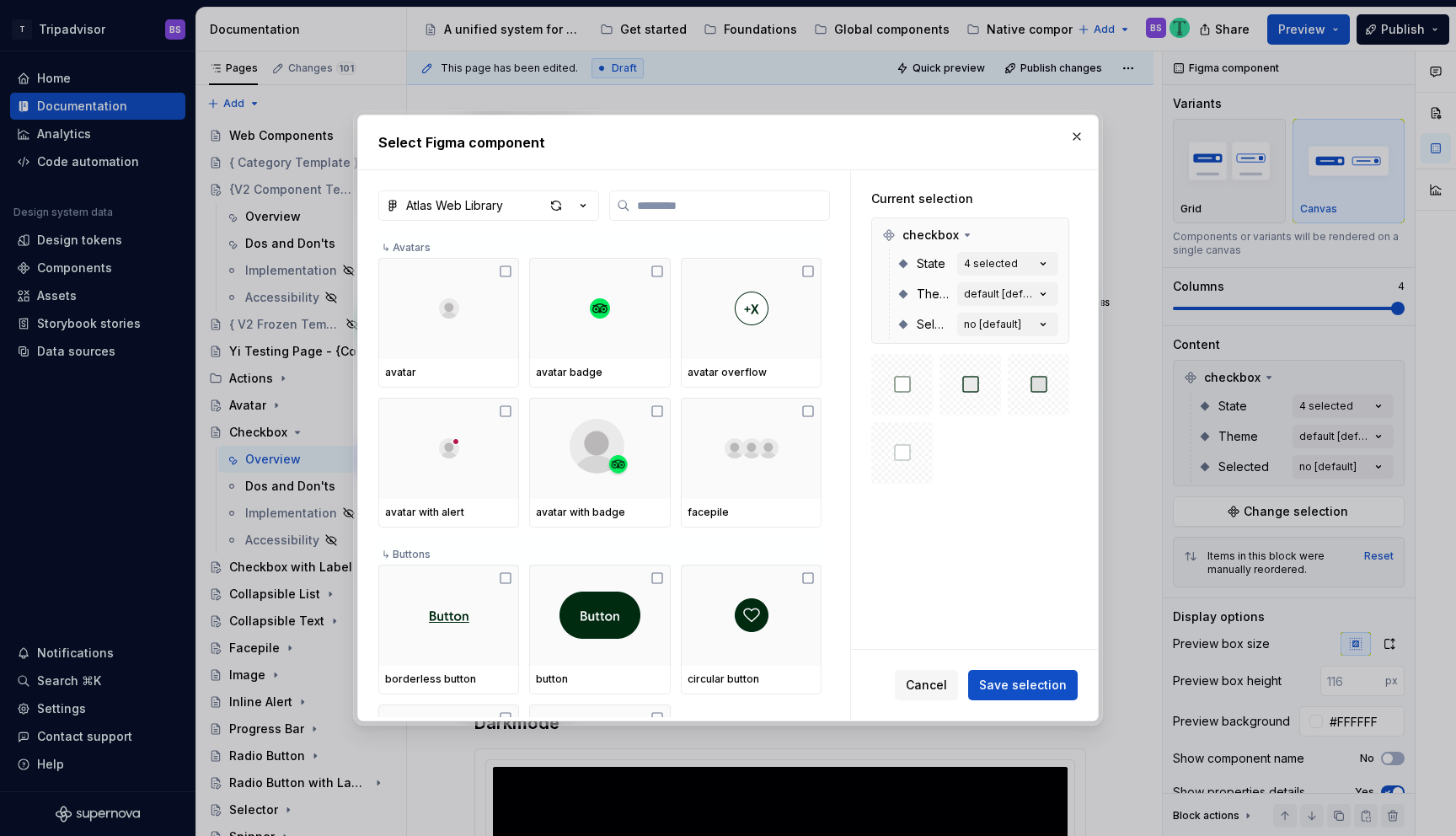
type textarea "*"
click at [587, 206] on icon "button" at bounding box center [583, 205] width 17 height 17
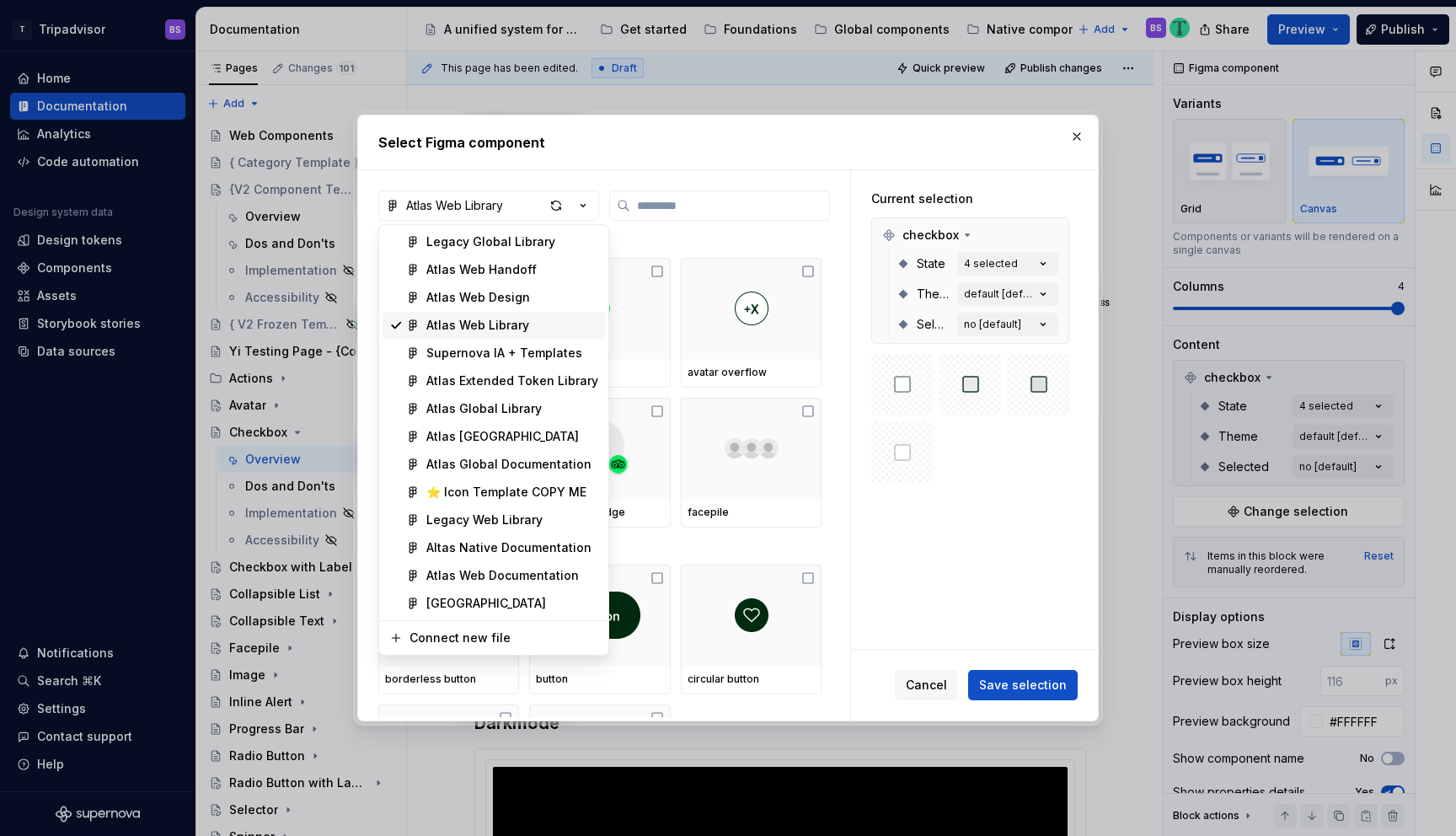
click at [491, 329] on div "Atlas Web Library" at bounding box center [477, 325] width 103 height 17
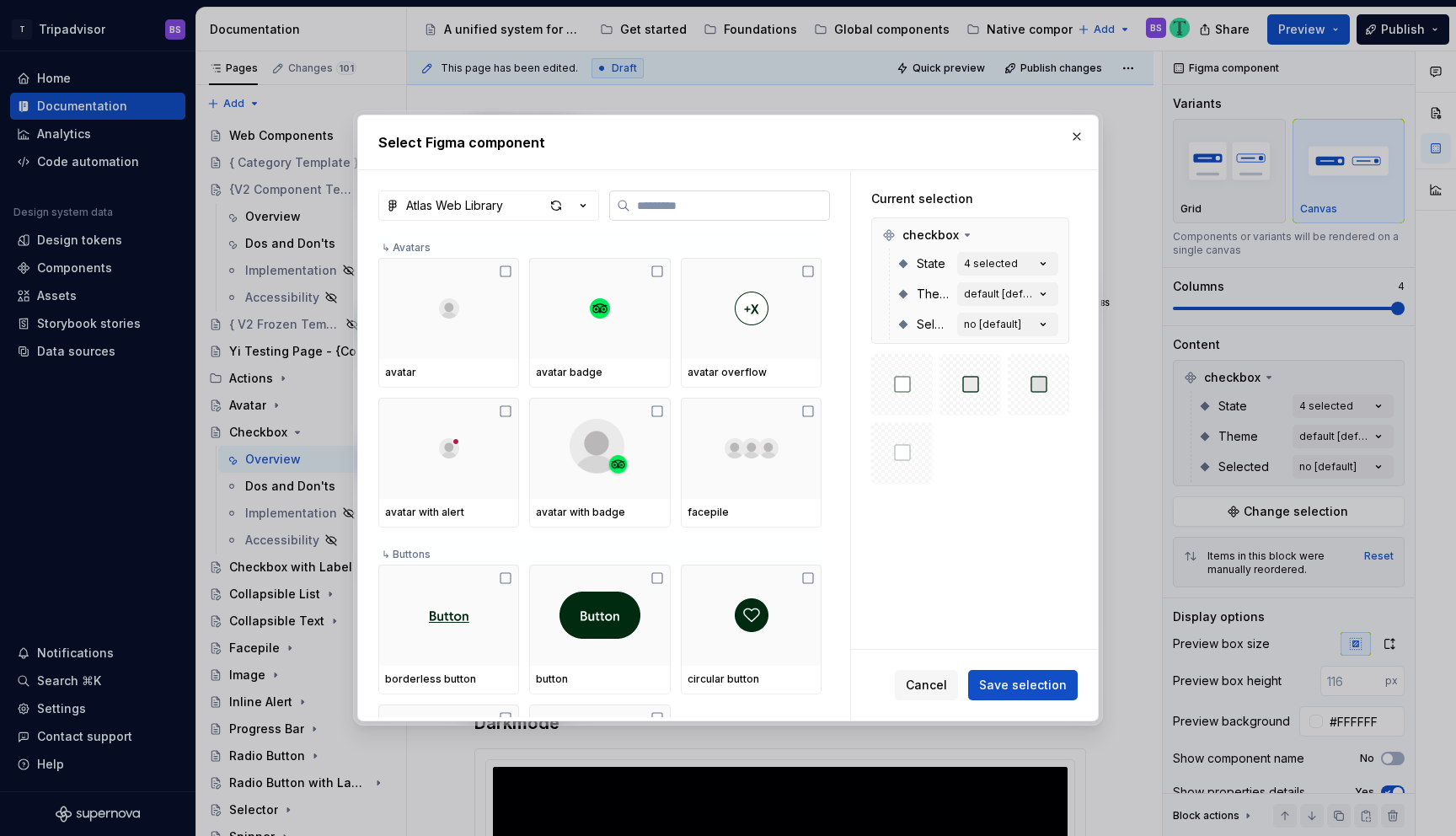
click at [650, 205] on input "search" at bounding box center [729, 205] width 199 height 17
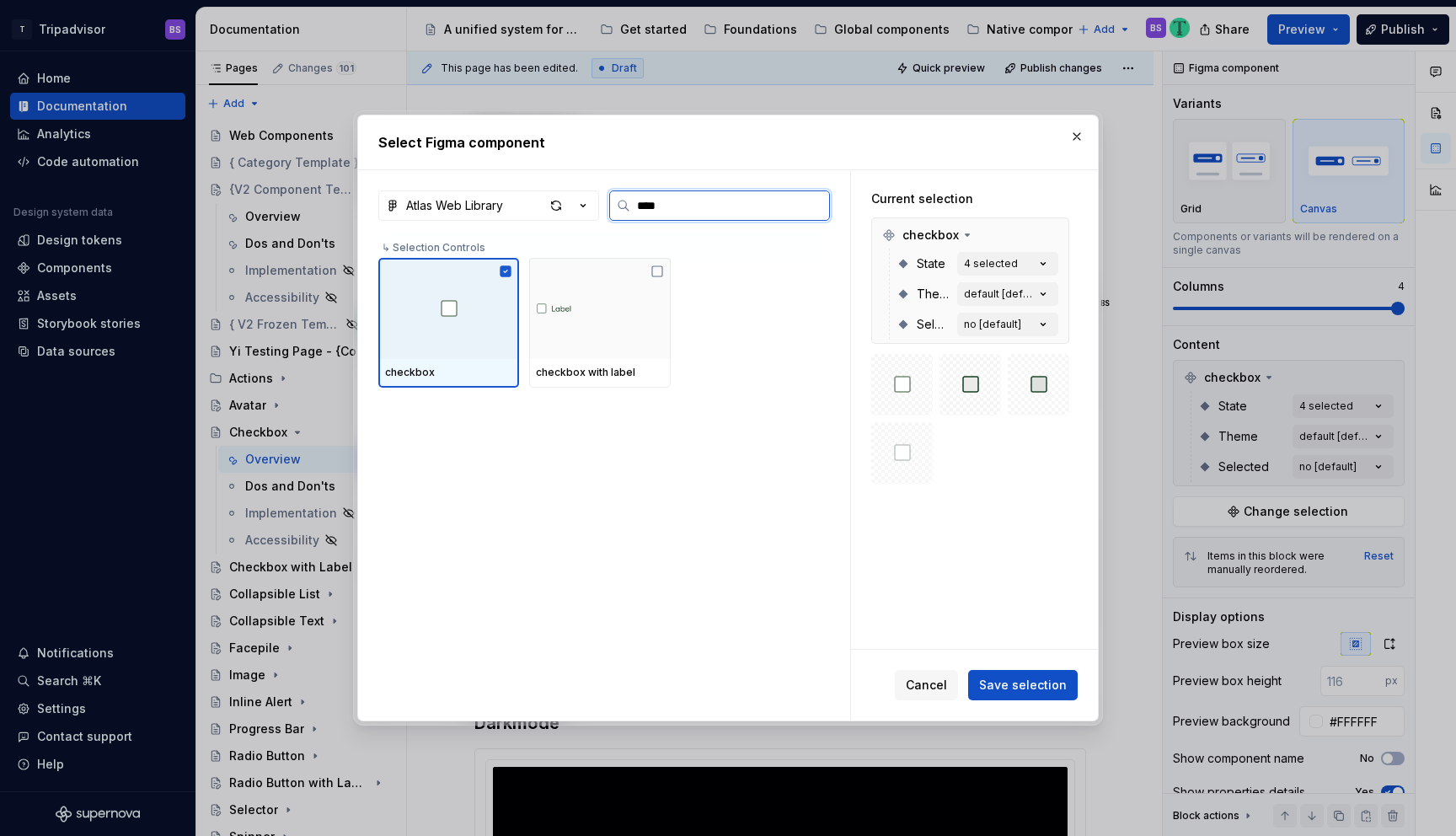
type input "*****"
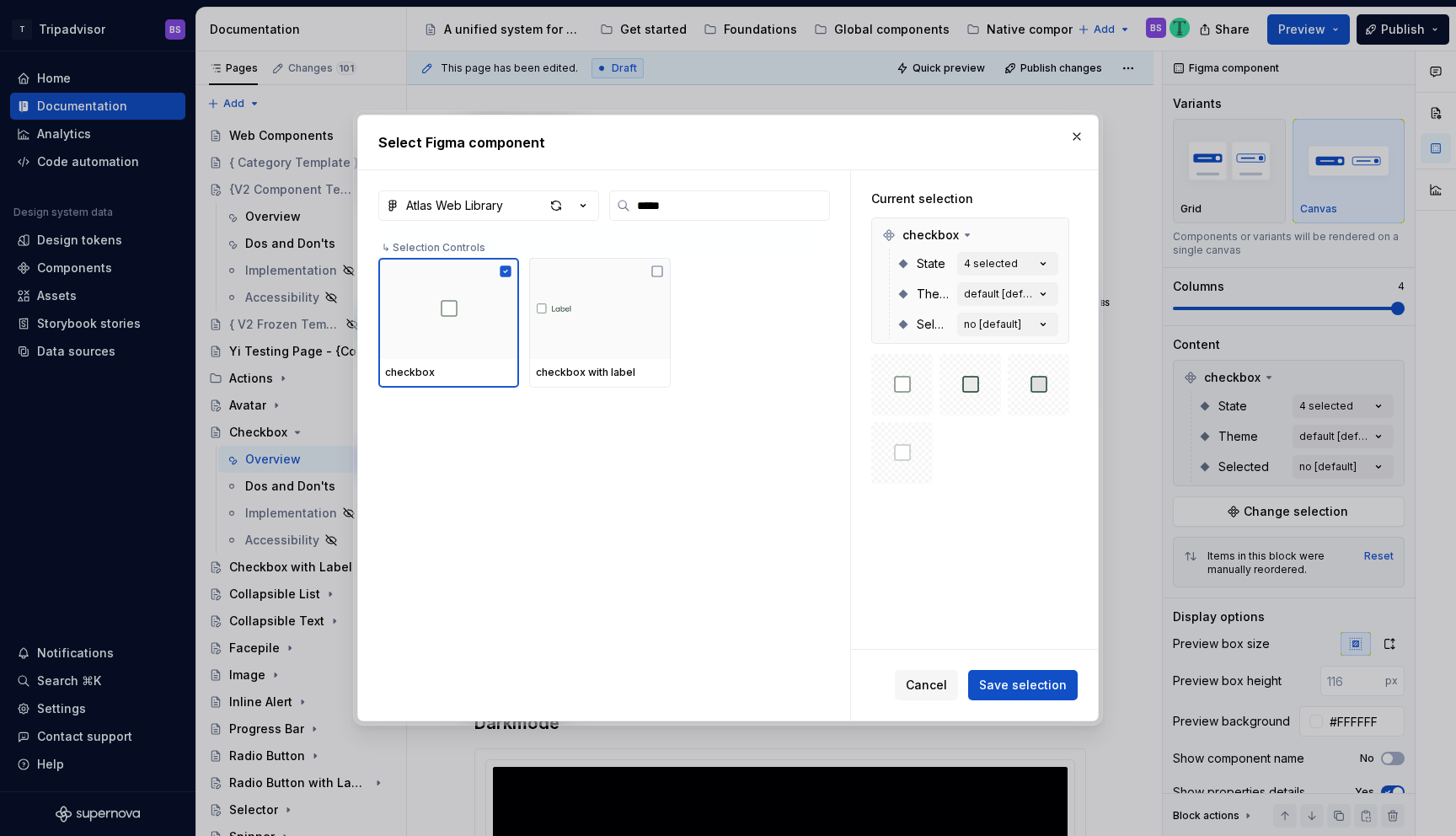
drag, startPoint x: 932, startPoint y: 683, endPoint x: 925, endPoint y: 694, distance: 13.0
click at [933, 683] on span "Cancel" at bounding box center [926, 684] width 41 height 17
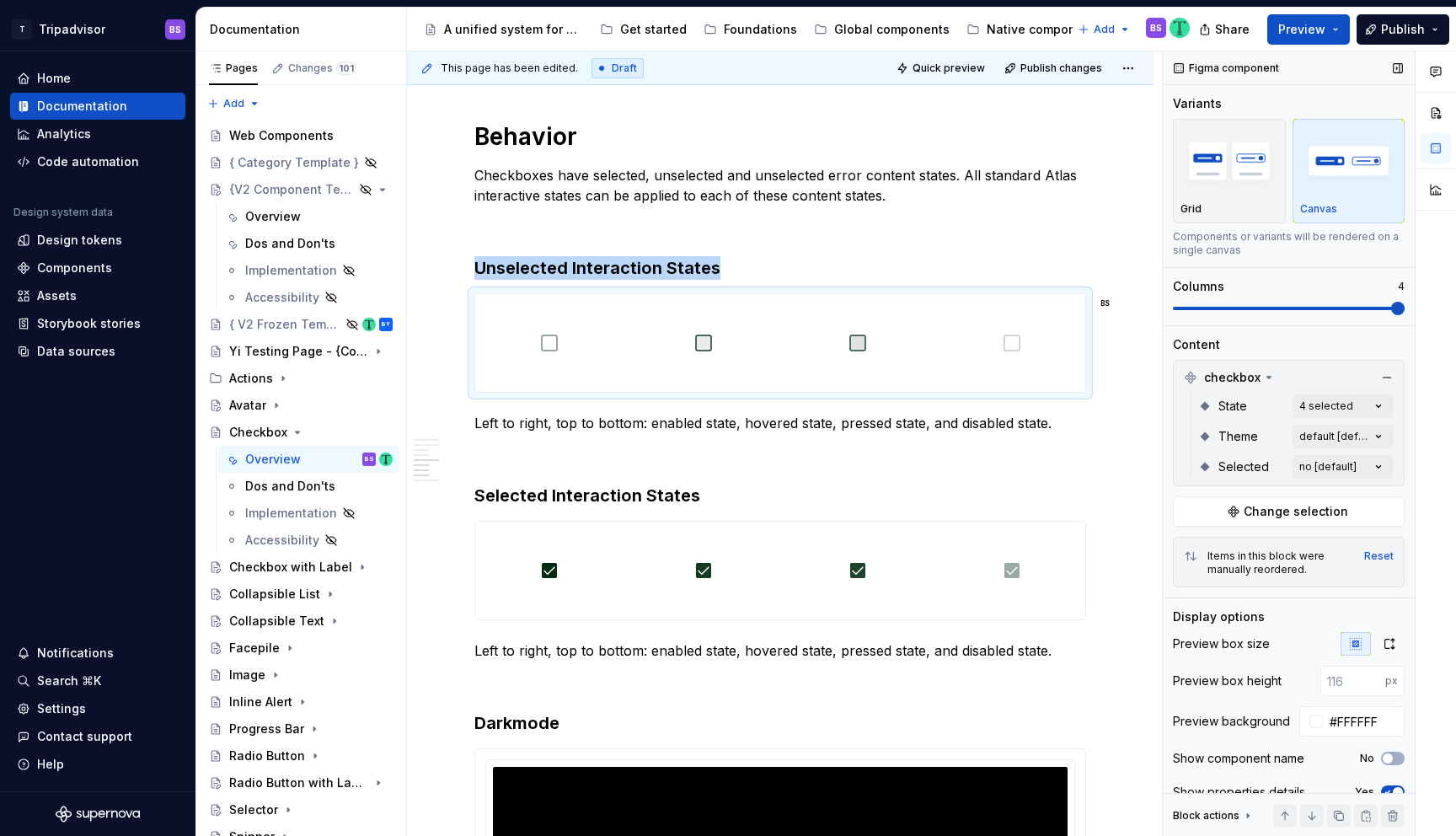
click at [1391, 315] on span at bounding box center [1398, 308] width 14 height 14
click at [1298, 406] on div "Comments Open comments No comments yet Select ‘Comment’ from the block context …" at bounding box center [1309, 444] width 293 height 785
click at [1126, 486] on html "T Tripadvisor BS Home Documentation Analytics Code automation Design system dat…" at bounding box center [728, 418] width 1456 height 836
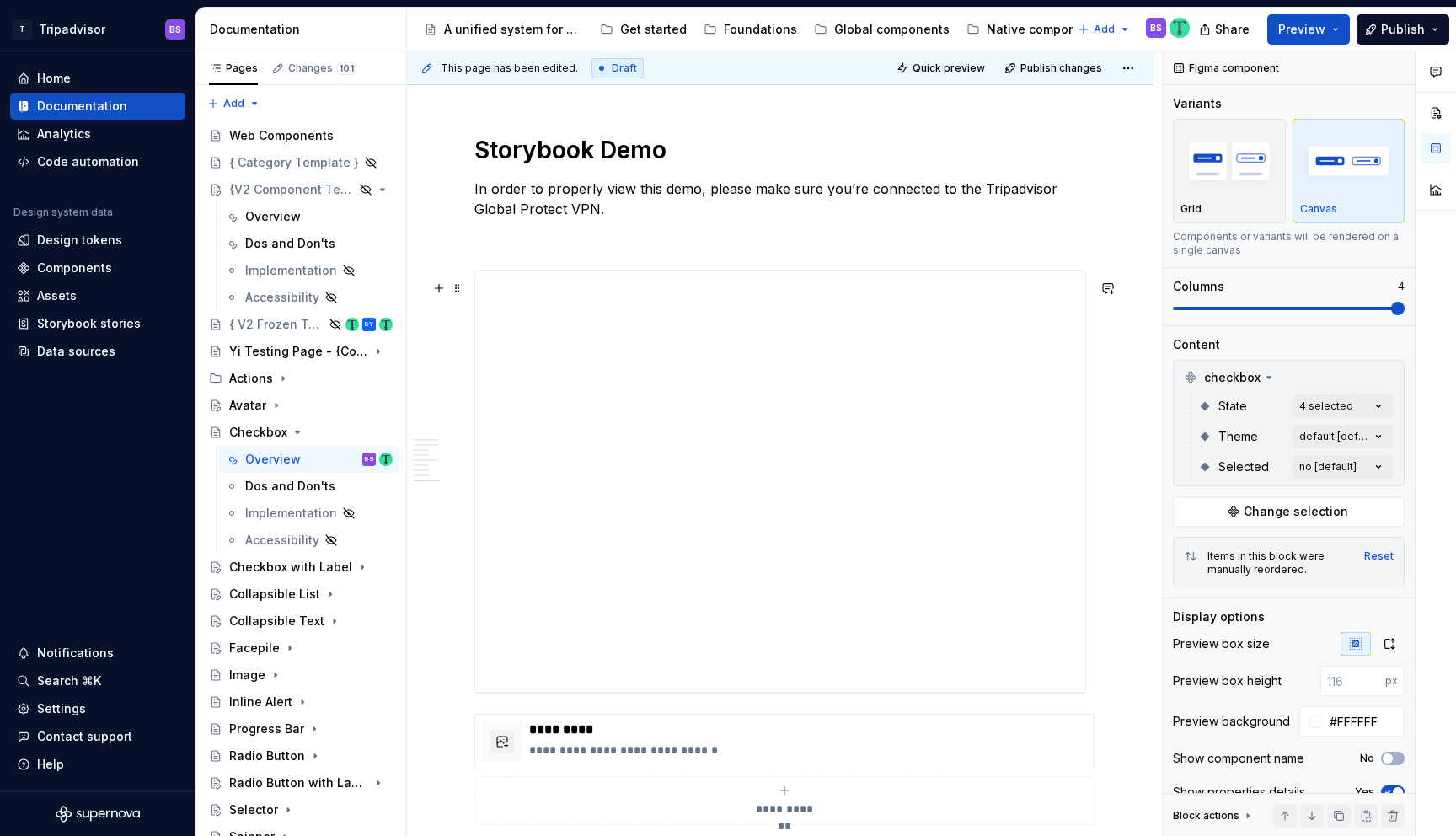
scroll to position [3031, 0]
click at [905, 369] on div "**********" at bounding box center [780, 481] width 610 height 421
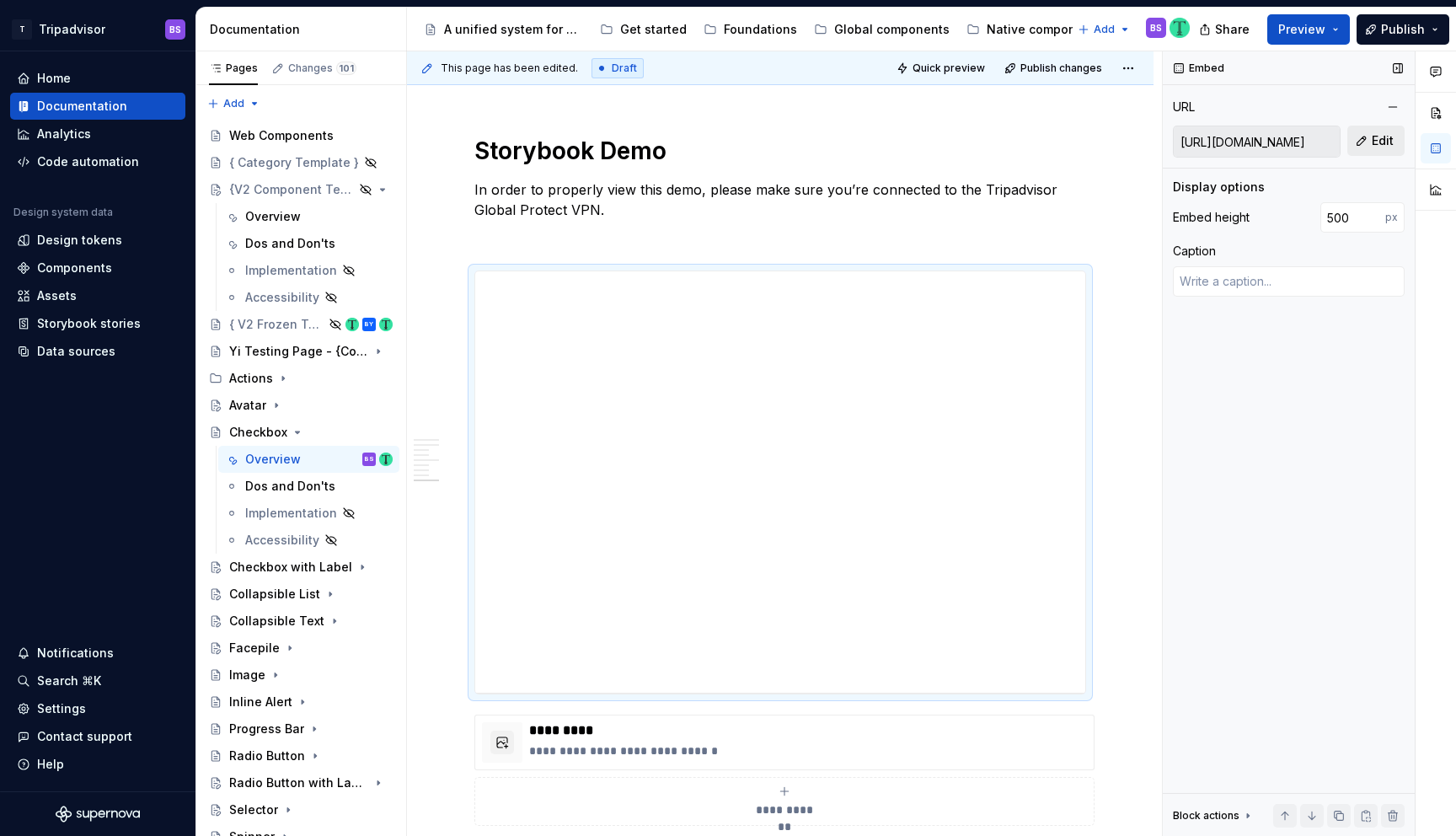
click at [1381, 139] on span "Edit" at bounding box center [1382, 140] width 22 height 17
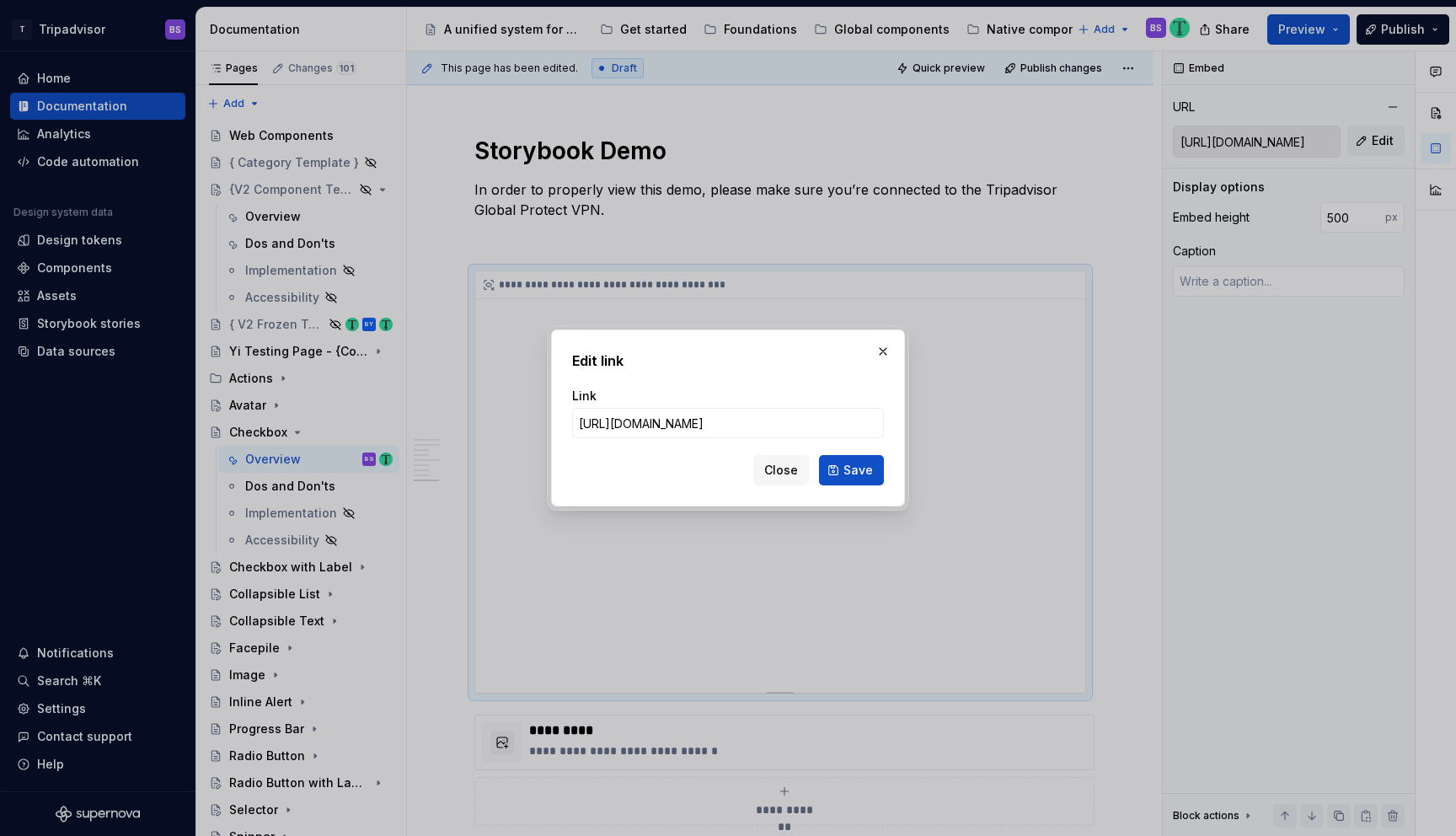
click at [879, 344] on button "button" at bounding box center [883, 351] width 24 height 24
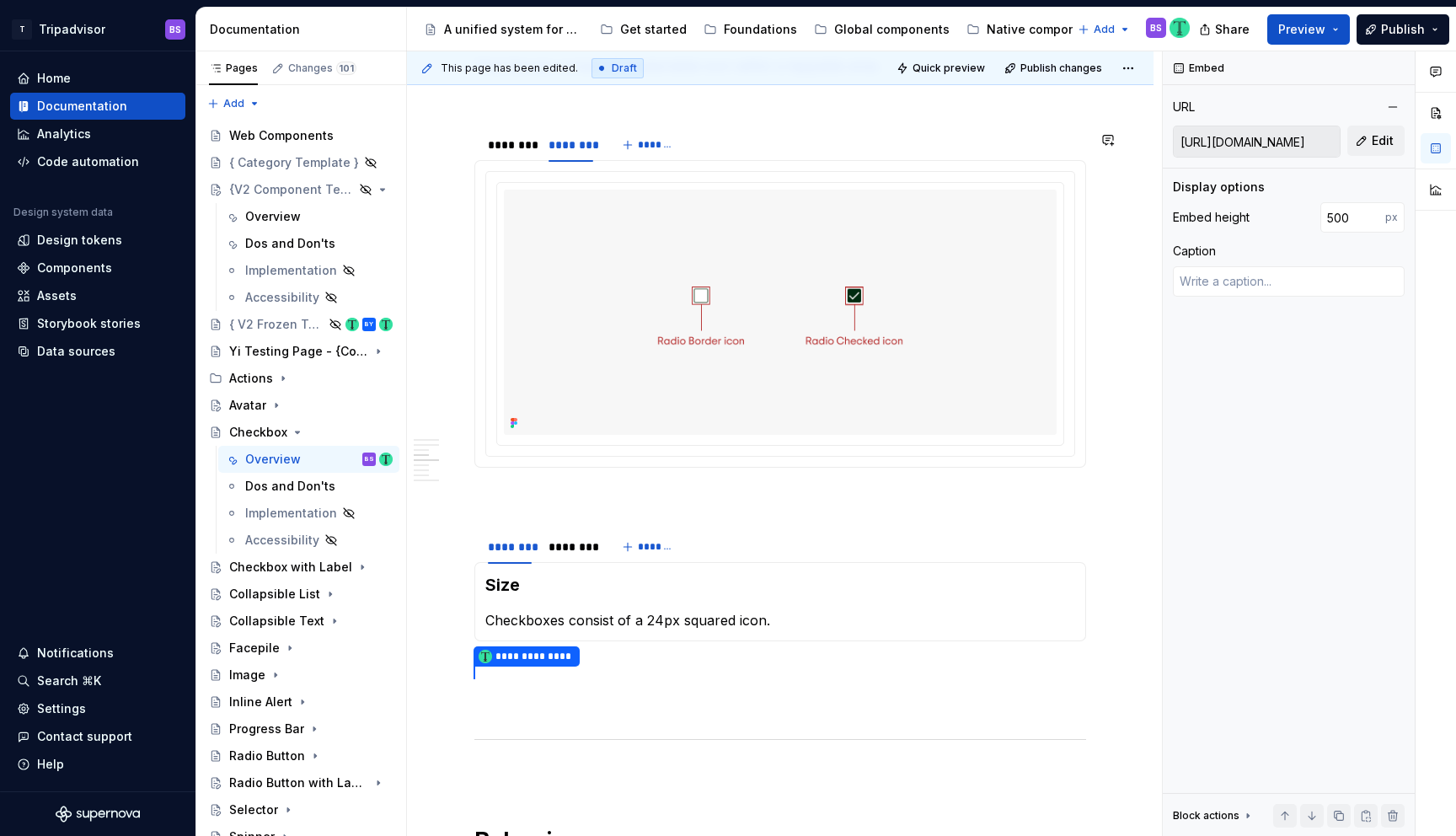
scroll to position [1332, 0]
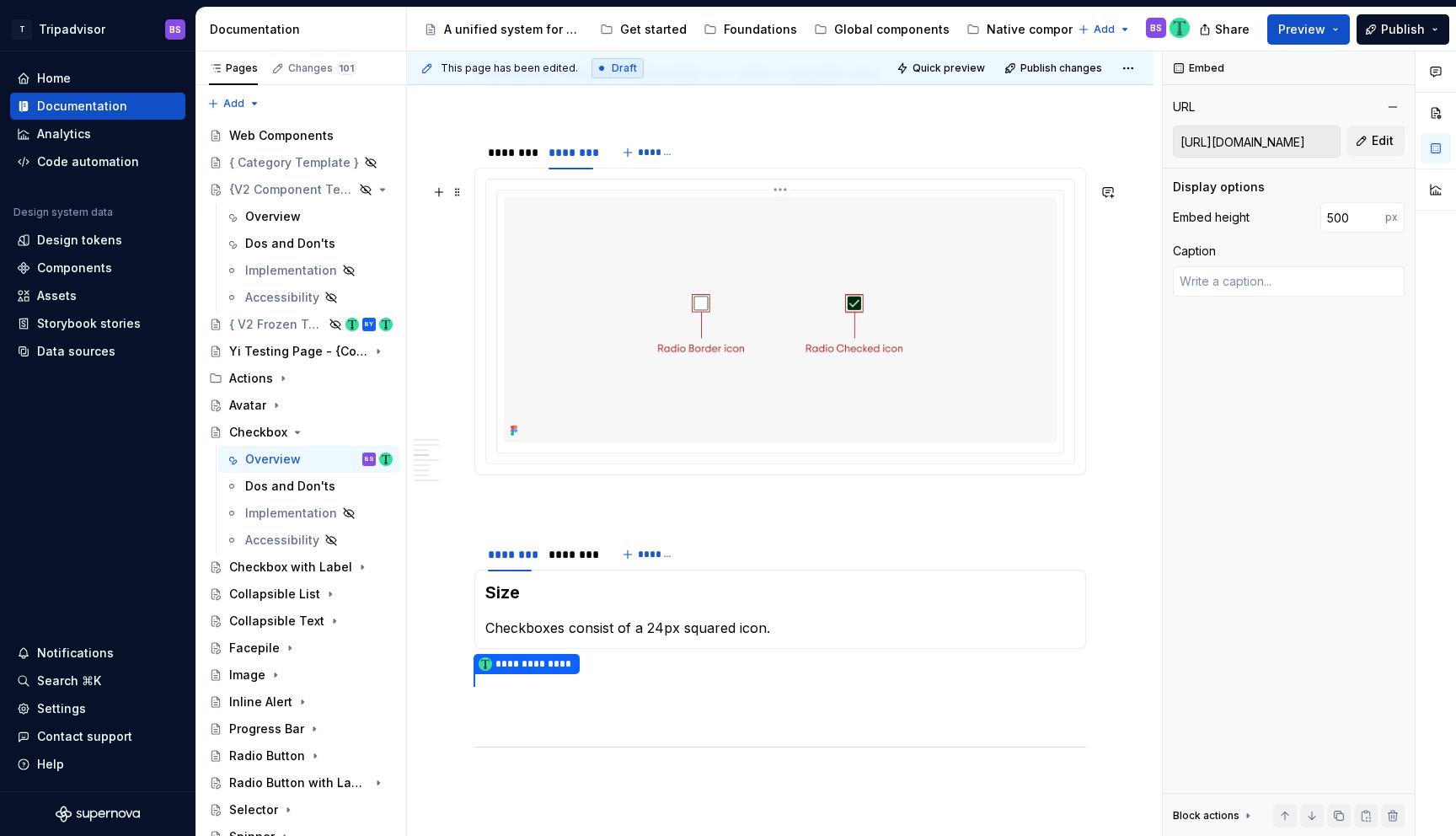
click at [237, 85] on div "Add Accessibility guide for tree Page tree. Navigate the tree with the arrow ke…" at bounding box center [300, 591] width 211 height 1011
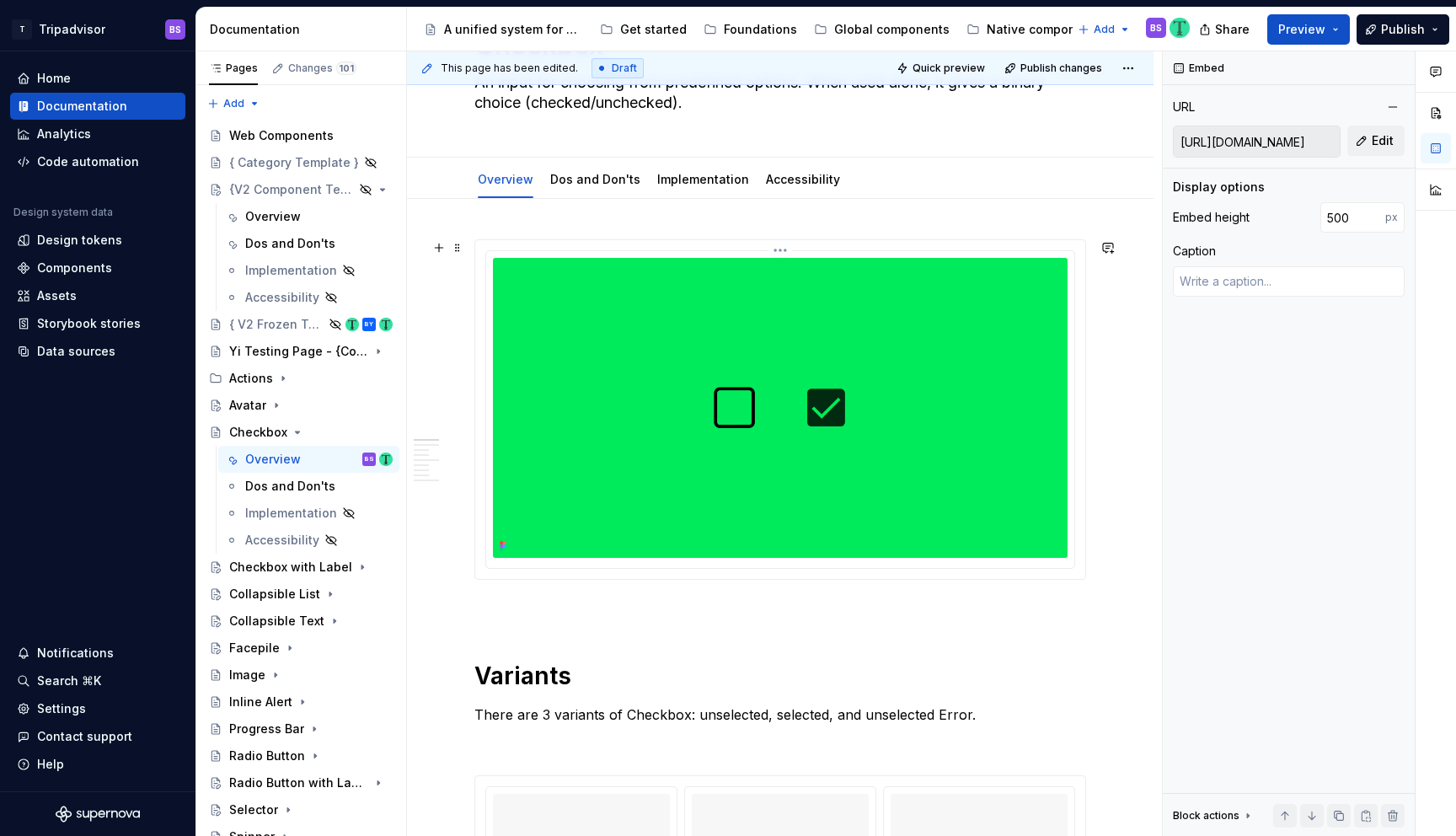
scroll to position [0, 0]
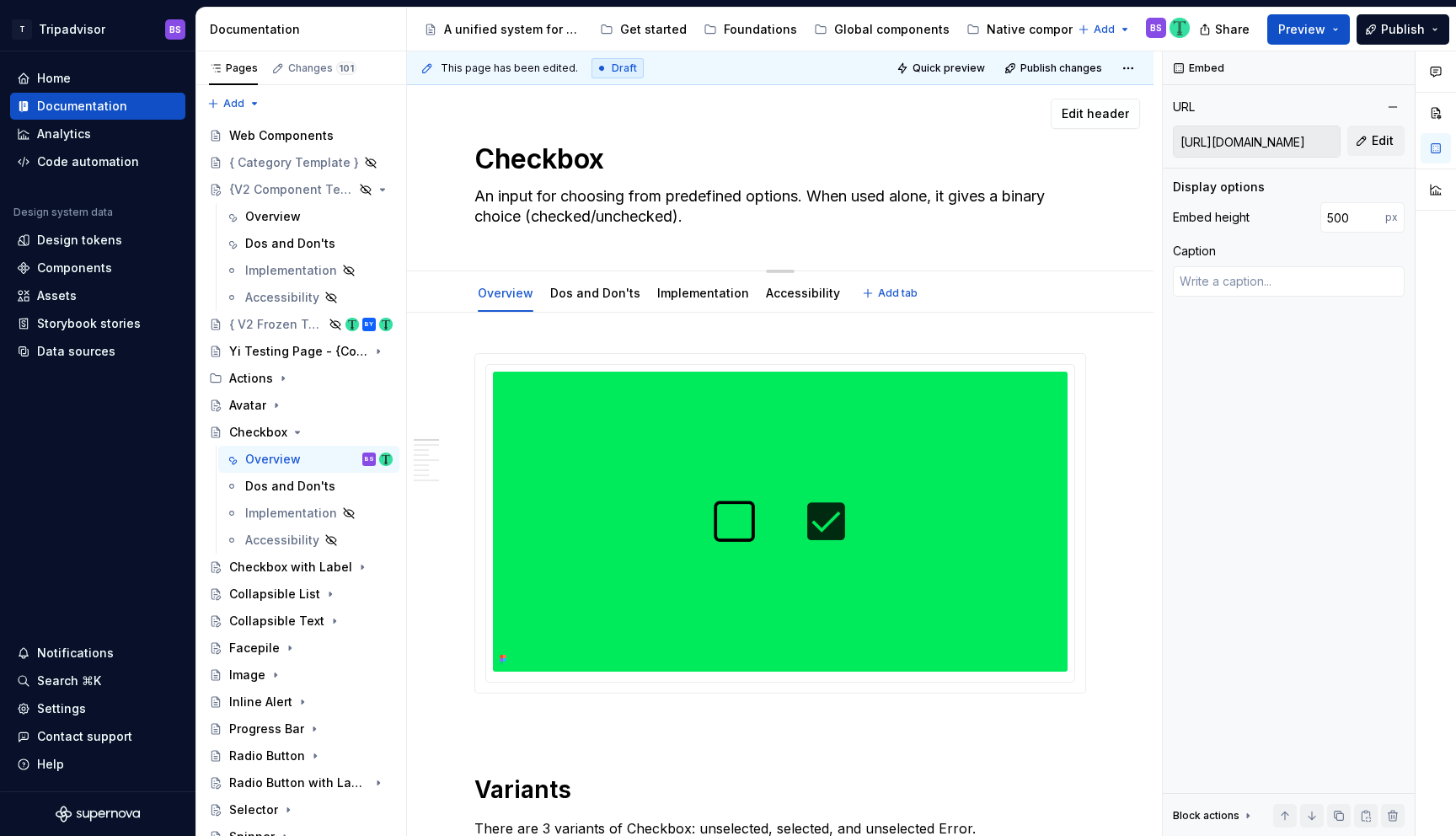
click at [546, 155] on textarea "Checkbox" at bounding box center [776, 159] width 611 height 40
click at [576, 218] on textarea "An input for choosing from predefined options. When used alone, it gives a bina…" at bounding box center [776, 206] width 611 height 47
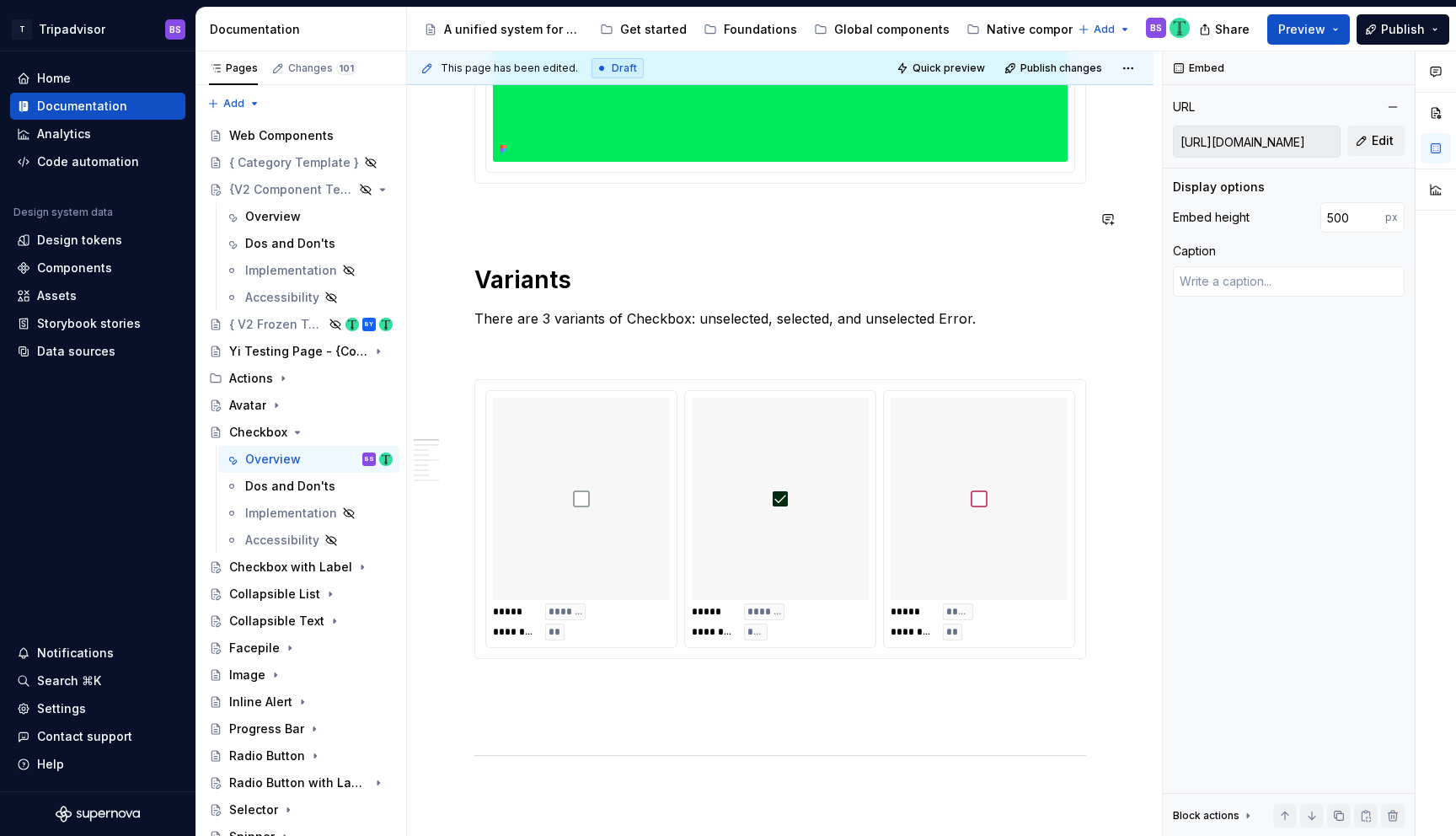
scroll to position [516, 0]
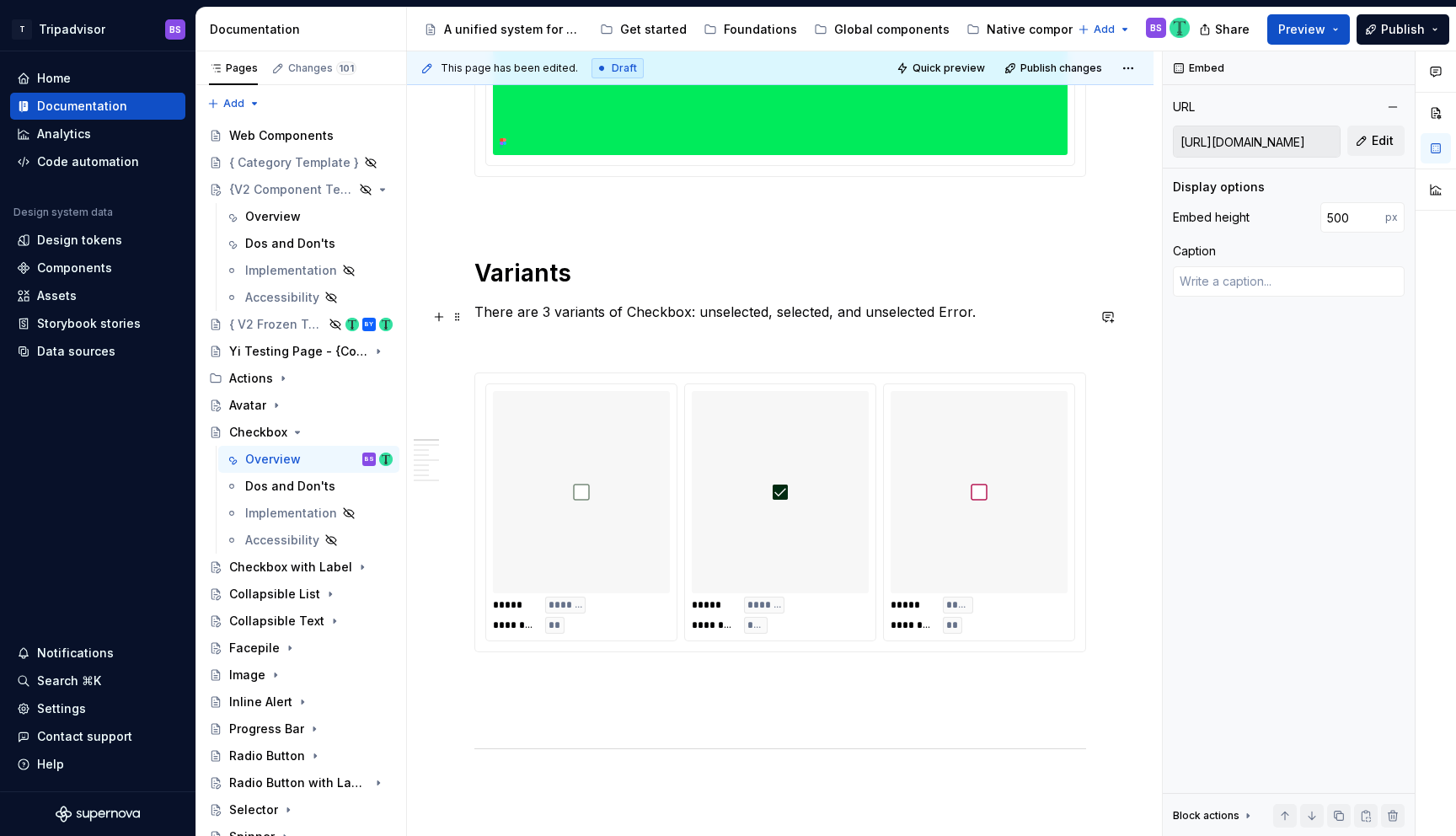
click at [522, 312] on p "There are 3 variants of Checkbox: unselected, selected, and unselected Error." at bounding box center [779, 311] width 611 height 21
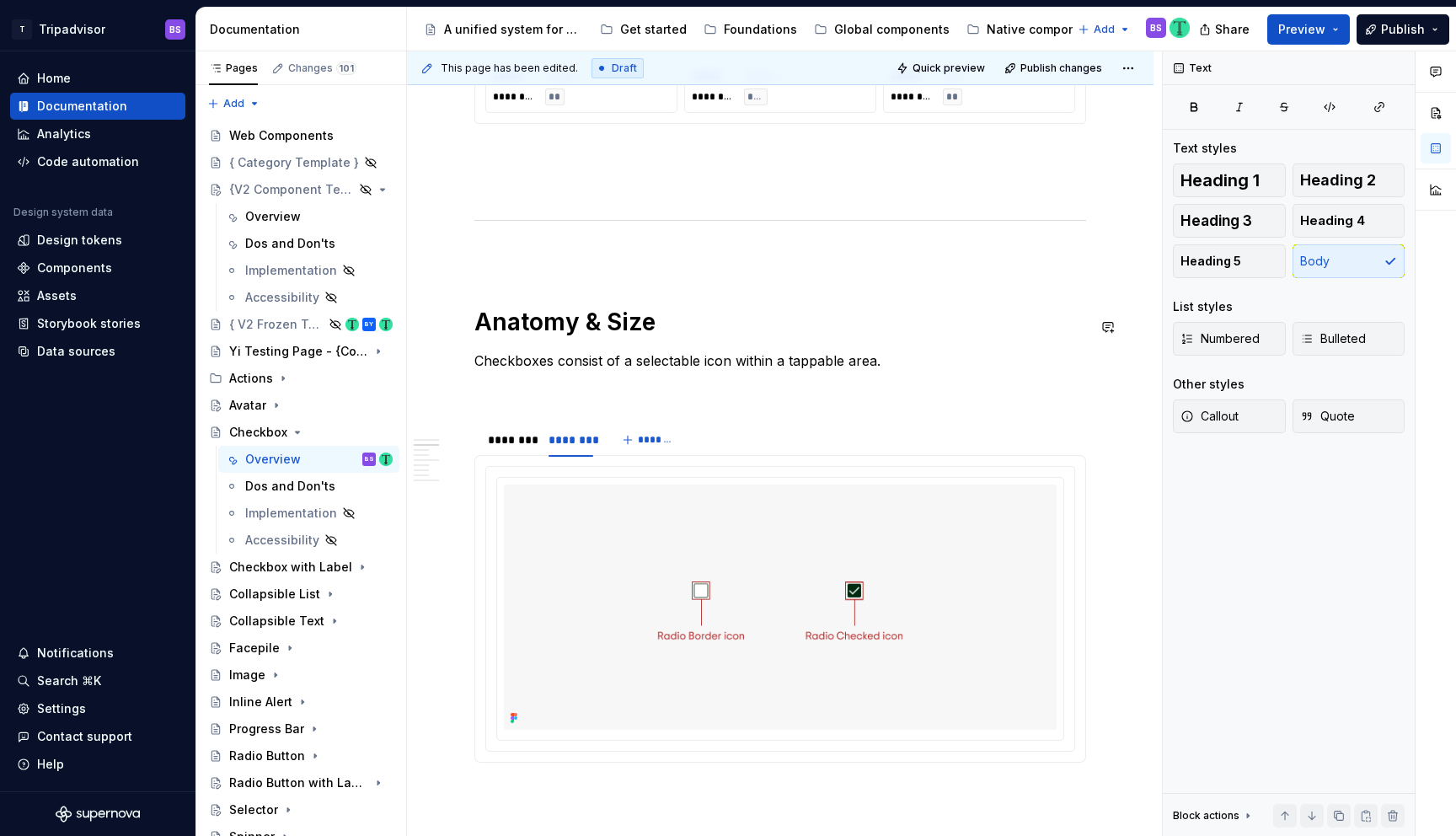
scroll to position [1059, 0]
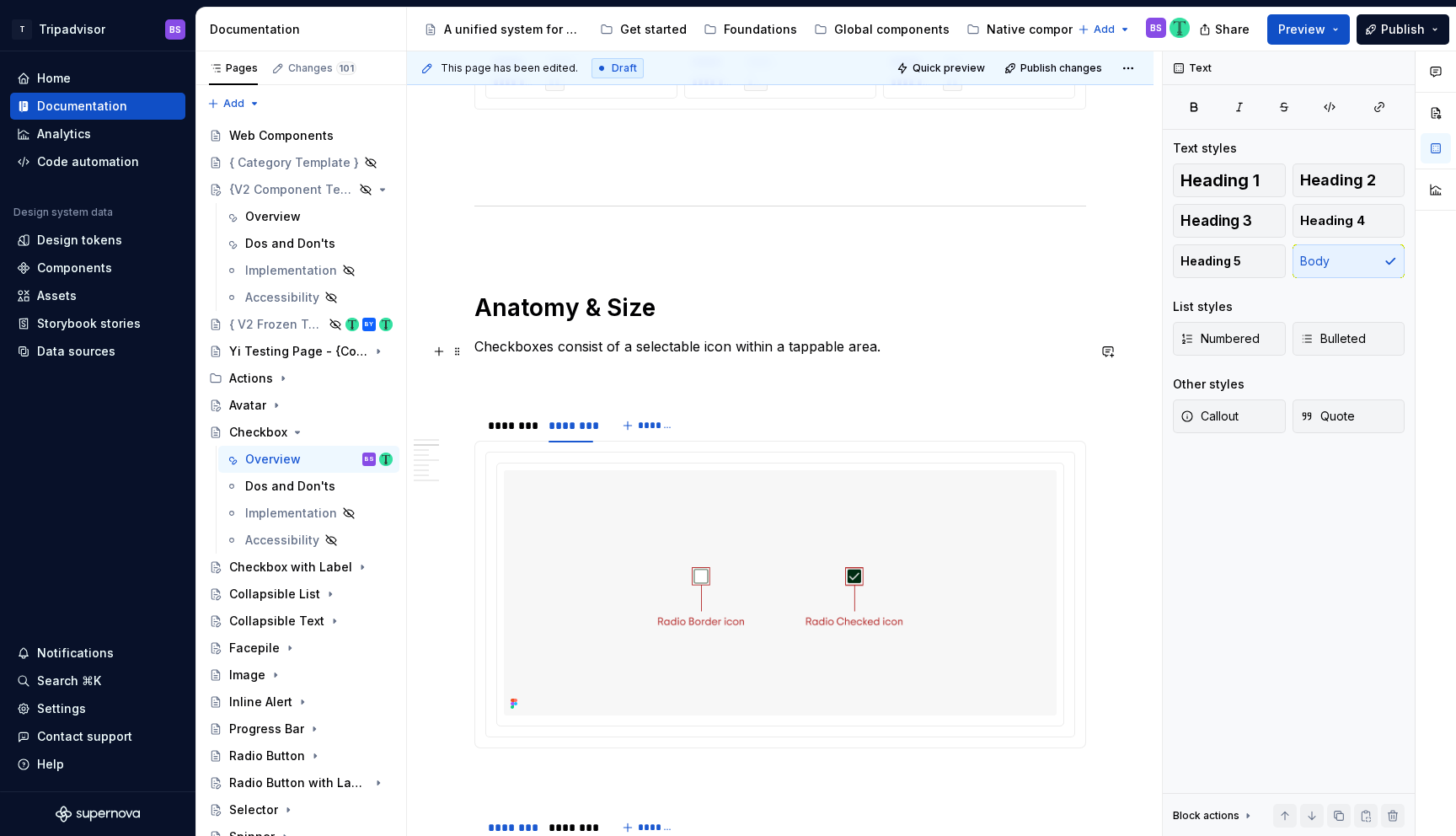
click at [588, 352] on p "Checkboxes consist of a selectable icon within a tappable area." at bounding box center [779, 346] width 611 height 21
click at [262, 185] on div "{V2 Component Template}" at bounding box center [268, 189] width 78 height 17
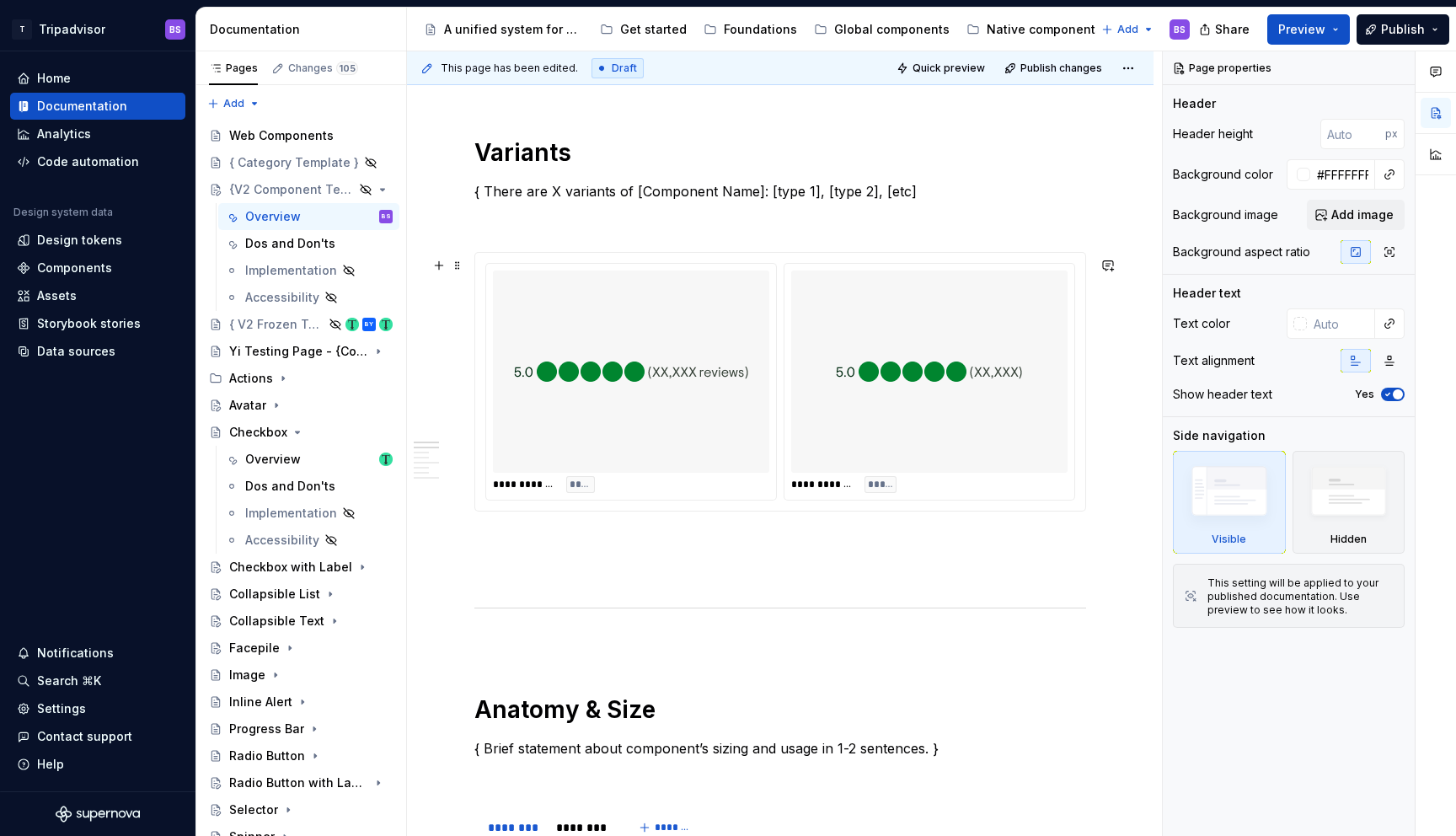
scroll to position [658, 0]
click at [831, 190] on p "{ There are X variants of [Component Name]: [type 1], [type 2], [etc]" at bounding box center [779, 189] width 611 height 21
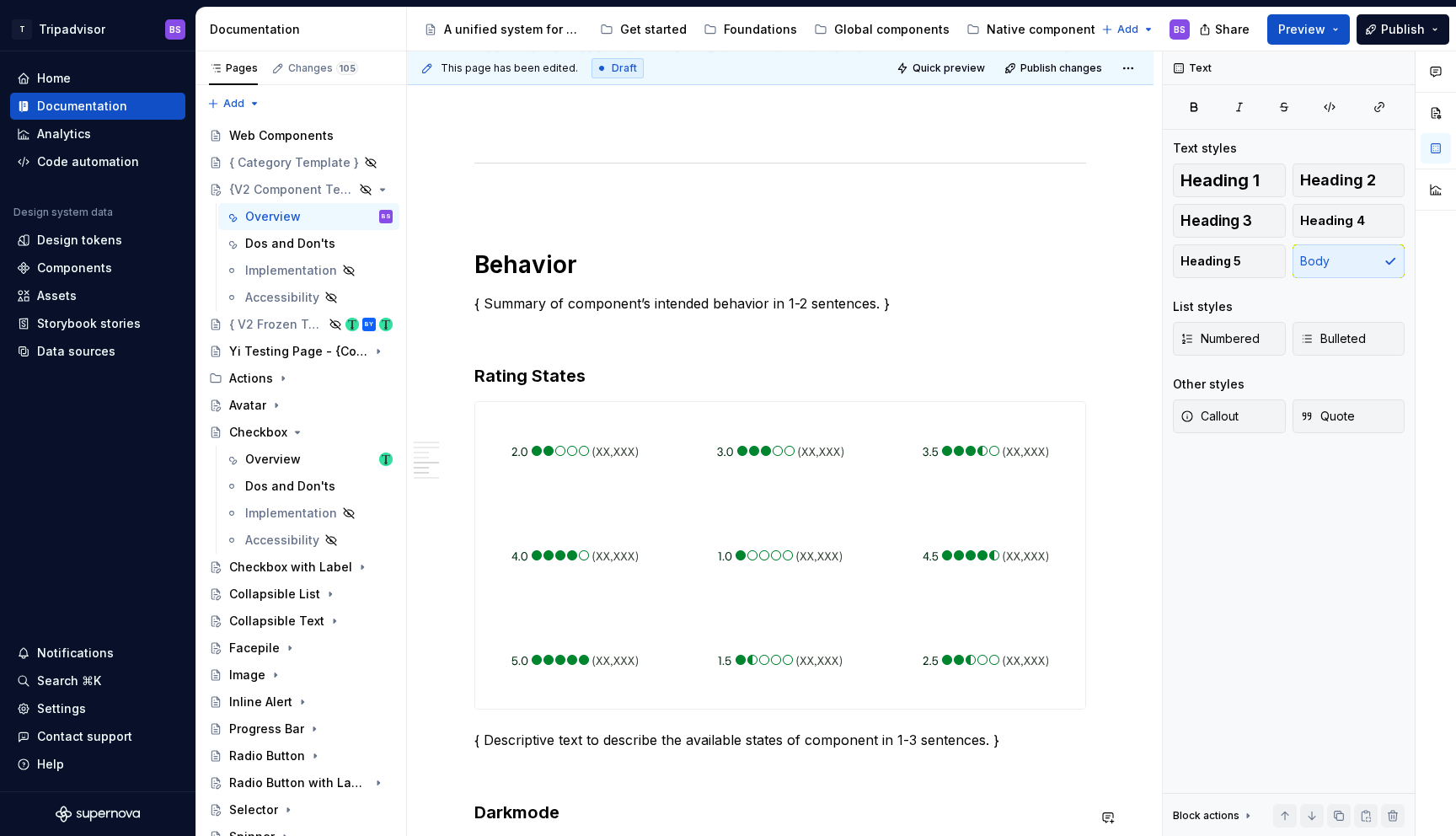
scroll to position [1685, 0]
click at [269, 460] on div "Overview" at bounding box center [273, 458] width 56 height 17
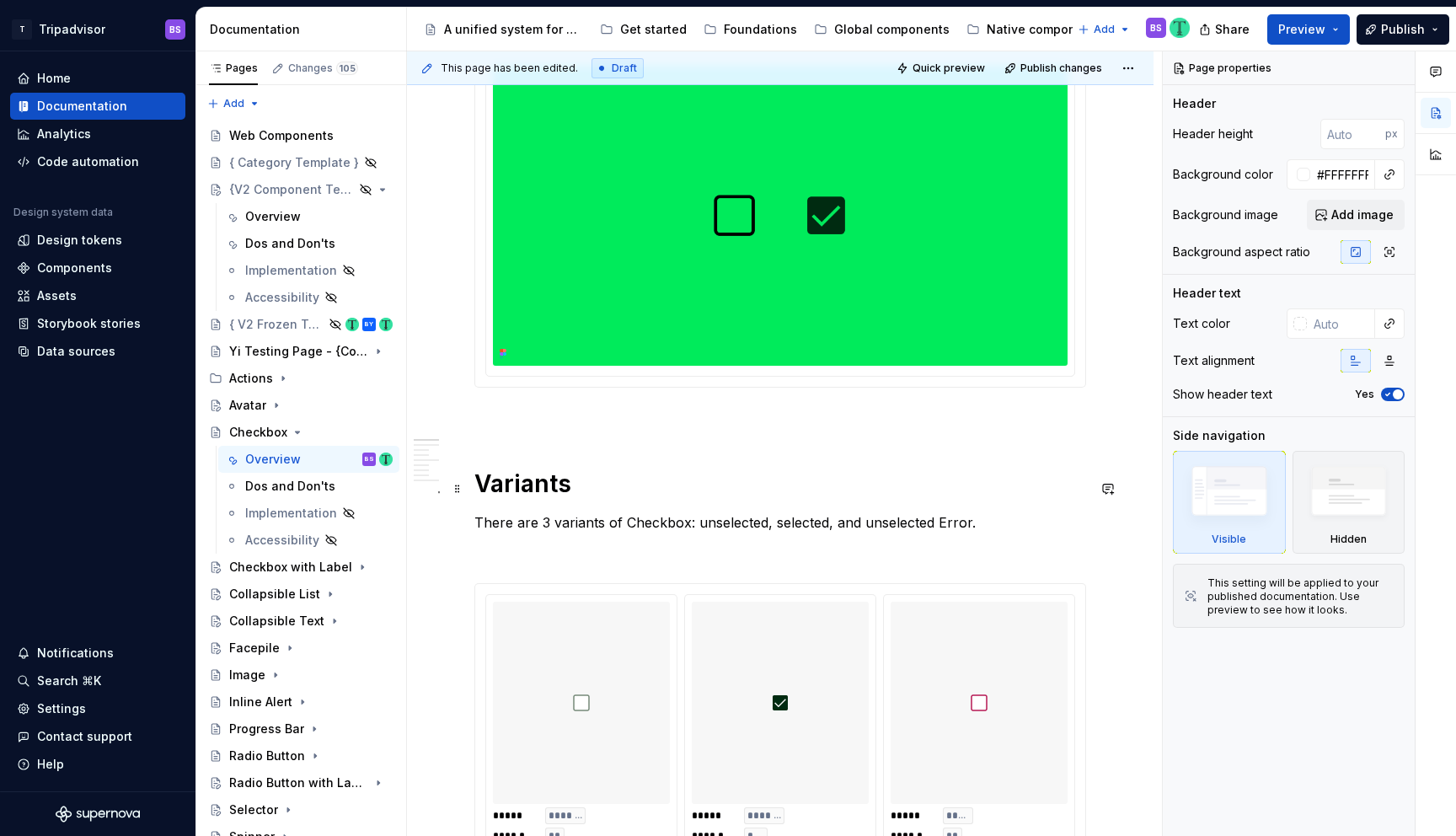
scroll to position [448, 0]
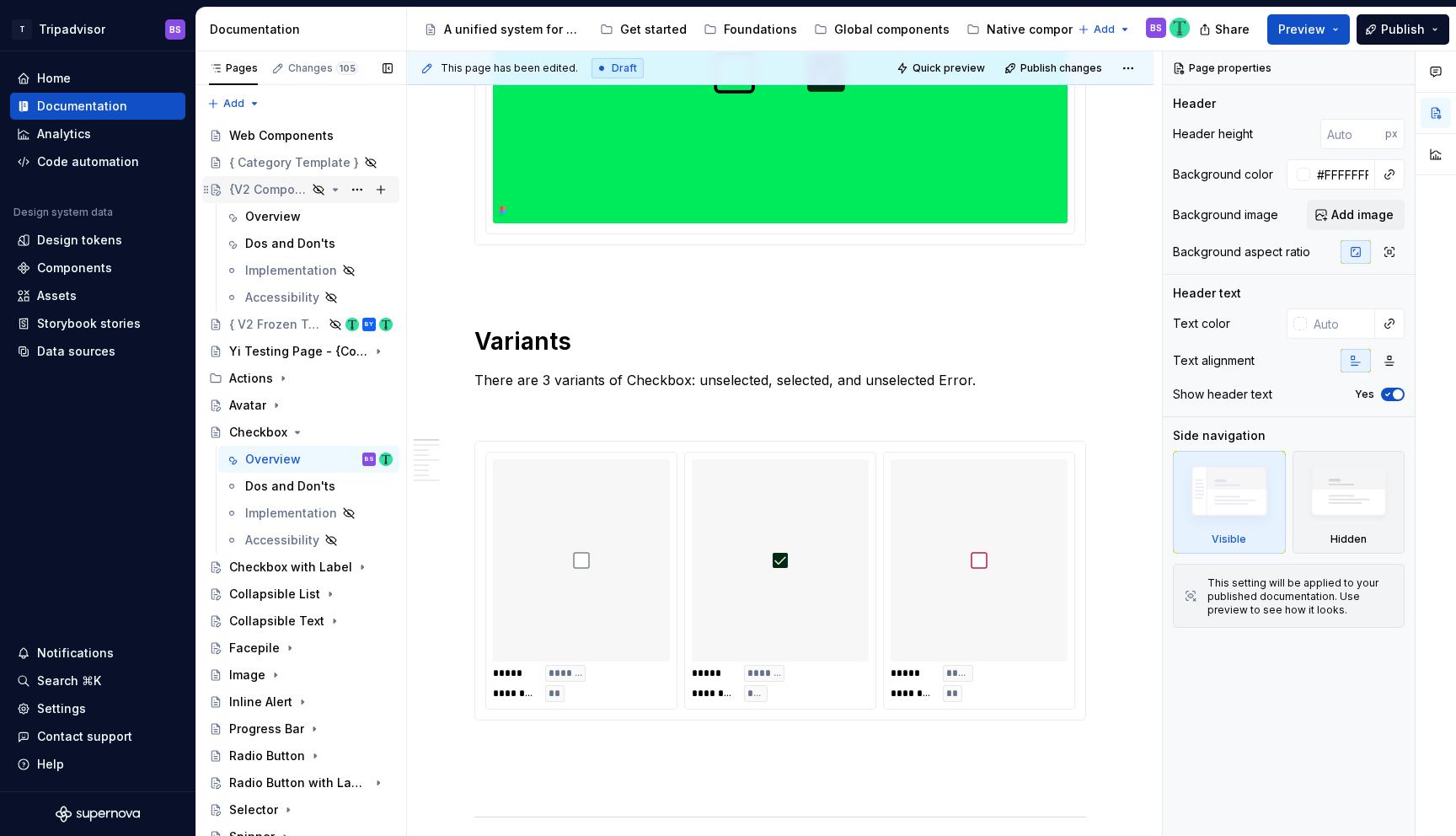
click at [274, 176] on div "{V2 Component Template}" at bounding box center [300, 188] width 197 height 26
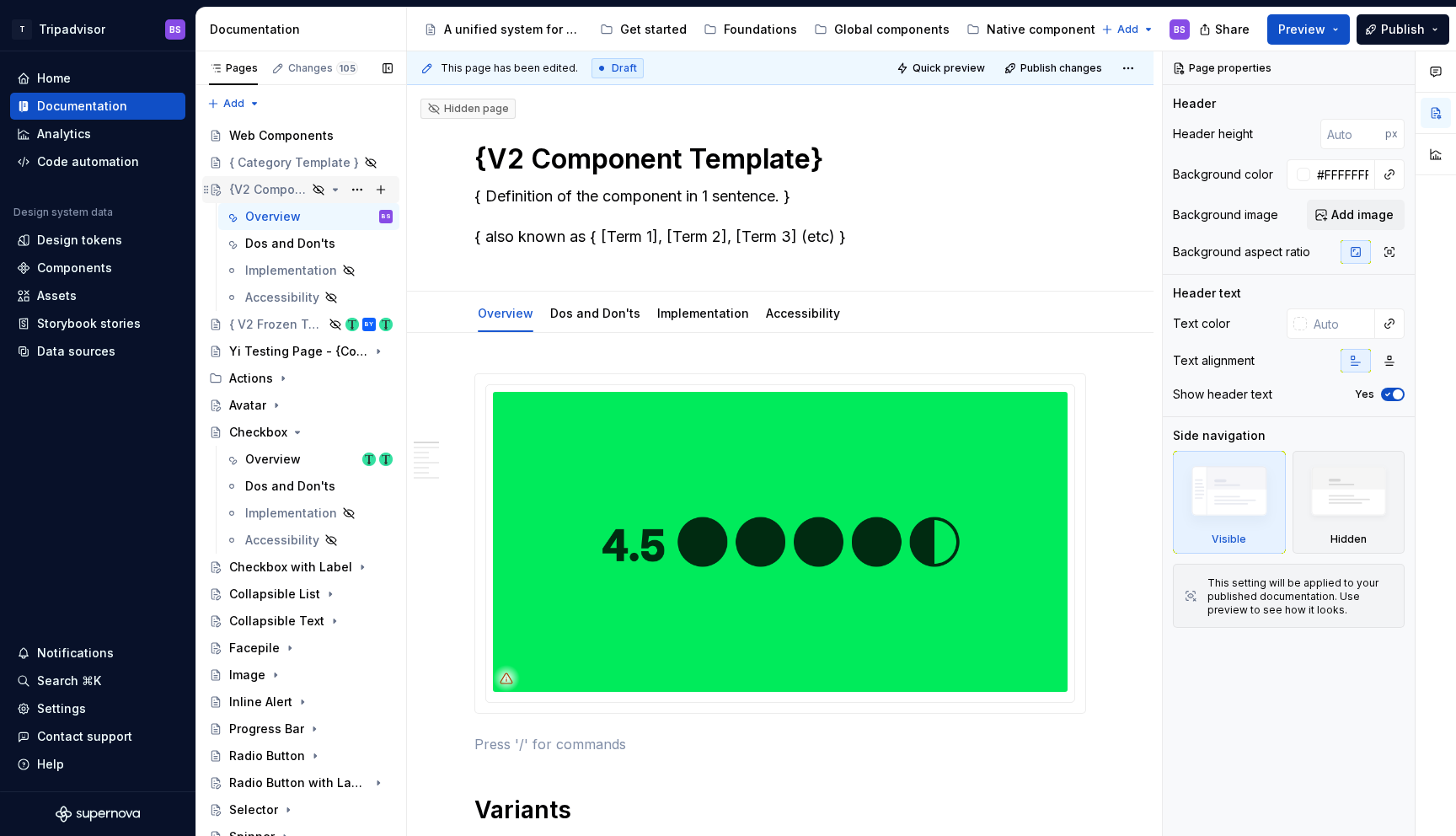
click at [336, 189] on icon "Page tree" at bounding box center [336, 189] width 4 height 2
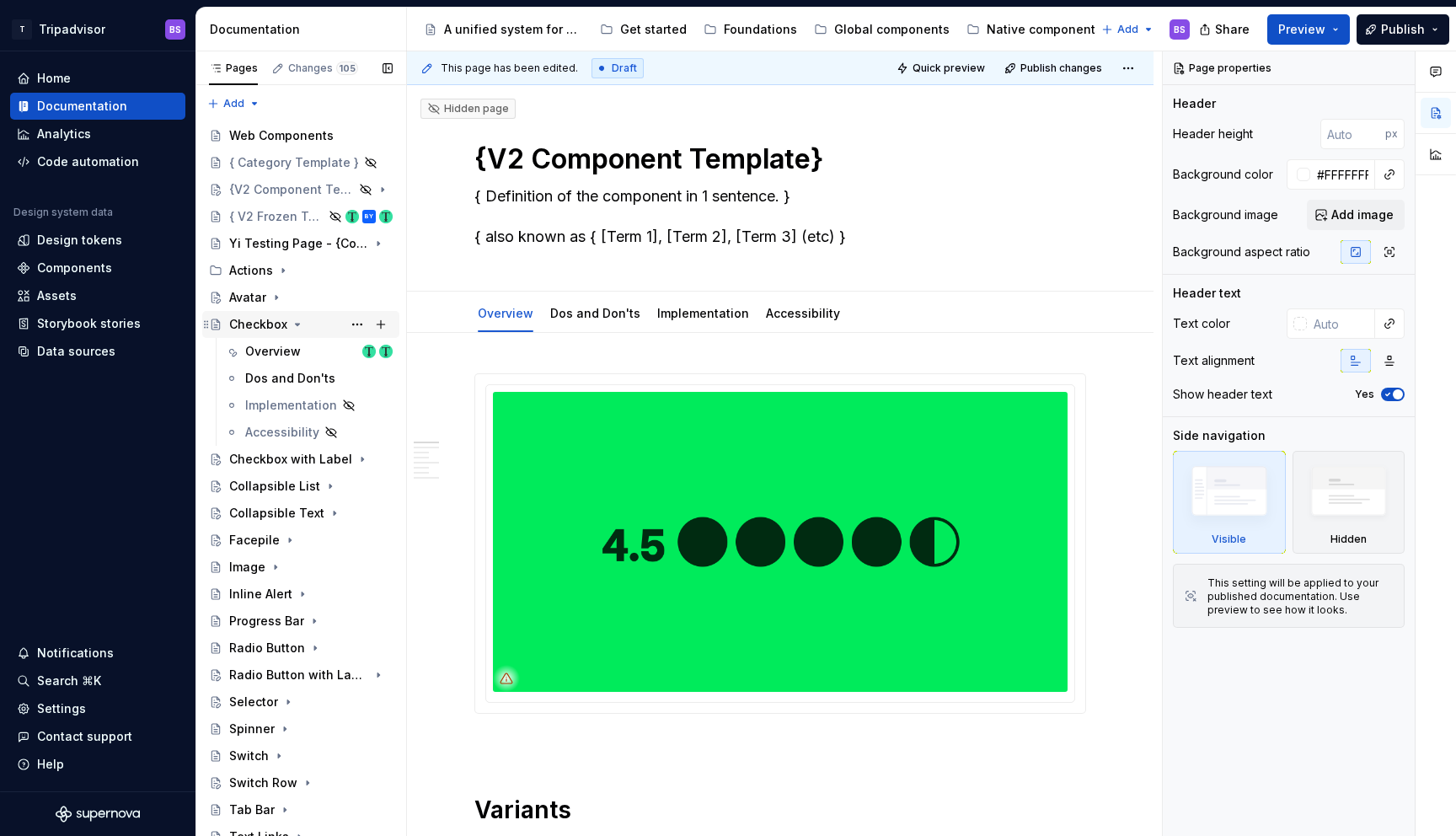
click at [297, 325] on icon "Page tree" at bounding box center [297, 325] width 14 height 14
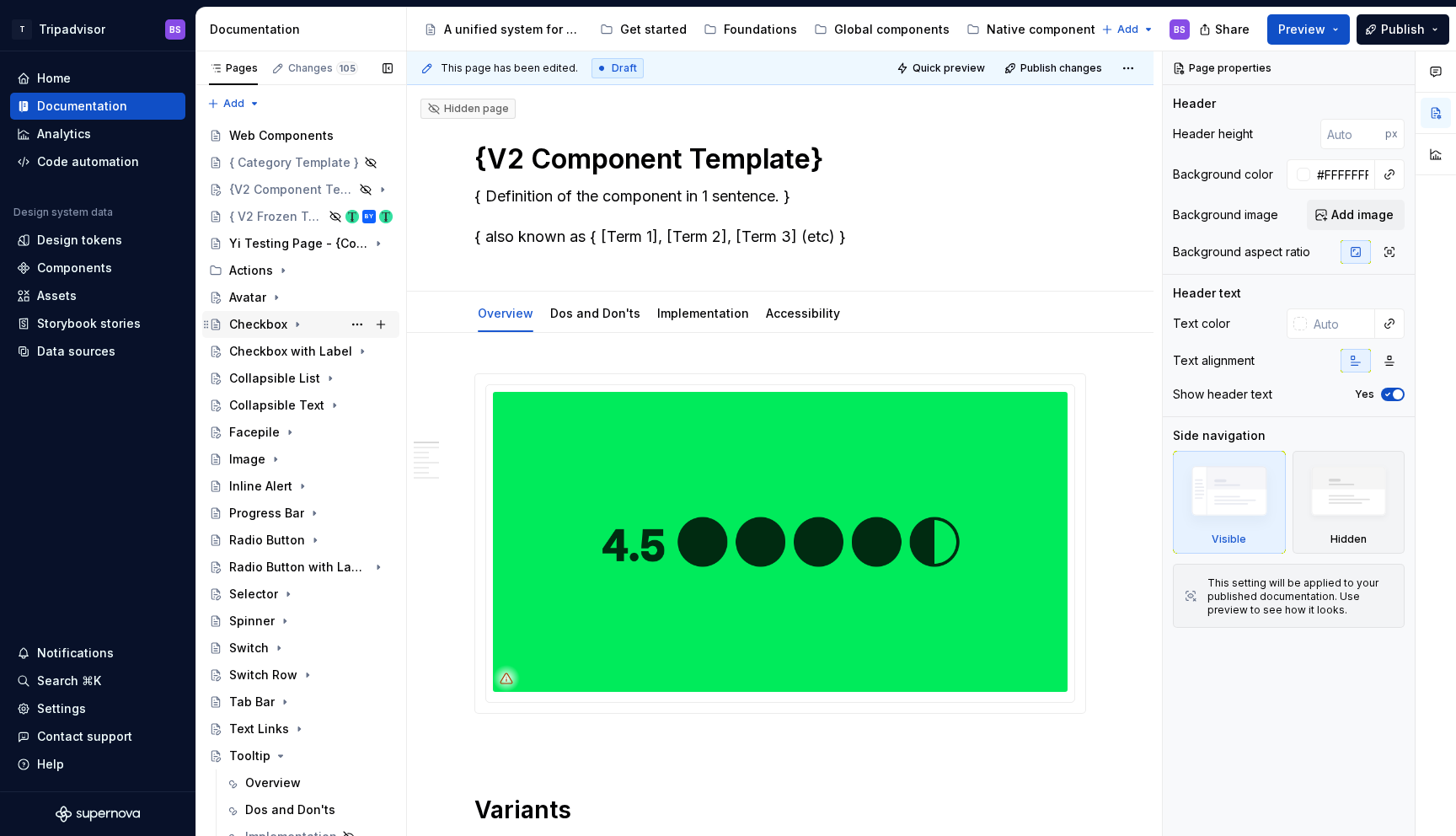
click at [265, 325] on div "Checkbox" at bounding box center [258, 324] width 58 height 17
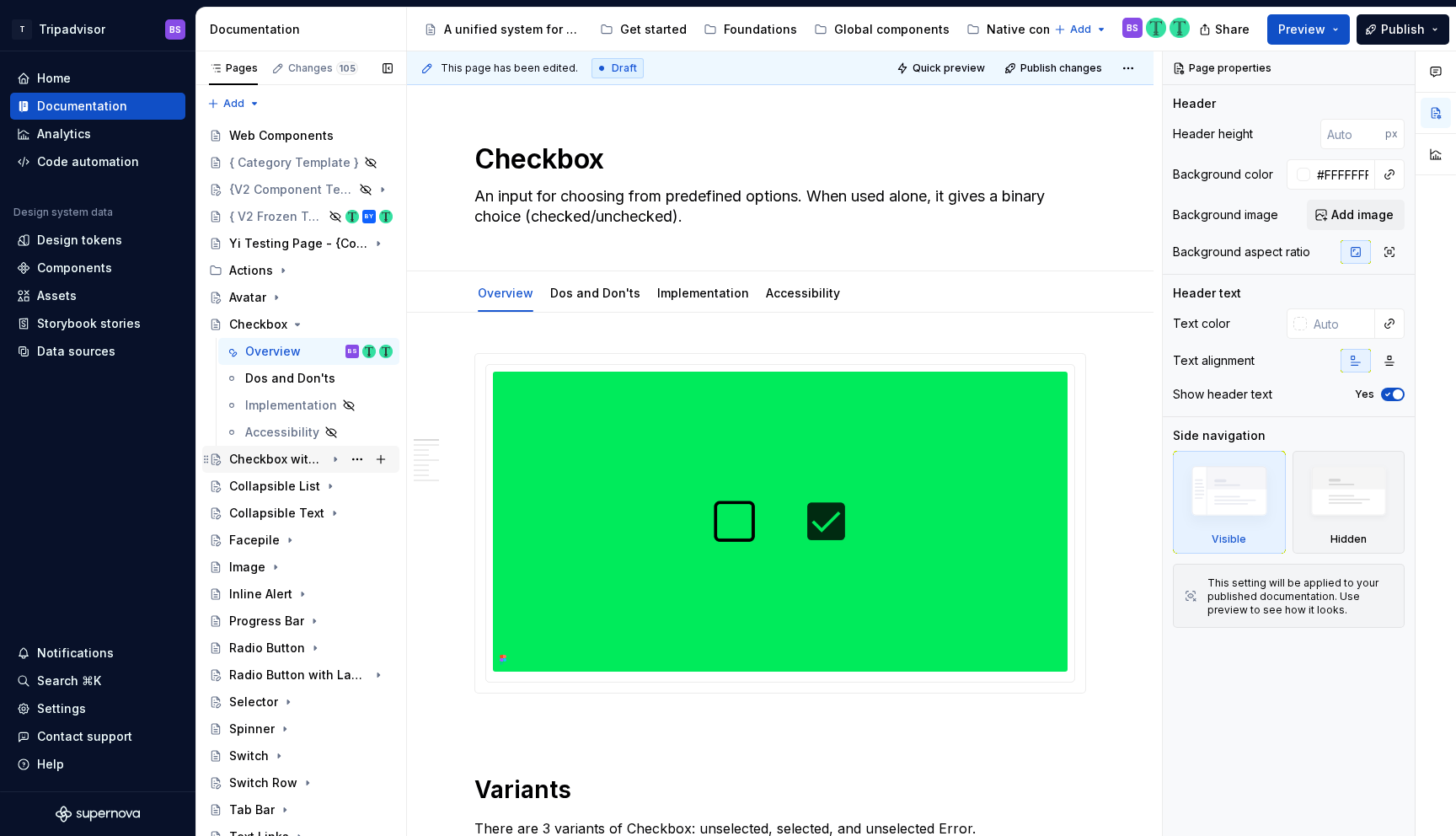
click at [264, 456] on div "Checkbox with Label" at bounding box center [278, 458] width 96 height 17
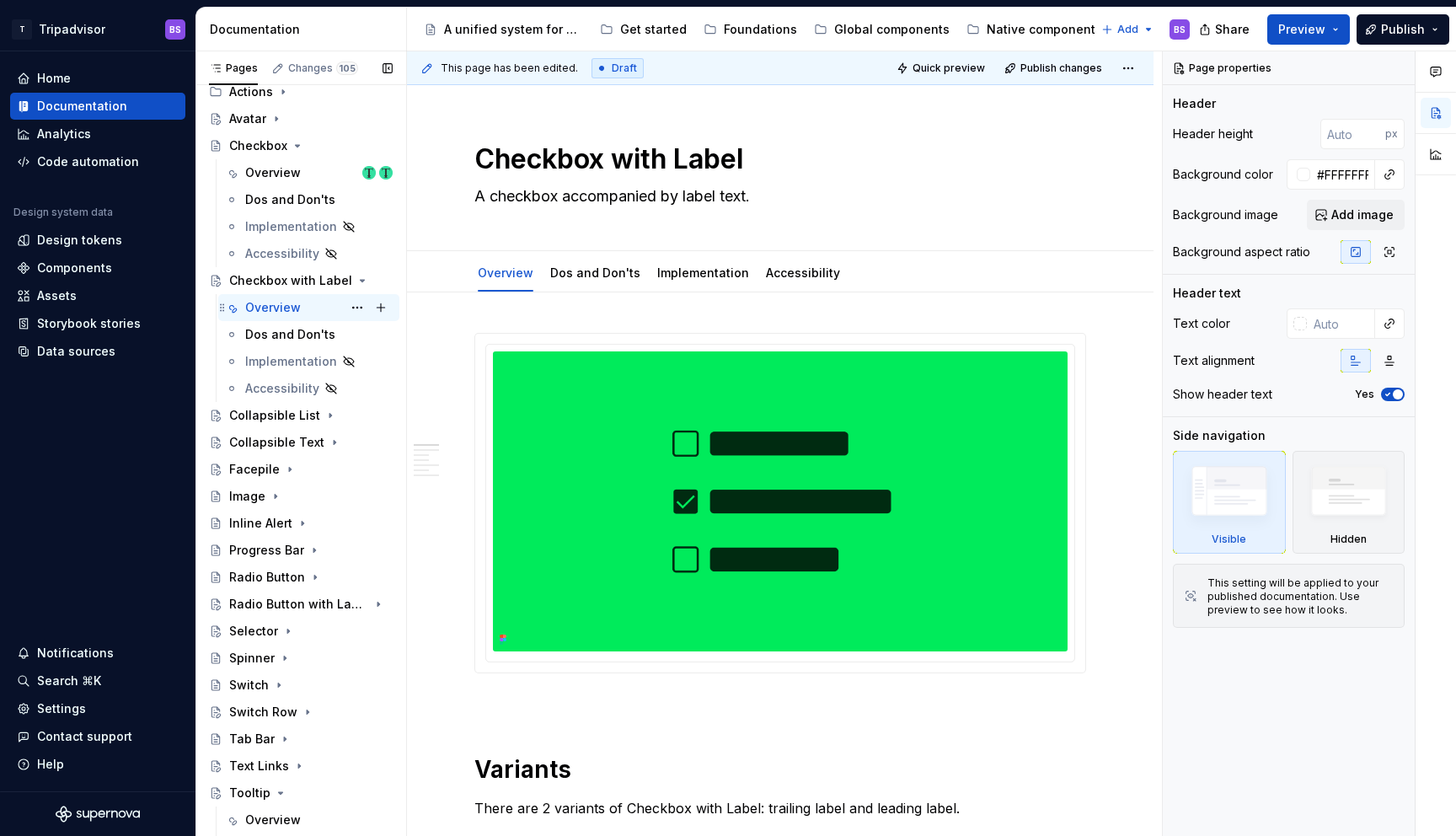
scroll to position [253, 0]
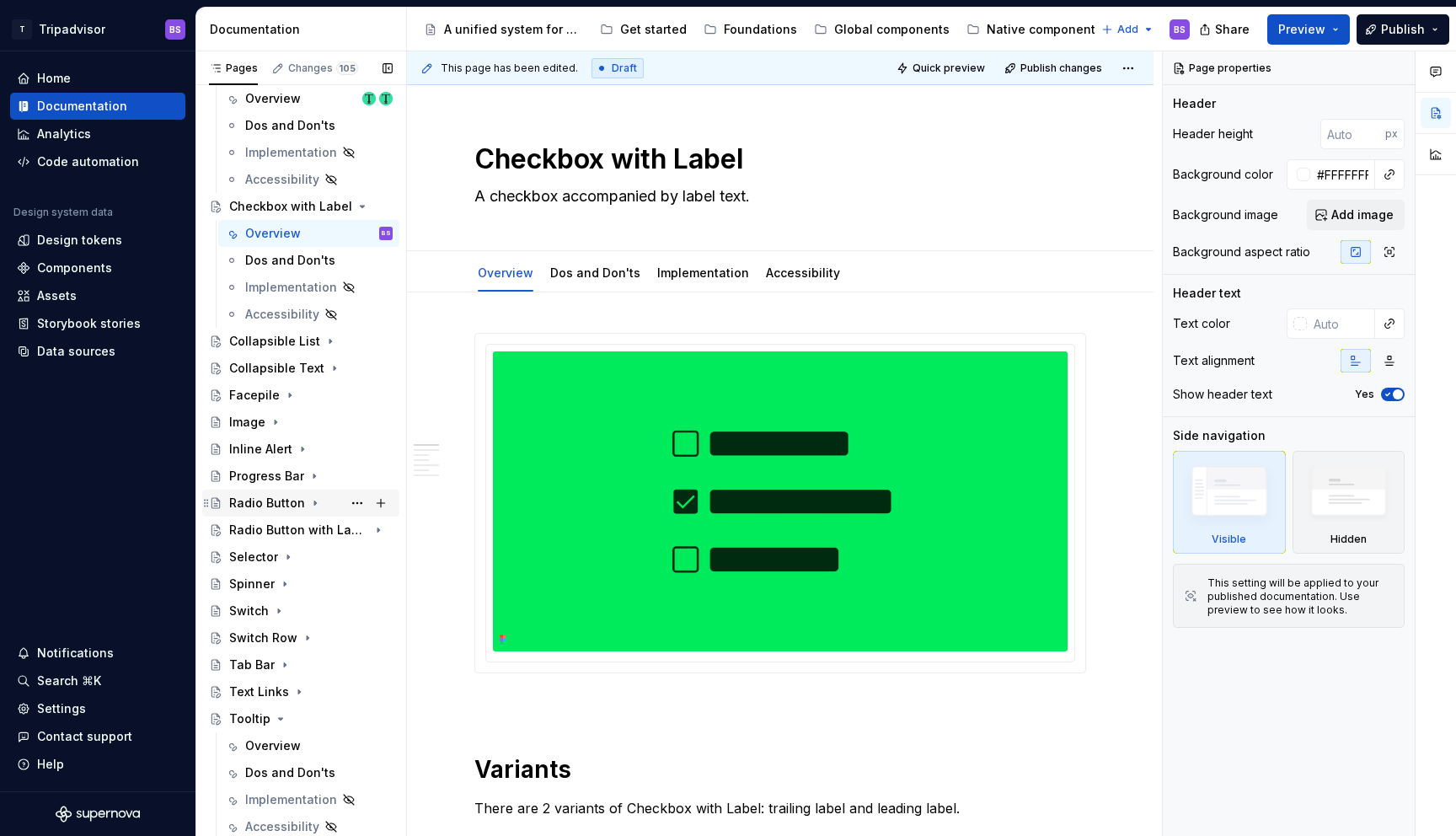
click at [260, 505] on div "Radio Button" at bounding box center [267, 502] width 76 height 17
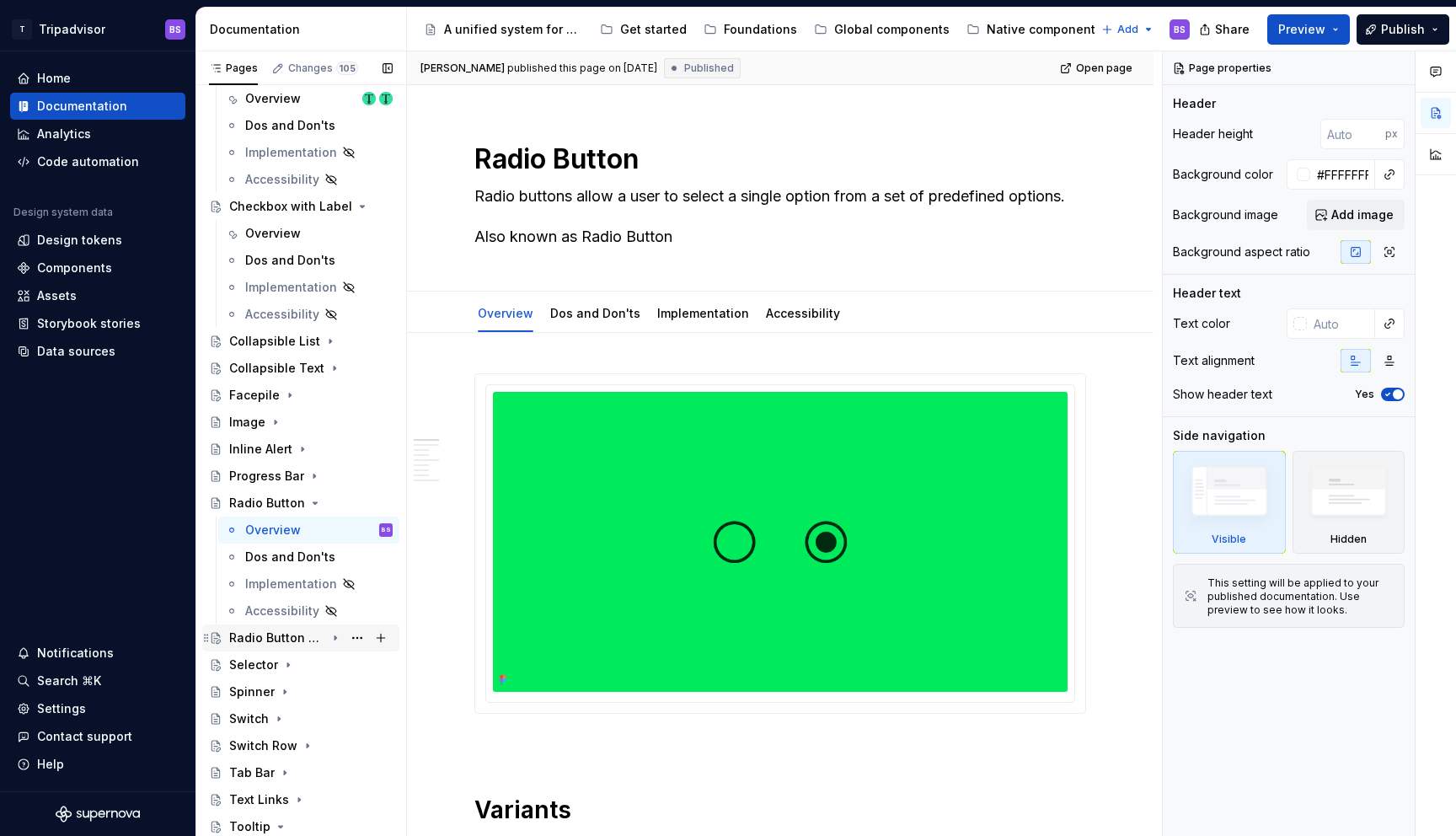
click at [283, 635] on div "Radio Button with Label" at bounding box center [278, 637] width 96 height 17
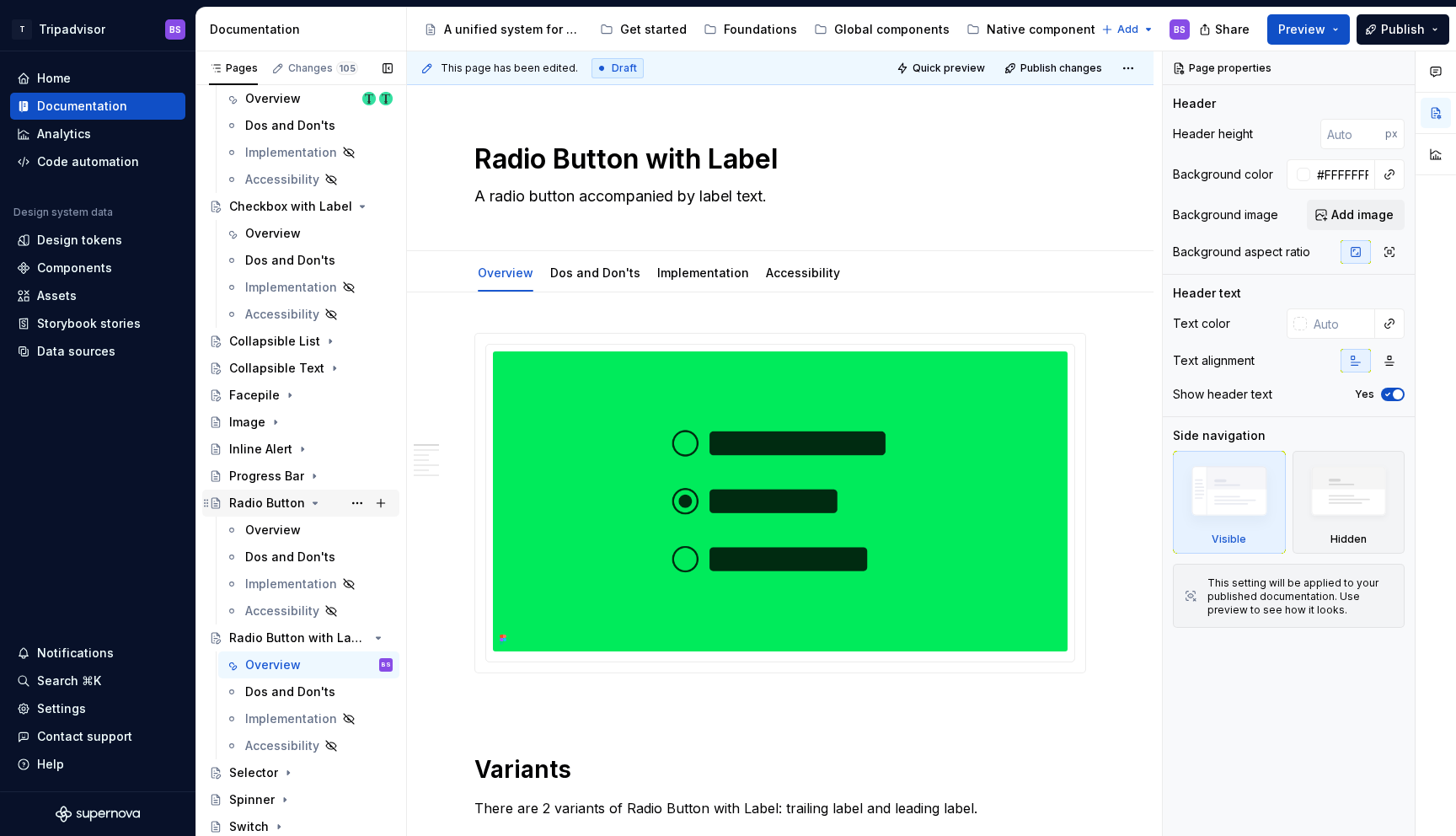
click at [311, 499] on icon "Page tree" at bounding box center [315, 503] width 14 height 14
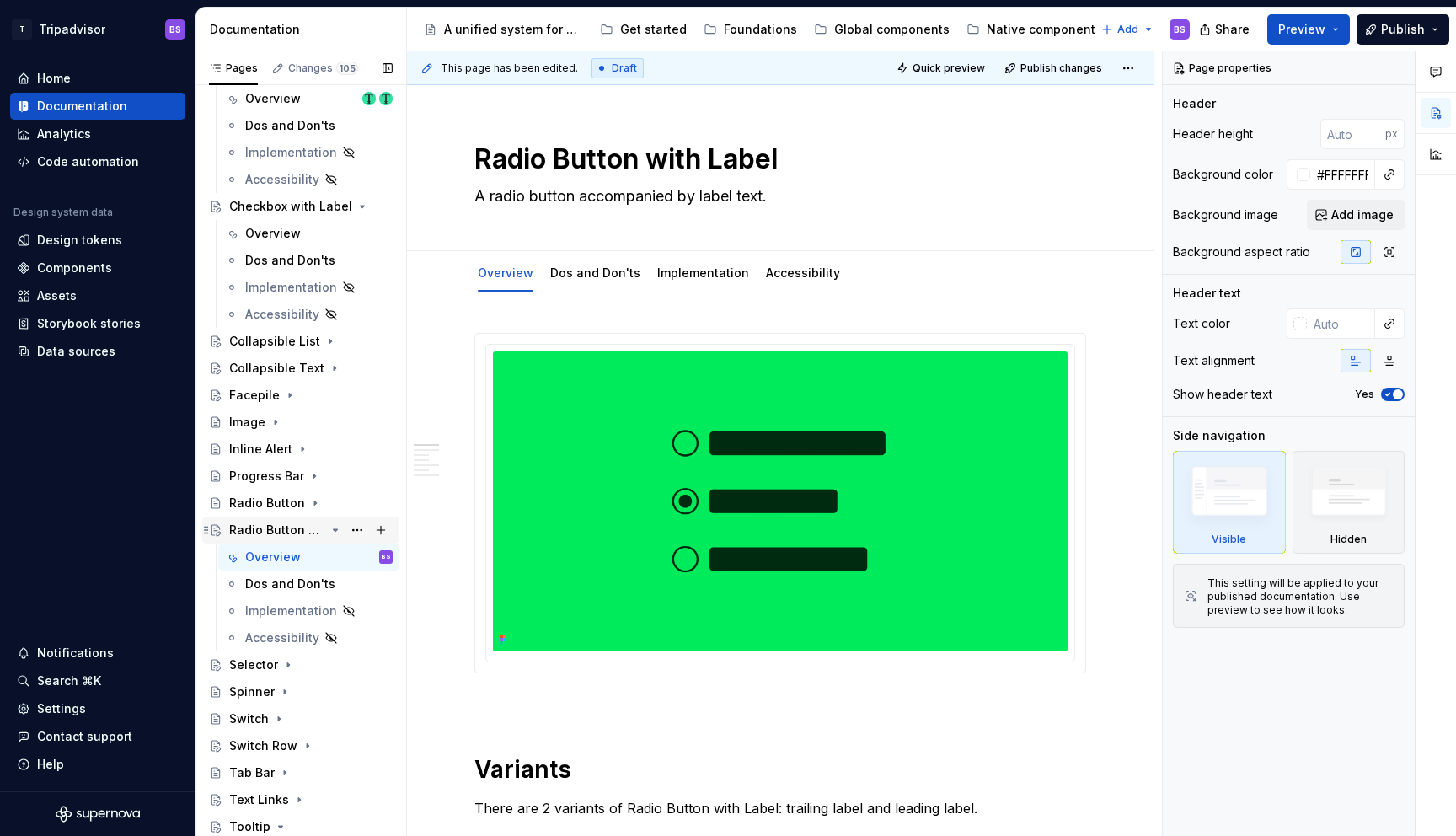
click at [338, 528] on icon "Page tree" at bounding box center [336, 530] width 14 height 14
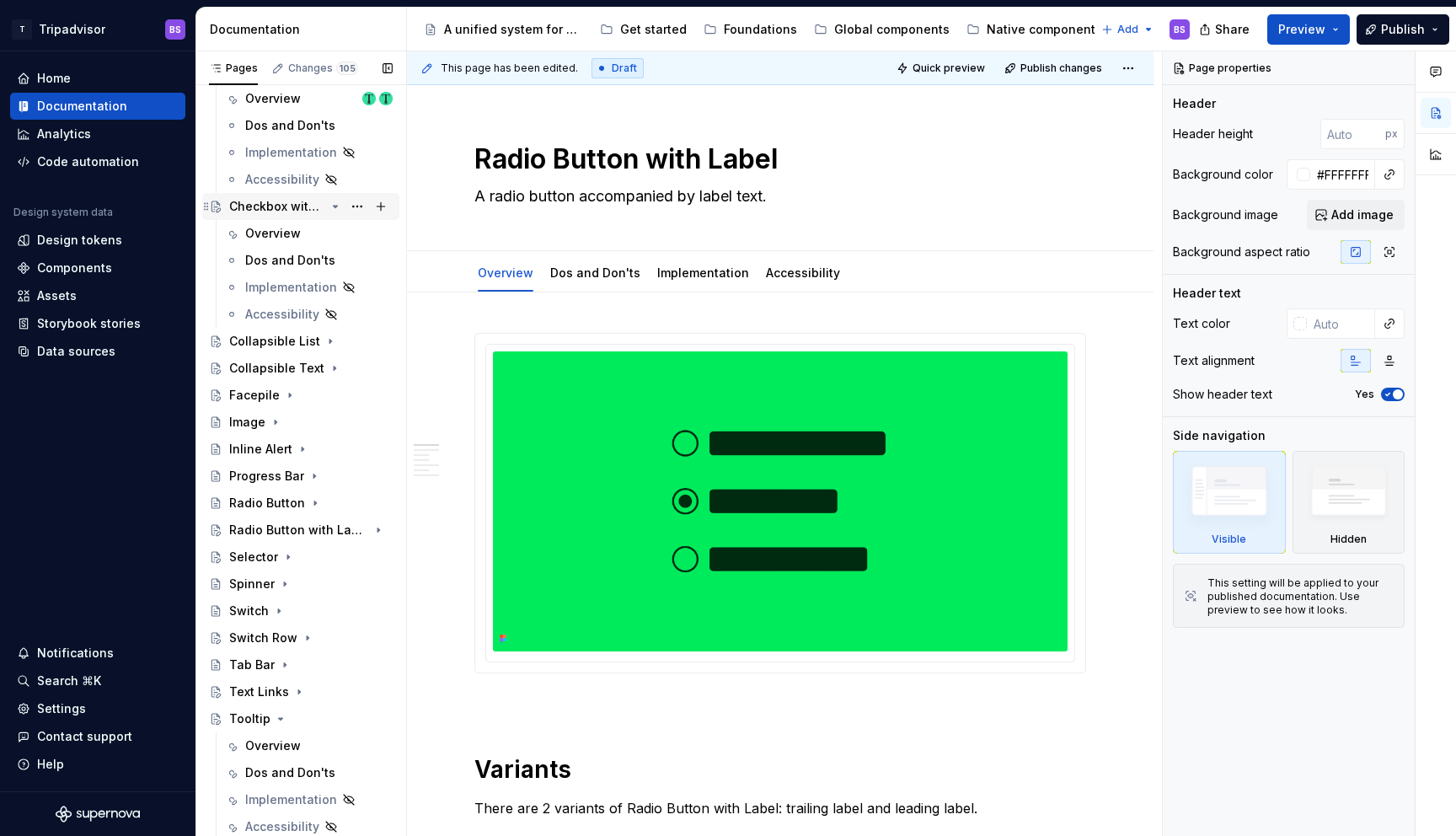
click at [337, 207] on icon "Page tree" at bounding box center [336, 206] width 14 height 14
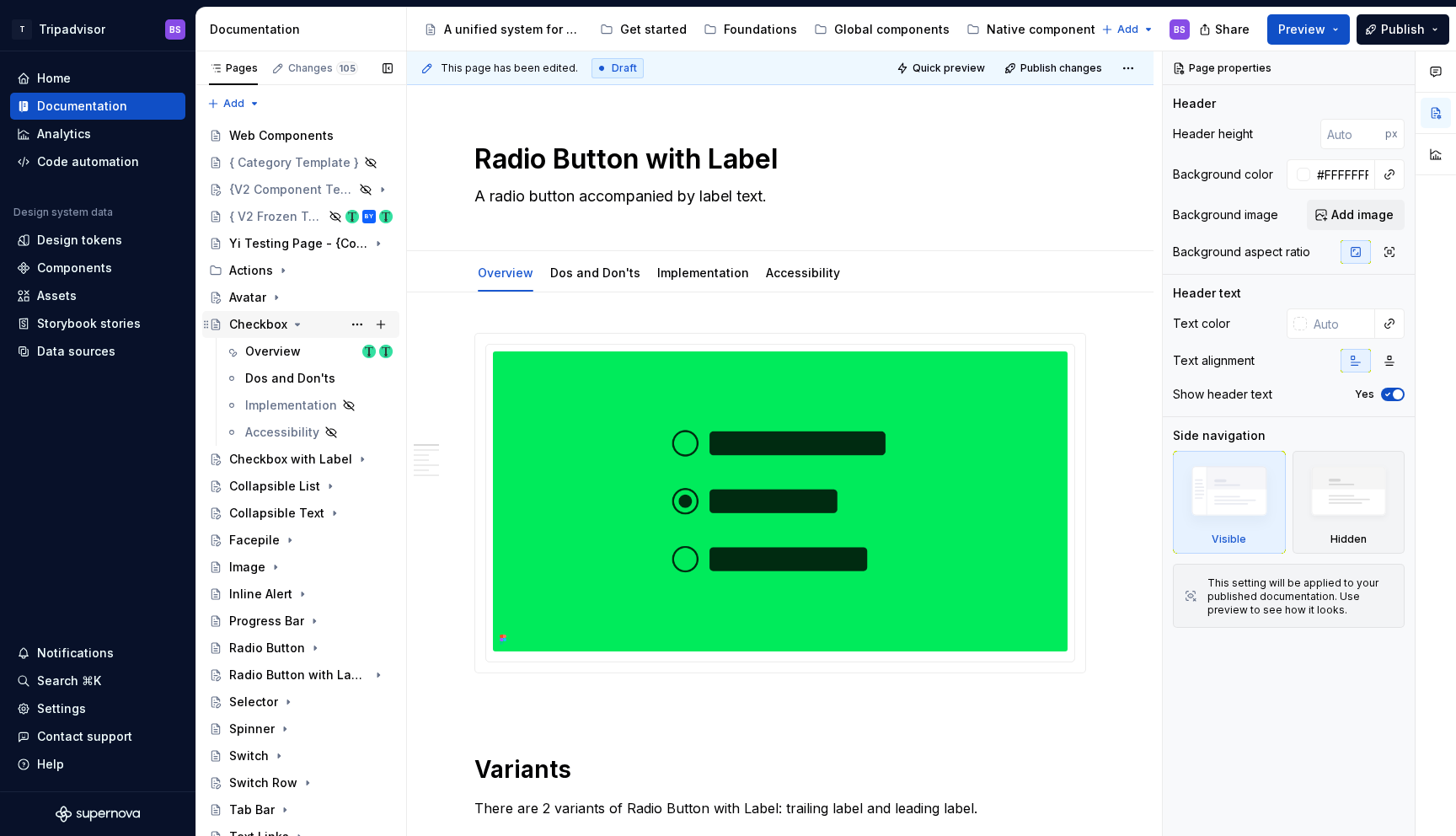
click at [301, 324] on icon "Page tree" at bounding box center [297, 325] width 14 height 14
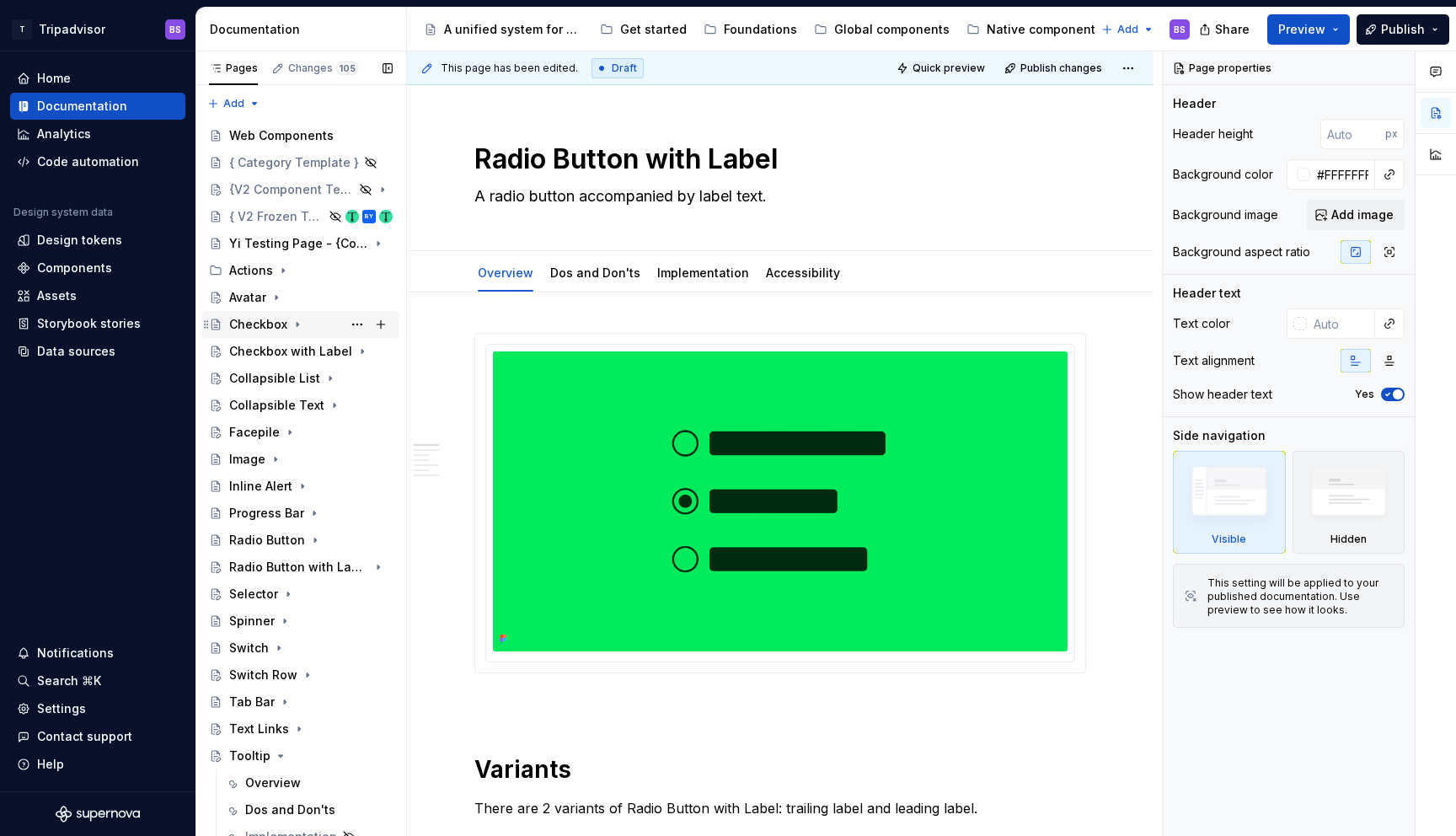
scroll to position [37, 0]
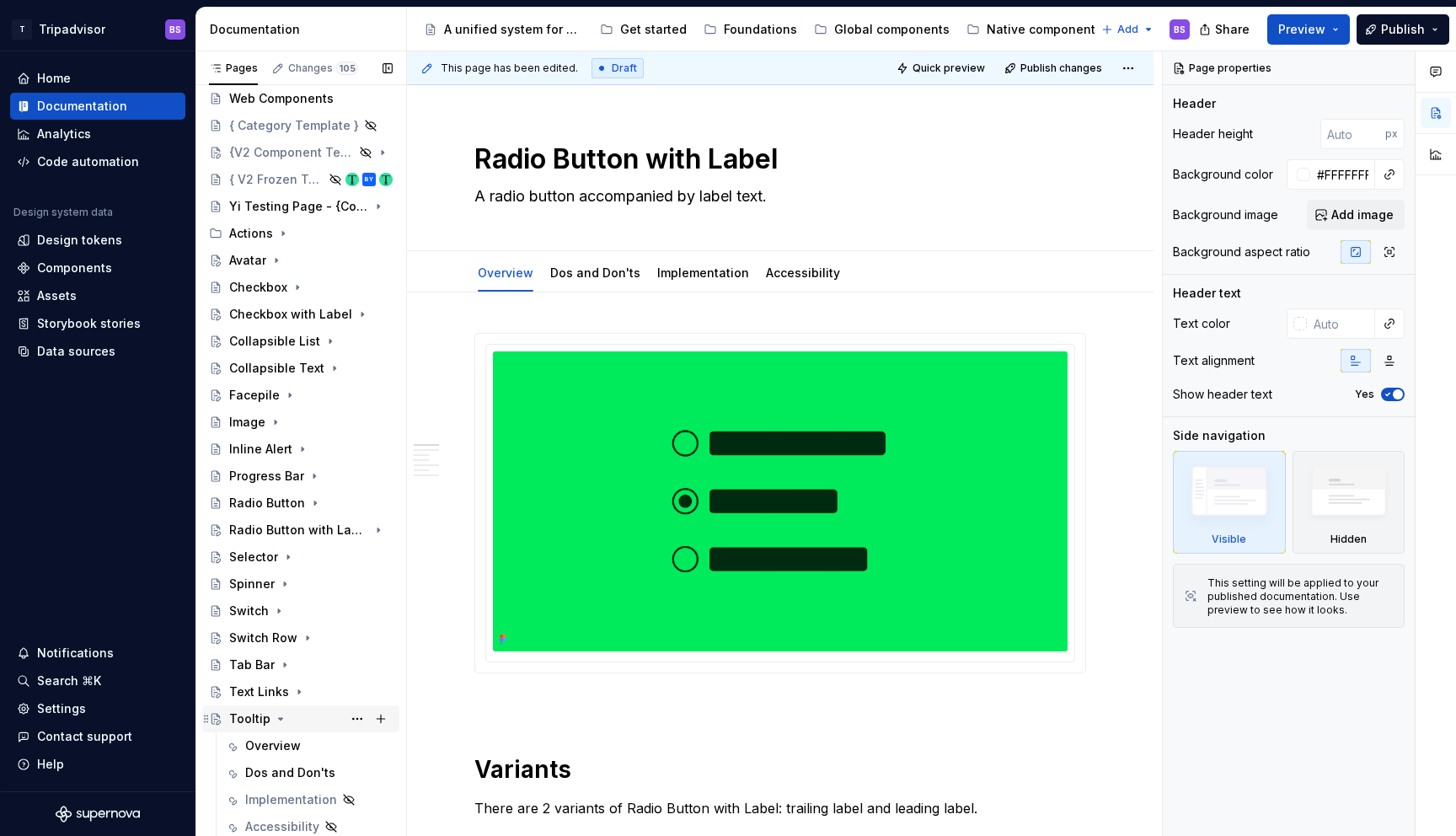
click at [277, 715] on icon "Page tree" at bounding box center [281, 719] width 14 height 14
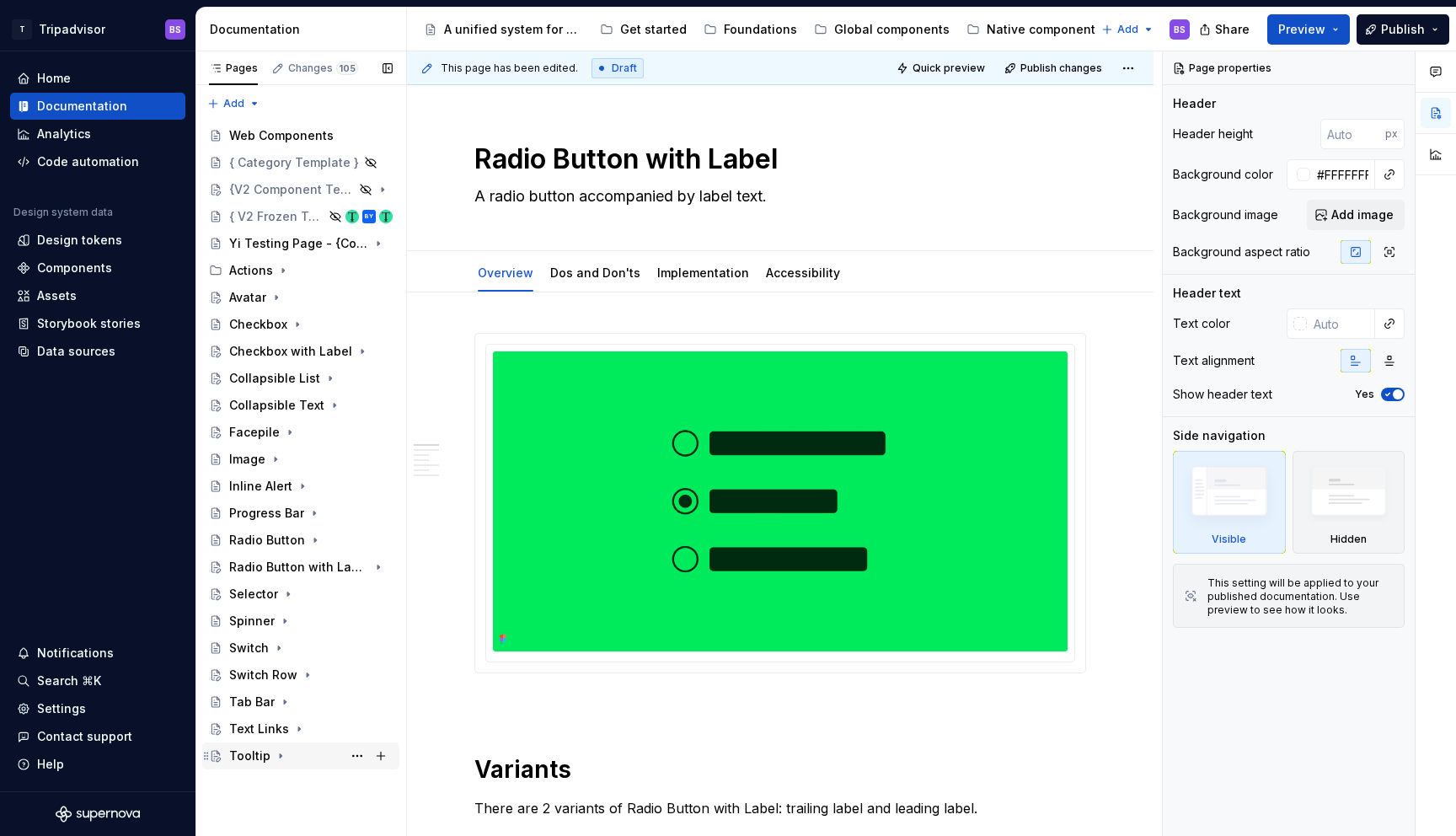
click at [282, 756] on icon "Page tree" at bounding box center [281, 756] width 14 height 14
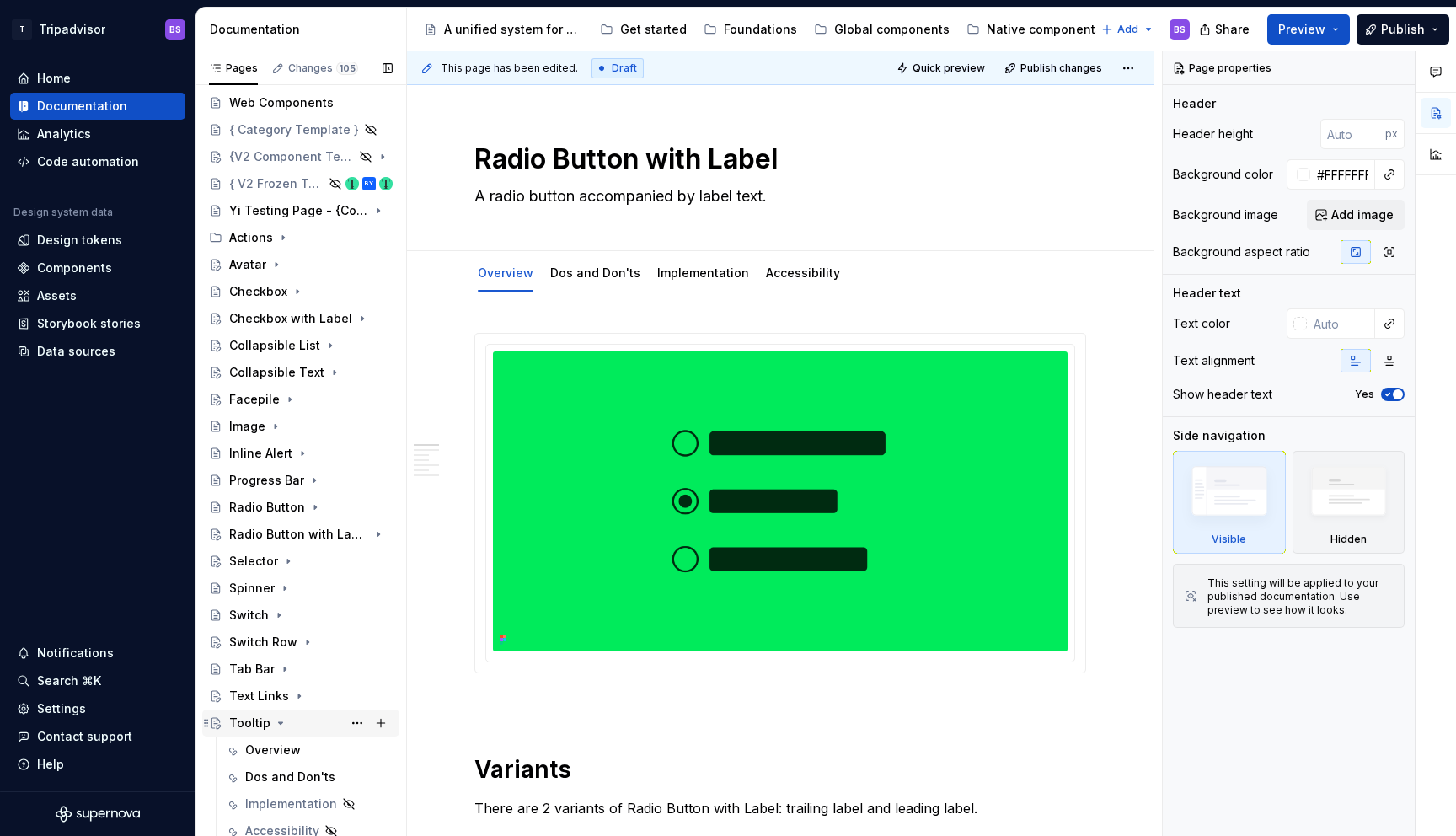
scroll to position [37, 0]
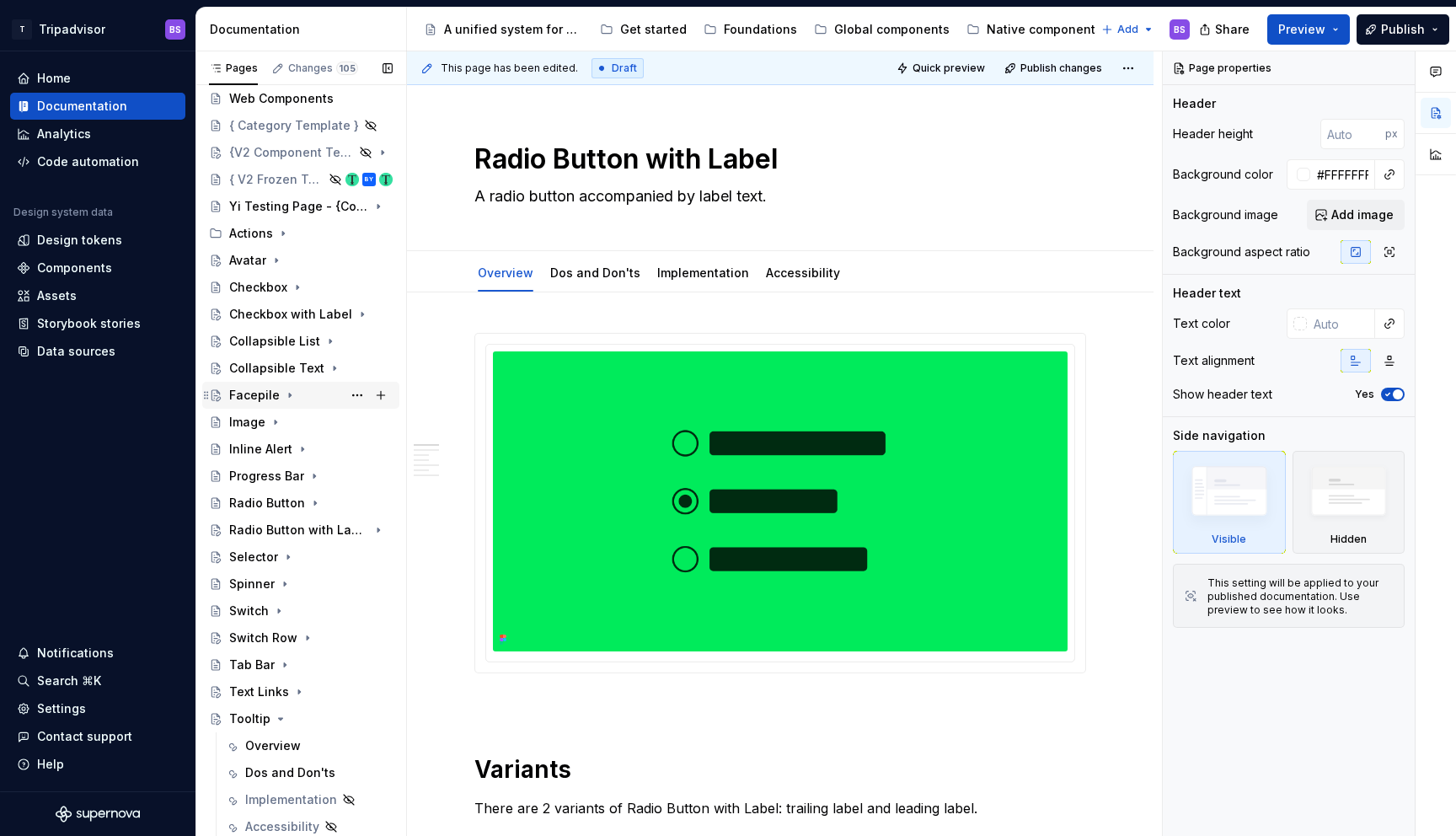
click at [289, 394] on icon "Page tree" at bounding box center [289, 395] width 14 height 14
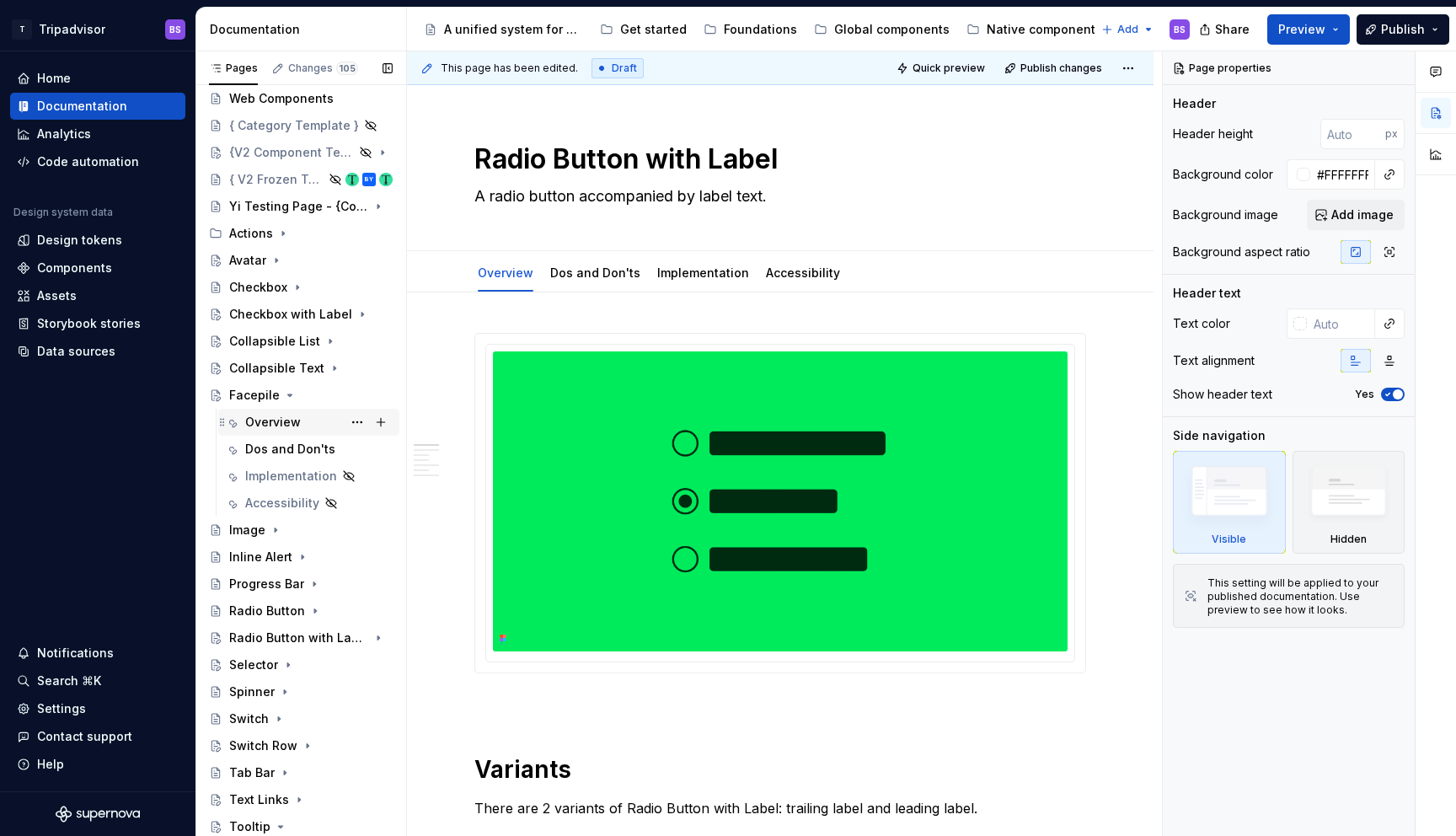
click at [306, 427] on div "Overview" at bounding box center [319, 422] width 147 height 24
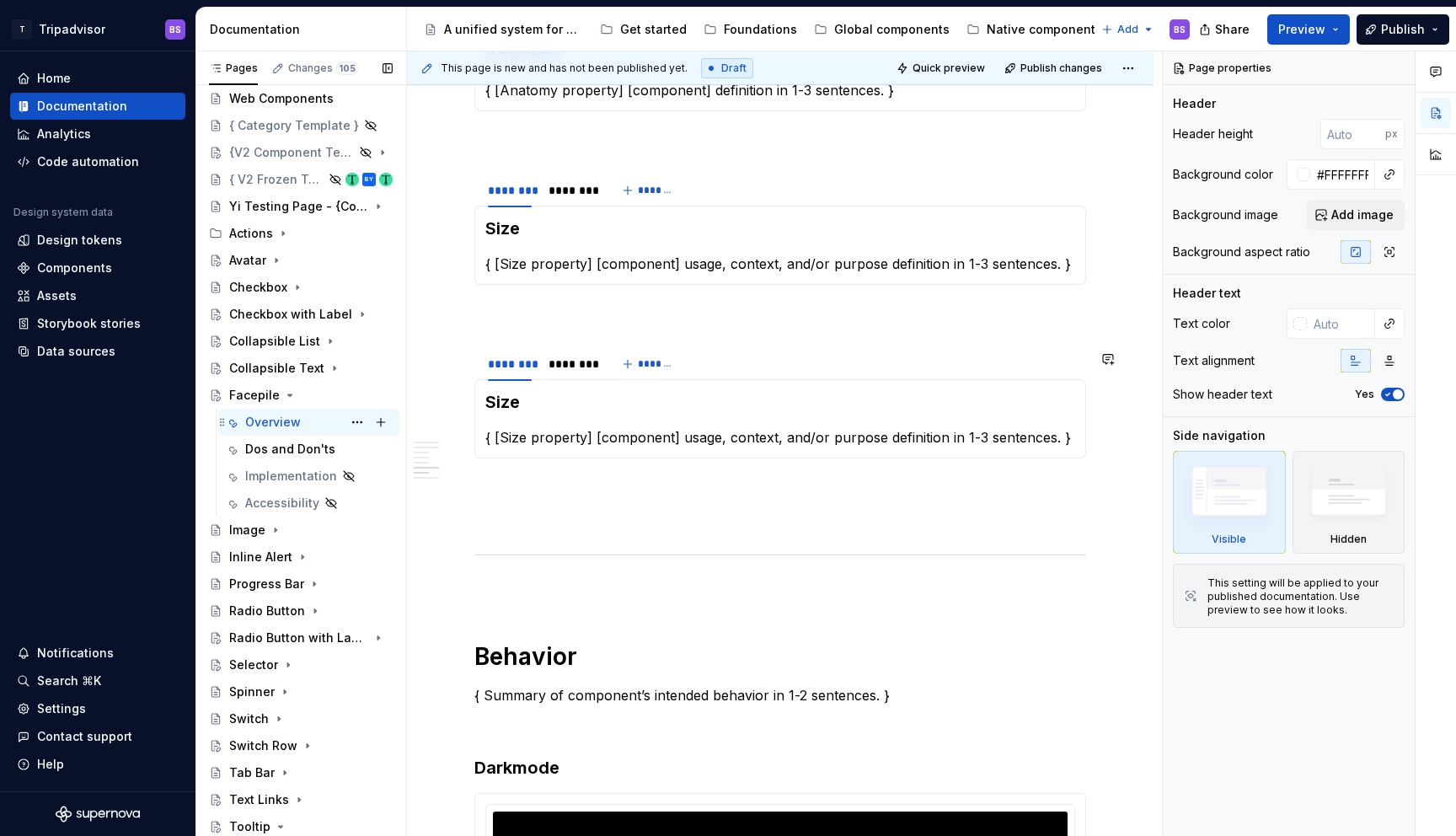
scroll to position [1260, 0]
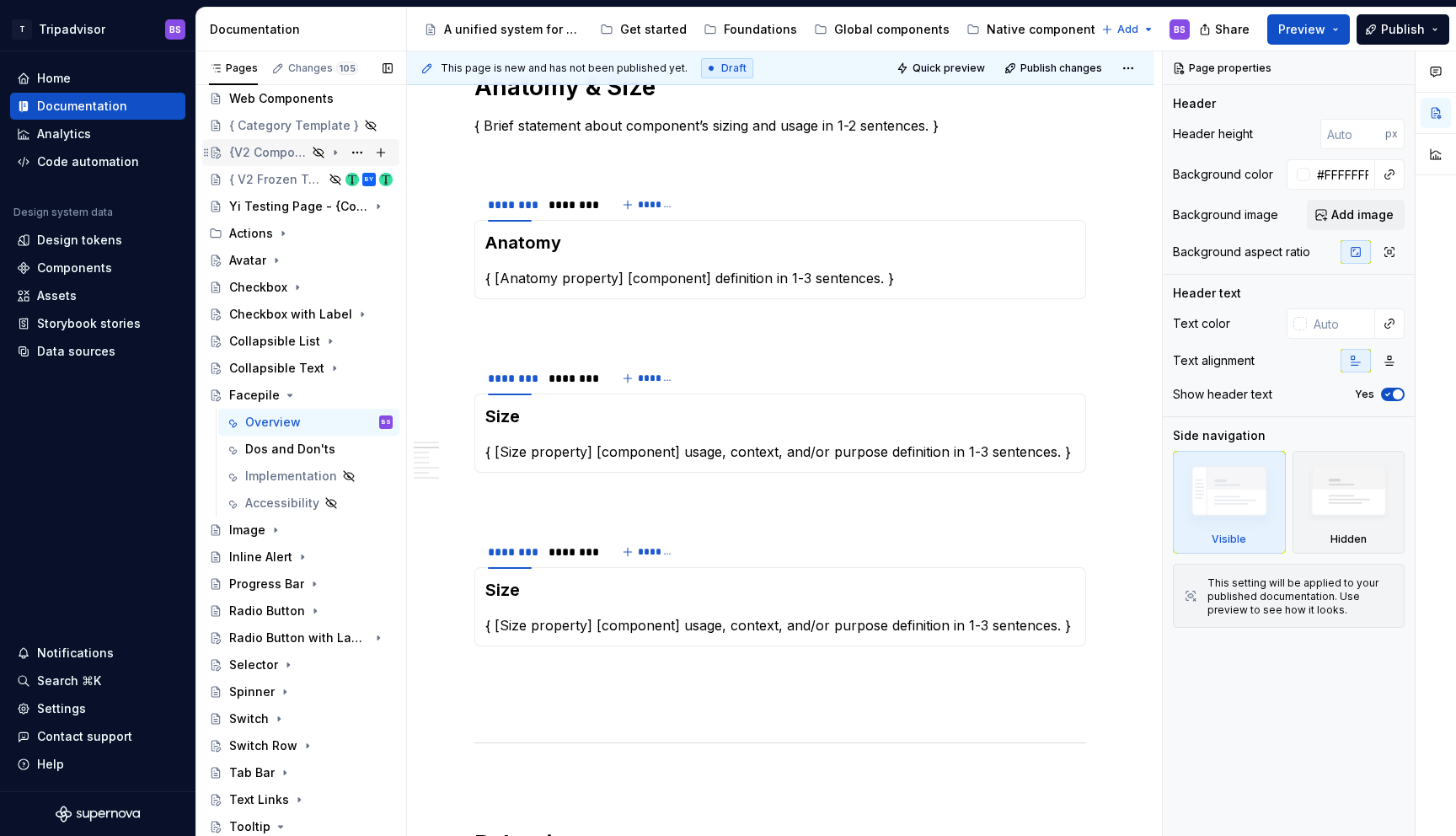
click at [273, 158] on div "{V2 Component Template}" at bounding box center [268, 152] width 78 height 17
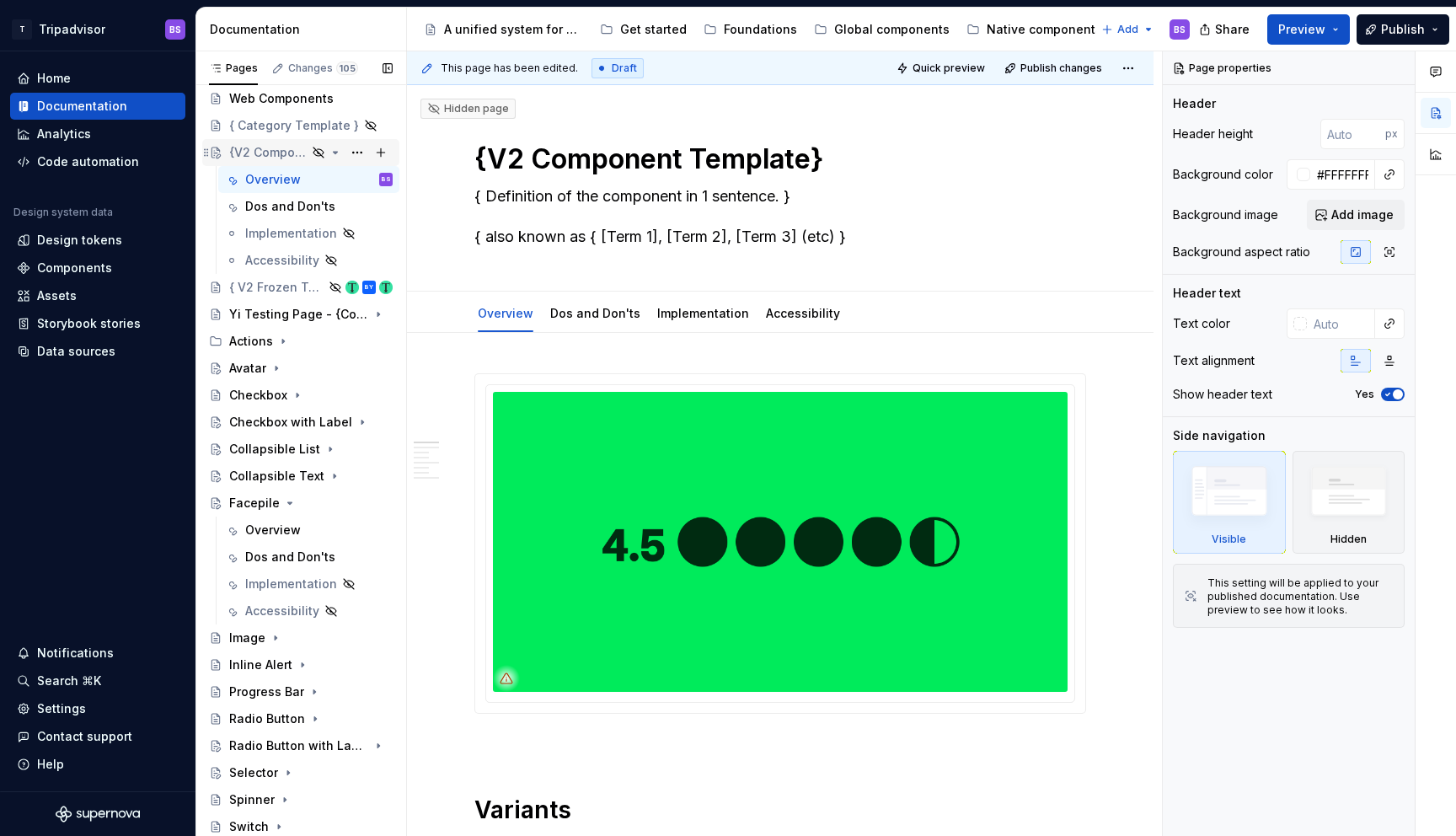
click at [335, 153] on icon "Page tree" at bounding box center [336, 153] width 14 height 14
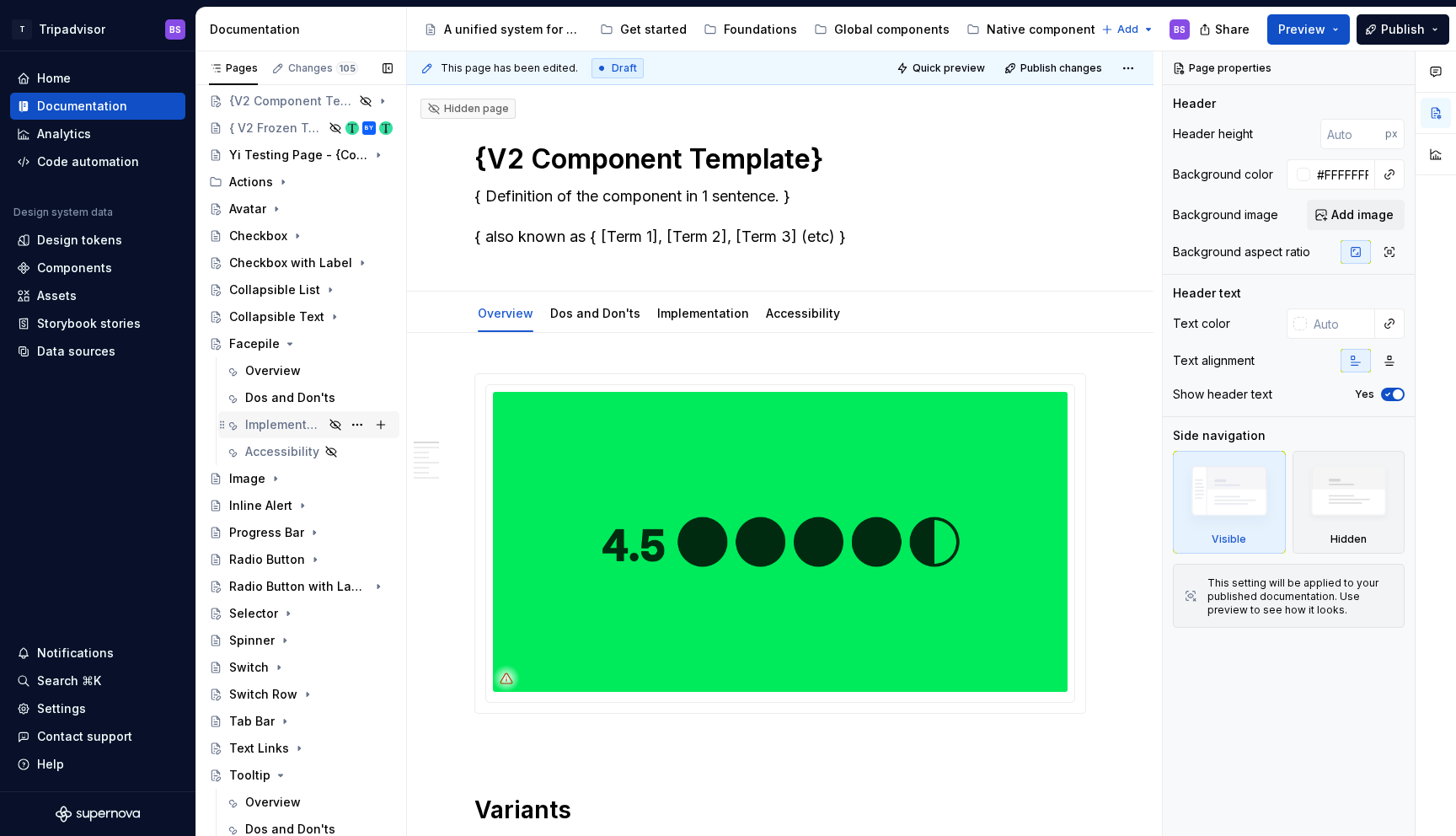
scroll to position [90, 0]
click at [257, 372] on div "Overview" at bounding box center [273, 368] width 56 height 17
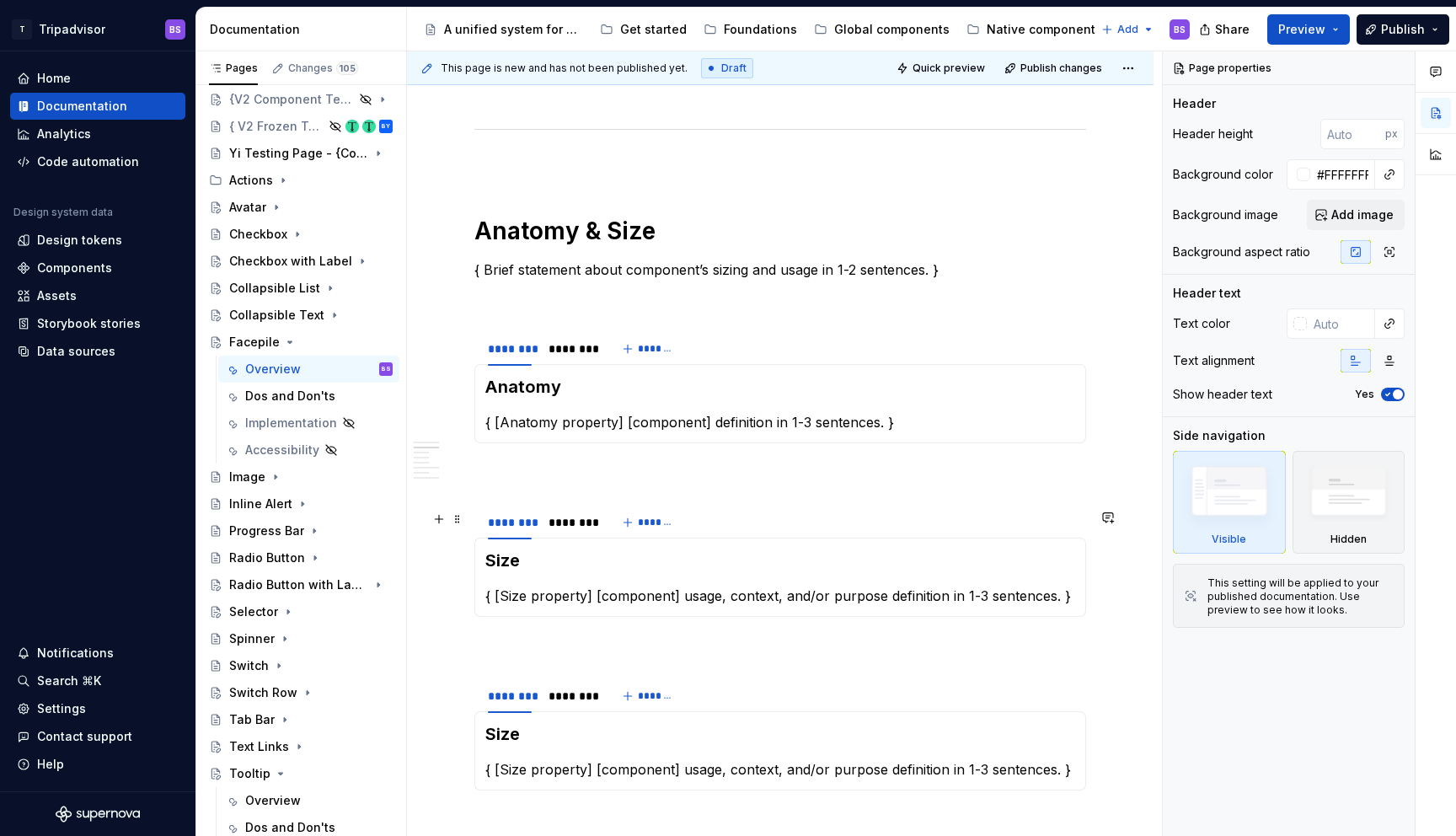
scroll to position [1157, 0]
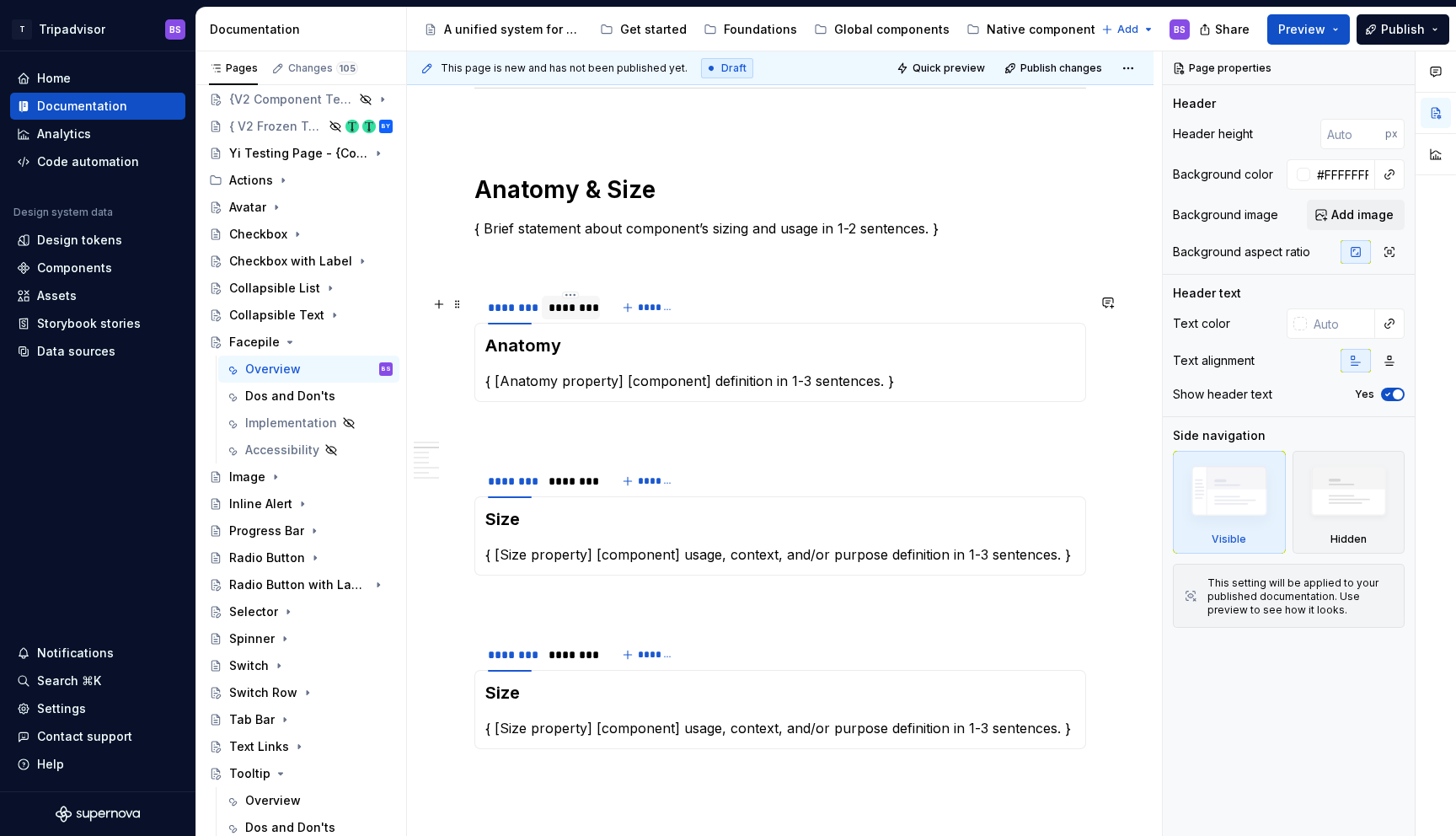
click at [589, 315] on div "********" at bounding box center [570, 307] width 44 height 17
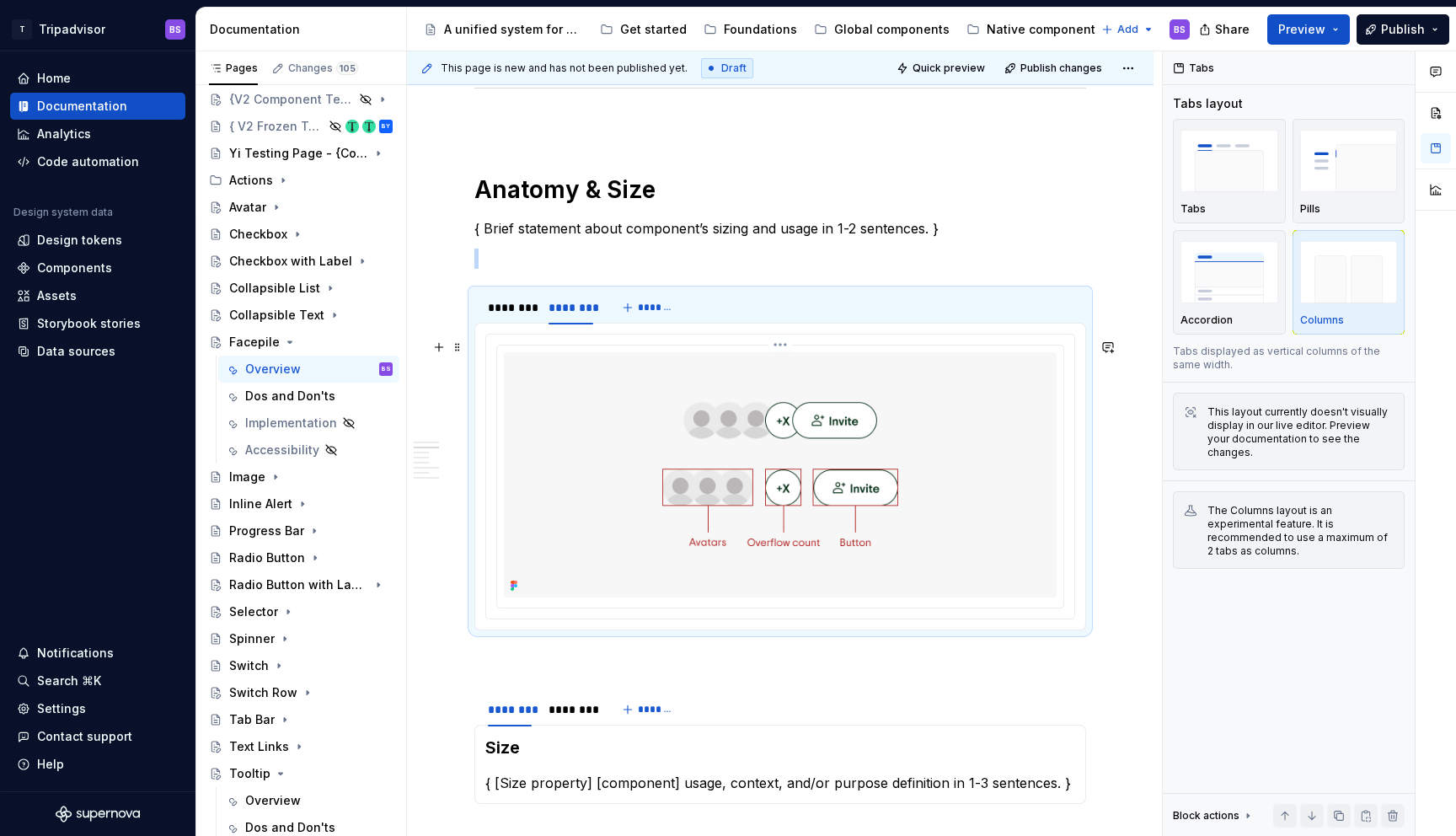
scroll to position [1346, 0]
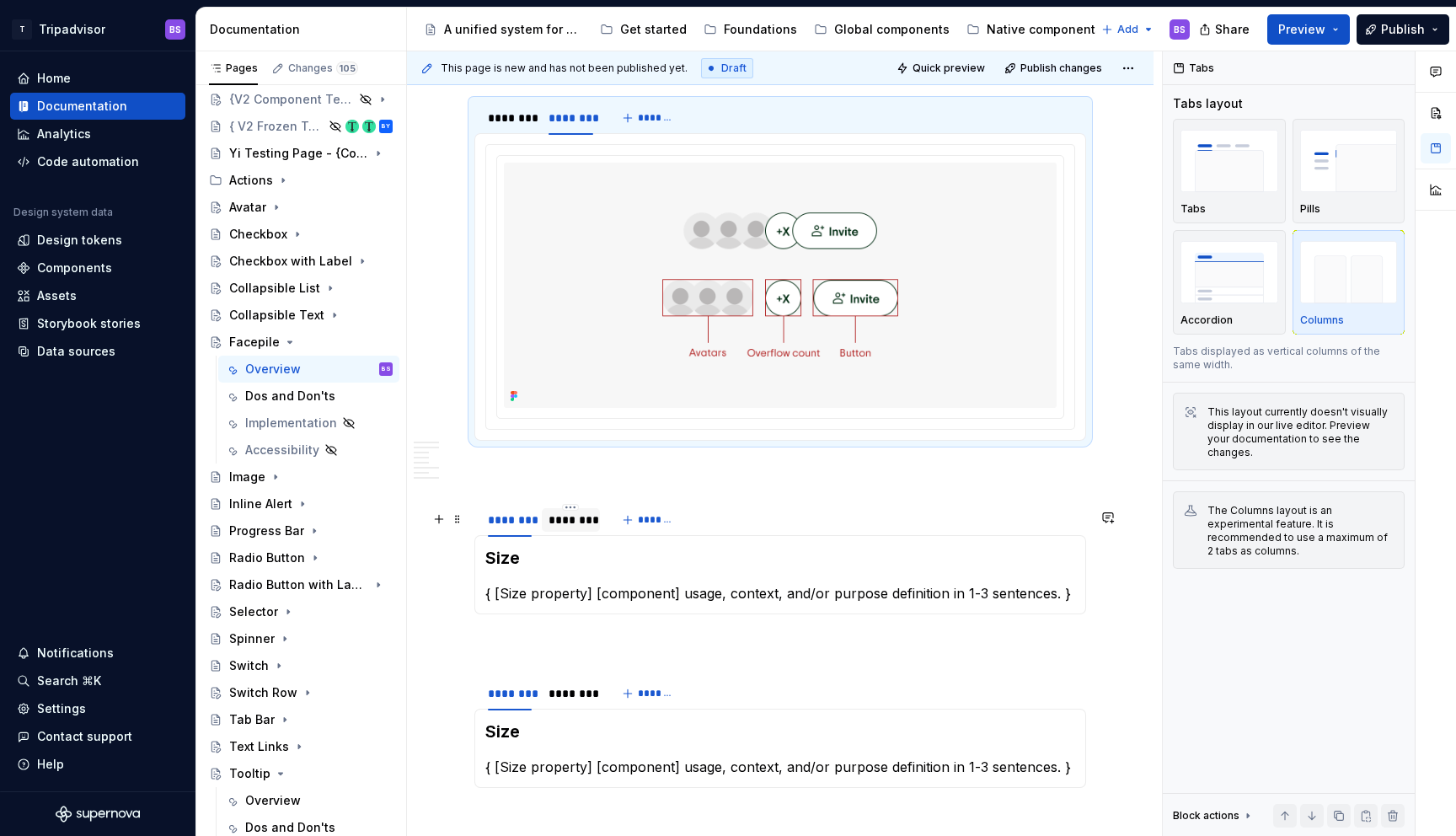
click at [586, 528] on div "********" at bounding box center [570, 519] width 44 height 17
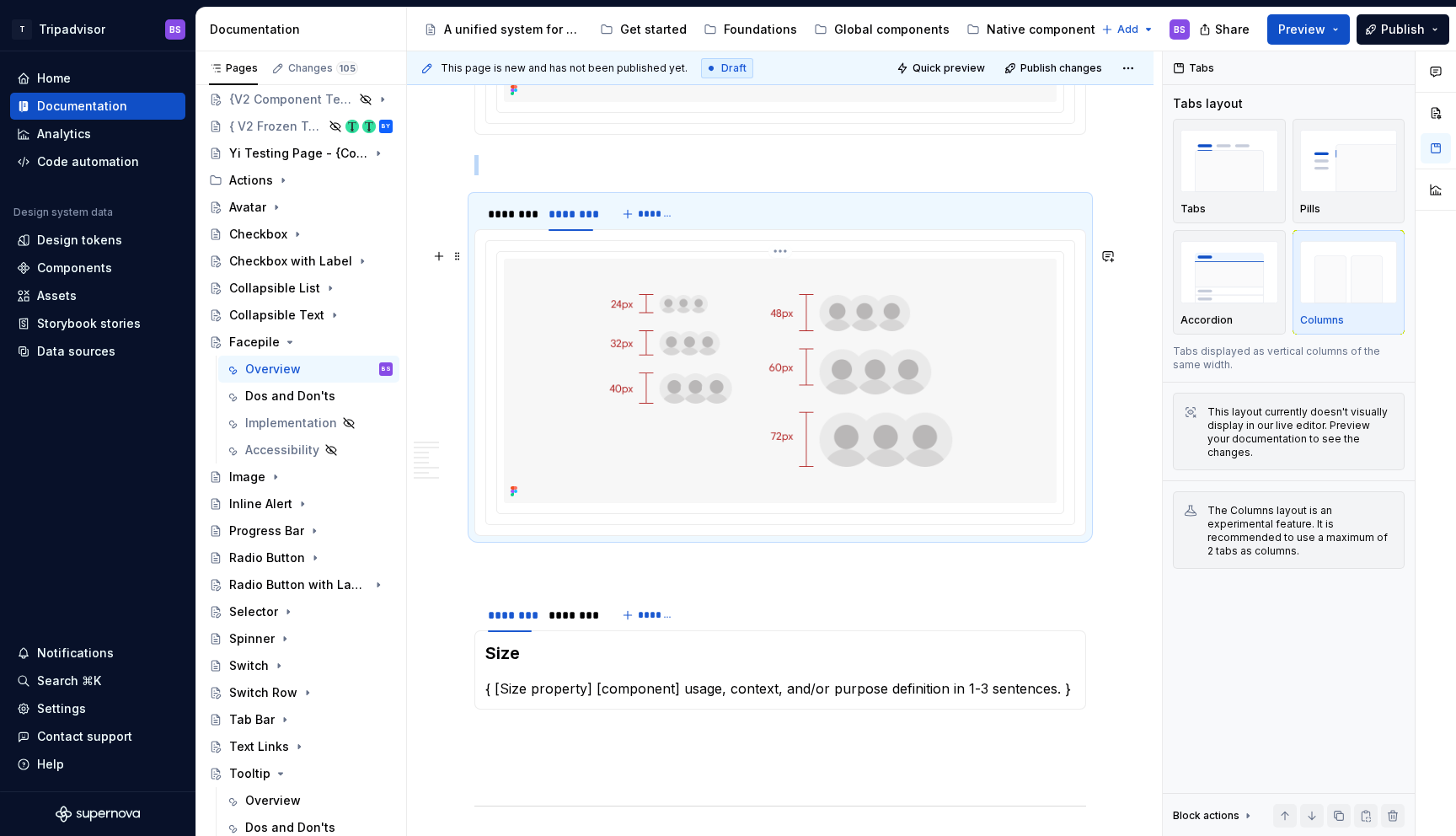
scroll to position [1737, 0]
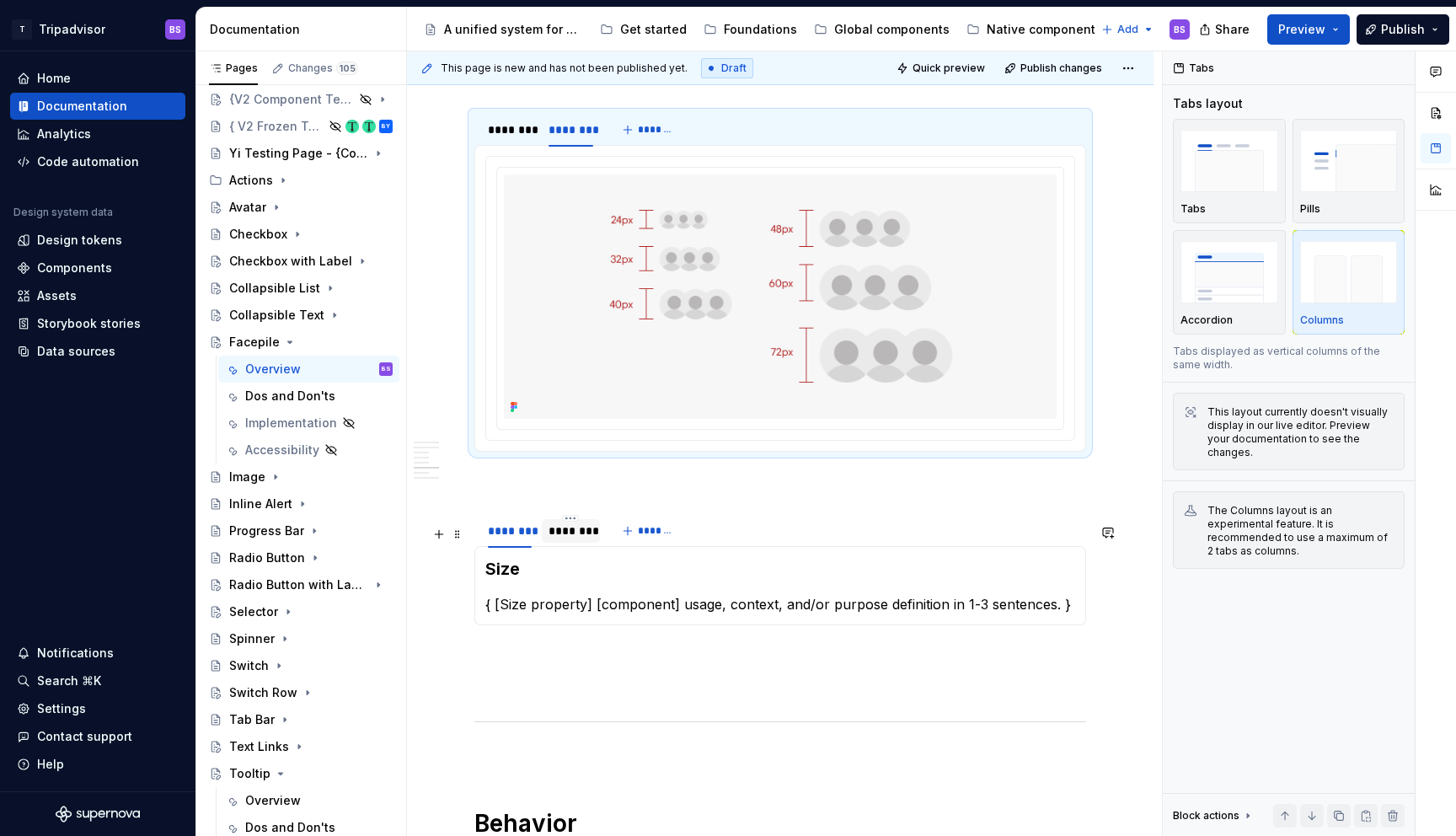
click at [575, 543] on div "********" at bounding box center [570, 531] width 57 height 24
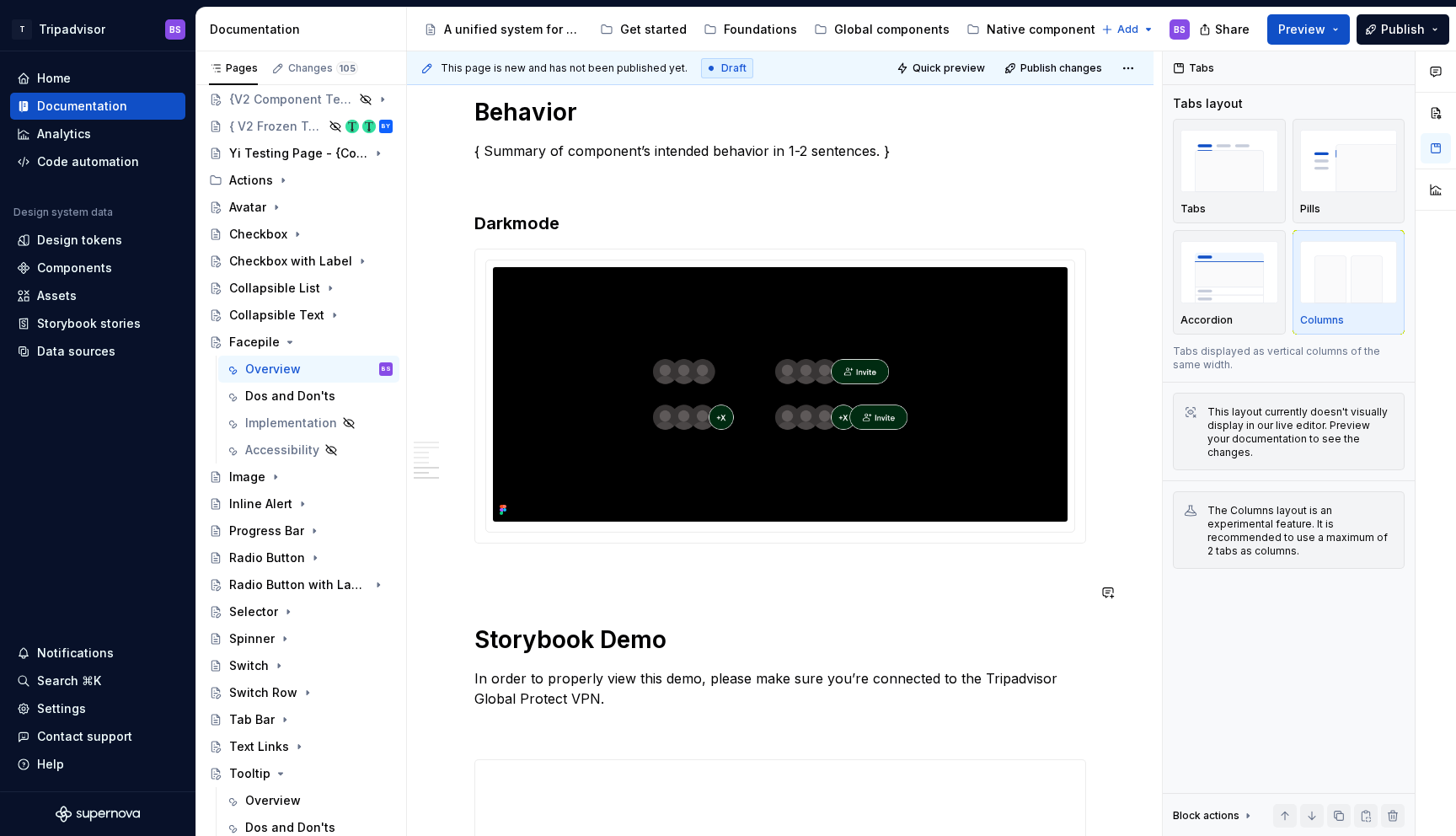
scroll to position [2676, 0]
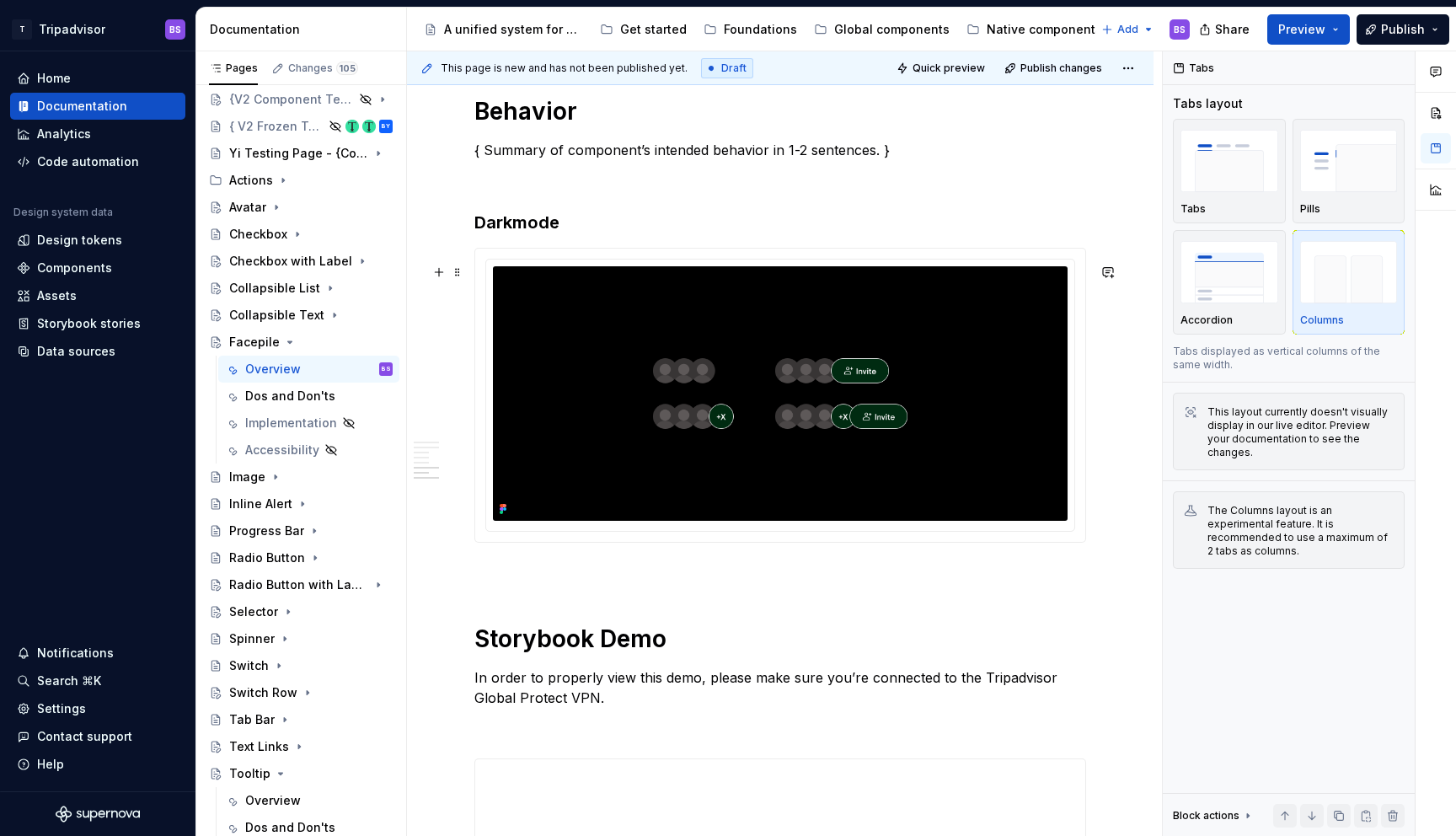
click at [505, 160] on p "{ Summary of component’s intended behavior in 1-2 sentences. }" at bounding box center [779, 150] width 611 height 21
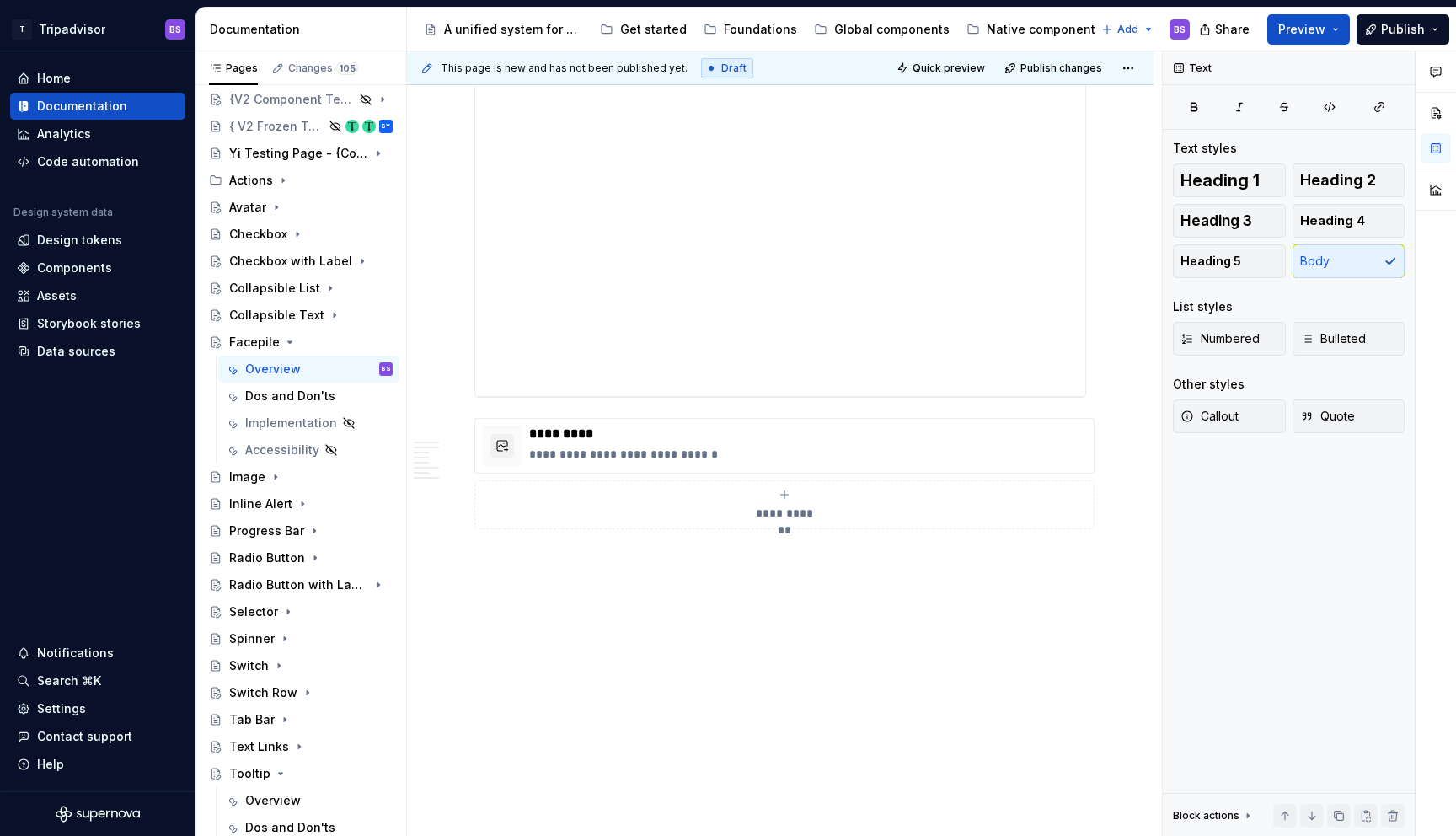
scroll to position [3482, 0]
click at [324, 286] on icon "Page tree" at bounding box center [331, 288] width 14 height 14
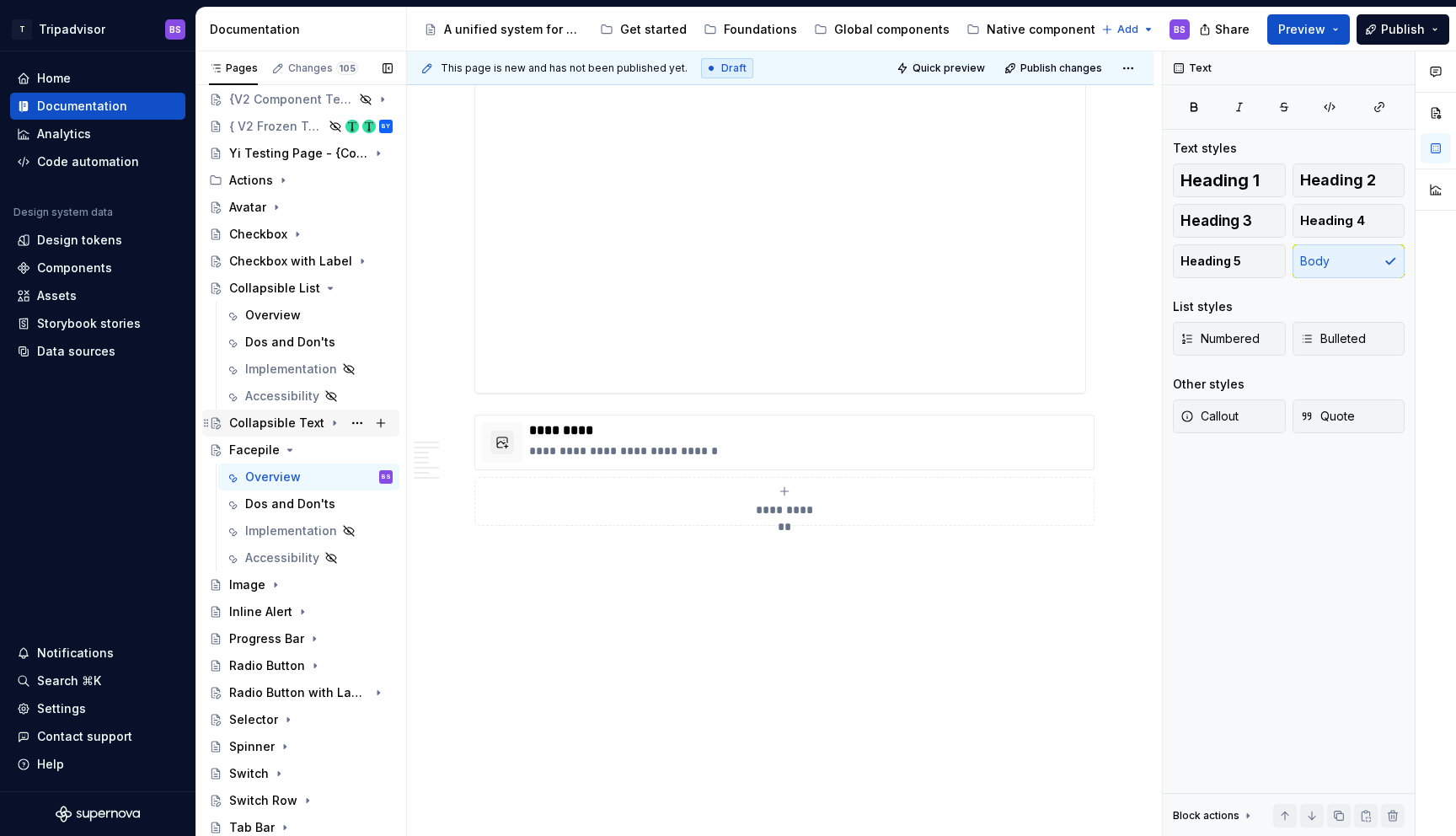
click at [328, 421] on icon "Page tree" at bounding box center [335, 423] width 14 height 14
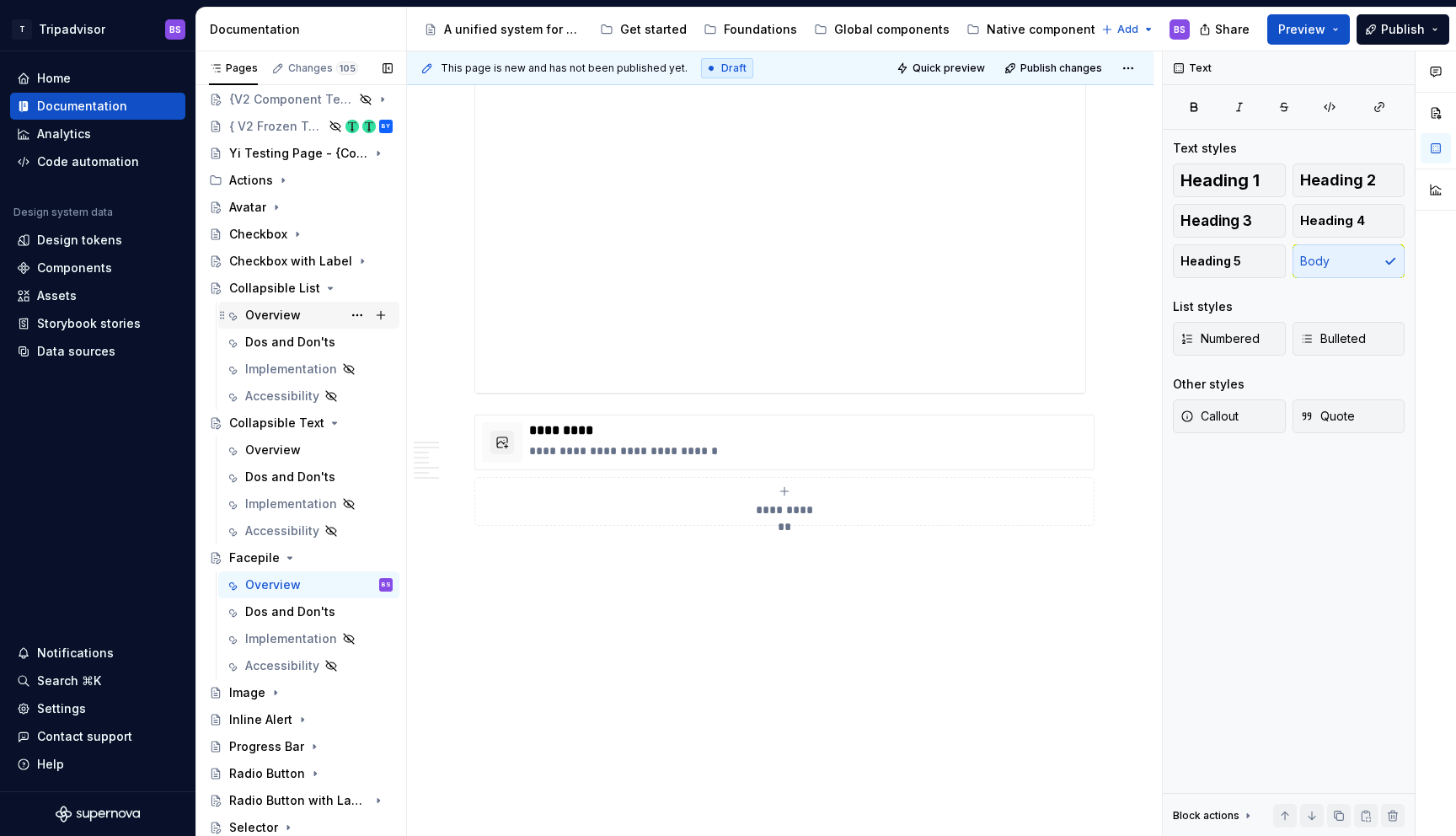
click at [259, 313] on div "Overview" at bounding box center [273, 315] width 56 height 17
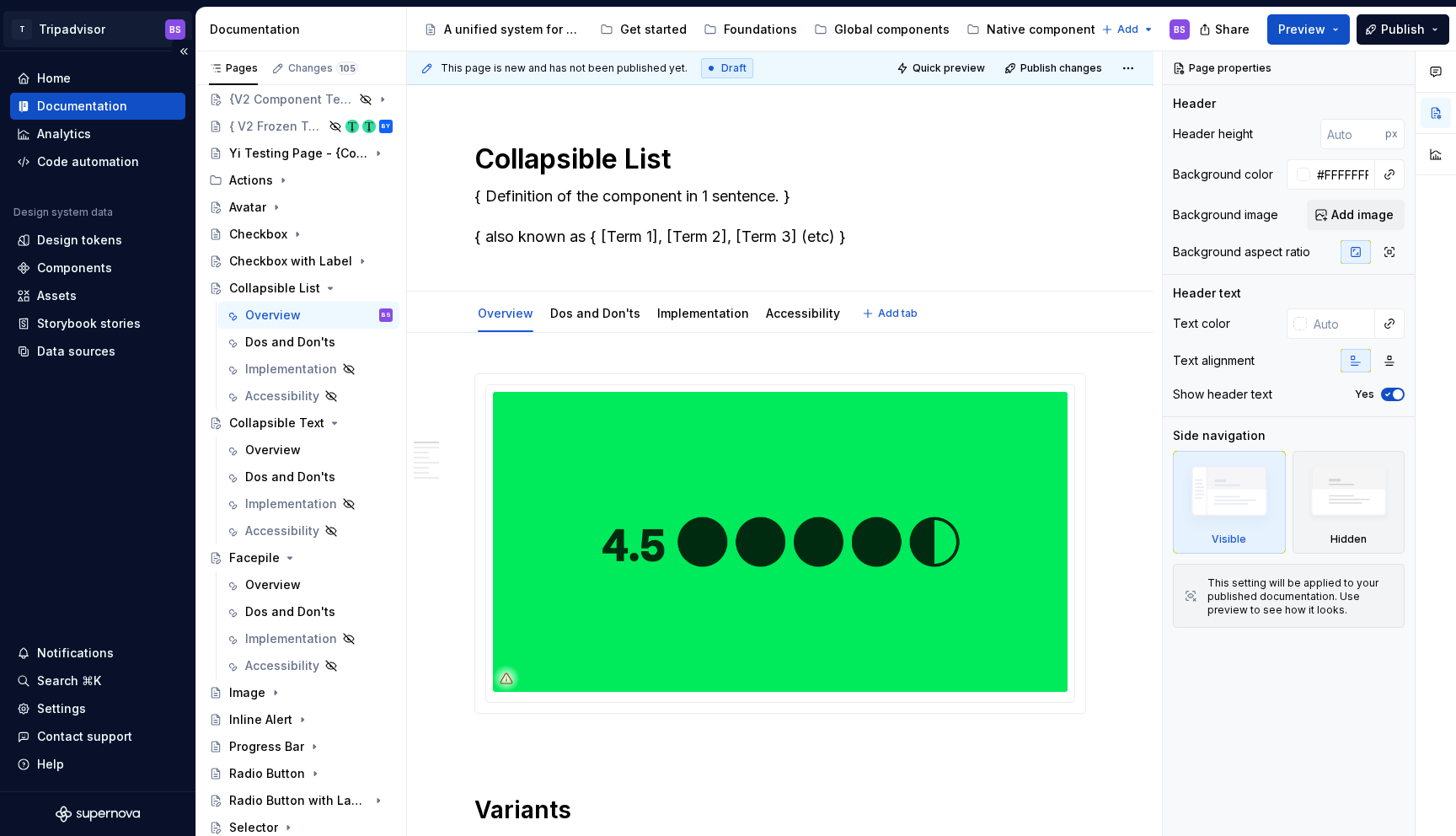
type textarea "*"
